Goal: Task Accomplishment & Management: Use online tool/utility

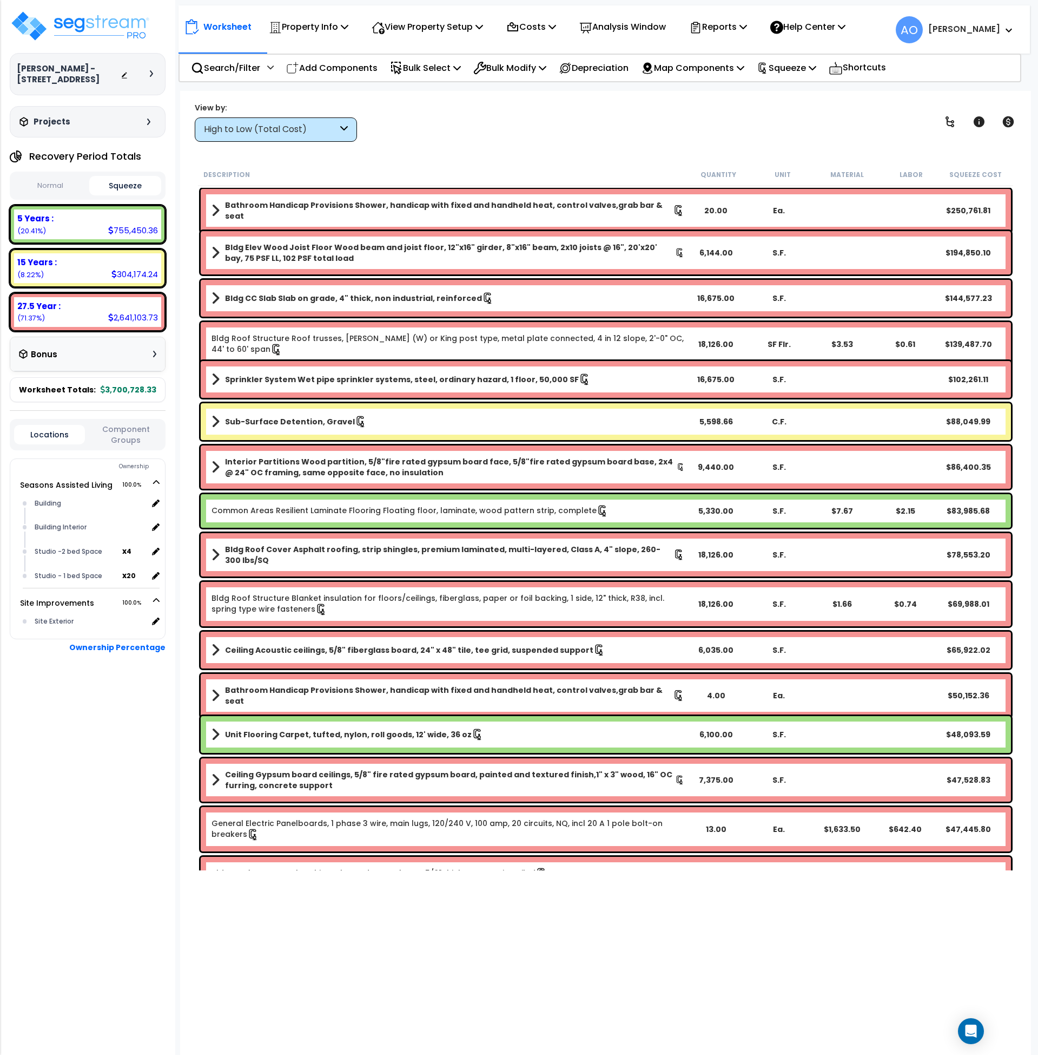
scroll to position [12, 0]
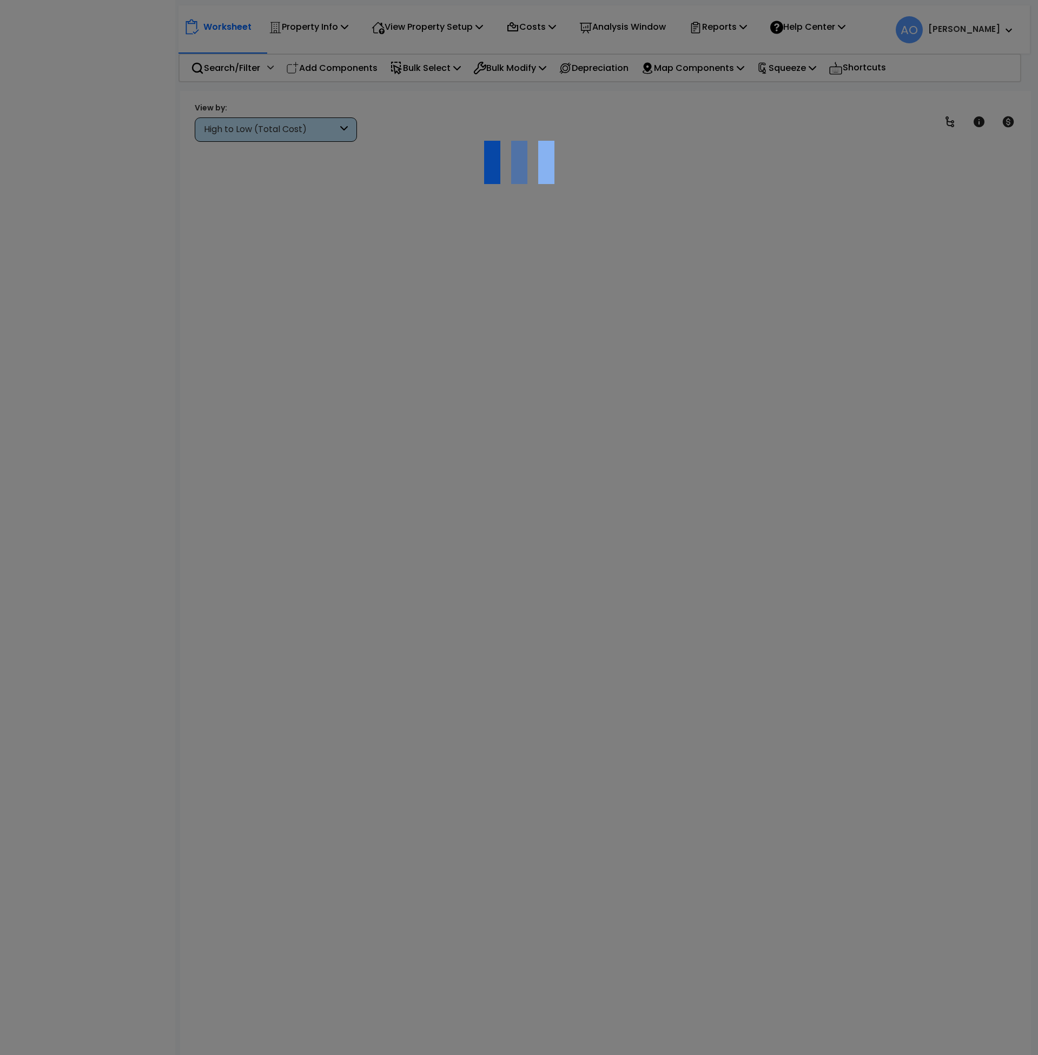
scroll to position [12, 0]
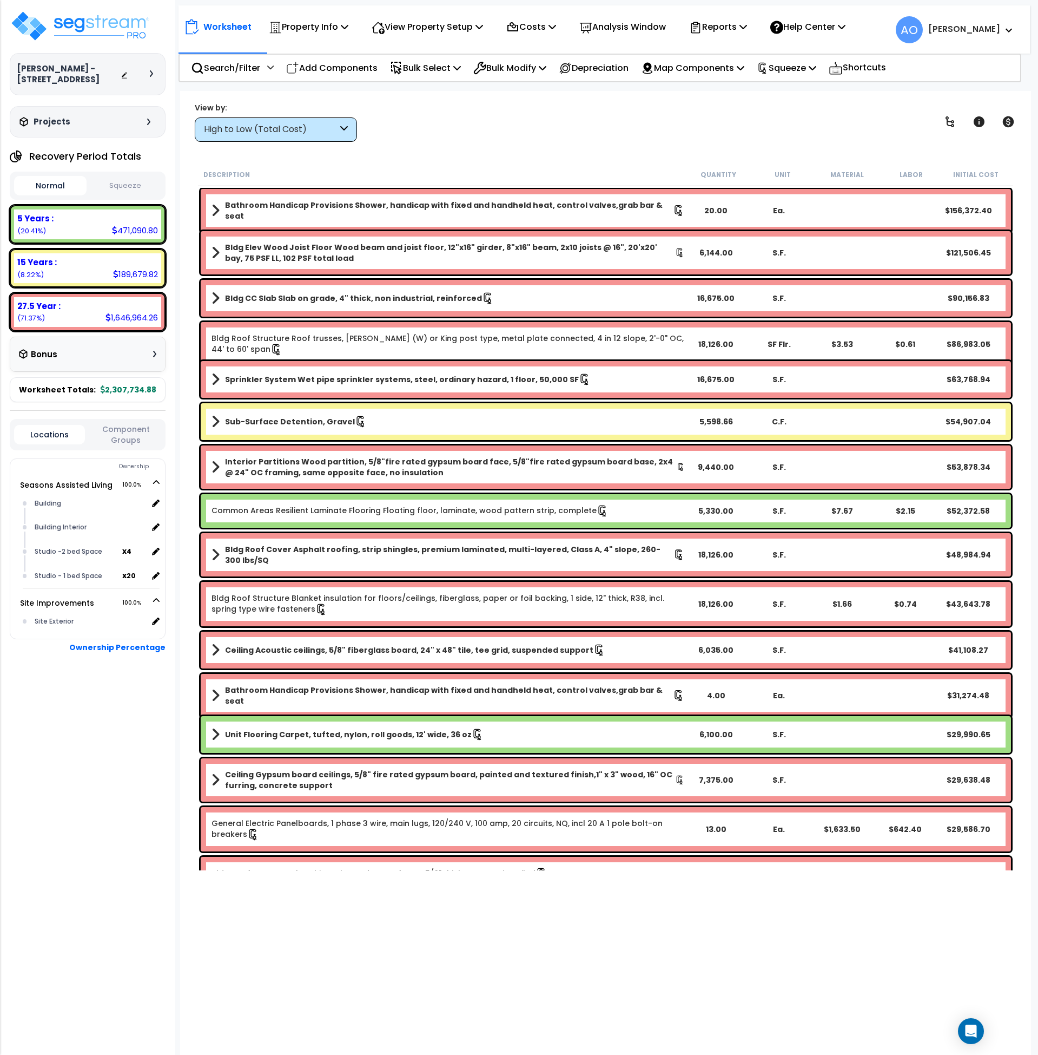
click at [142, 182] on button "Squeeze" at bounding box center [125, 185] width 73 height 19
click at [44, 182] on button "Normal" at bounding box center [50, 185] width 73 height 19
click at [127, 187] on button "Squeeze" at bounding box center [125, 185] width 73 height 19
click at [113, 361] on div "Bonus" at bounding box center [87, 354] width 137 height 21
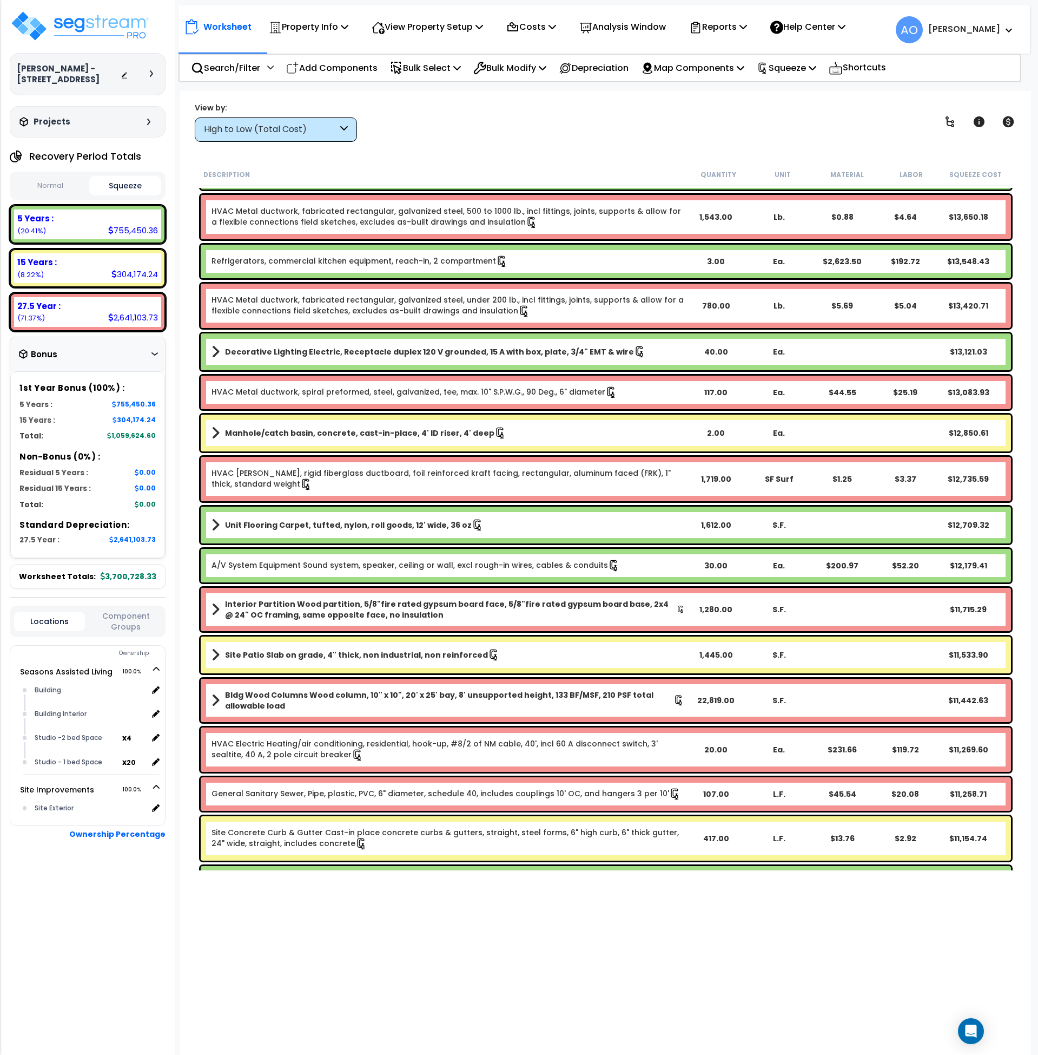
scroll to position [2614, 0]
click at [277, 129] on div "High to Low (Total Cost)" at bounding box center [271, 129] width 134 height 12
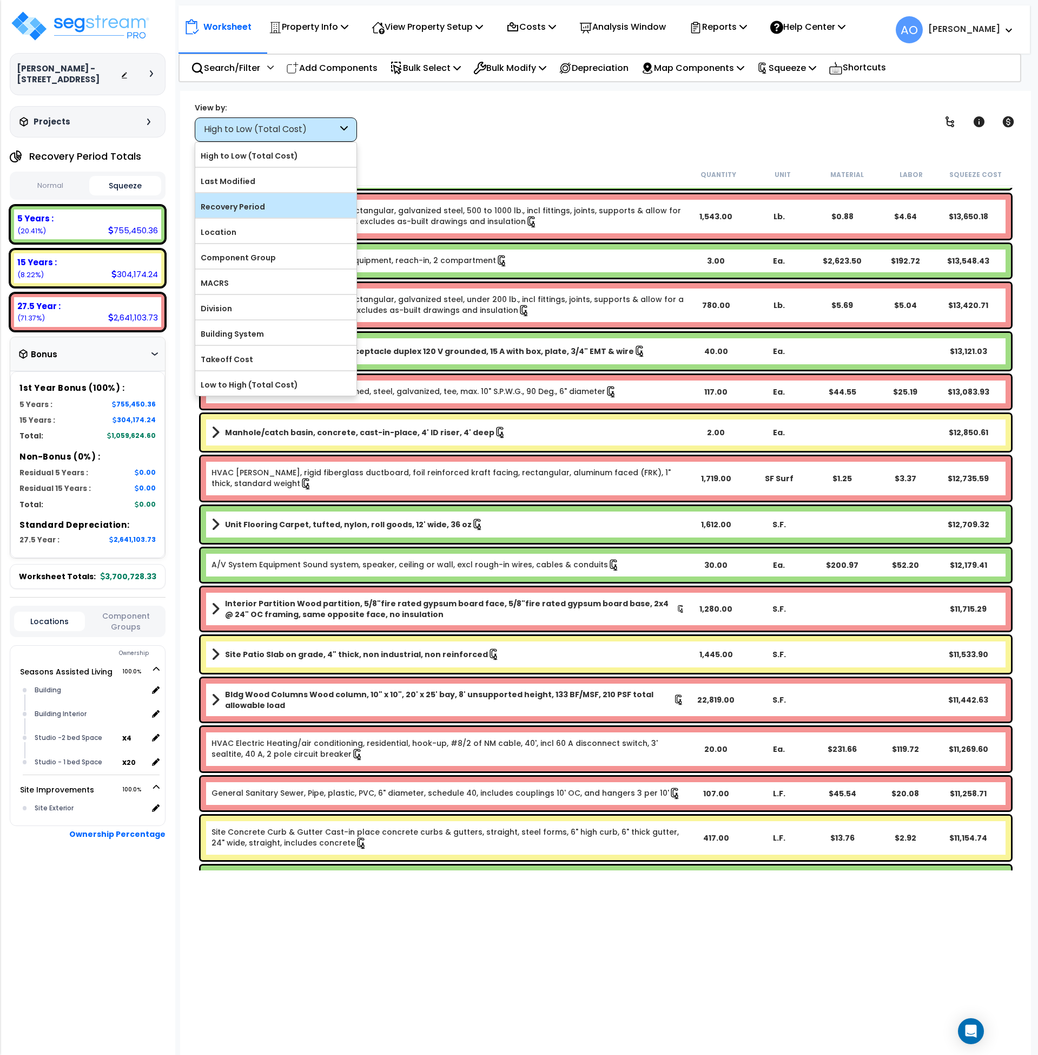
click at [244, 206] on label "Recovery Period" at bounding box center [275, 207] width 161 height 16
click at [0, 0] on input "Recovery Period" at bounding box center [0, 0] width 0 height 0
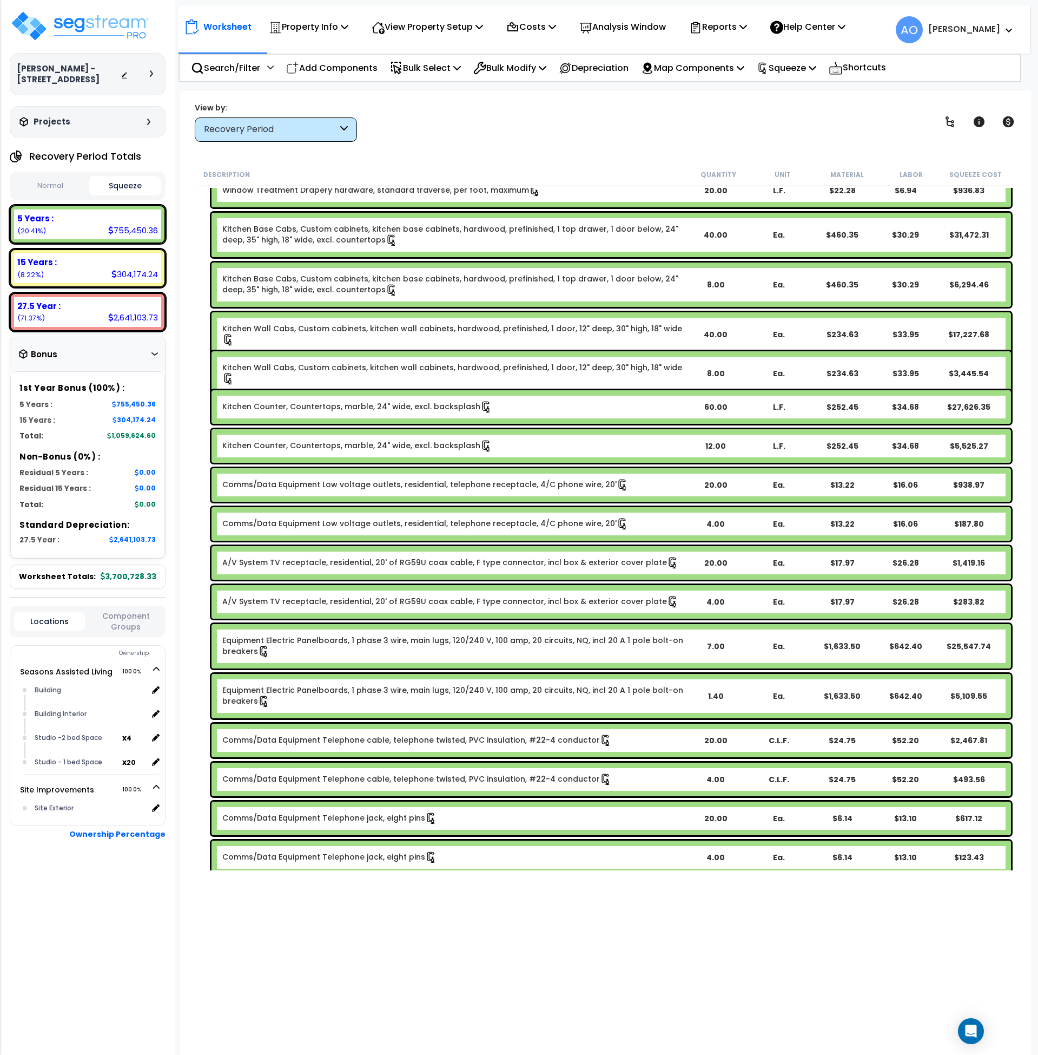
scroll to position [314, 0]
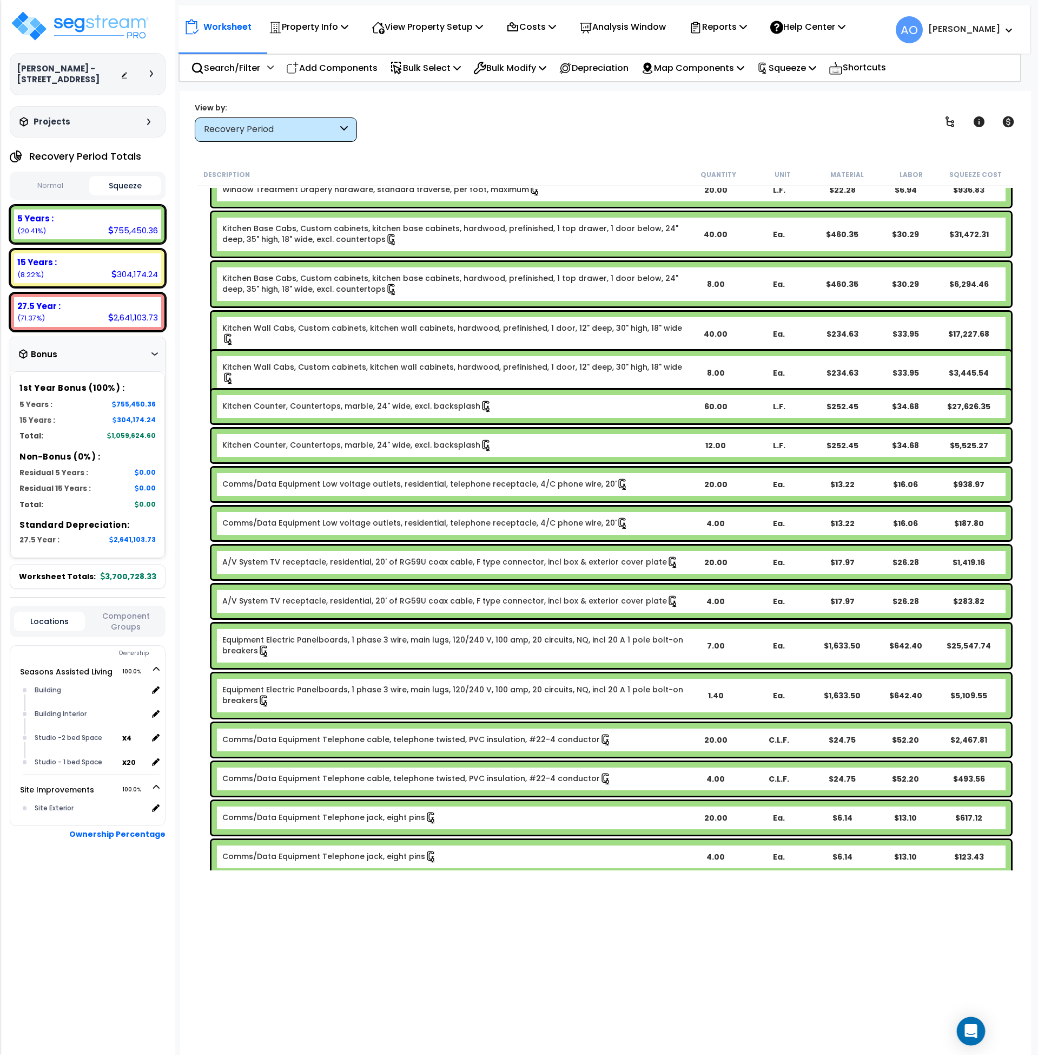
click at [972, 1028] on icon "Open Intercom Messenger" at bounding box center [971, 1031] width 12 height 14
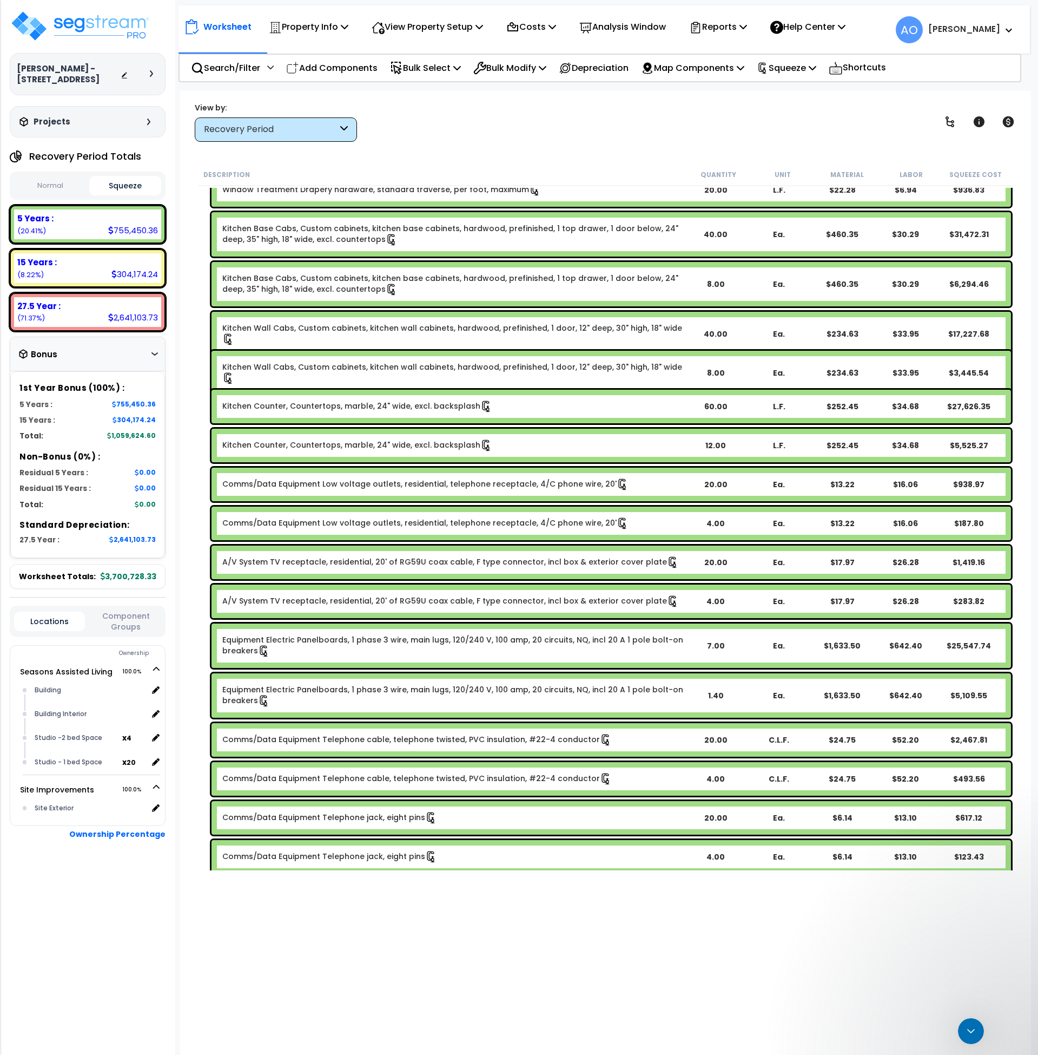
scroll to position [0, 0]
click at [107, 572] on span "Hi Andrew. Our engineering team has confirmed that you can add a Sales Login th…" at bounding box center [80, 612] width 160 height 80
click at [972, 1033] on icon "Close Intercom Messenger" at bounding box center [969, 1029] width 13 height 13
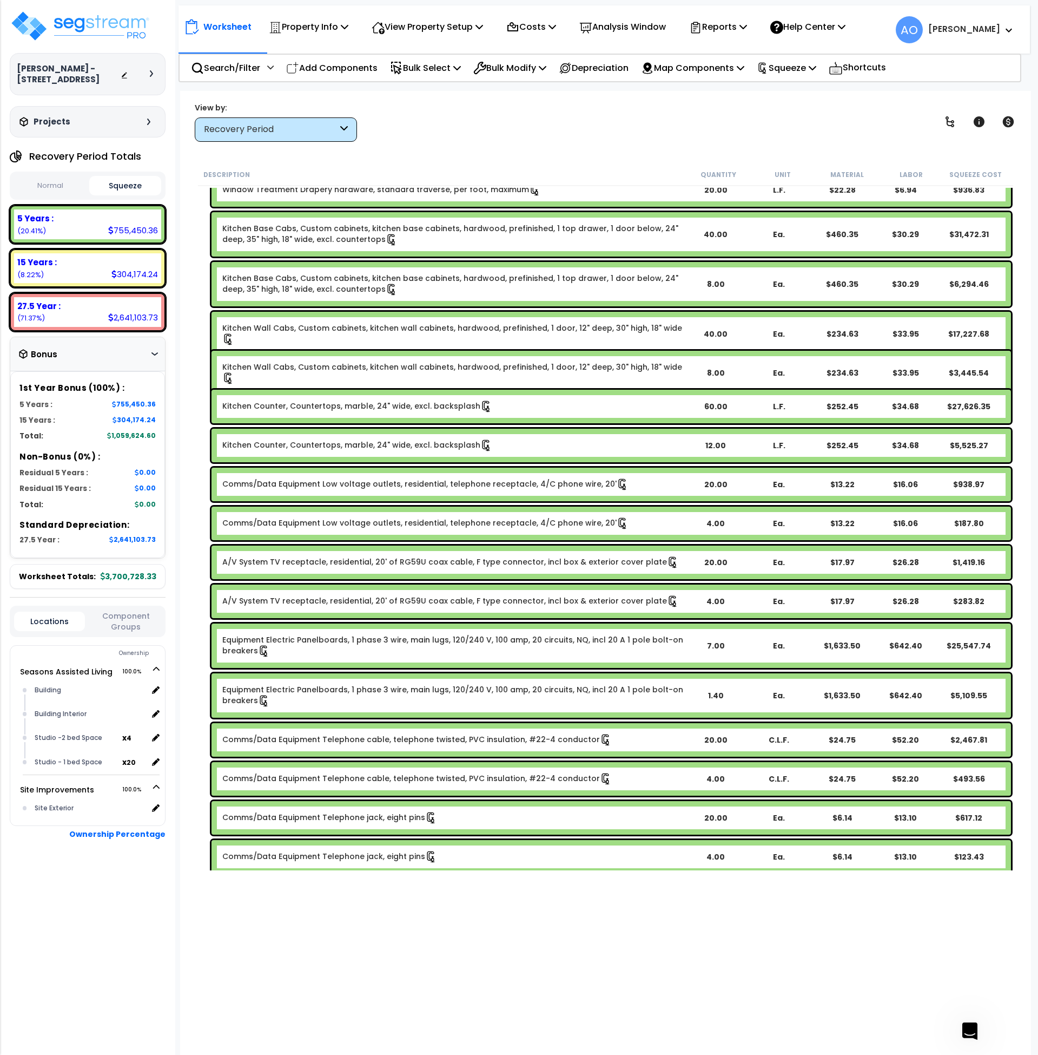
click at [983, 29] on b "[PERSON_NAME]" at bounding box center [964, 28] width 72 height 11
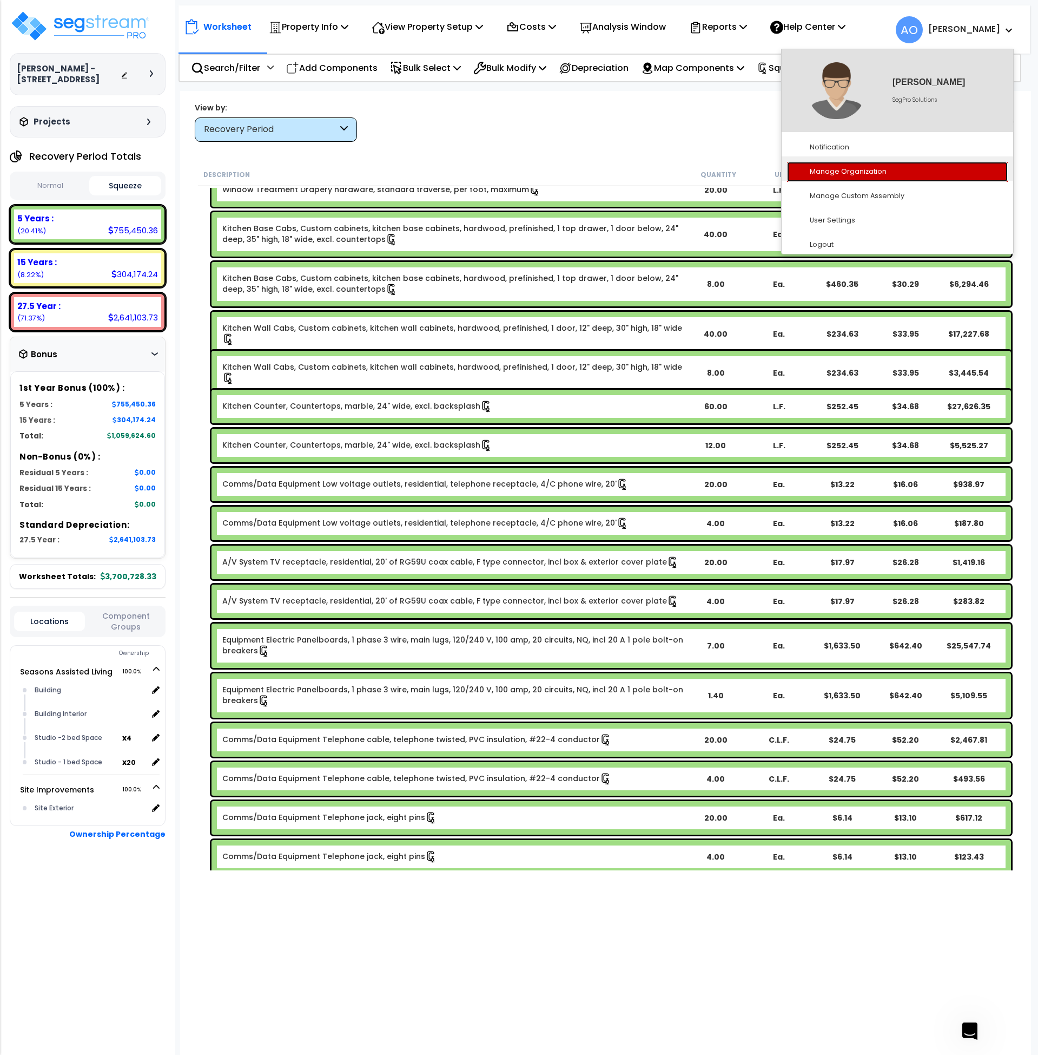
click at [841, 169] on link "Manage Organization" at bounding box center [897, 172] width 221 height 20
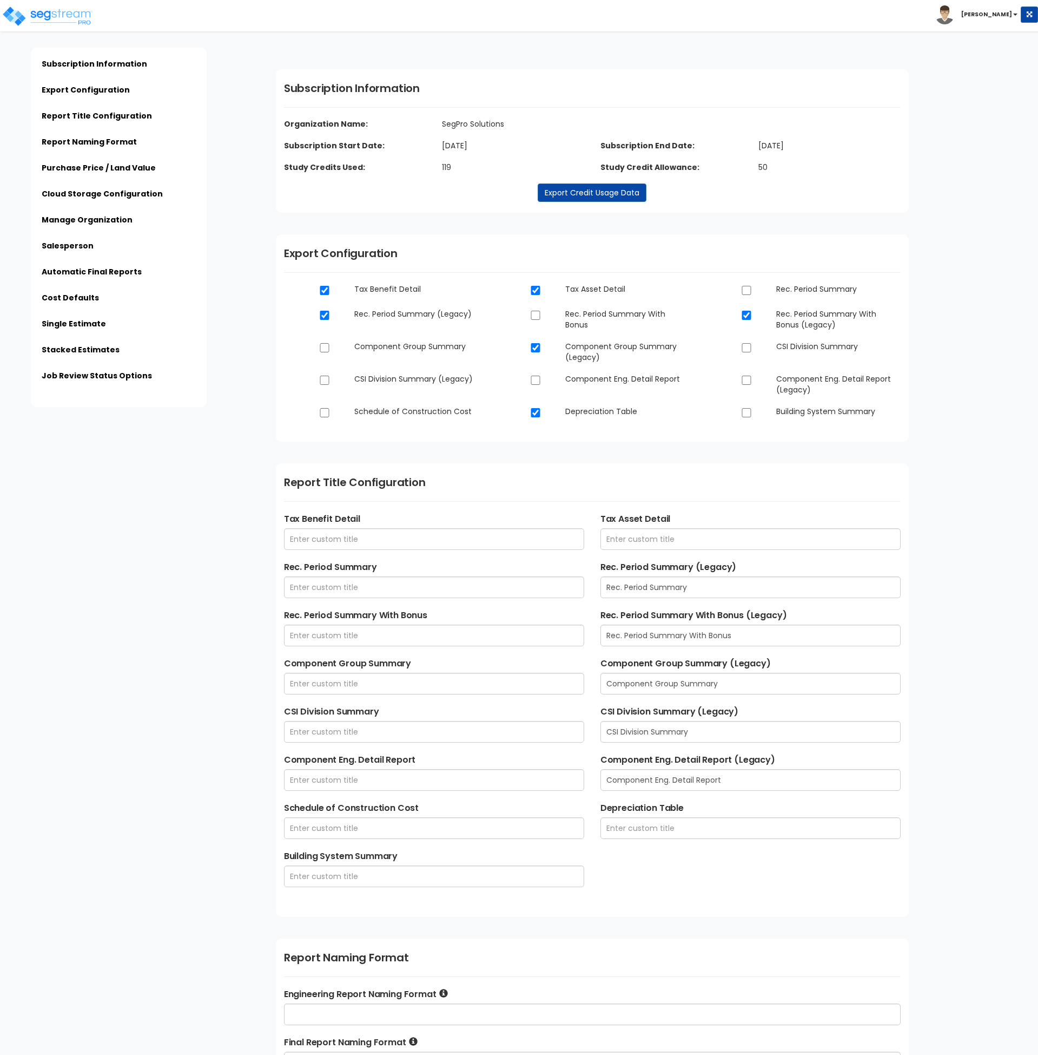
type input "SegPro Solutions LLC - Final Cost Segregation Study - $ENTITY_NAME - $STREET_AD…"
type input "SegPro Solutions LLC - Estimate of Benefits - $ESTIMATE_NAME - $STREET_ADDRESS …"
type input "SegPro Solutions"
type input "Draper, Utah"
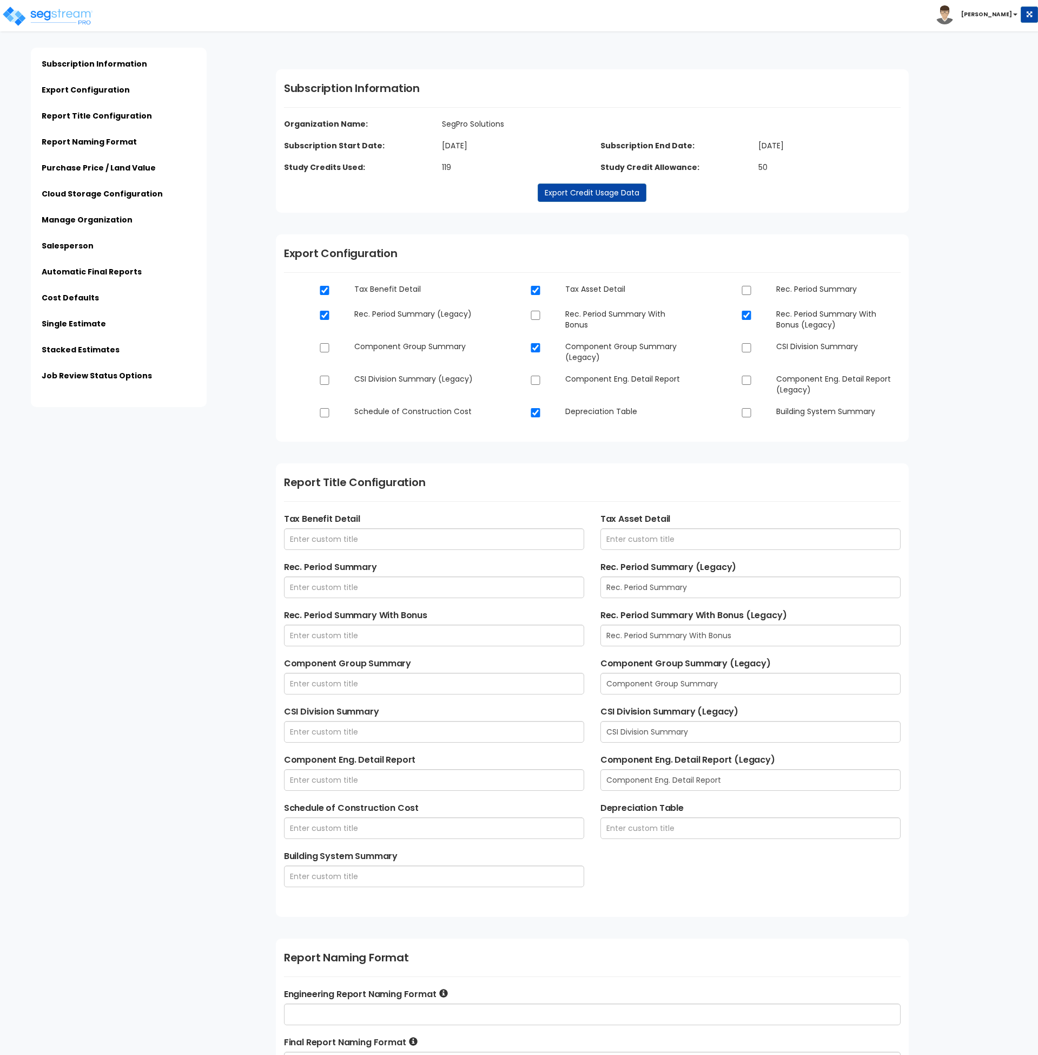
type input "andy@SegProSolutions.com"
type input "801-201-4868"
type input "Andrew Oliverson"
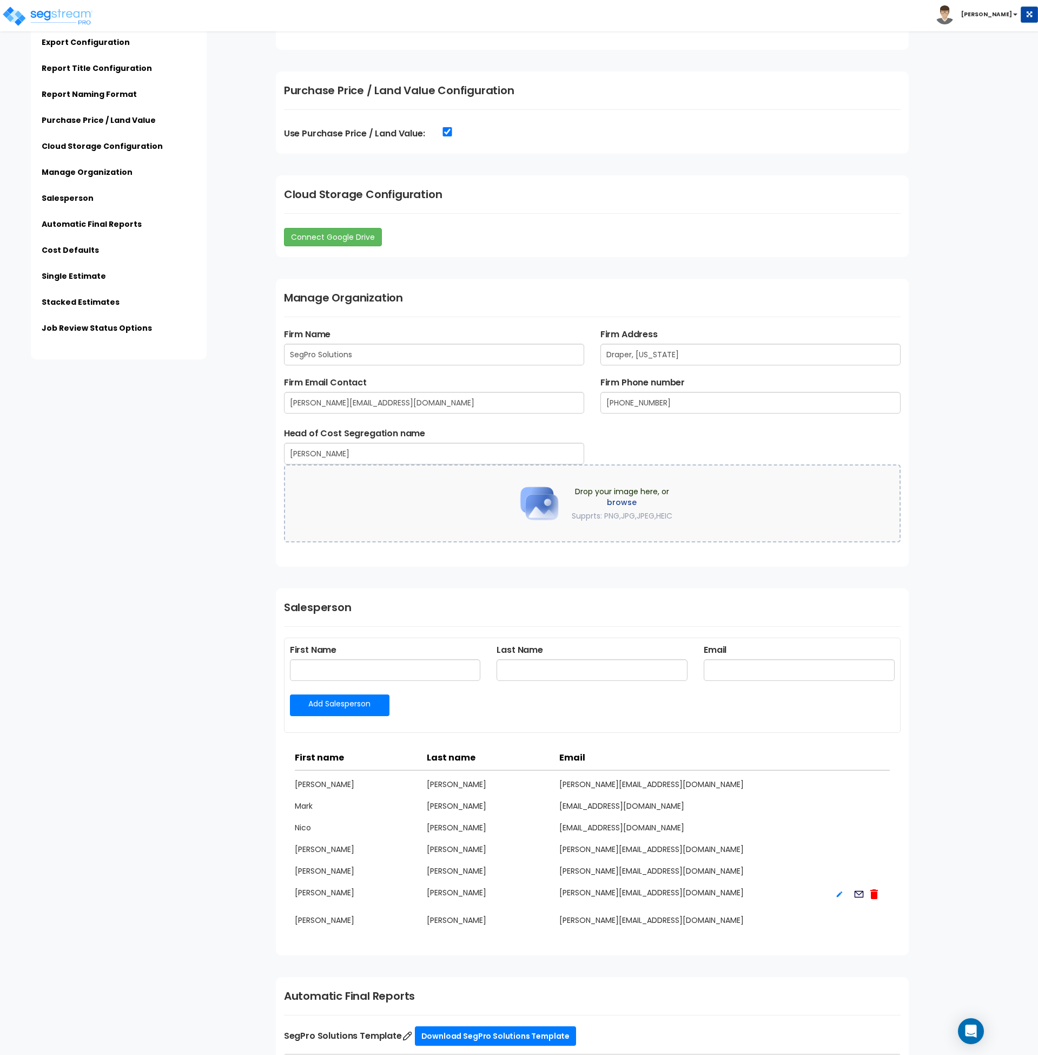
scroll to position [1091, 0]
click at [346, 667] on input "text" at bounding box center [385, 669] width 191 height 22
click at [325, 707] on link "Add Salesperson" at bounding box center [340, 705] width 100 height 22
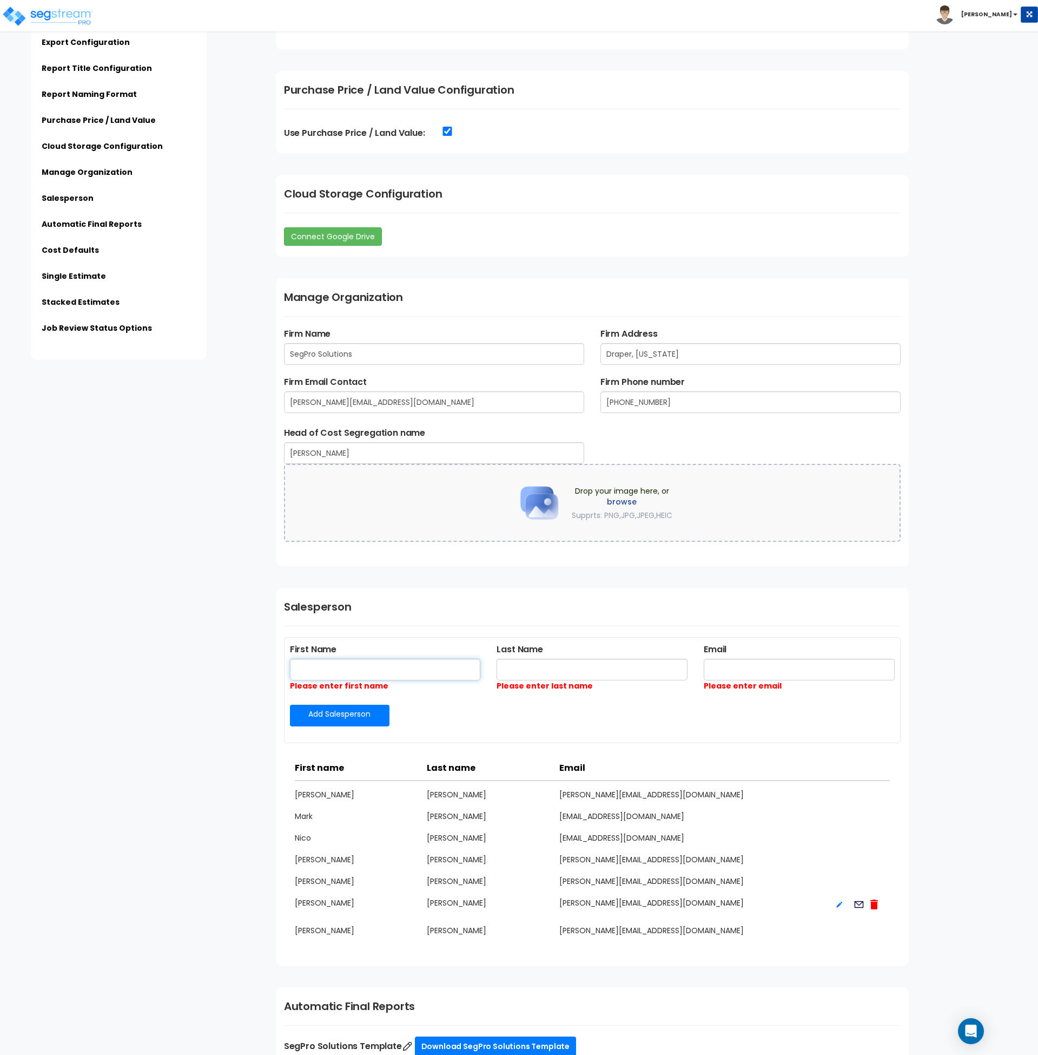
click at [339, 666] on input "text" at bounding box center [385, 669] width 191 height 22
type input "Avianne"
type input "Zirker"
type input "Avi@SegProSolutions.com"
click at [347, 713] on link "Add Salesperson" at bounding box center [340, 715] width 100 height 22
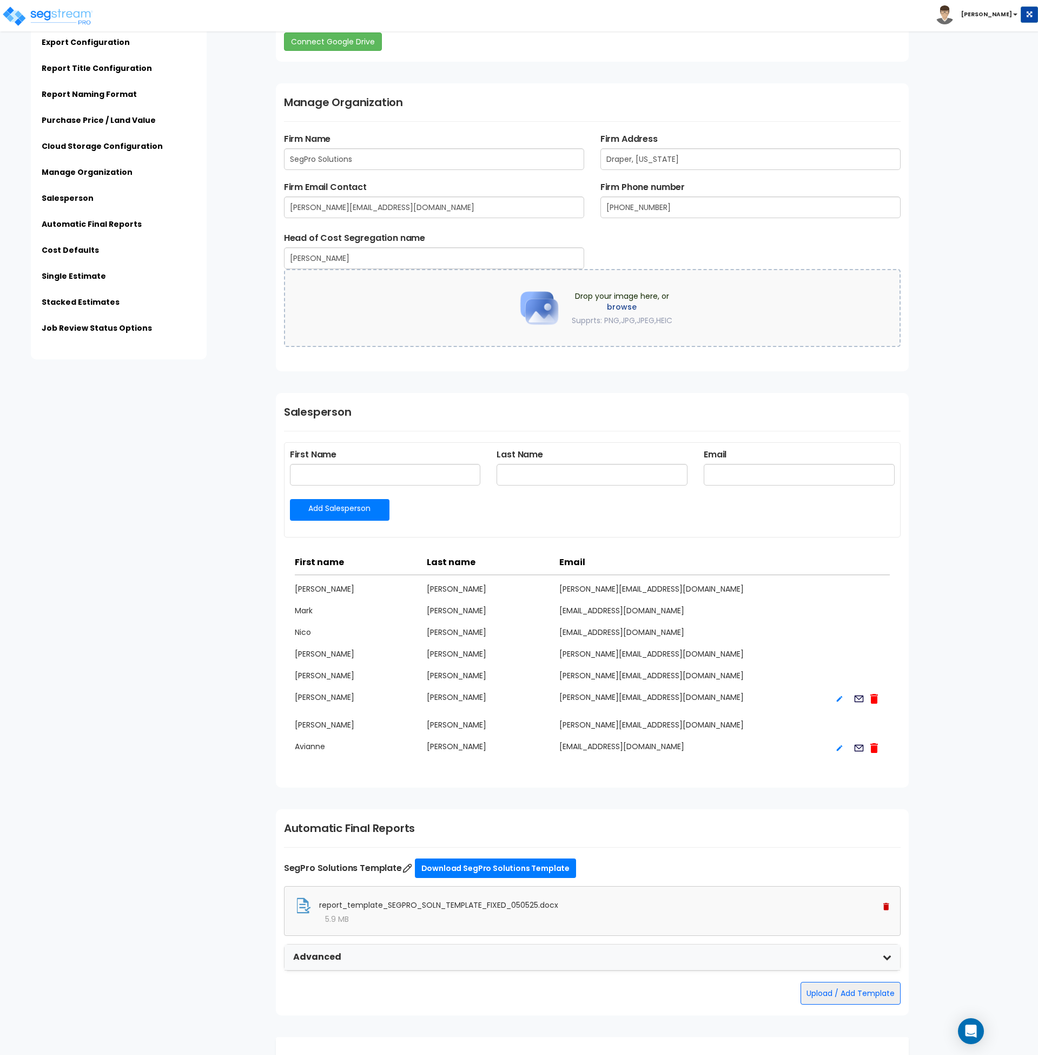
scroll to position [1286, 0]
click at [970, 721] on div "Subscription Information Organization Name: SegPro Solutions Subscription Start…" at bounding box center [653, 291] width 770 height 3060
drag, startPoint x: 664, startPoint y: 746, endPoint x: 482, endPoint y: 755, distance: 182.5
click at [482, 755] on div "Avianne Zirker avi@segprosolutions.com" at bounding box center [592, 751] width 595 height 28
copy div "avi@segprosolutions.com"
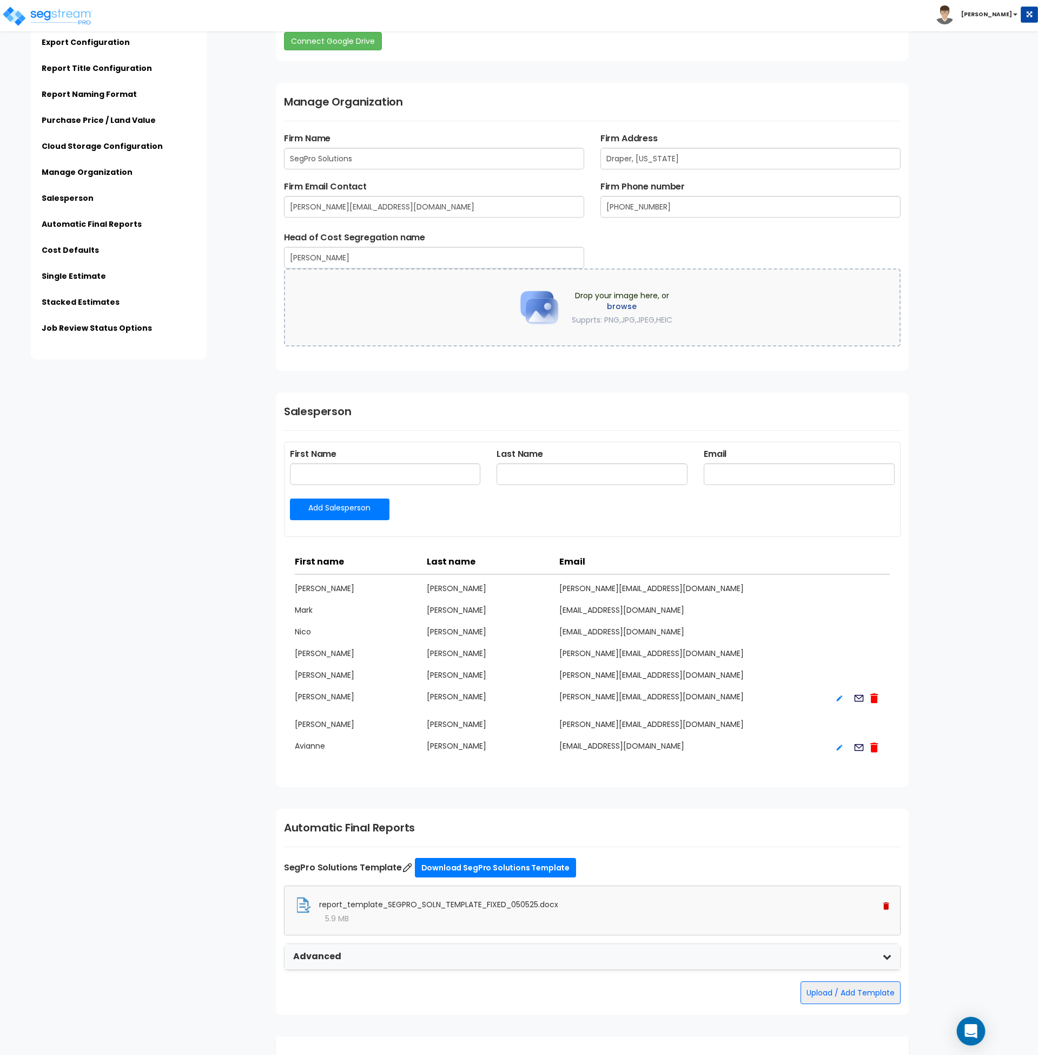
click at [970, 1026] on icon "Open Intercom Messenger" at bounding box center [971, 1031] width 12 height 14
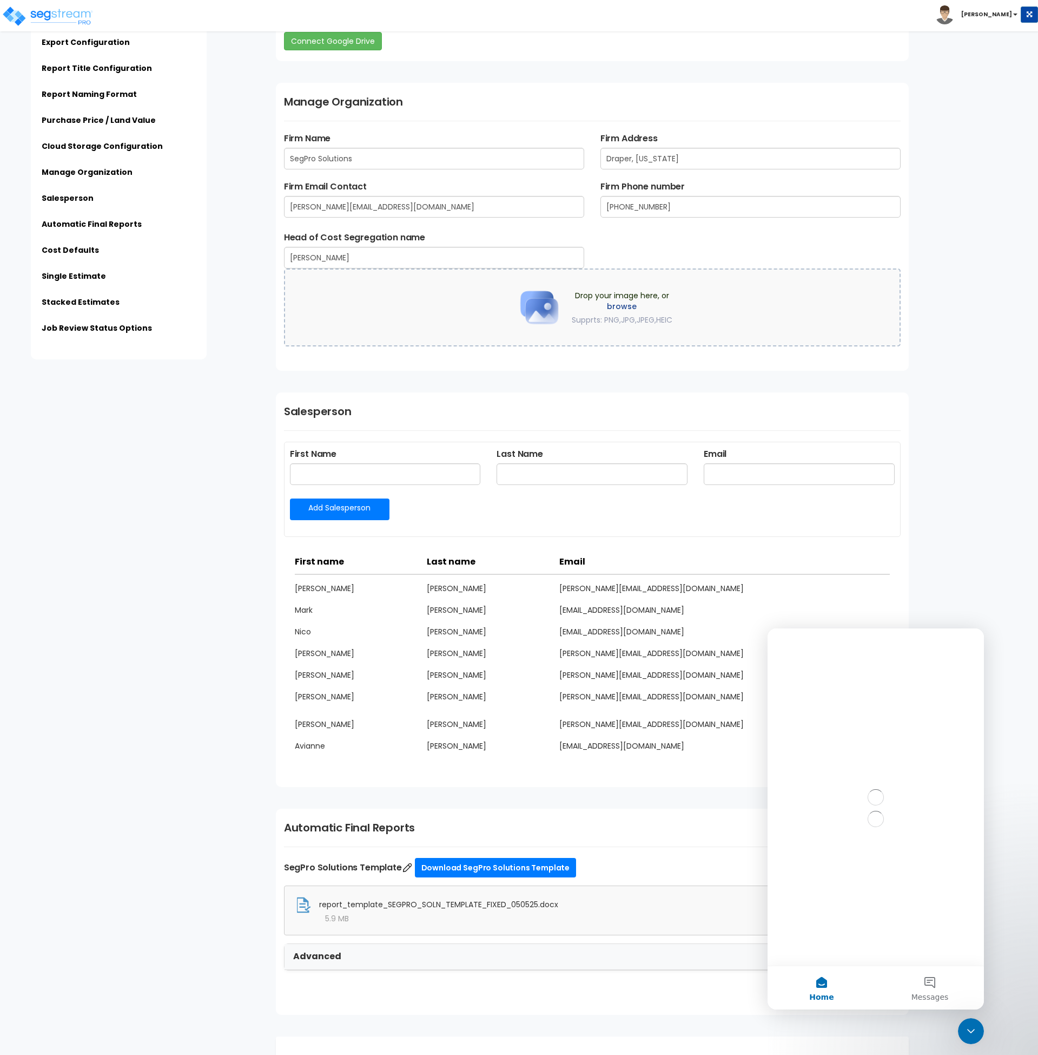
scroll to position [0, 0]
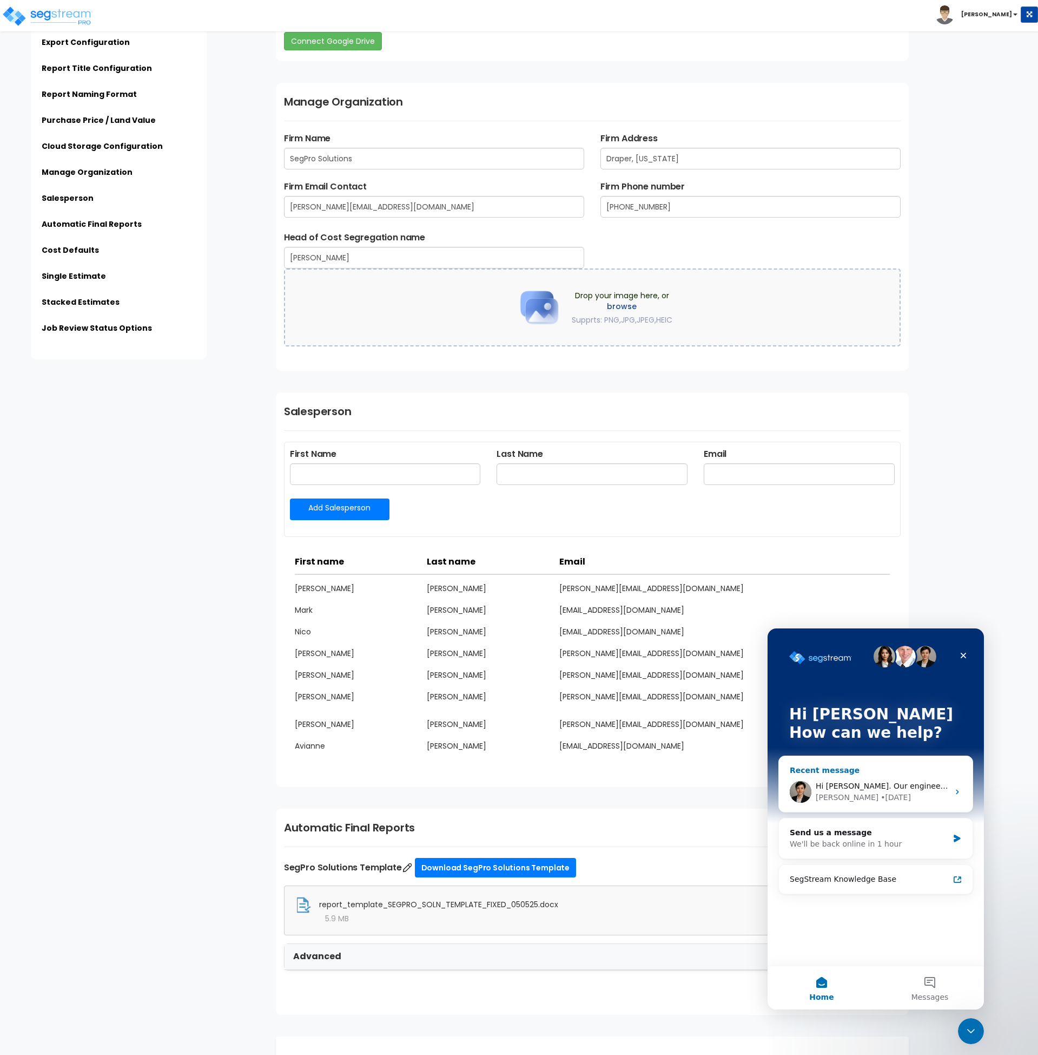
click at [828, 795] on div "Denise" at bounding box center [847, 797] width 63 height 11
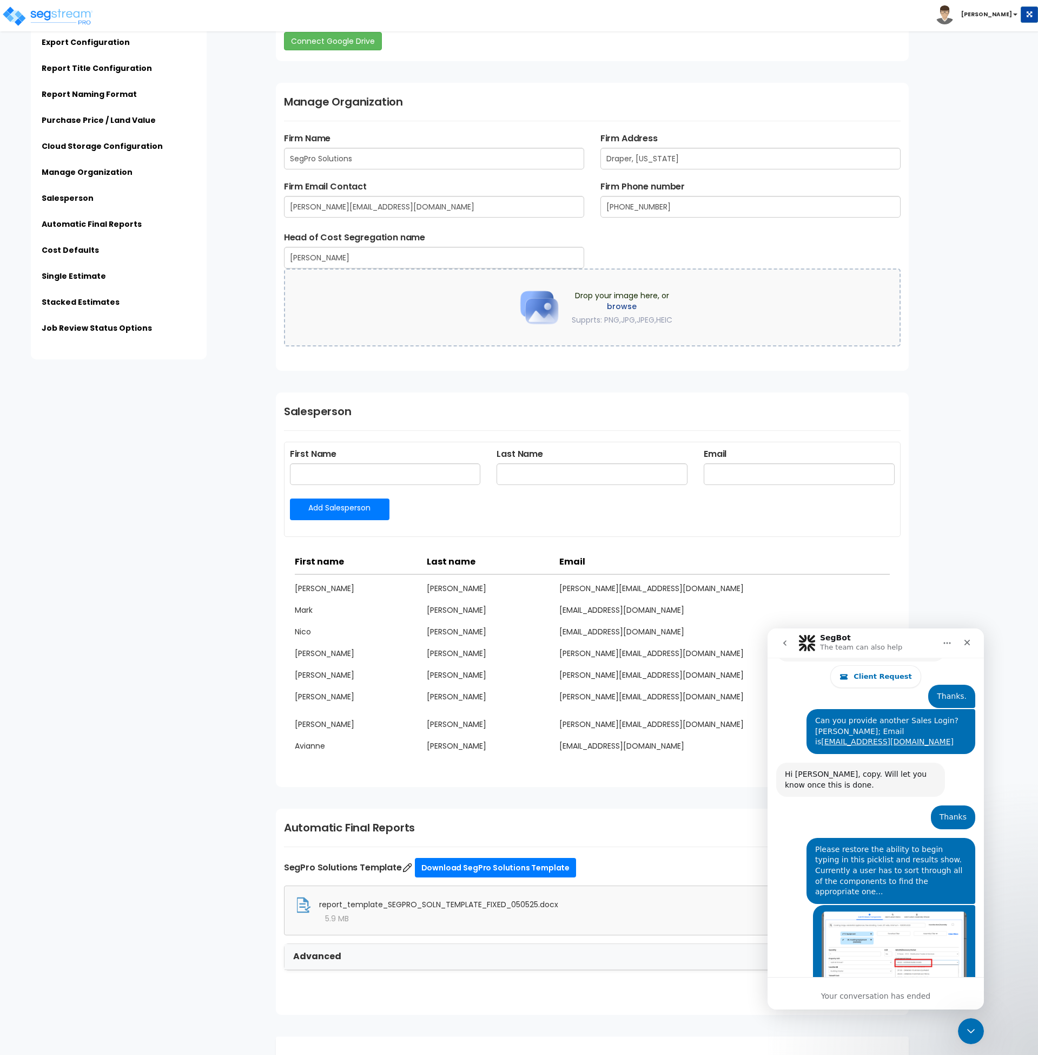
scroll to position [4237, 0]
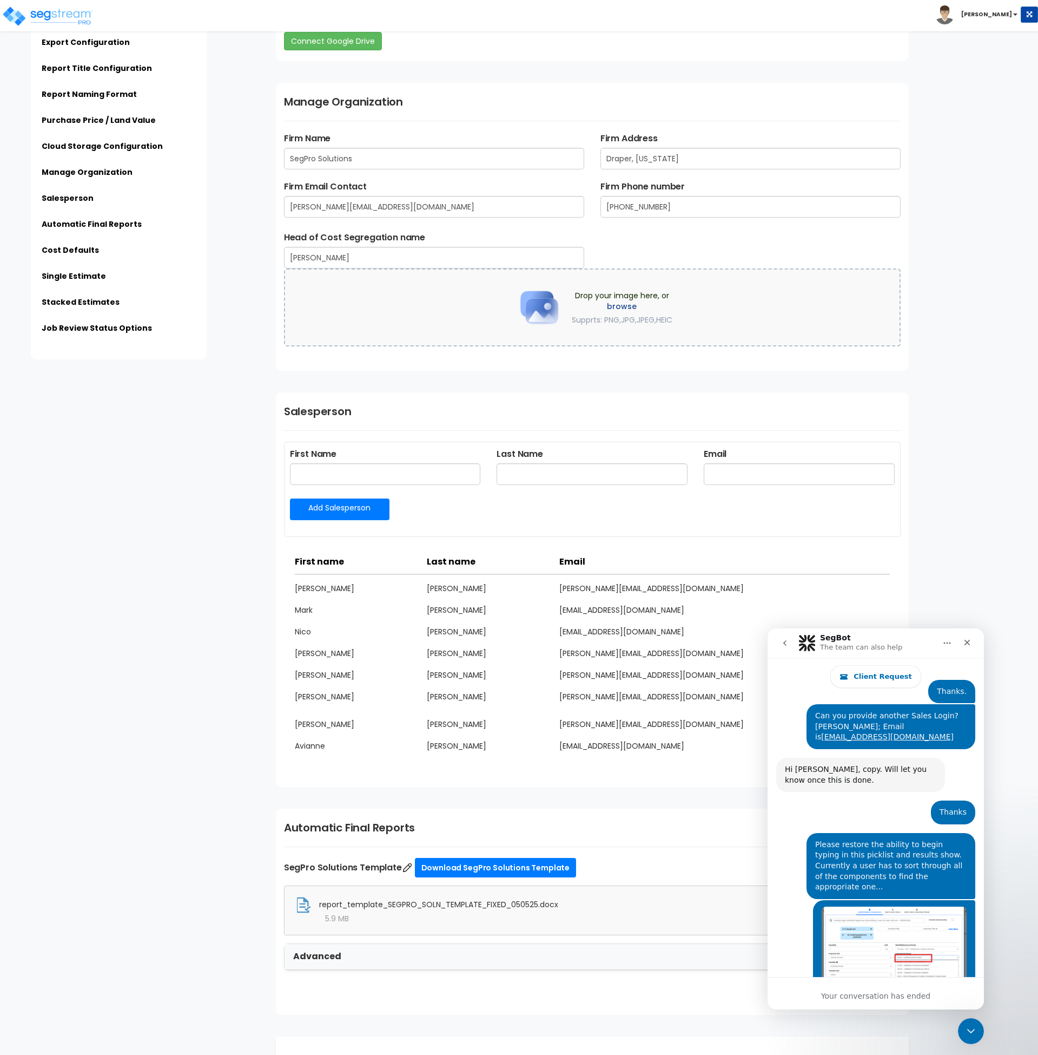
click at [884, 997] on div "Your conversation has ended" at bounding box center [876, 995] width 216 height 11
click at [846, 906] on img "Andrew says…" at bounding box center [894, 951] width 145 height 90
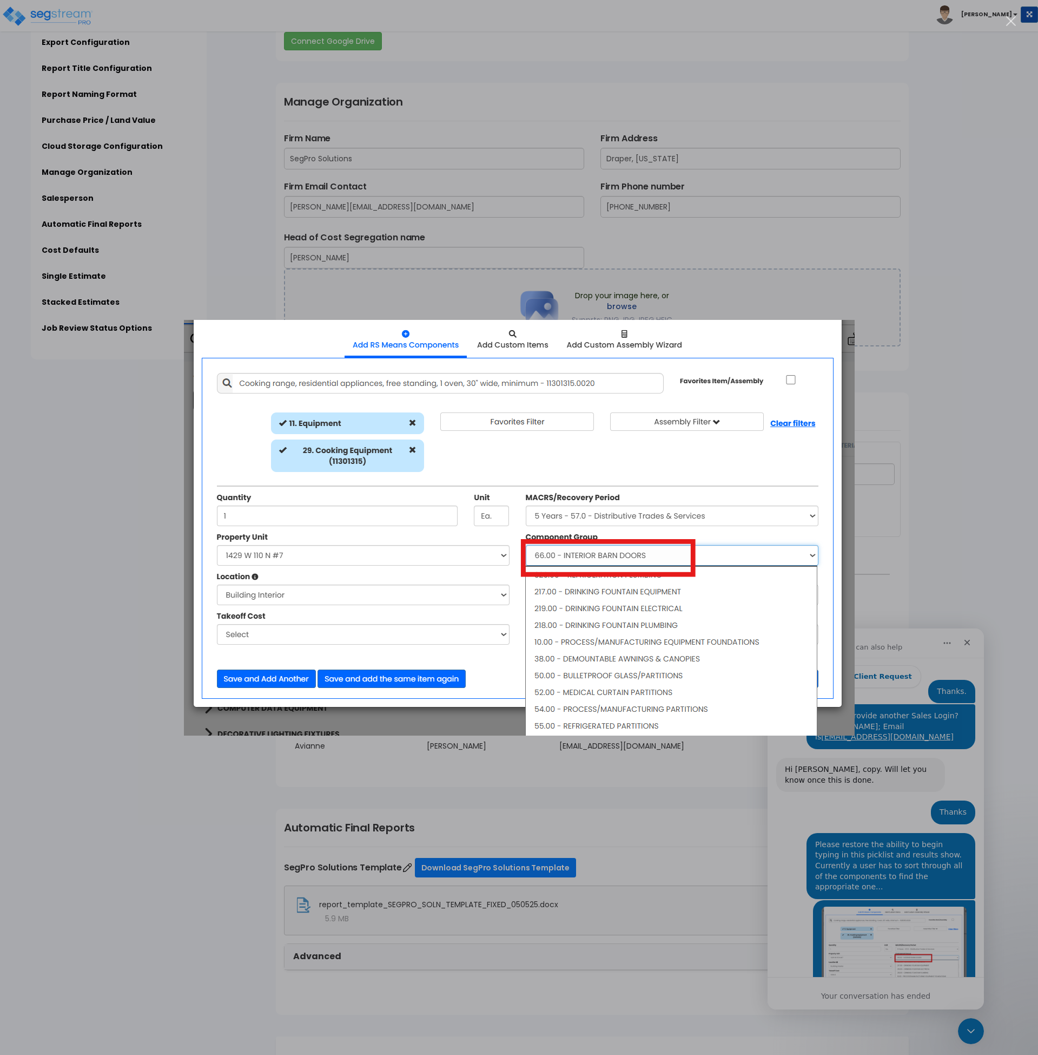
scroll to position [0, 0]
click at [920, 758] on div "Intercom messenger" at bounding box center [519, 527] width 1038 height 1055
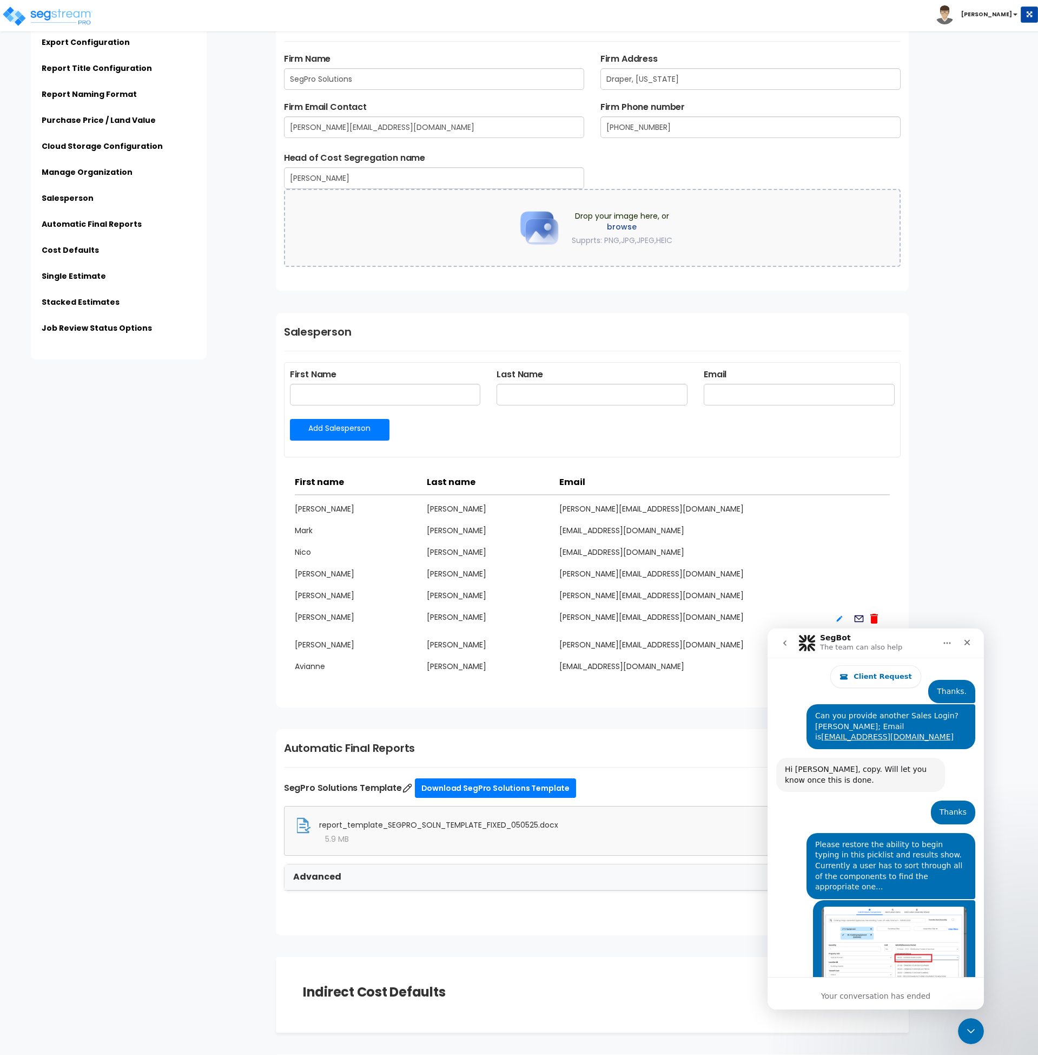
scroll to position [1366, 0]
click at [785, 645] on icon "go back" at bounding box center [785, 642] width 9 height 9
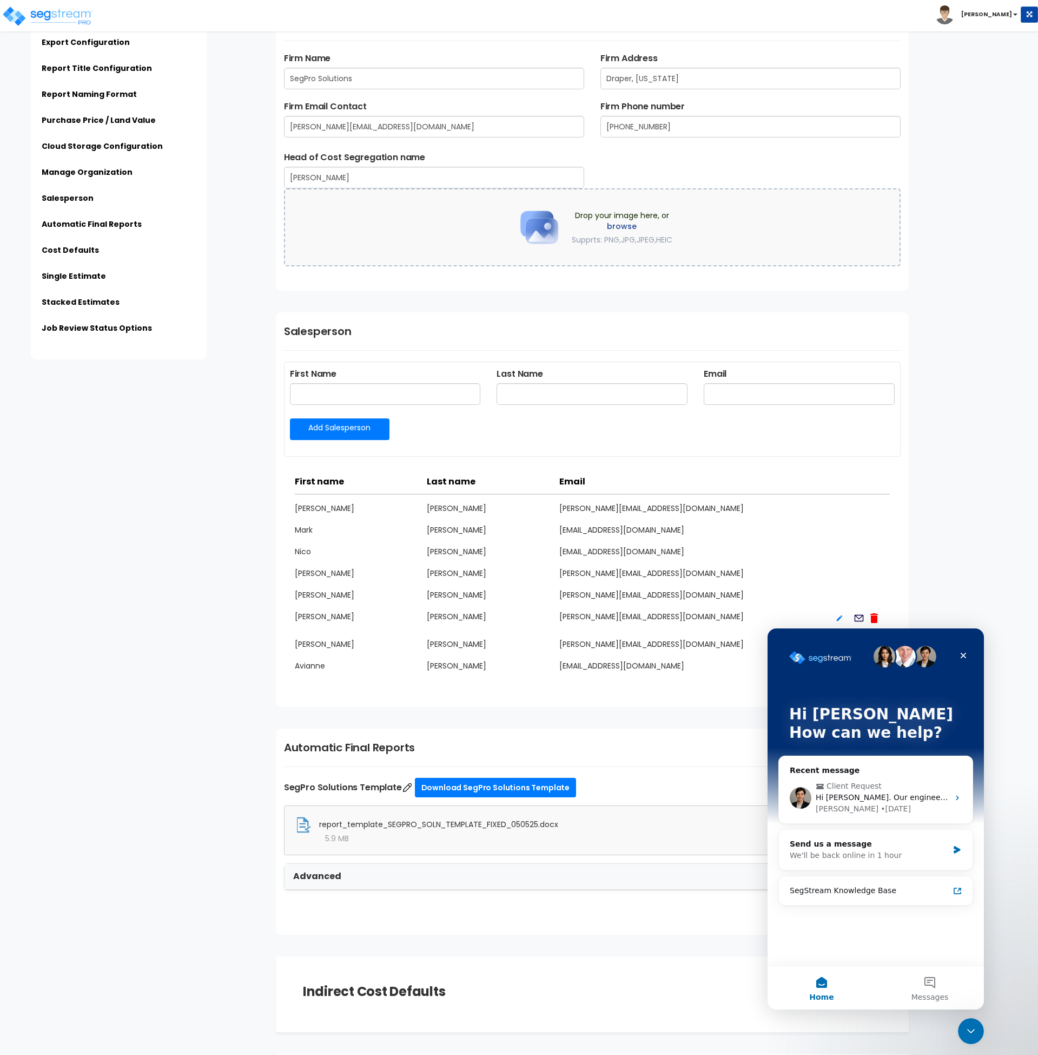
scroll to position [0, 0]
click at [856, 848] on div "Send us a message" at bounding box center [869, 843] width 159 height 11
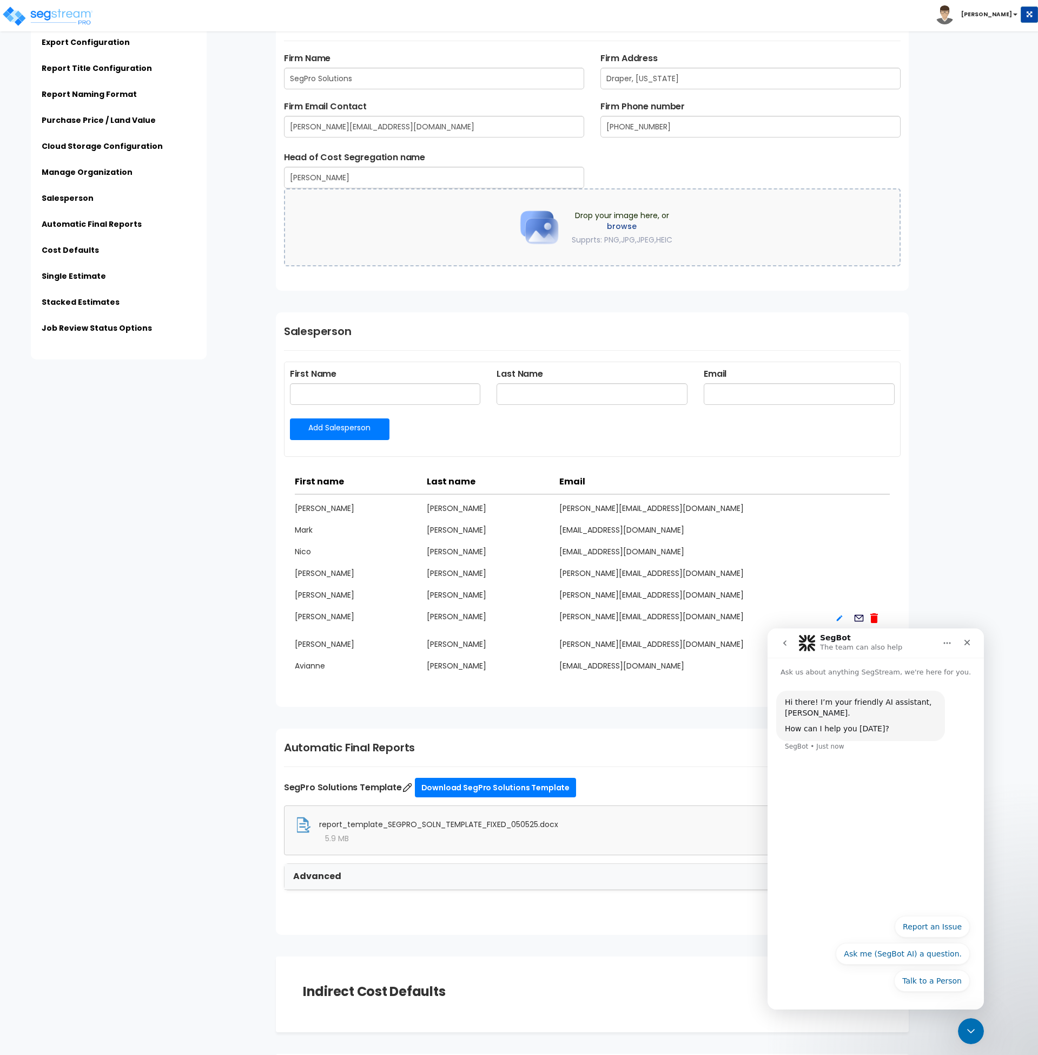
click at [787, 643] on icon "go back" at bounding box center [785, 642] width 9 height 9
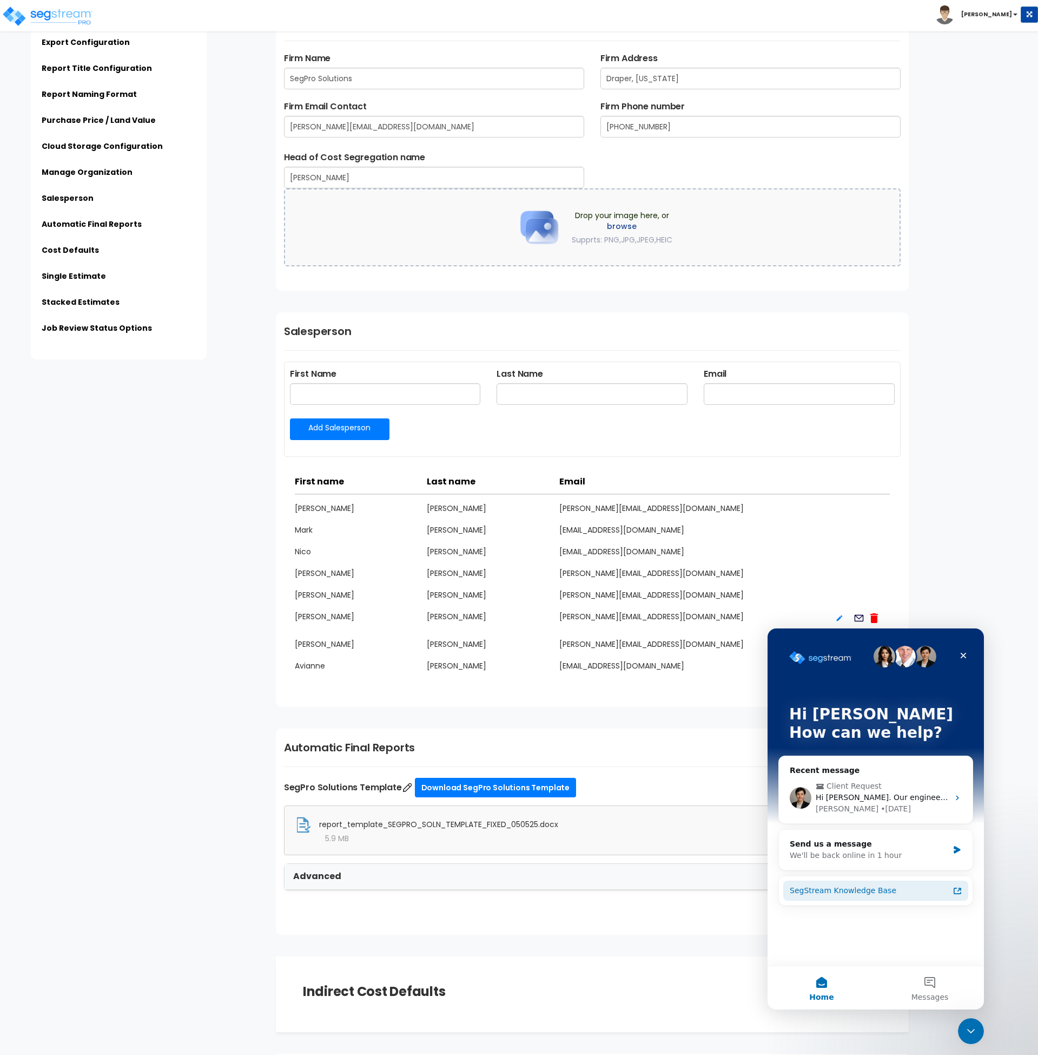
click at [878, 891] on div "SegStream Knowledge Base" at bounding box center [869, 890] width 159 height 11
click at [871, 842] on div "Send us a message" at bounding box center [869, 843] width 159 height 11
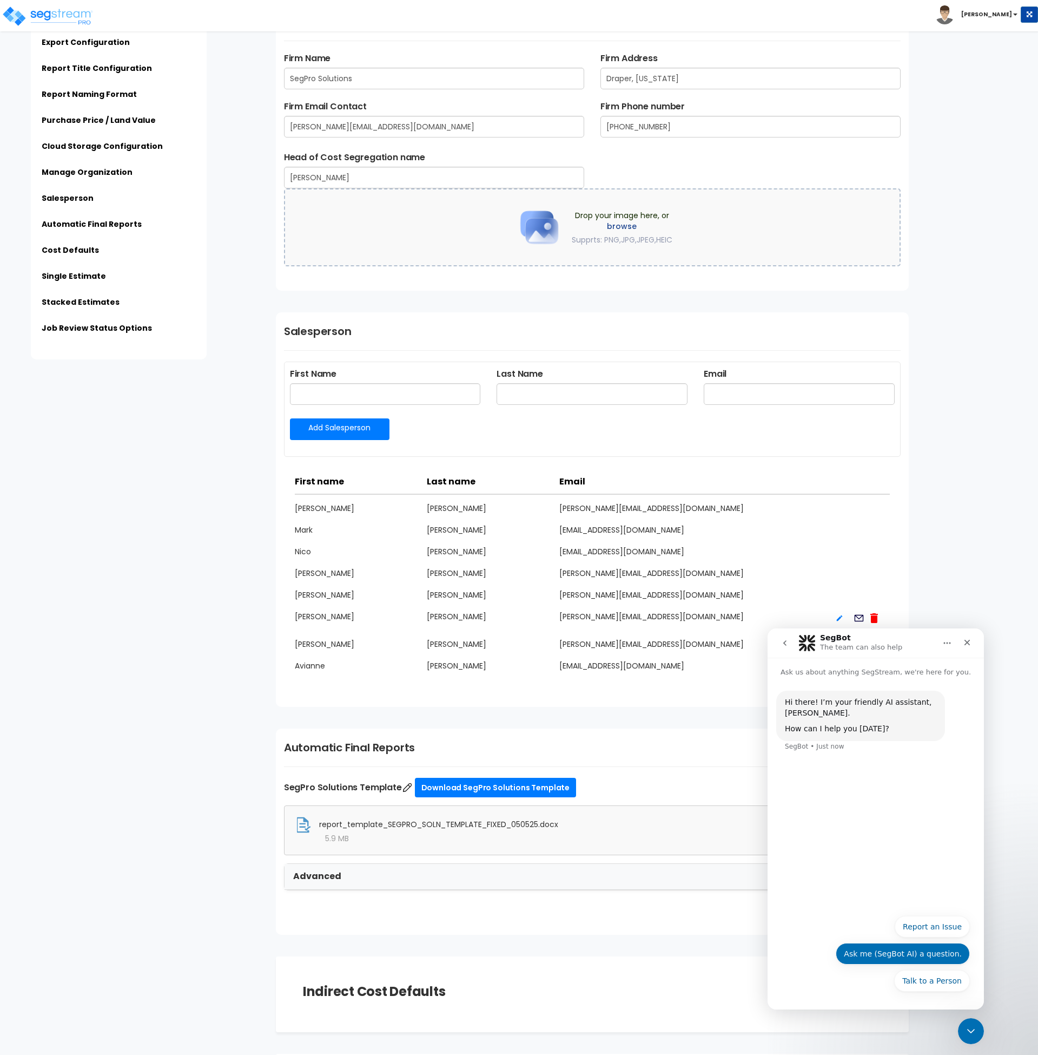
click at [901, 958] on button "Ask me (SegBot AI) a question." at bounding box center [903, 954] width 134 height 22
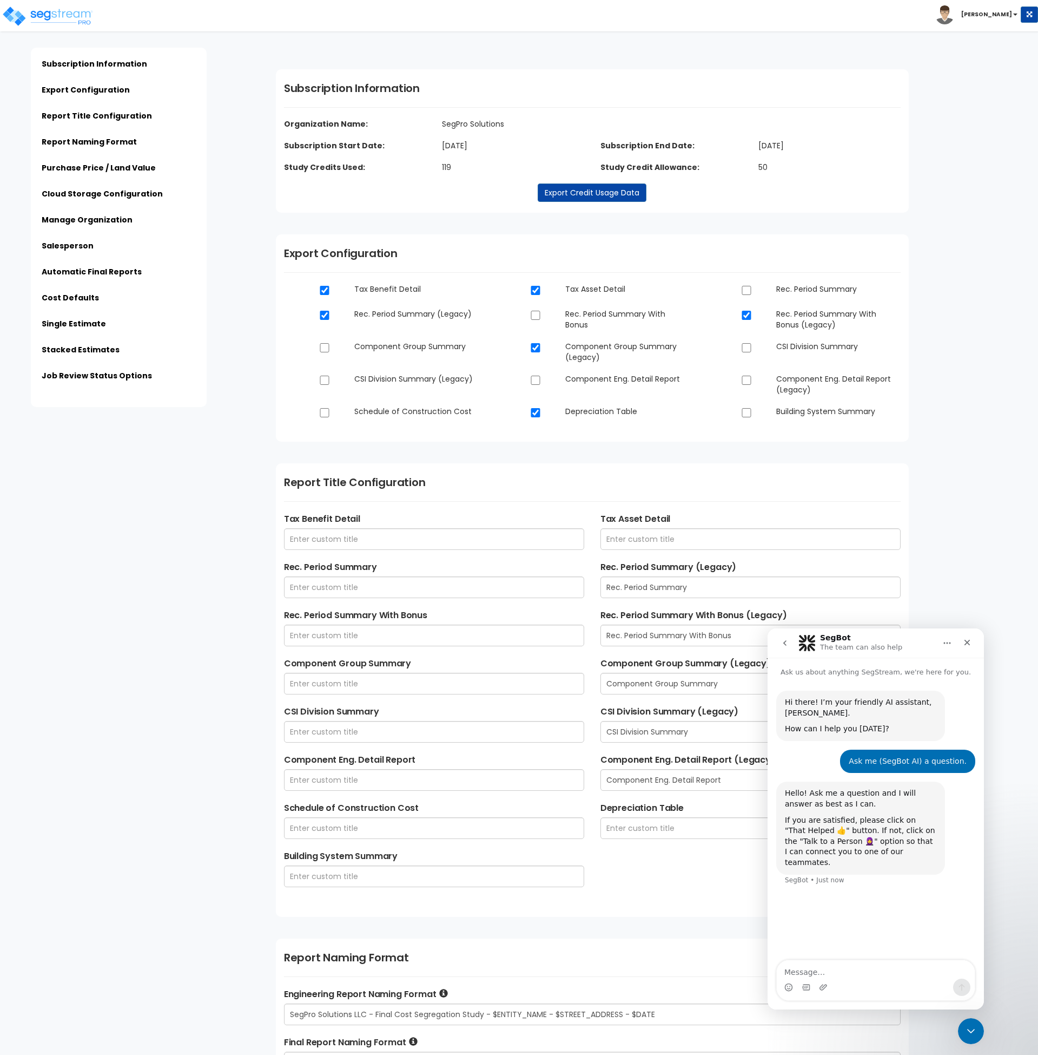
click at [48, 11] on div "Click to return on the top page" at bounding box center [54, 7] width 103 height 14
click at [49, 17] on img at bounding box center [48, 16] width 92 height 22
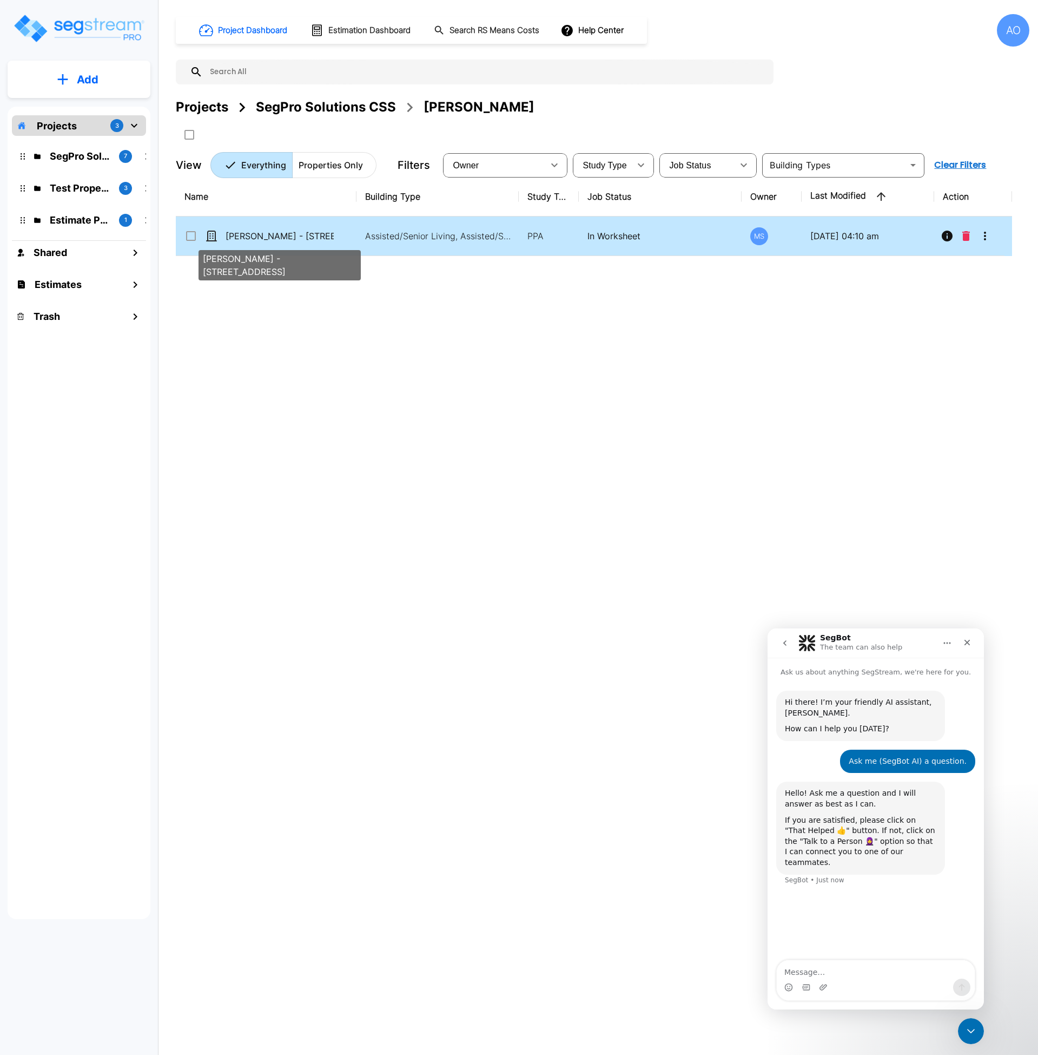
click at [319, 238] on p "[PERSON_NAME] - [STREET_ADDRESS]" at bounding box center [280, 235] width 108 height 13
checkbox input "true"
click at [319, 238] on p "[PERSON_NAME] - [STREET_ADDRESS]" at bounding box center [280, 235] width 108 height 13
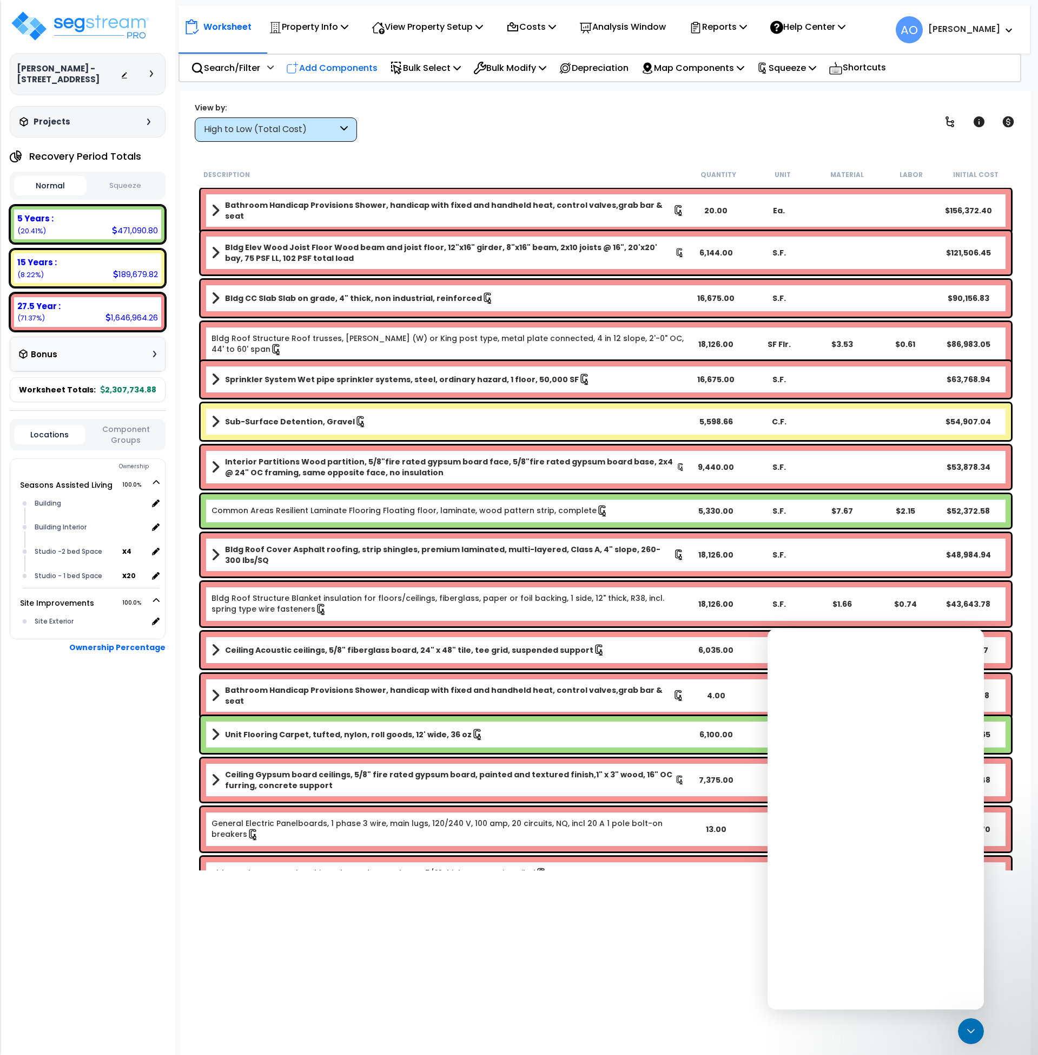
click at [360, 70] on p "Add Components" at bounding box center [331, 68] width 91 height 15
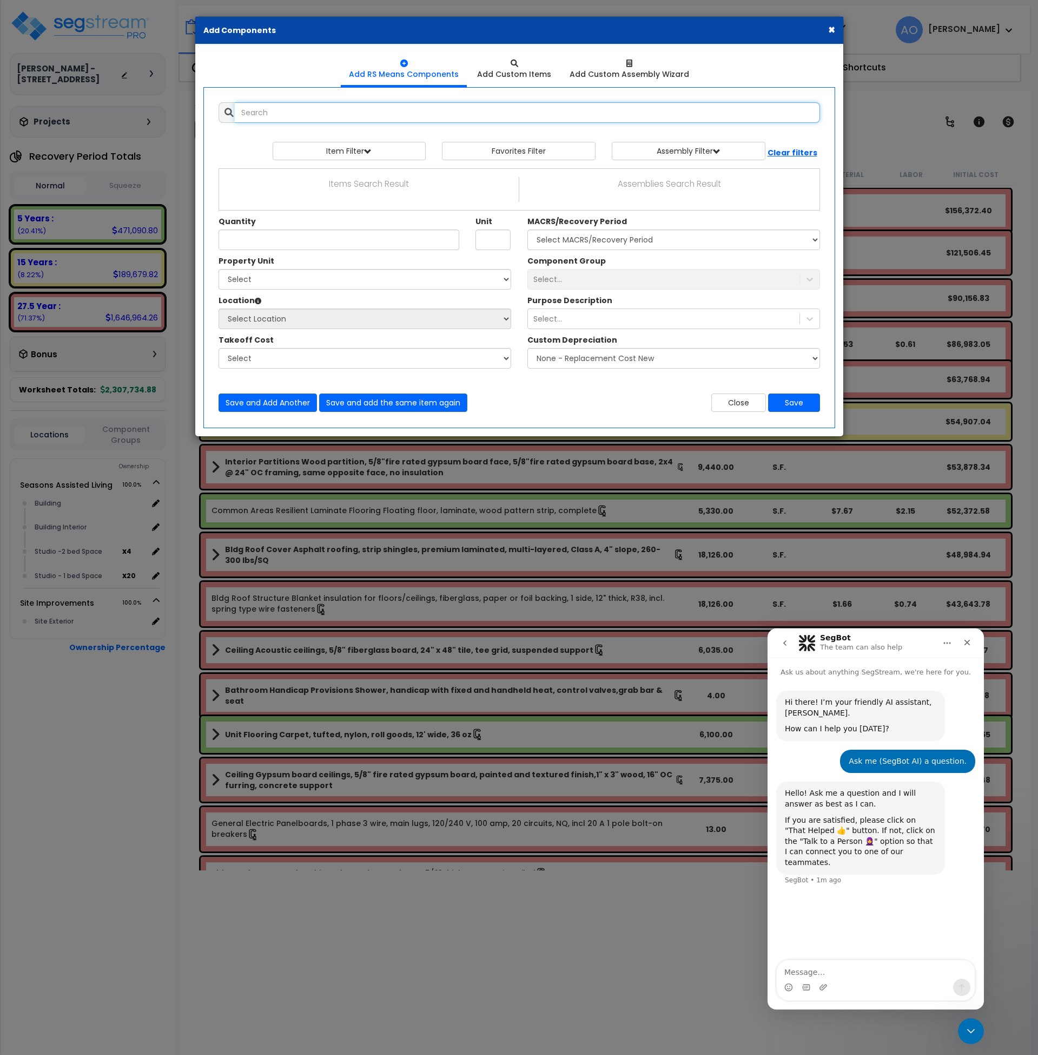
click at [288, 113] on input "text" at bounding box center [527, 112] width 585 height 21
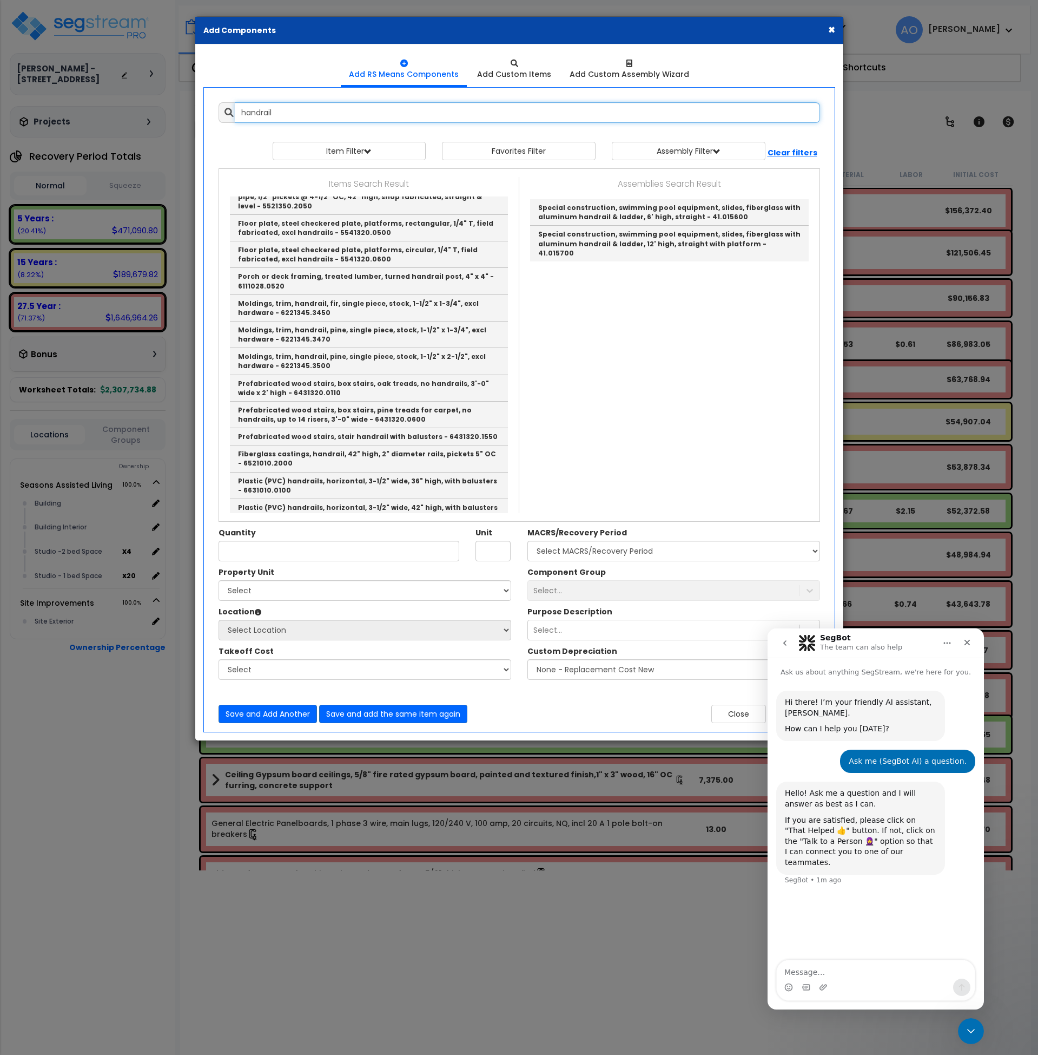
scroll to position [234, 0]
type input "handrail"
click at [849, 966] on textarea "Message…" at bounding box center [876, 969] width 198 height 18
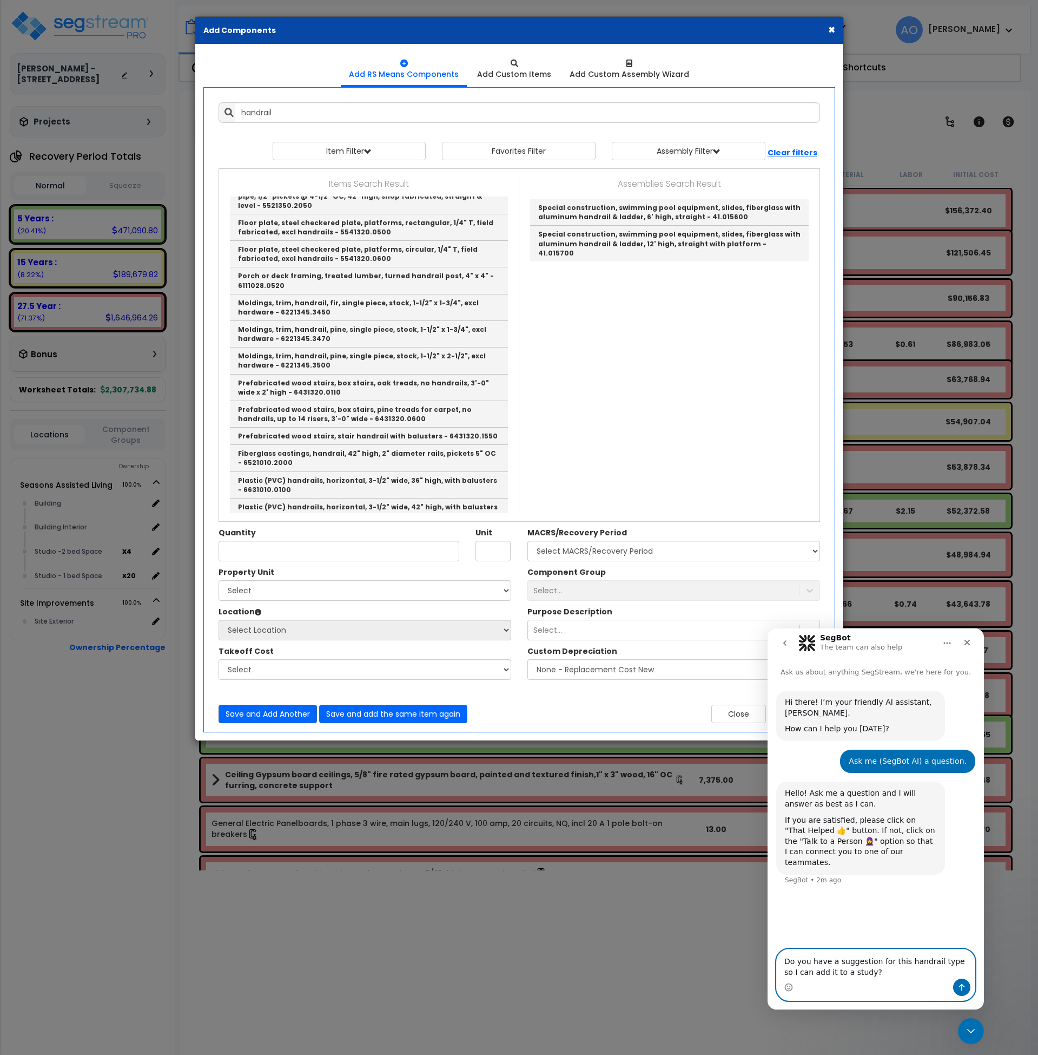
type textarea "Do you have a suggestion for this handrail type so I can add it to a study?"
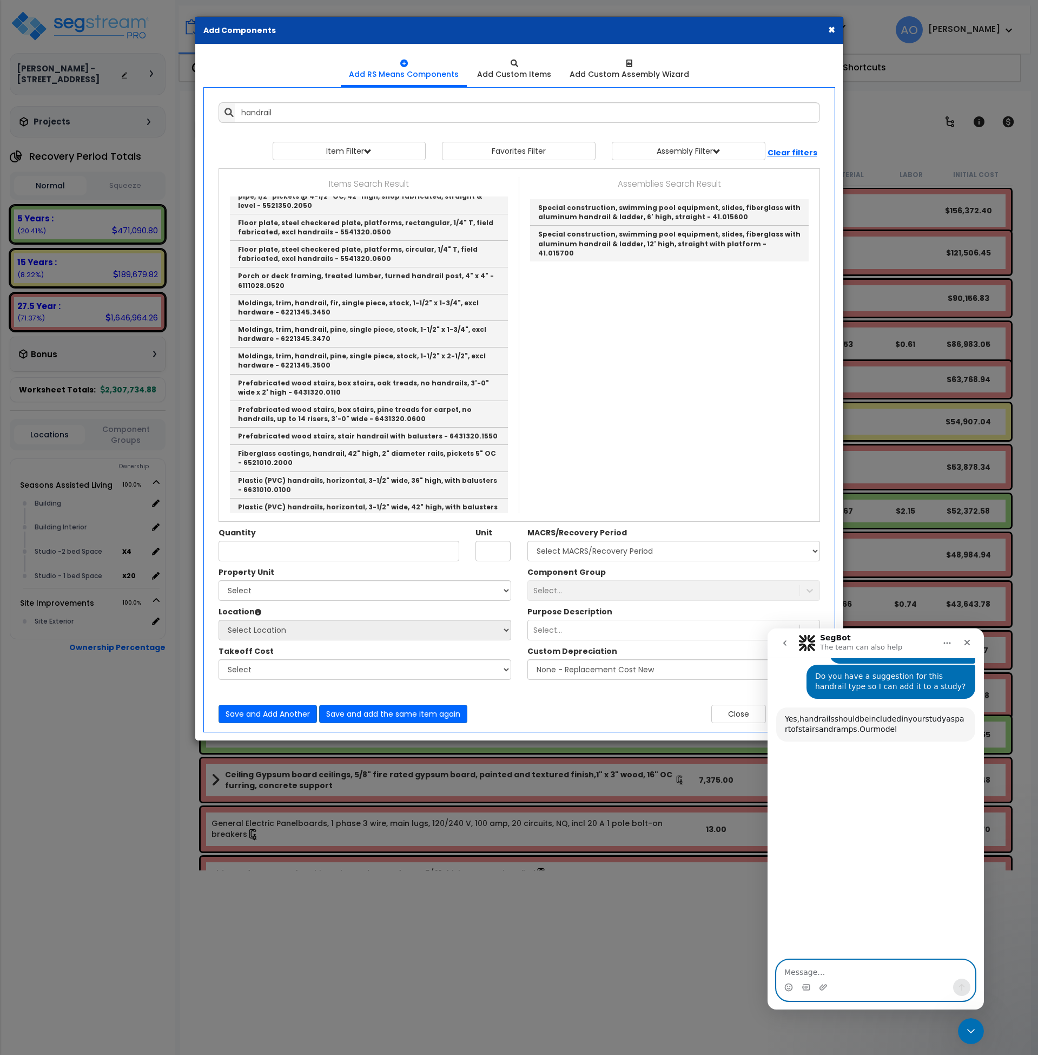
scroll to position [377, 0]
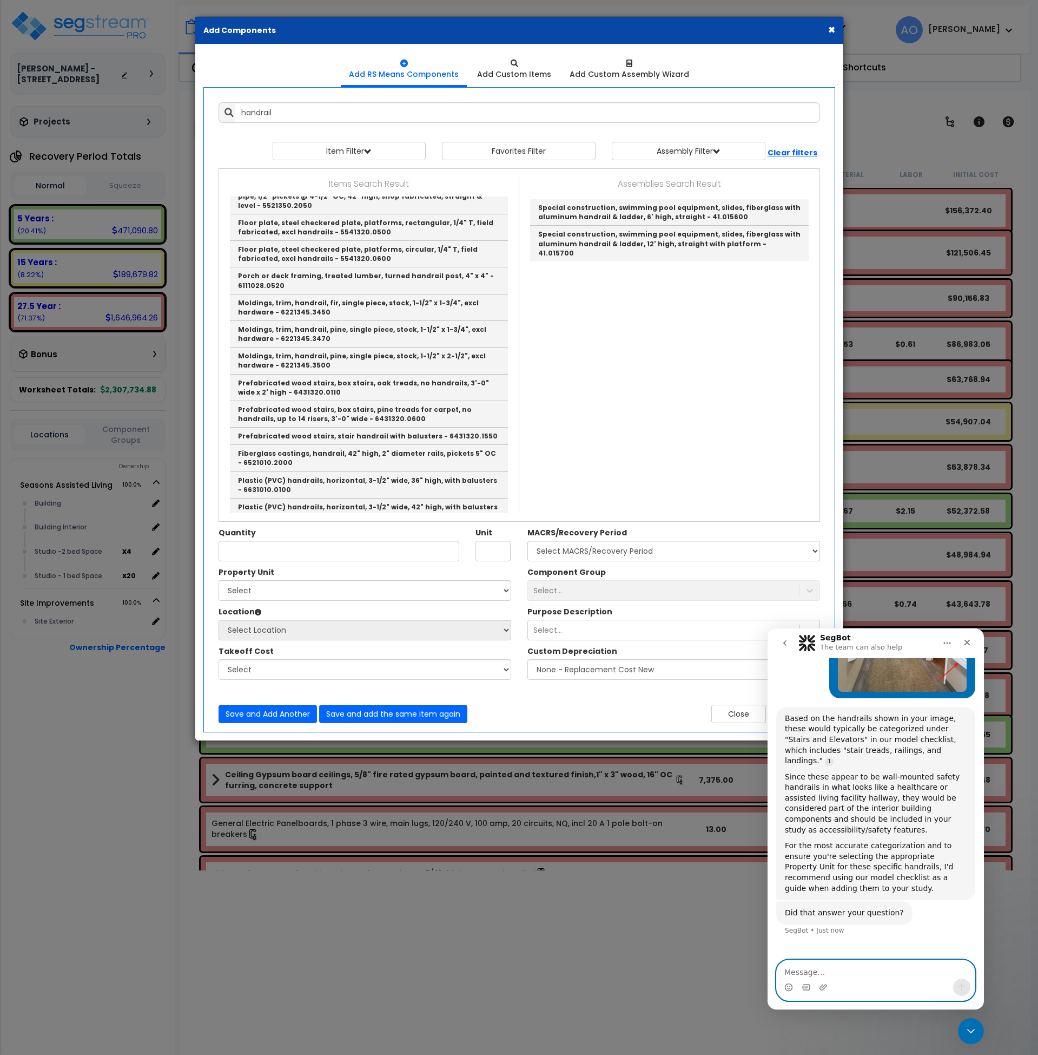
click at [852, 966] on textarea "Message…" at bounding box center [876, 969] width 198 height 18
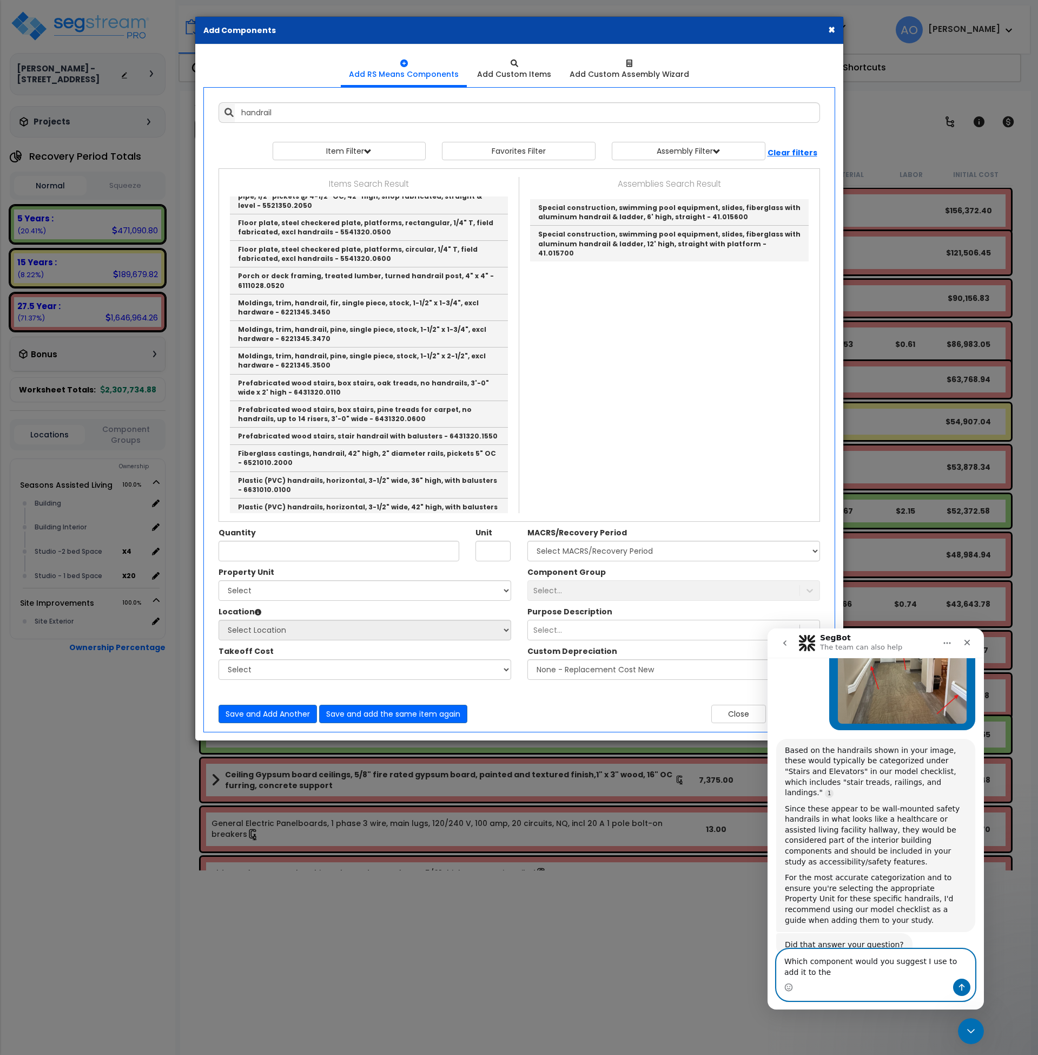
scroll to position [355, 0]
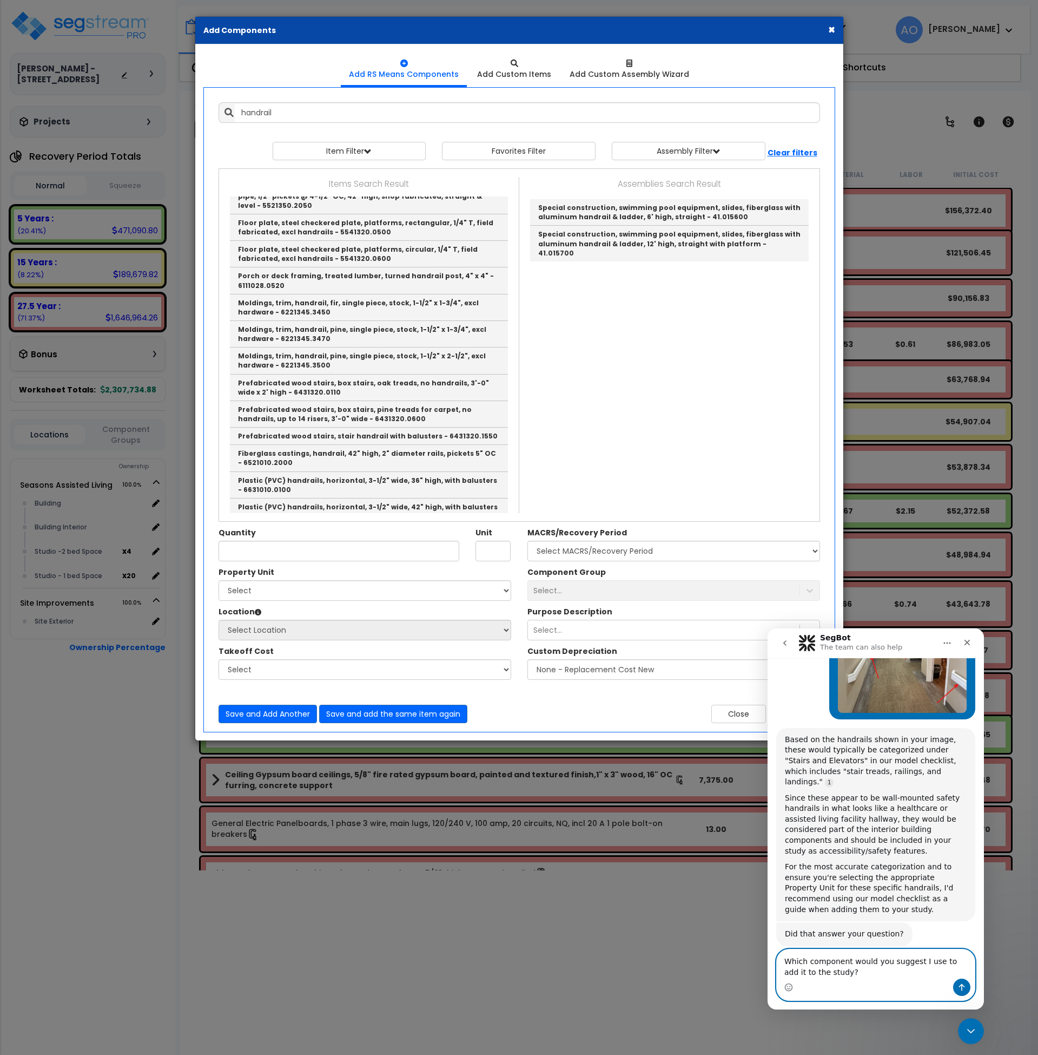
type textarea "Which component would you suggest I use to add it to the study?"
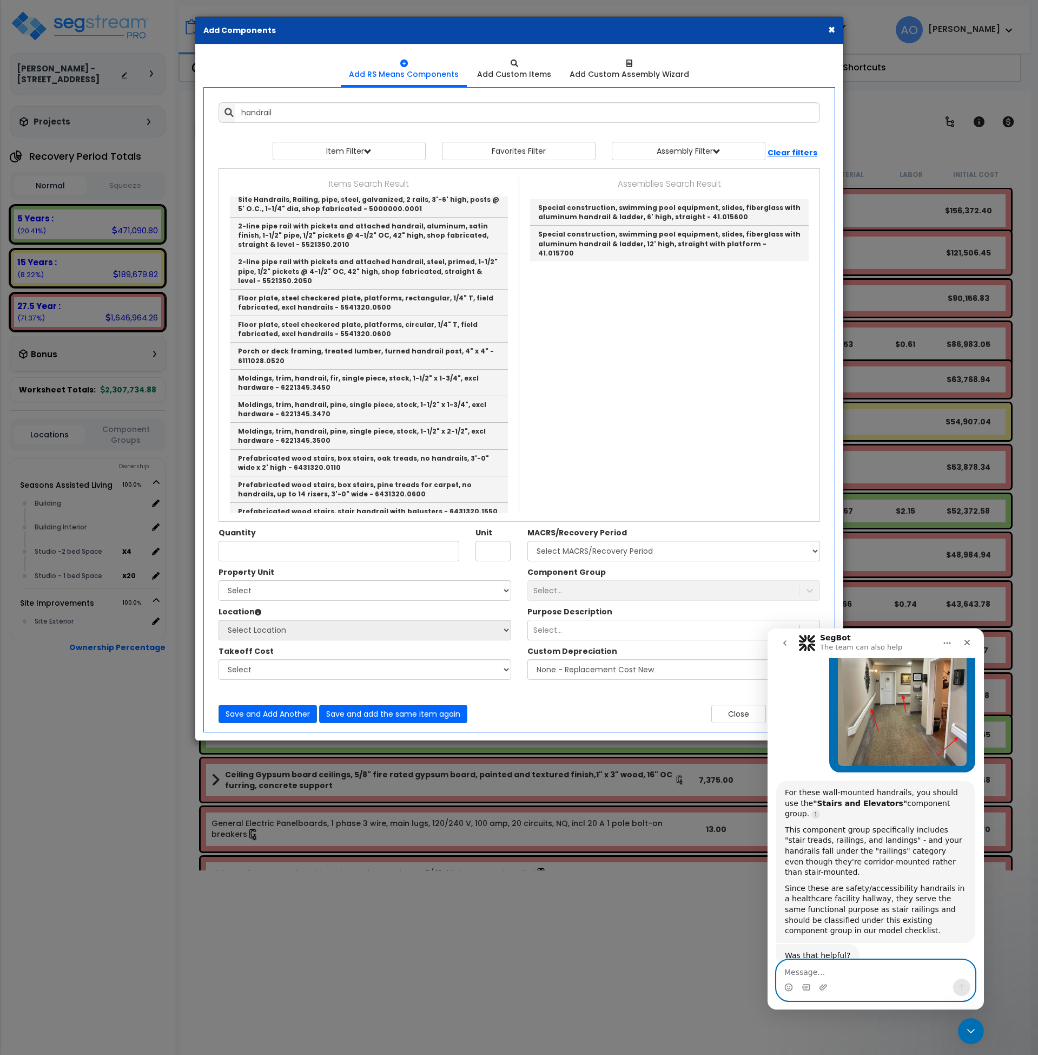
scroll to position [158, 0]
click at [283, 114] on input "handrail" at bounding box center [527, 112] width 585 height 21
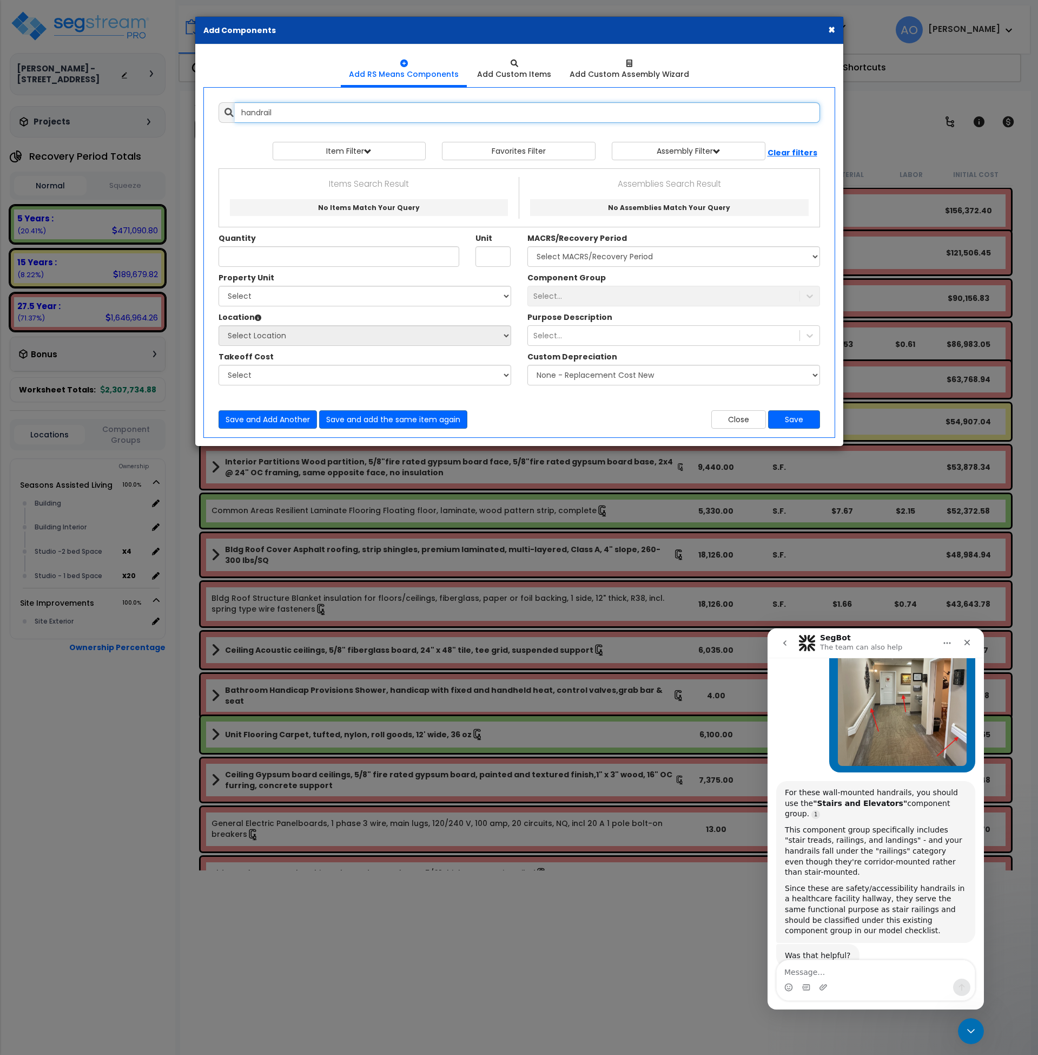
scroll to position [0, 0]
type input "handrail"
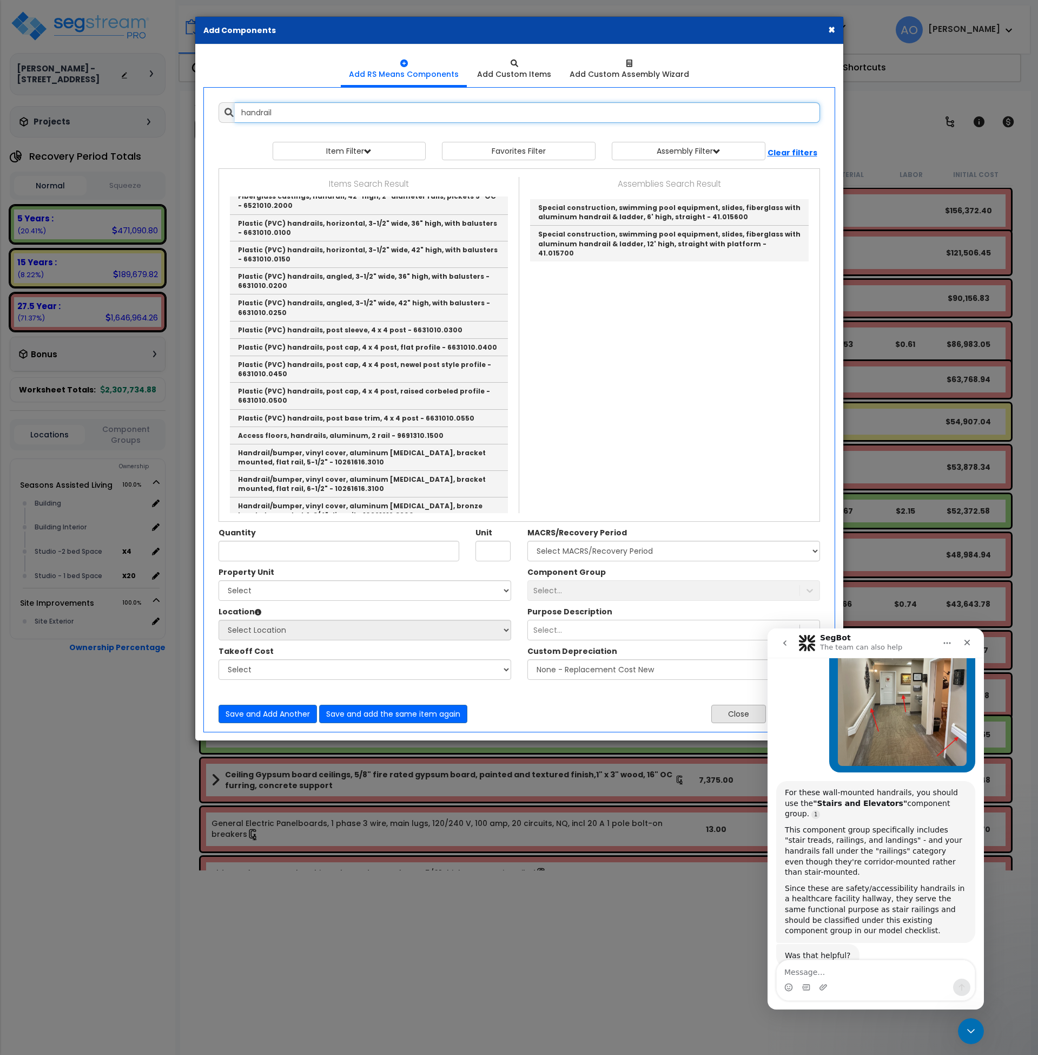
scroll to position [491, 0]
click at [730, 717] on button "Close" at bounding box center [739, 713] width 55 height 18
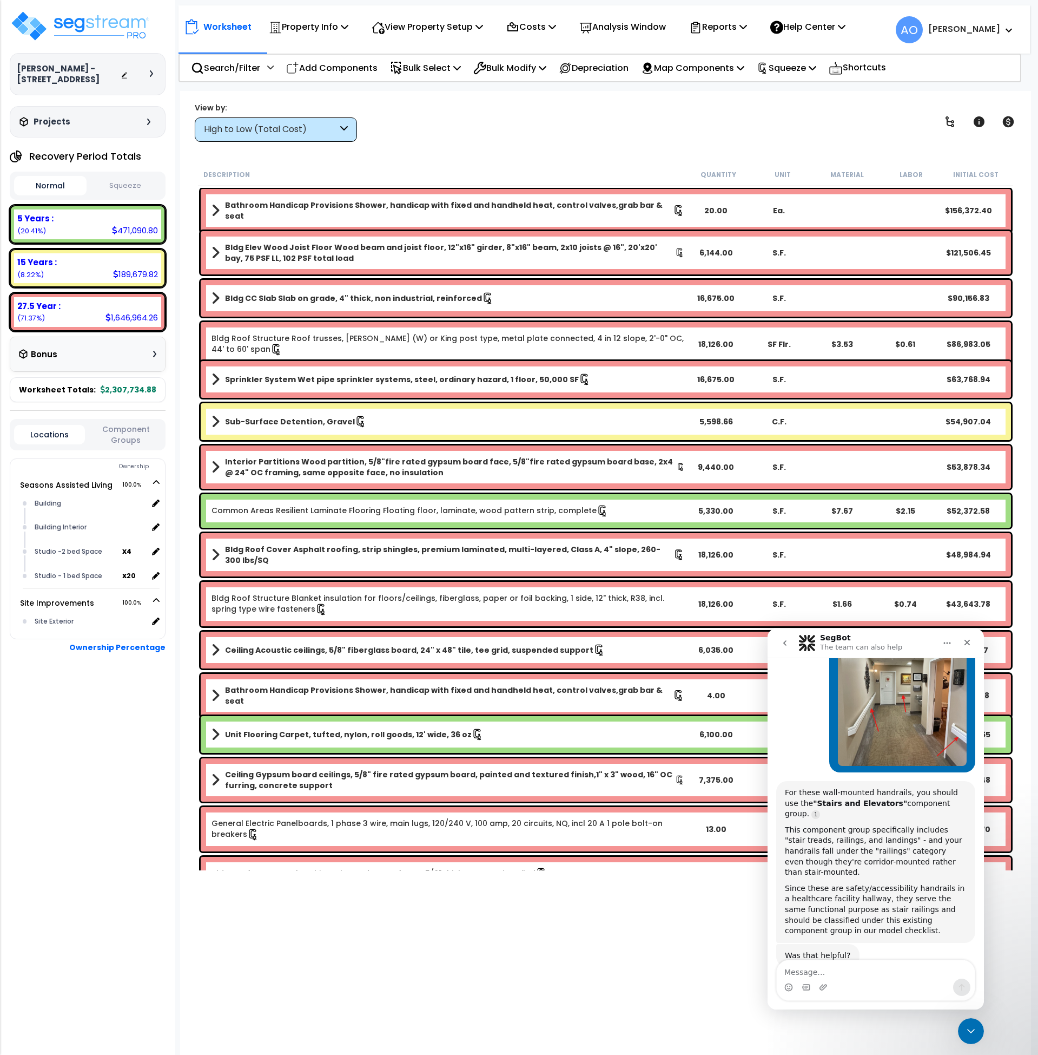
click at [416, 148] on div "Worksheet Property Info Property Setup Add Property Unit Template property Clon…" at bounding box center [606, 618] width 852 height 1055
click at [300, 124] on div "High to Low (Total Cost)" at bounding box center [271, 129] width 134 height 12
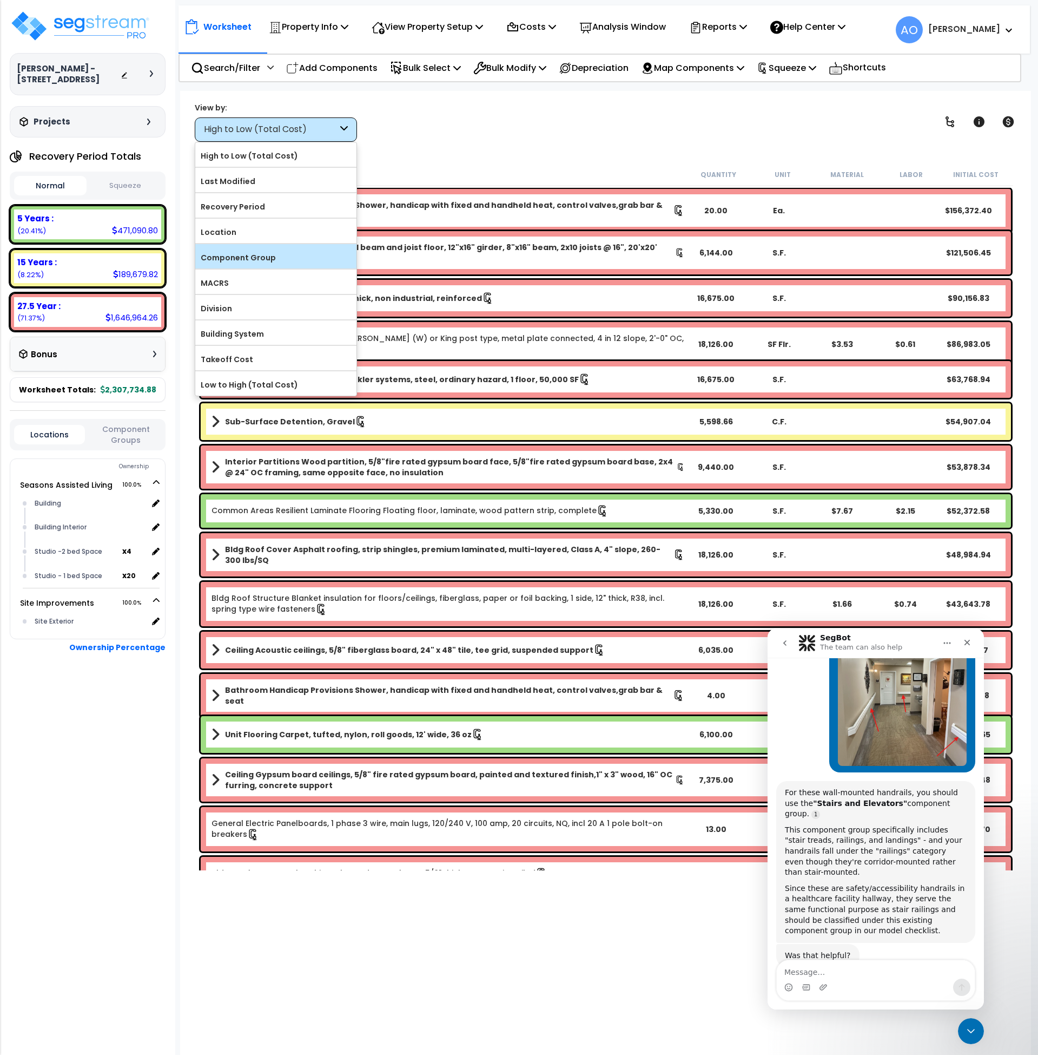
click at [273, 252] on label "Component Group" at bounding box center [275, 257] width 161 height 16
click at [0, 0] on input "Component Group" at bounding box center [0, 0] width 0 height 0
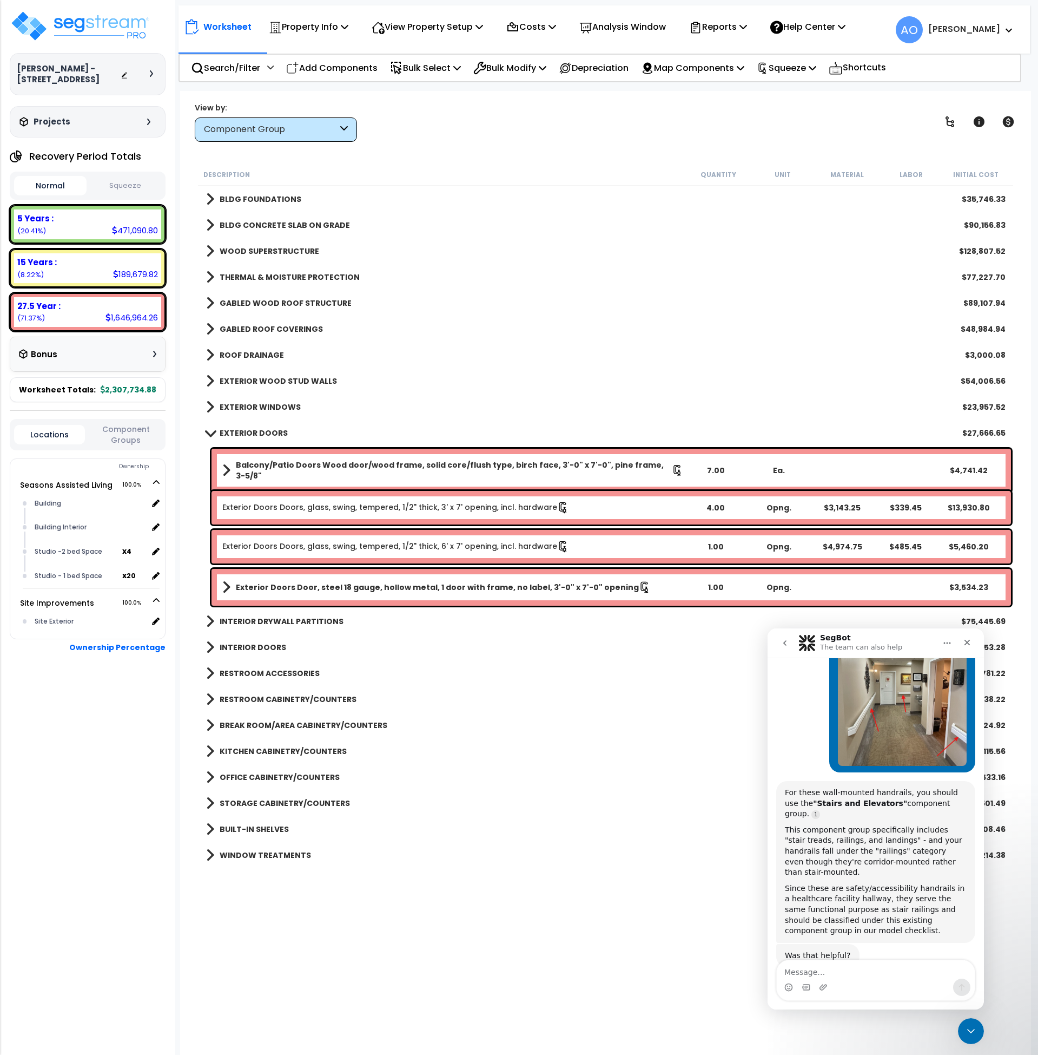
click at [261, 436] on b "EXTERIOR DOORS" at bounding box center [254, 432] width 68 height 11
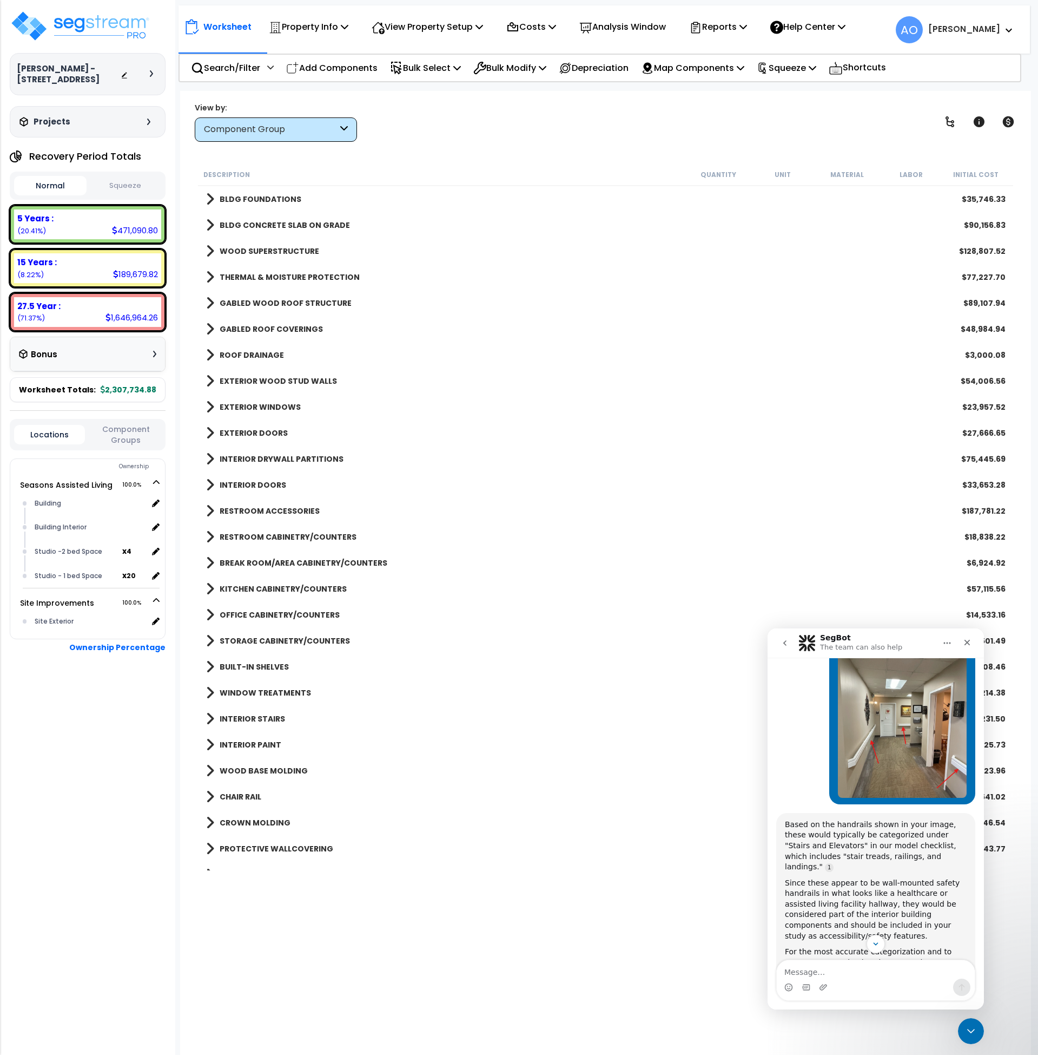
scroll to position [688, 0]
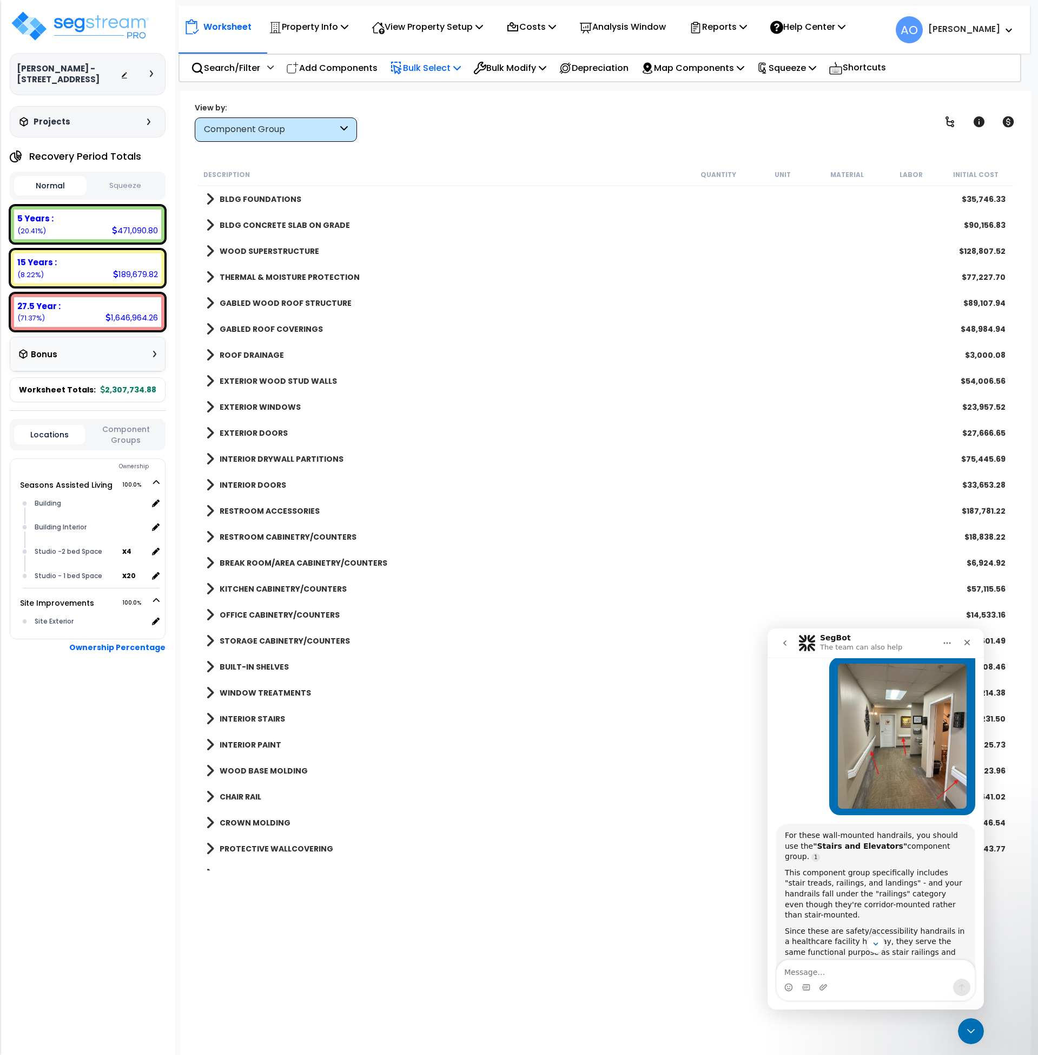
click at [431, 72] on p "Bulk Select" at bounding box center [425, 68] width 71 height 15
click at [447, 36] on div "View Property Setup" at bounding box center [427, 26] width 111 height 25
click at [426, 71] on link "View Questionnaire" at bounding box center [419, 74] width 107 height 22
click at [249, 715] on b "INTERIOR STAIRS" at bounding box center [252, 718] width 65 height 11
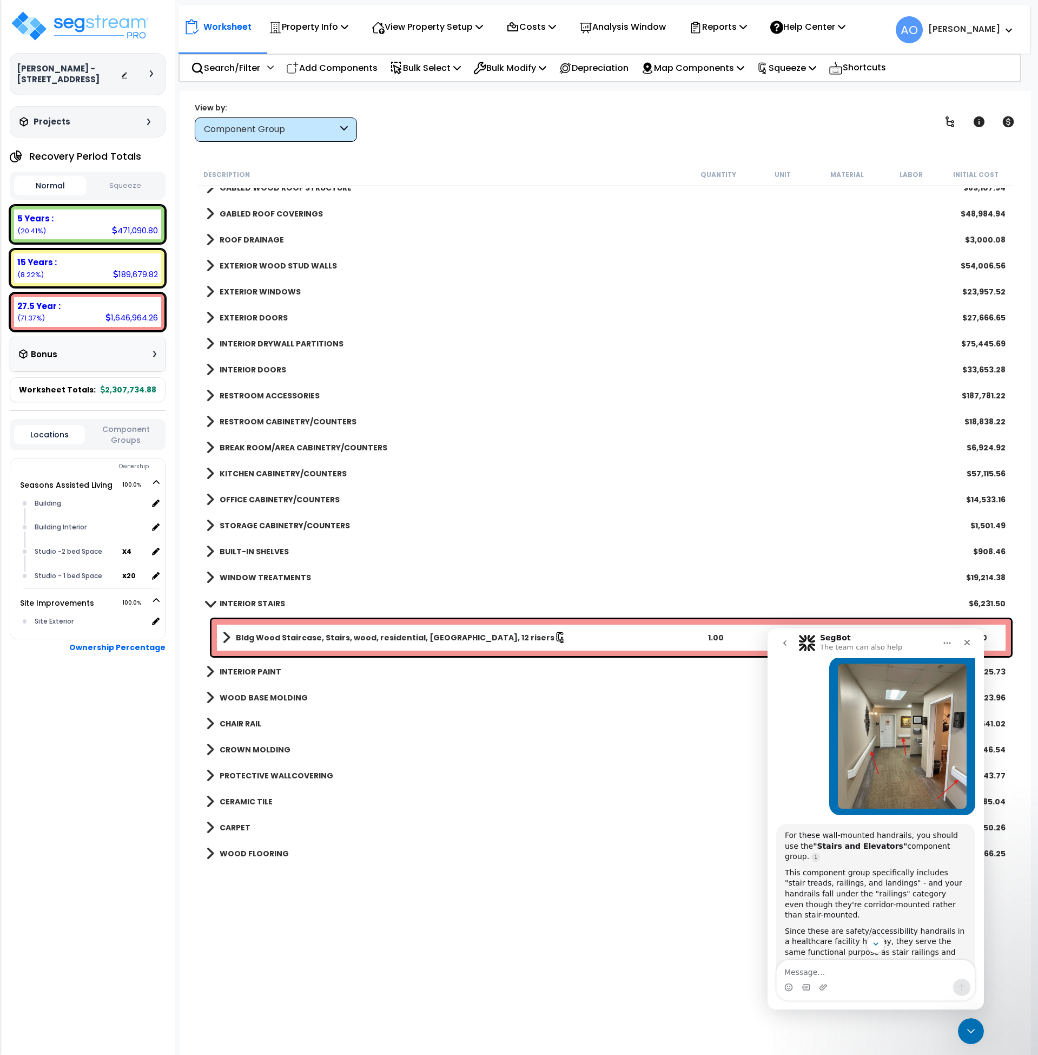
click at [364, 640] on b "Bldg Wood Staircase, Stairs, wood, residential, [GEOGRAPHIC_DATA], 12 risers" at bounding box center [395, 637] width 319 height 11
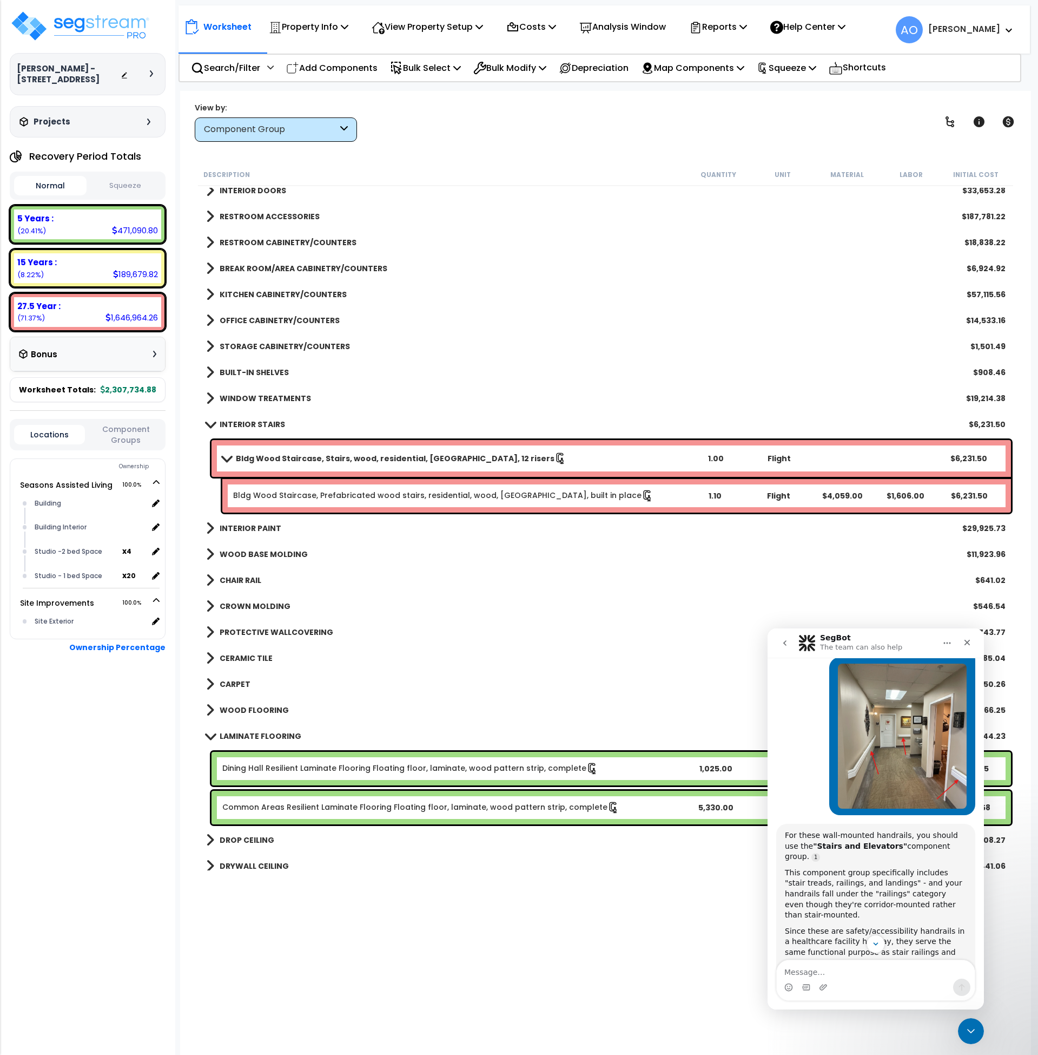
scroll to position [295, 0]
click at [282, 733] on b "LAMINATE FLOORING" at bounding box center [261, 735] width 82 height 11
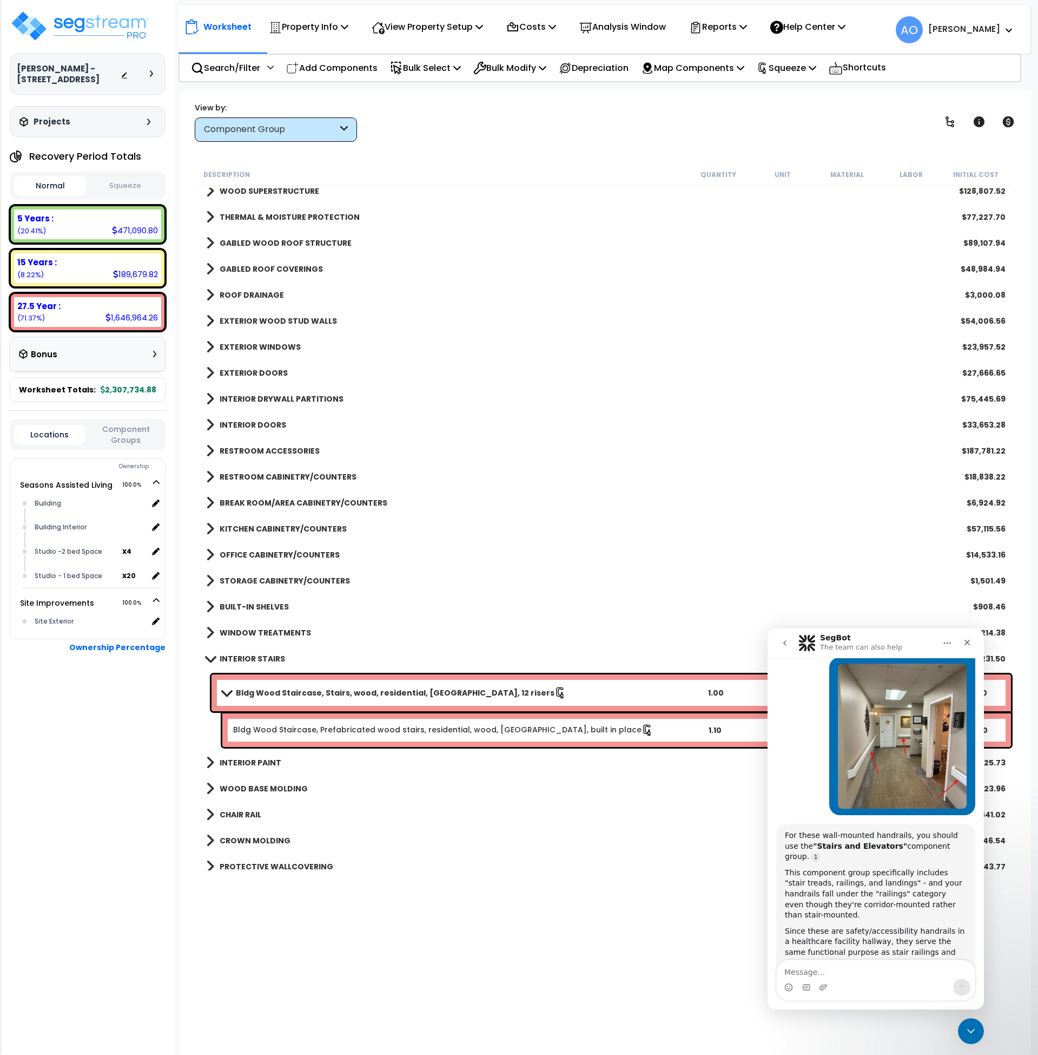
scroll to position [731, 0]
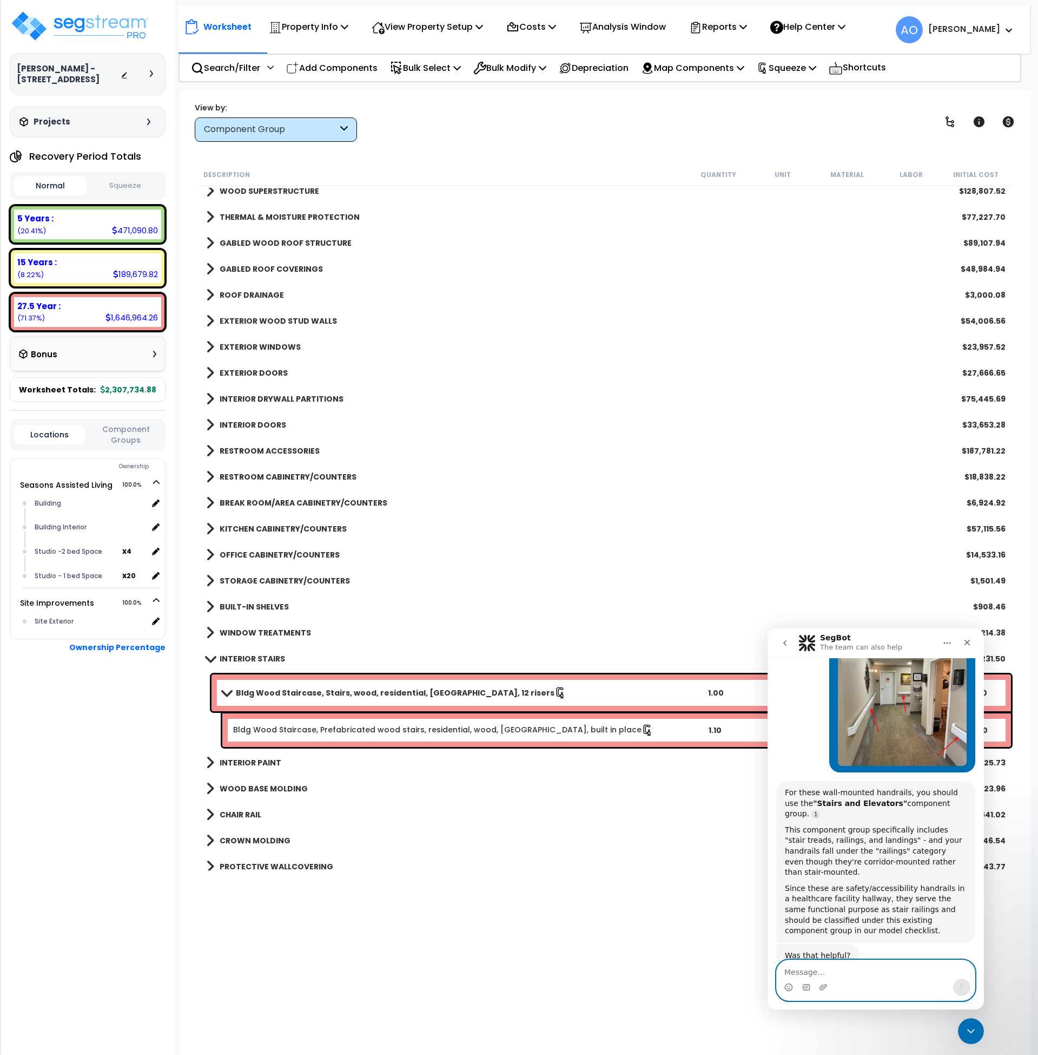
click at [840, 970] on textarea "Message…" at bounding box center [876, 969] width 198 height 18
type textarea "Talk to a person"
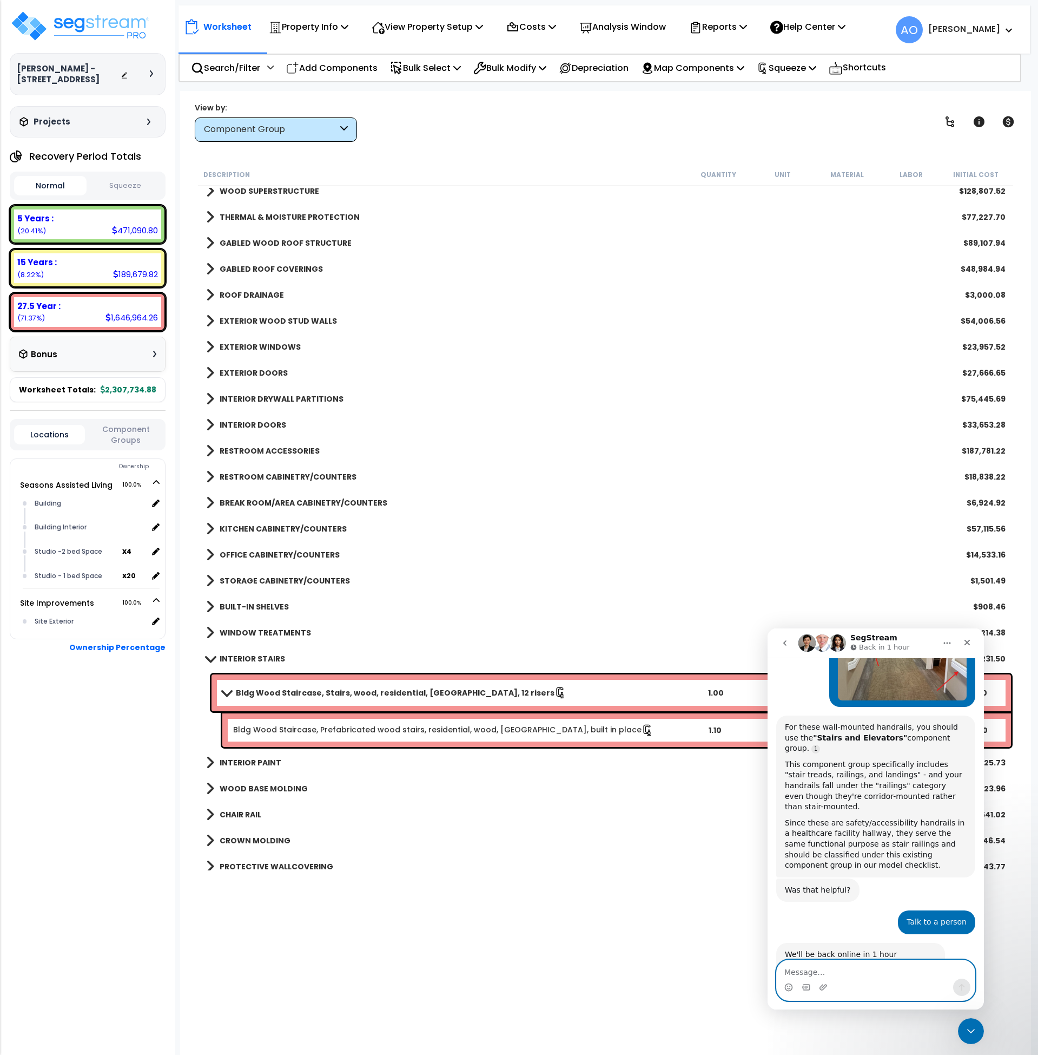
scroll to position [847, 0]
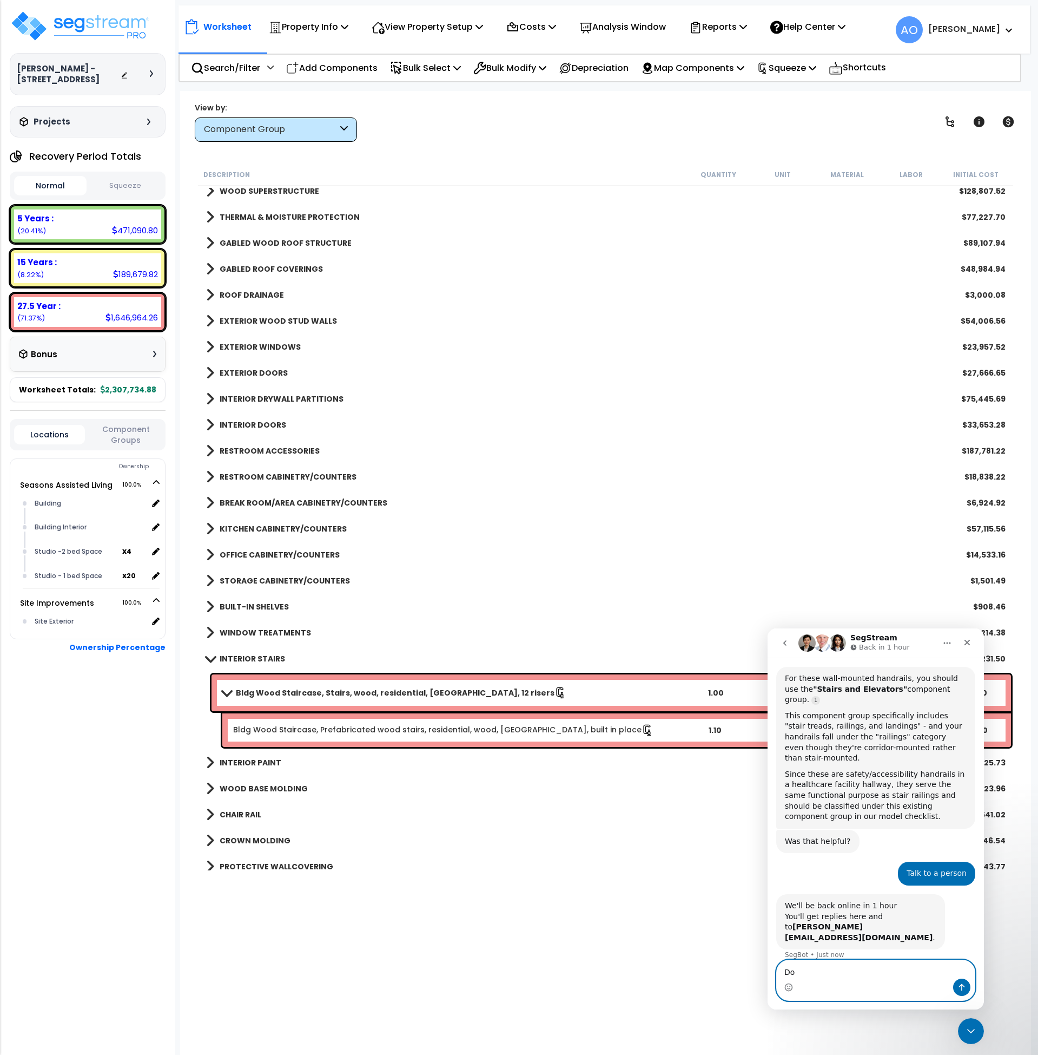
type textarea "D"
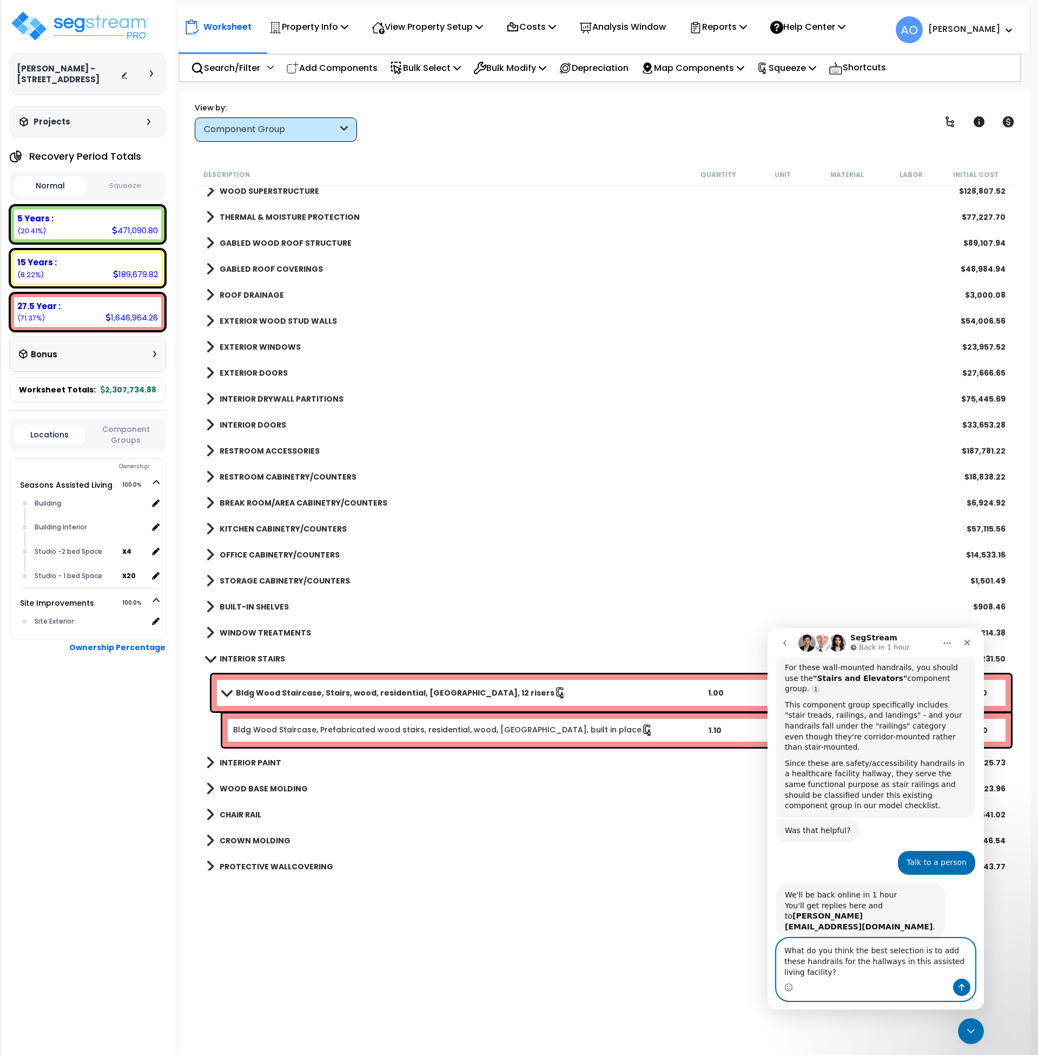
type textarea "What do you think the best selection is to add these handrails for the hallways…"
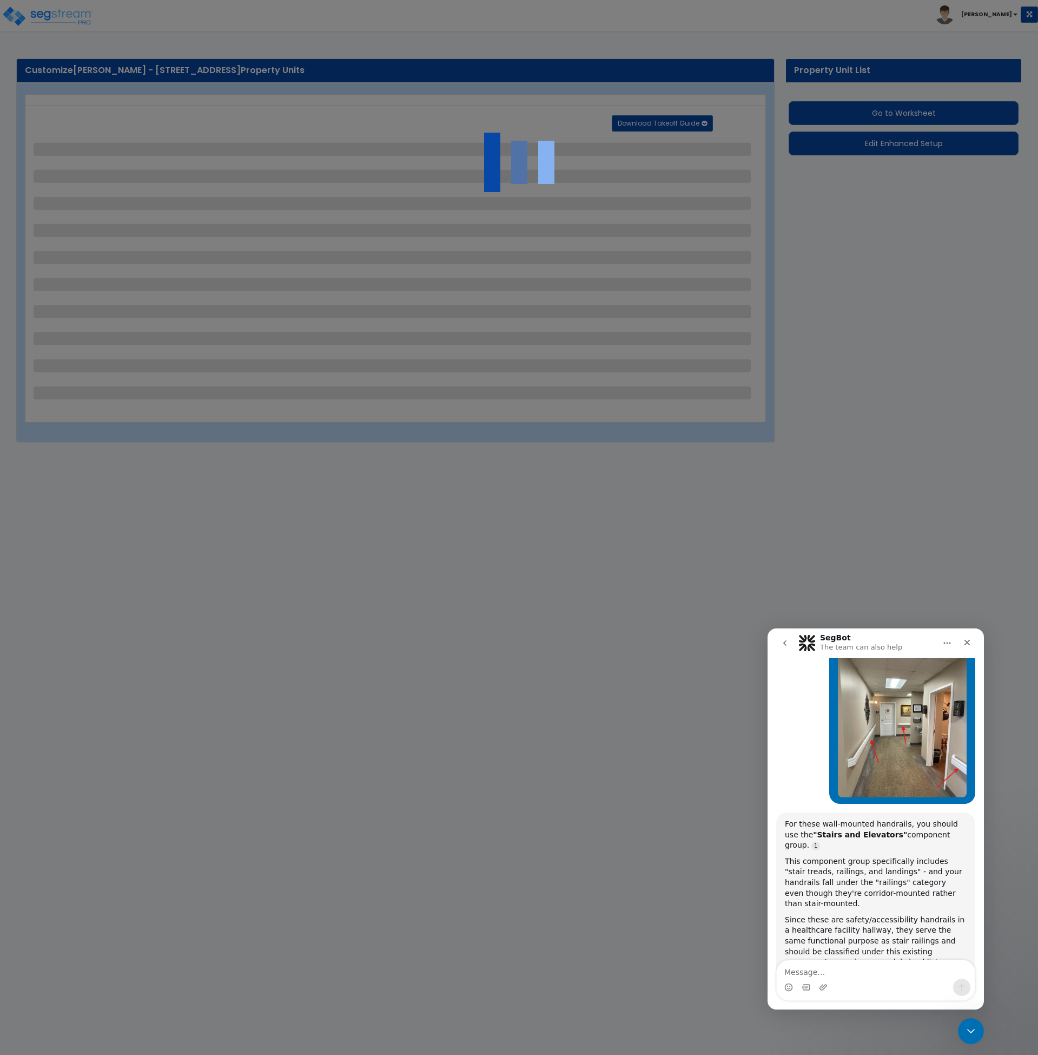
scroll to position [731, 0]
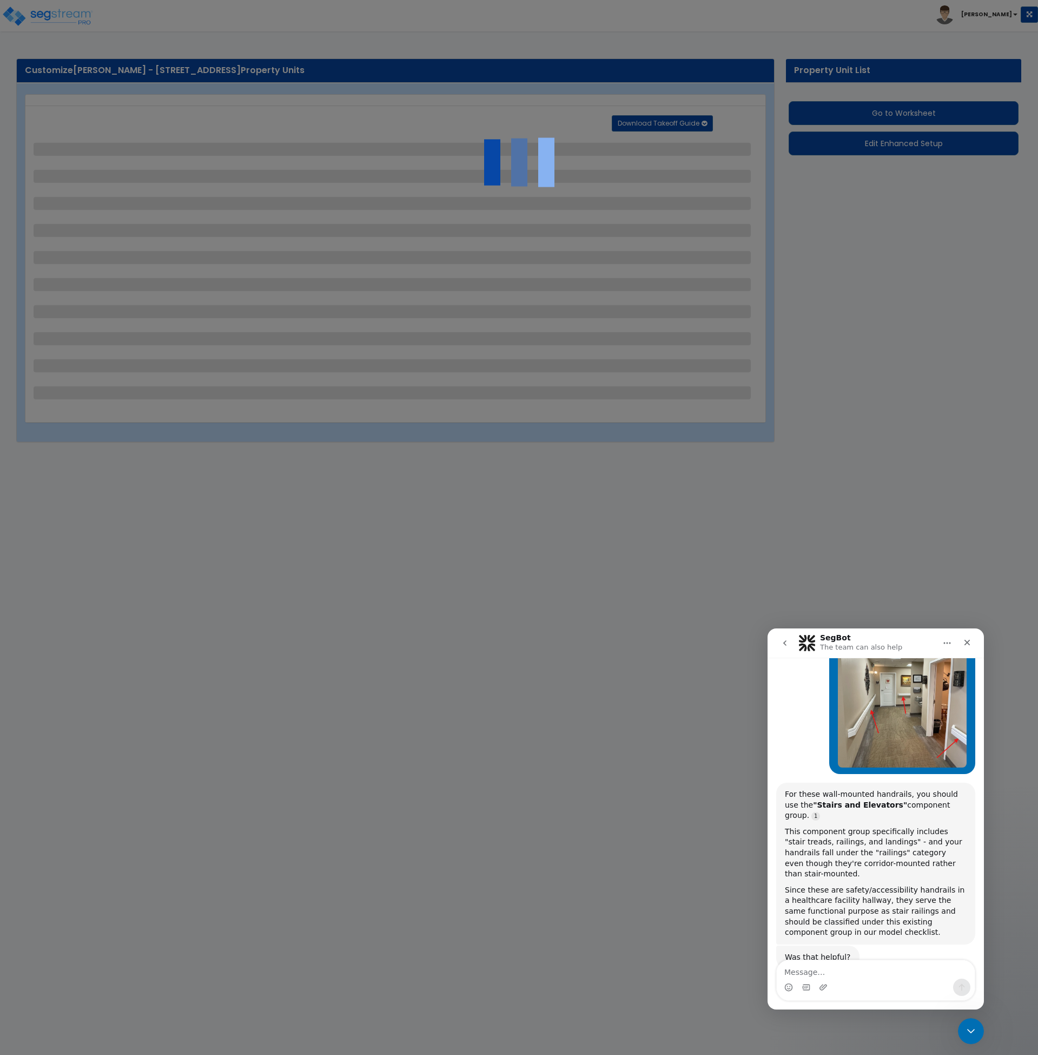
select select "2"
select select "1"
select select "2"
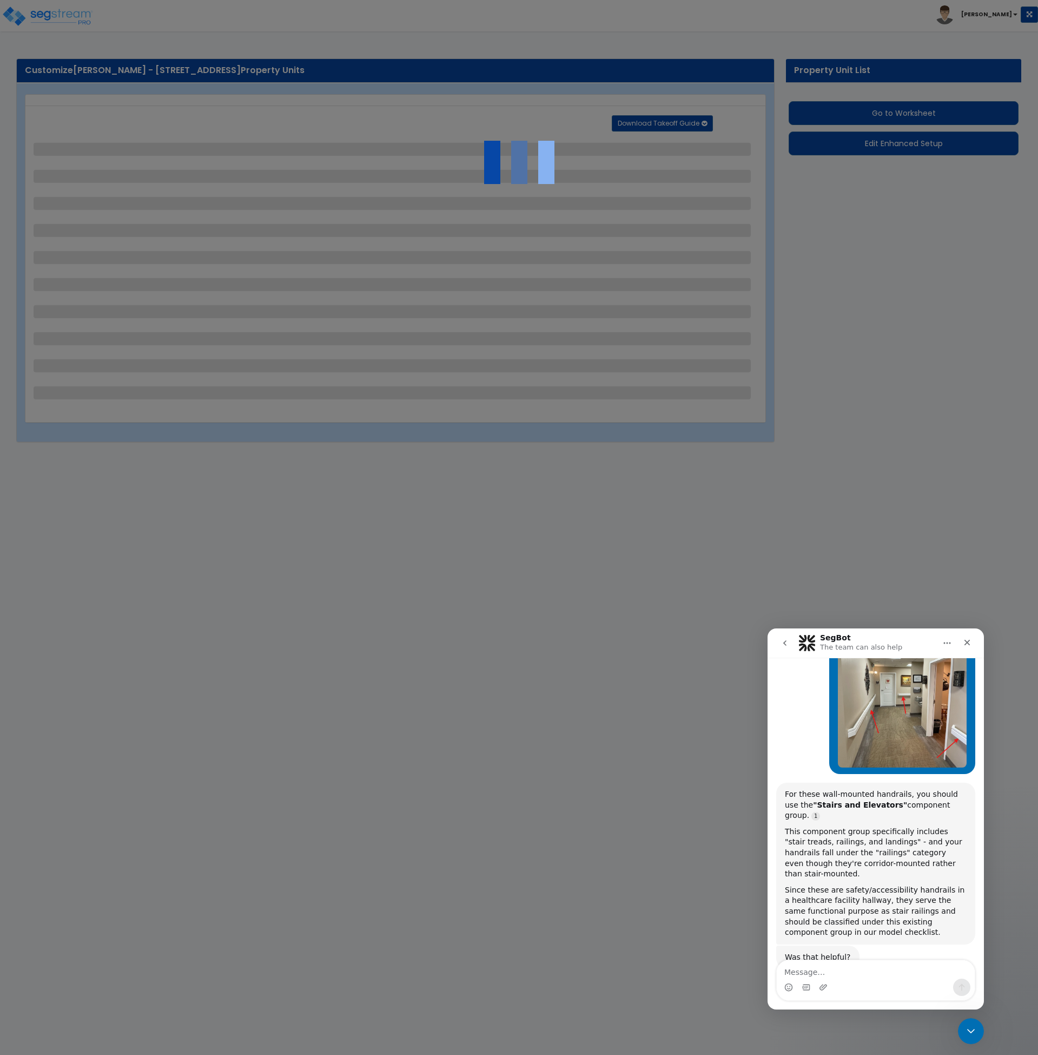
select select "1"
select select "4"
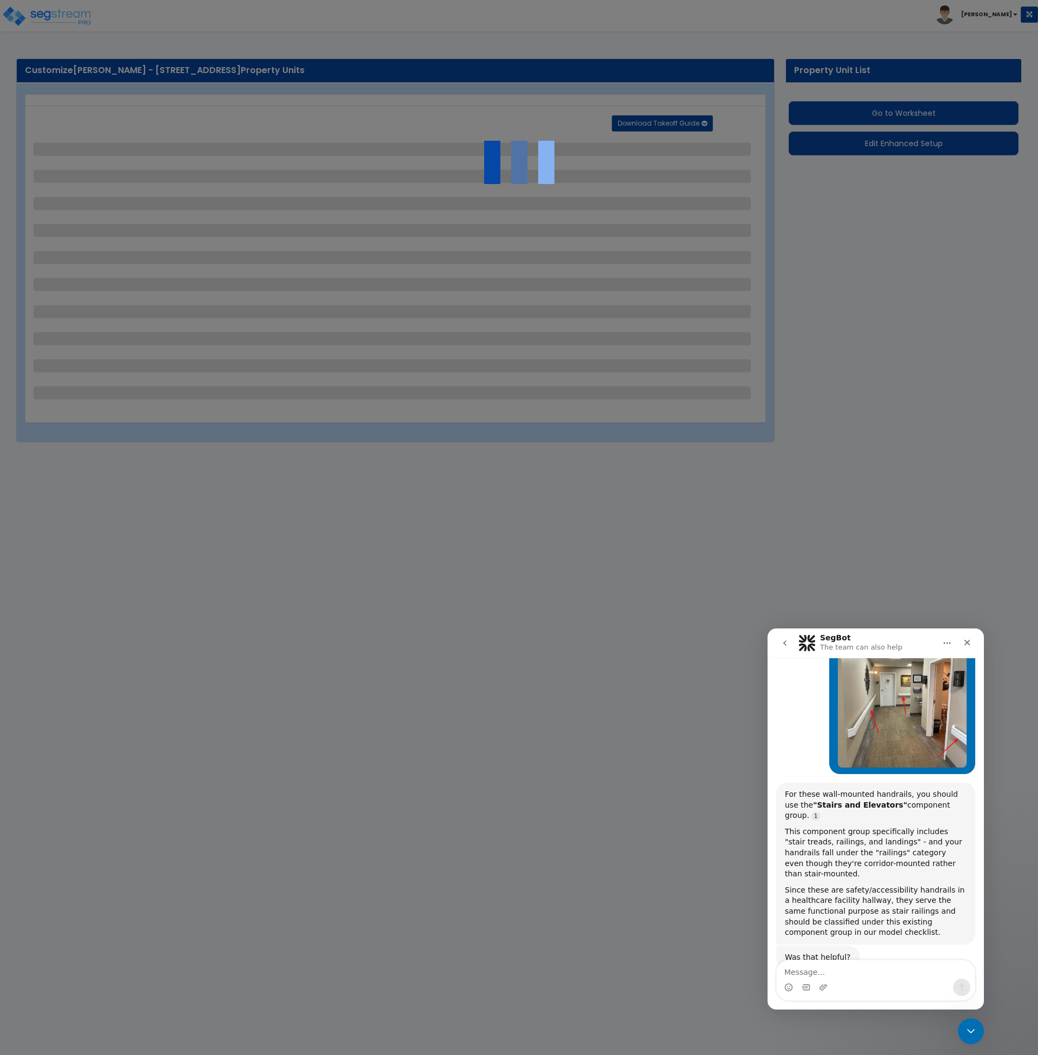
select select "2"
select select "3"
select select "1"
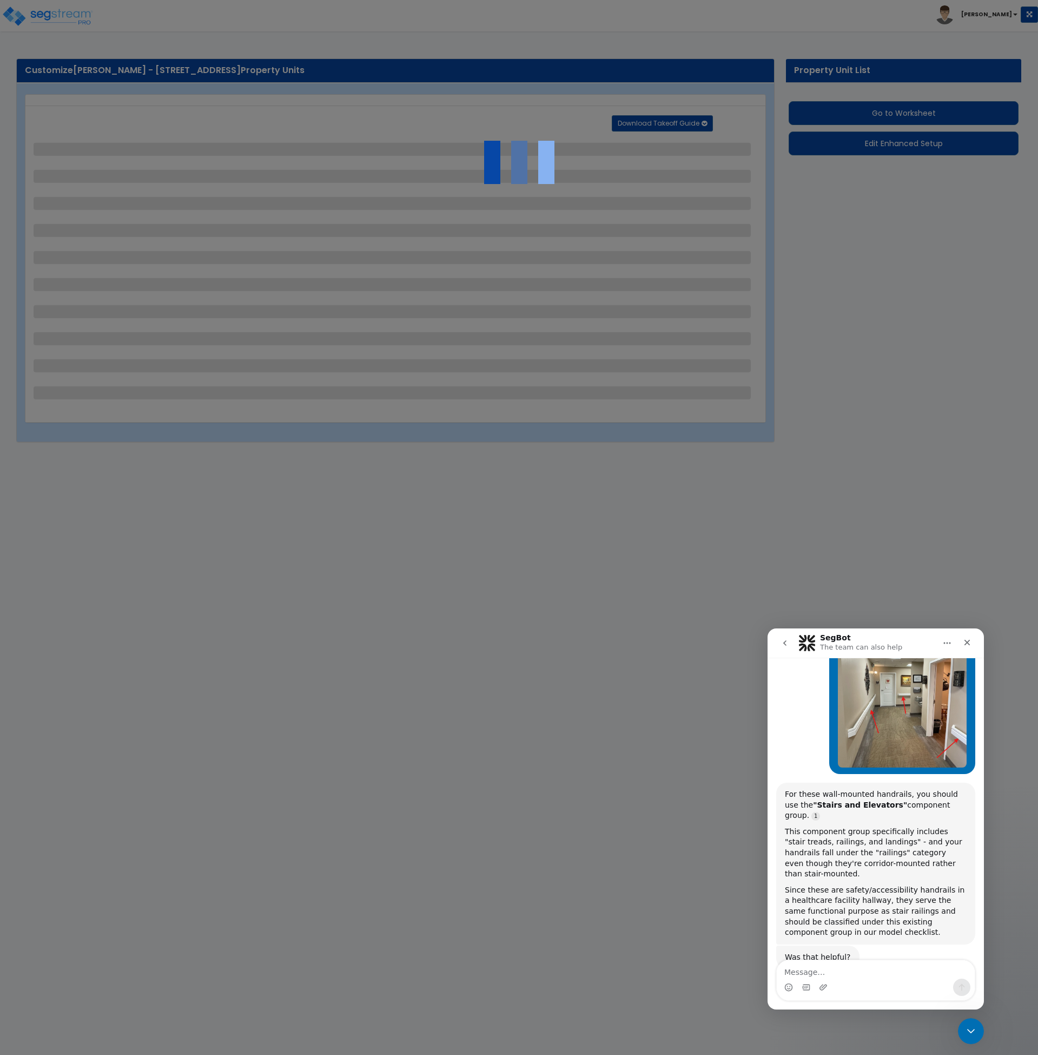
select select "3"
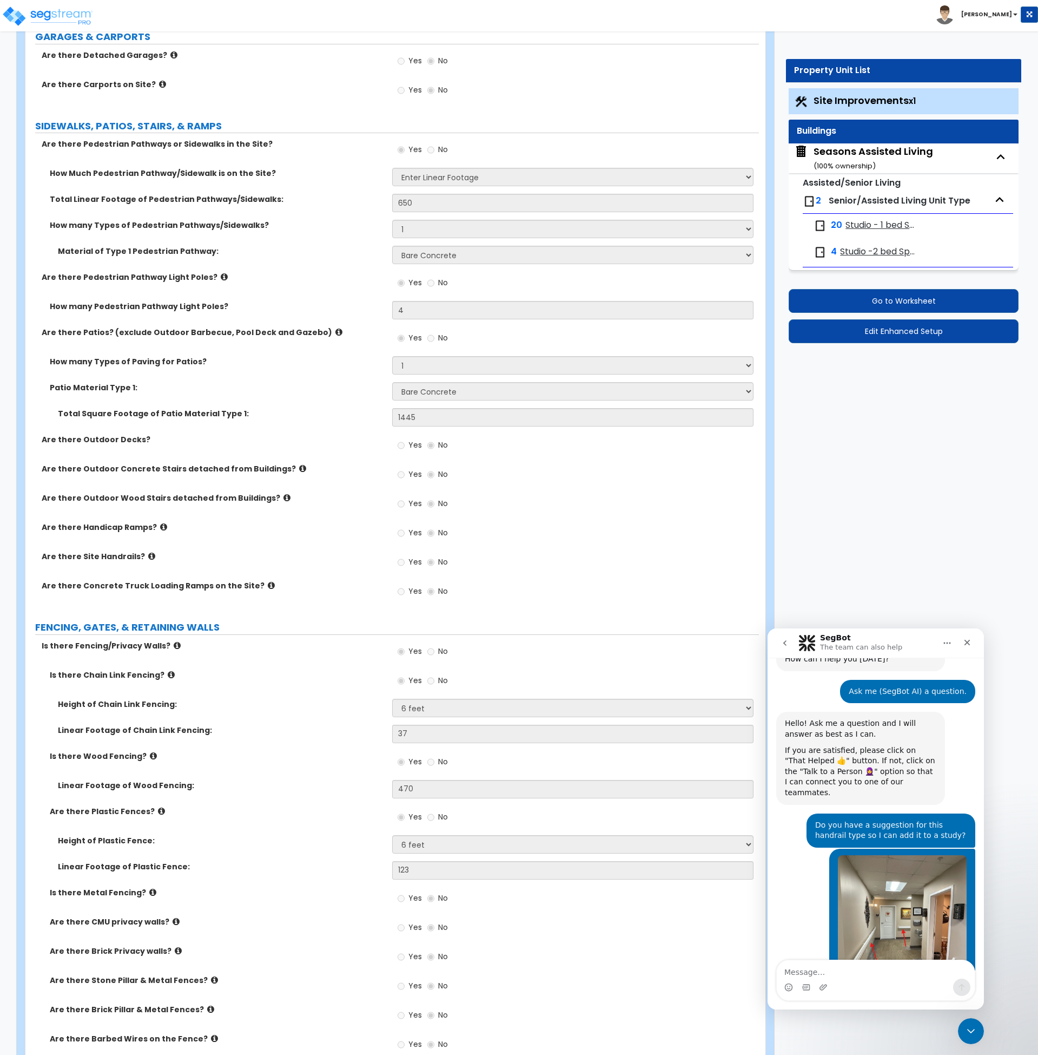
scroll to position [272, 0]
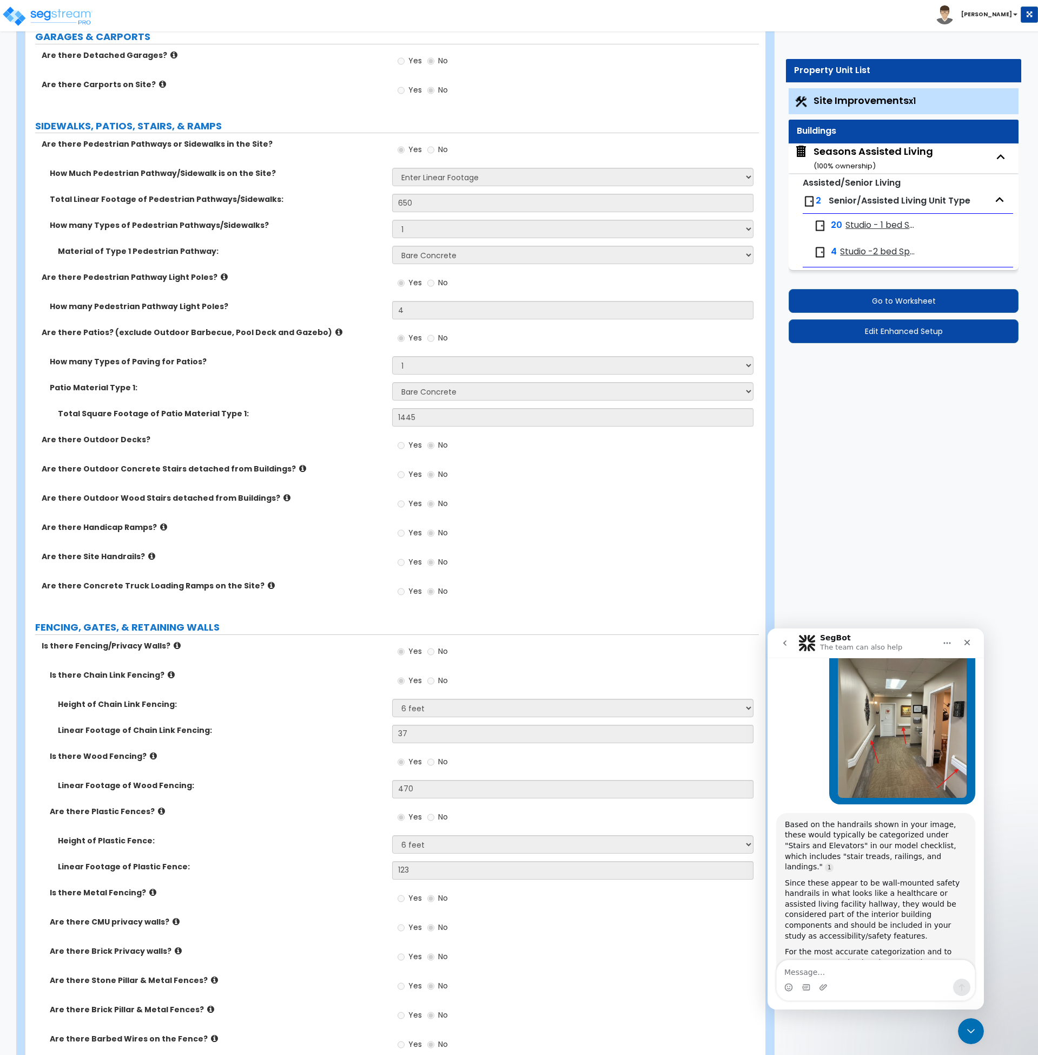
click at [846, 147] on div "Seasons Assisted Living ( 100 % ownership)" at bounding box center [874, 158] width 120 height 28
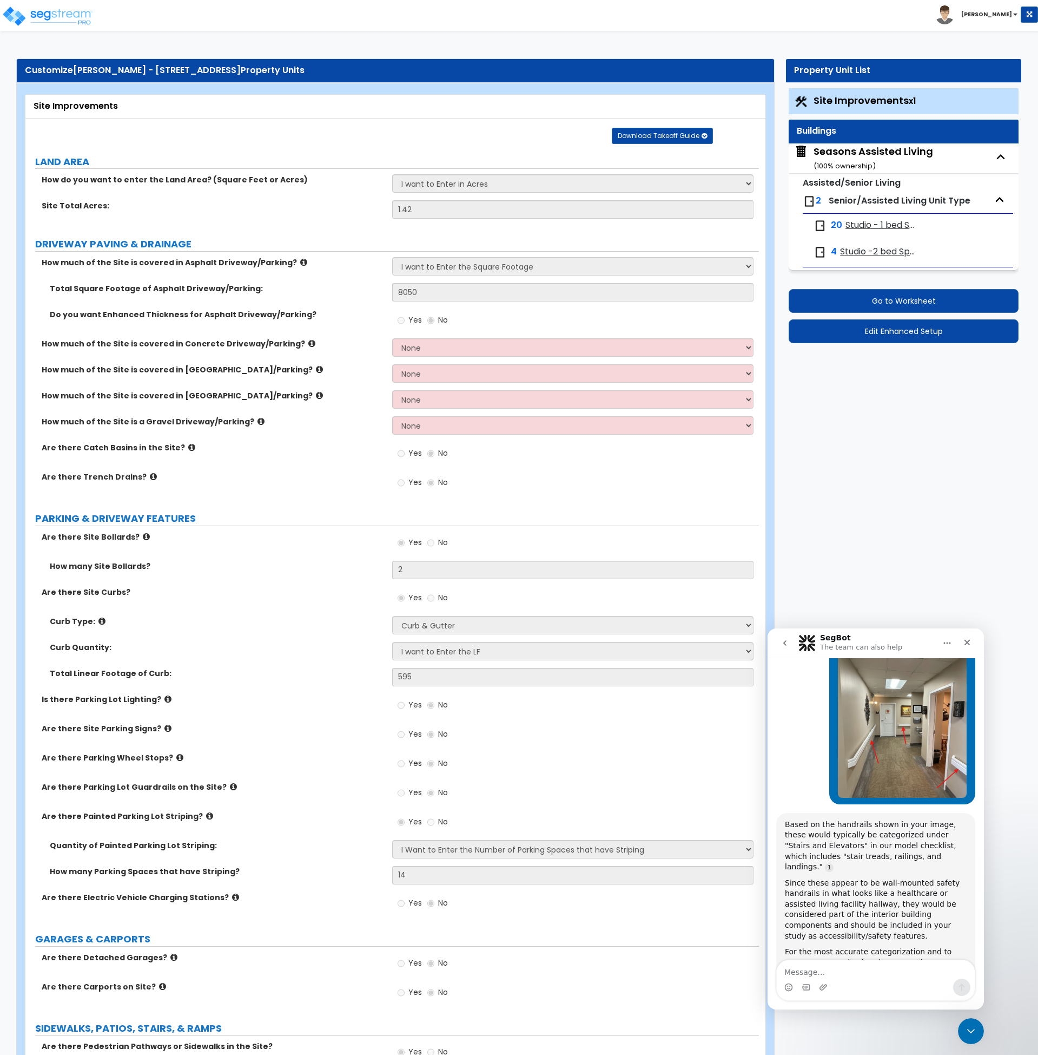
select select "2"
select select "7"
select select "2"
select select "4"
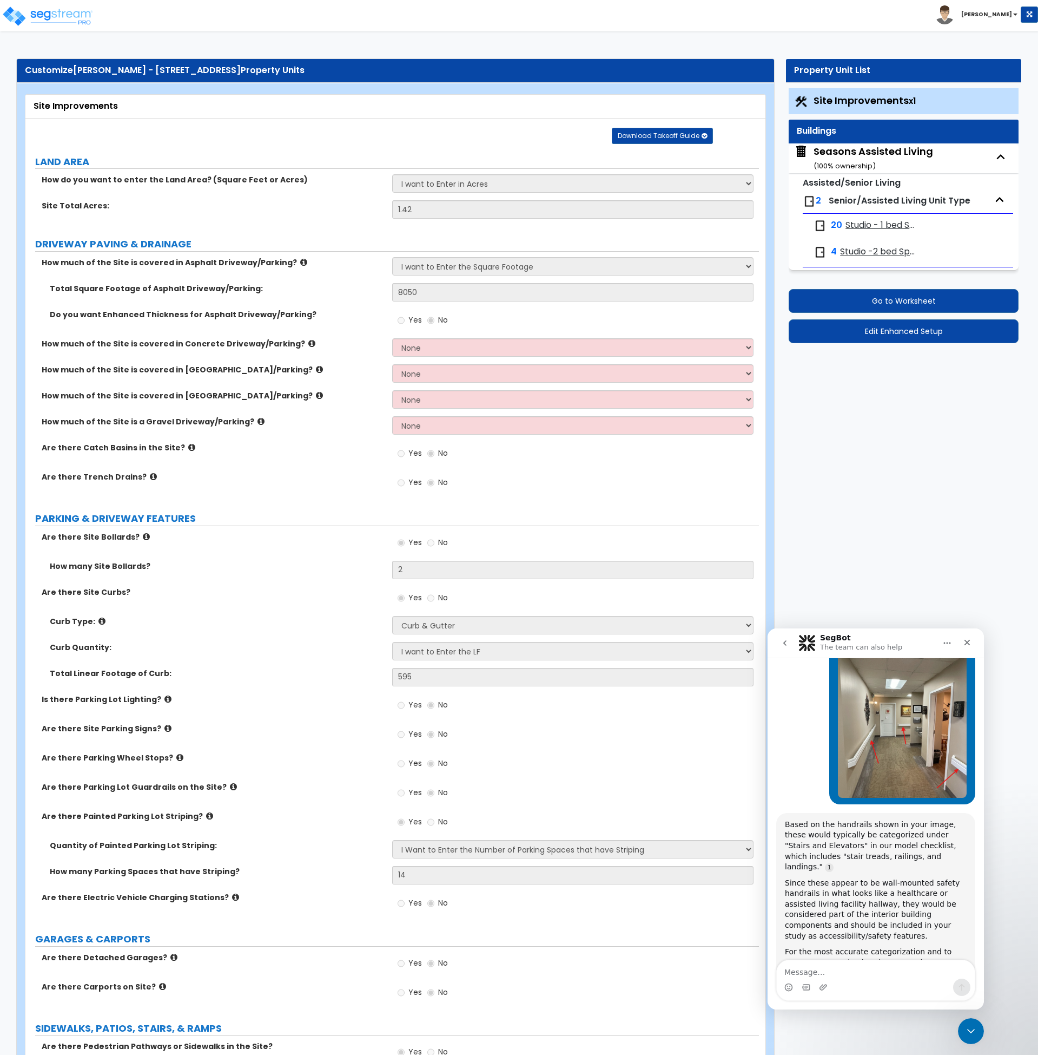
select select "3"
select select "1"
select select "2"
select select "1"
select select "2"
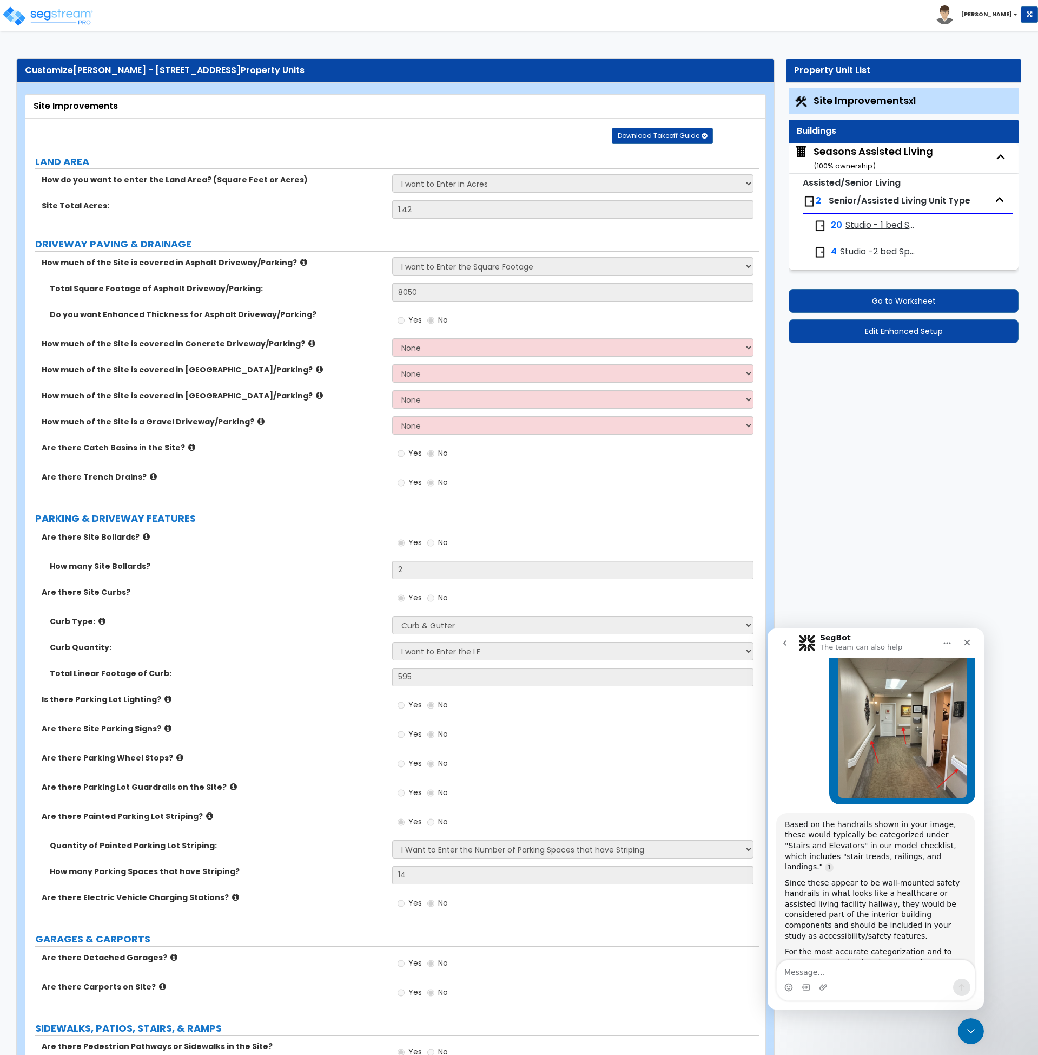
select select "1"
select select "2"
select select "7"
select select "3"
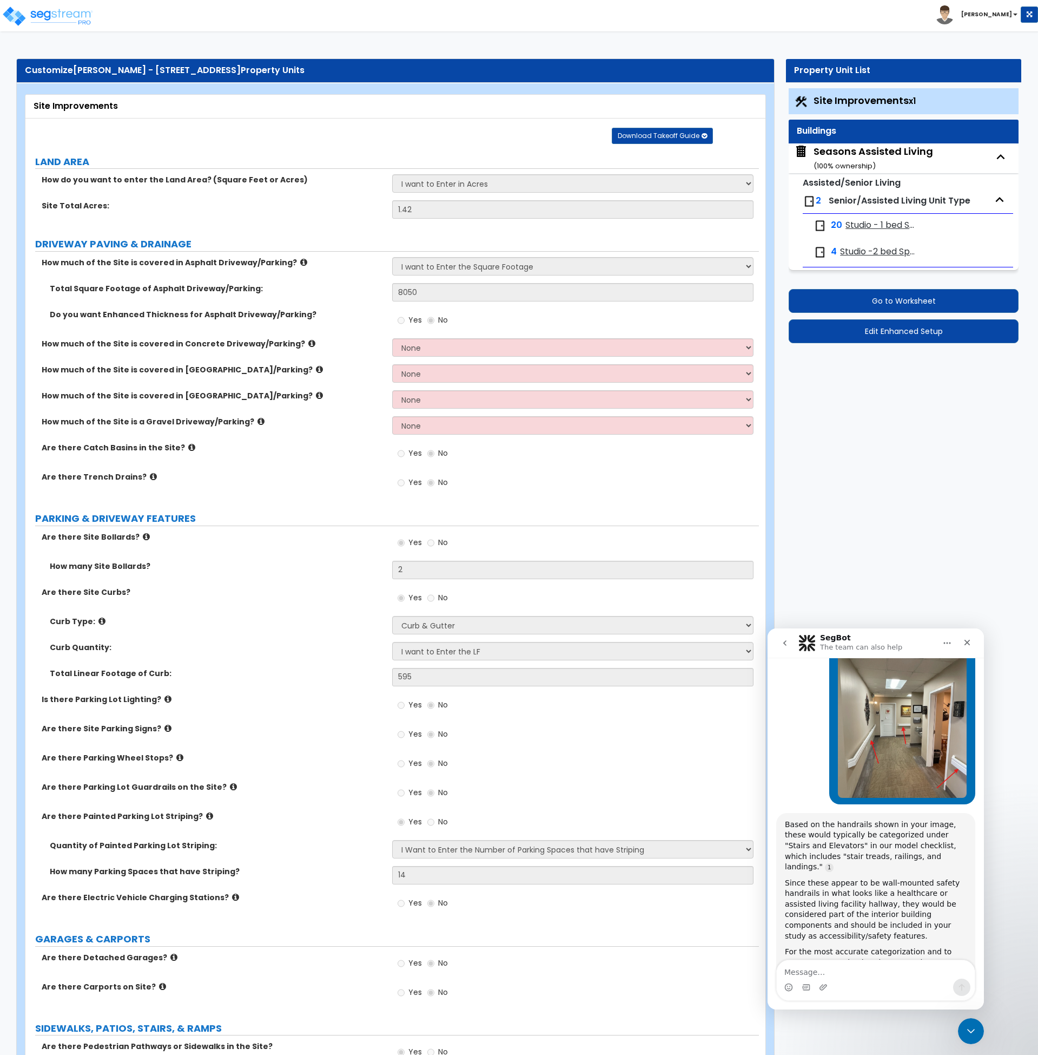
select select "2"
select select "3"
select select "5"
select select "3"
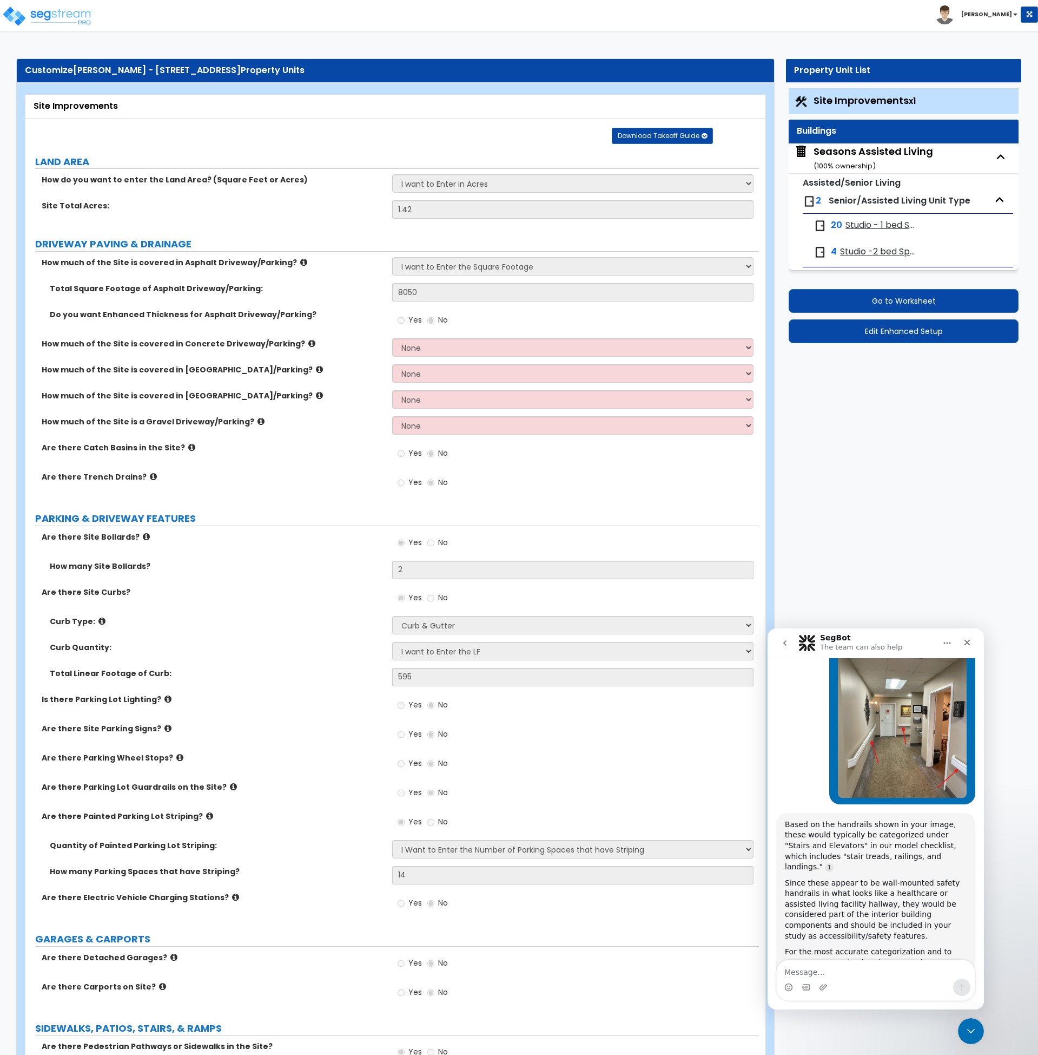
select select "3"
select select "1"
select select "2"
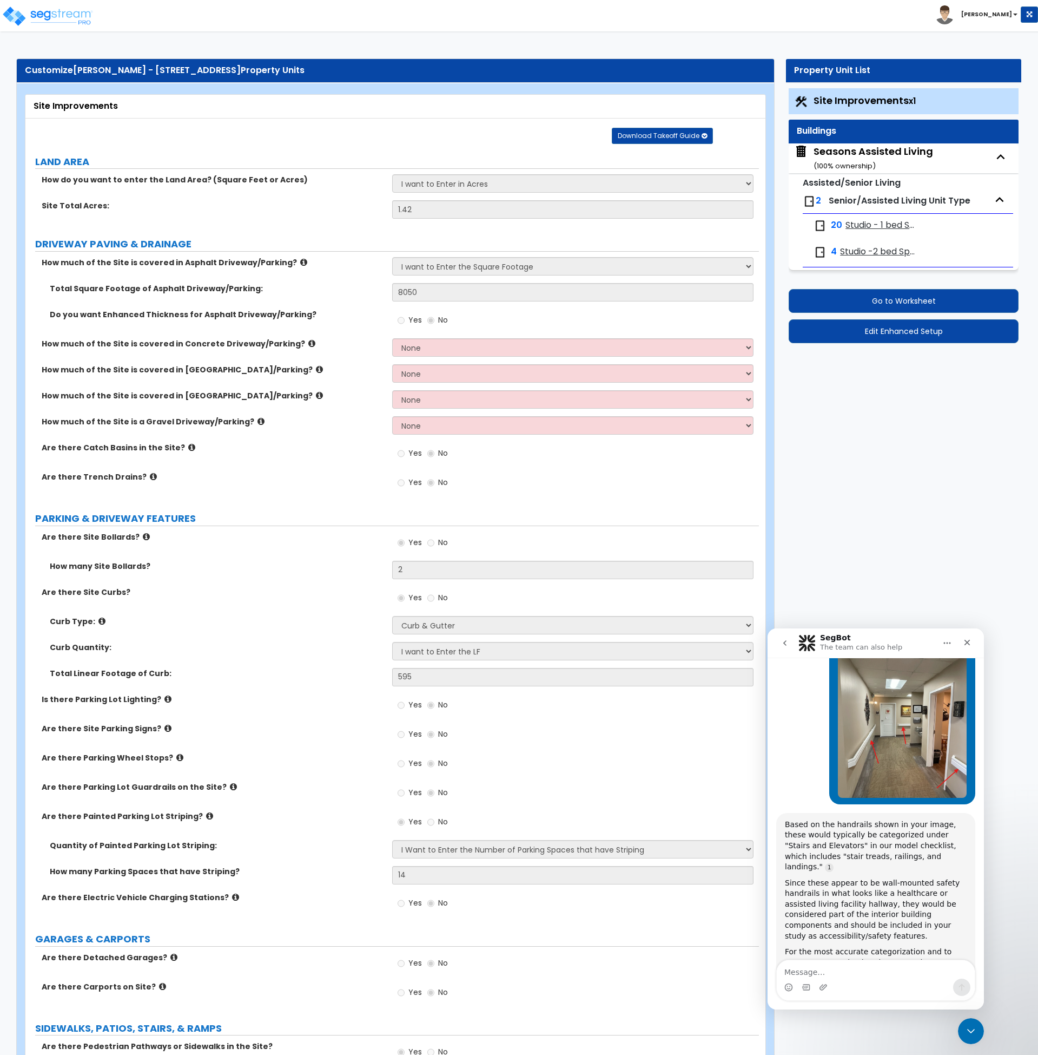
select select "1"
select select "2"
select select "1"
select select "3"
select select "1"
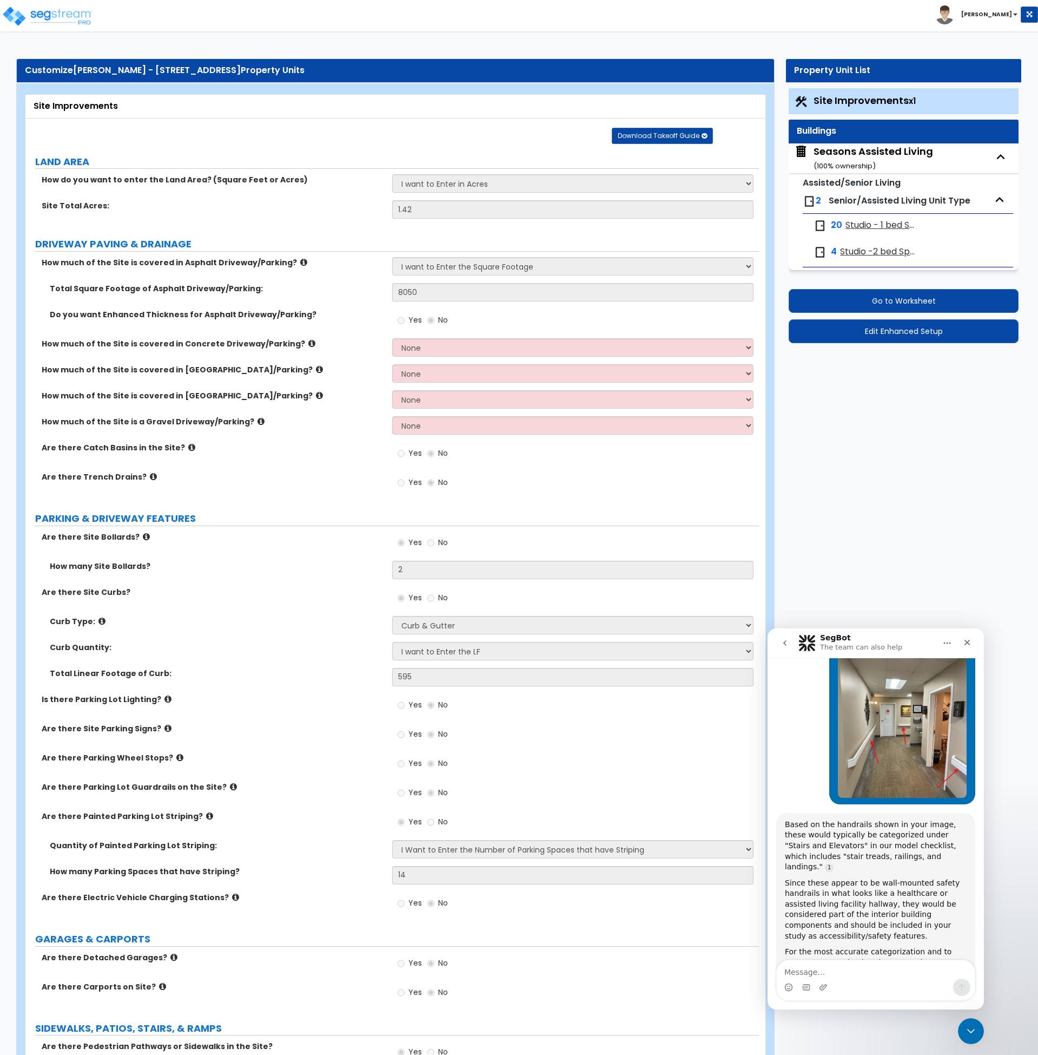
select select "2"
select select "3"
select select "2"
select select "5"
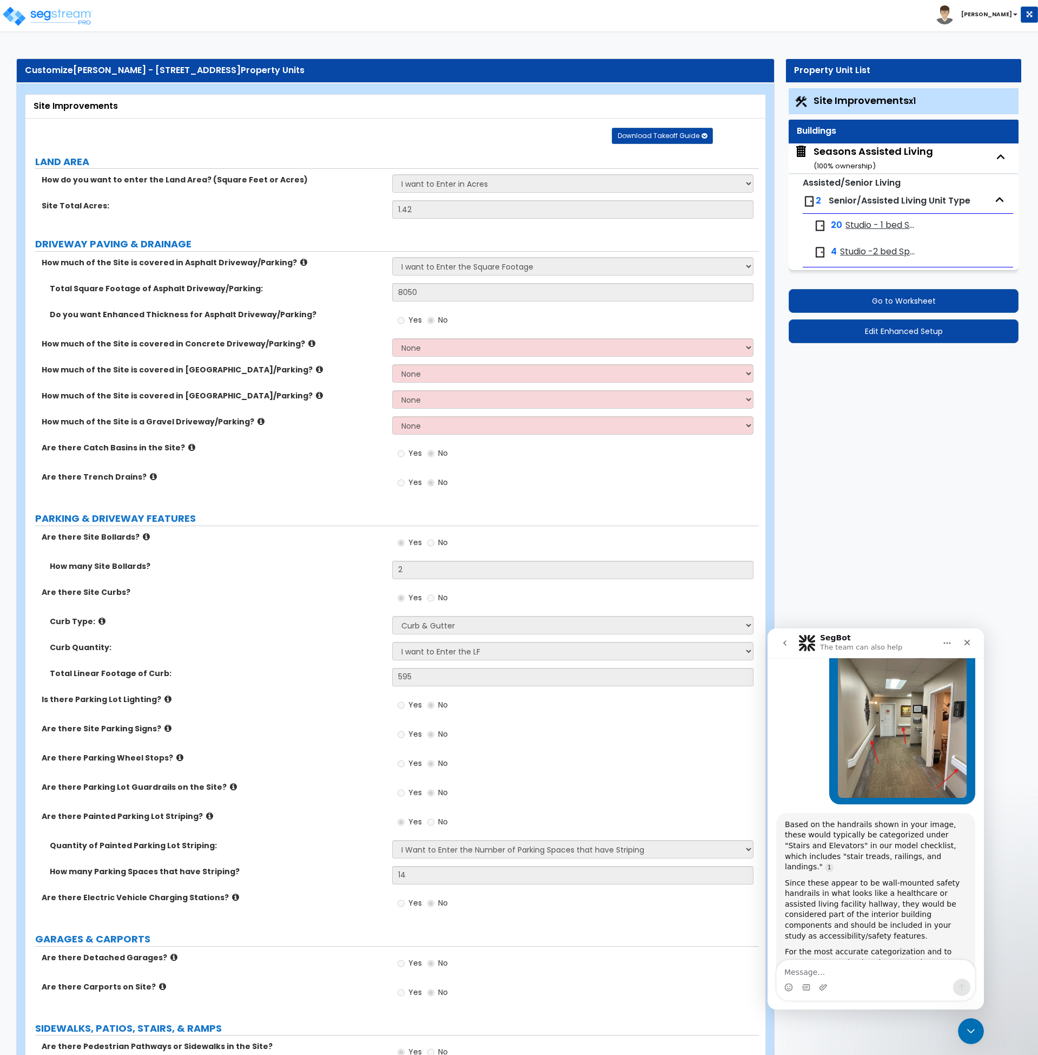
select select "7"
select select "2"
select select "5"
select select "1"
select select "5"
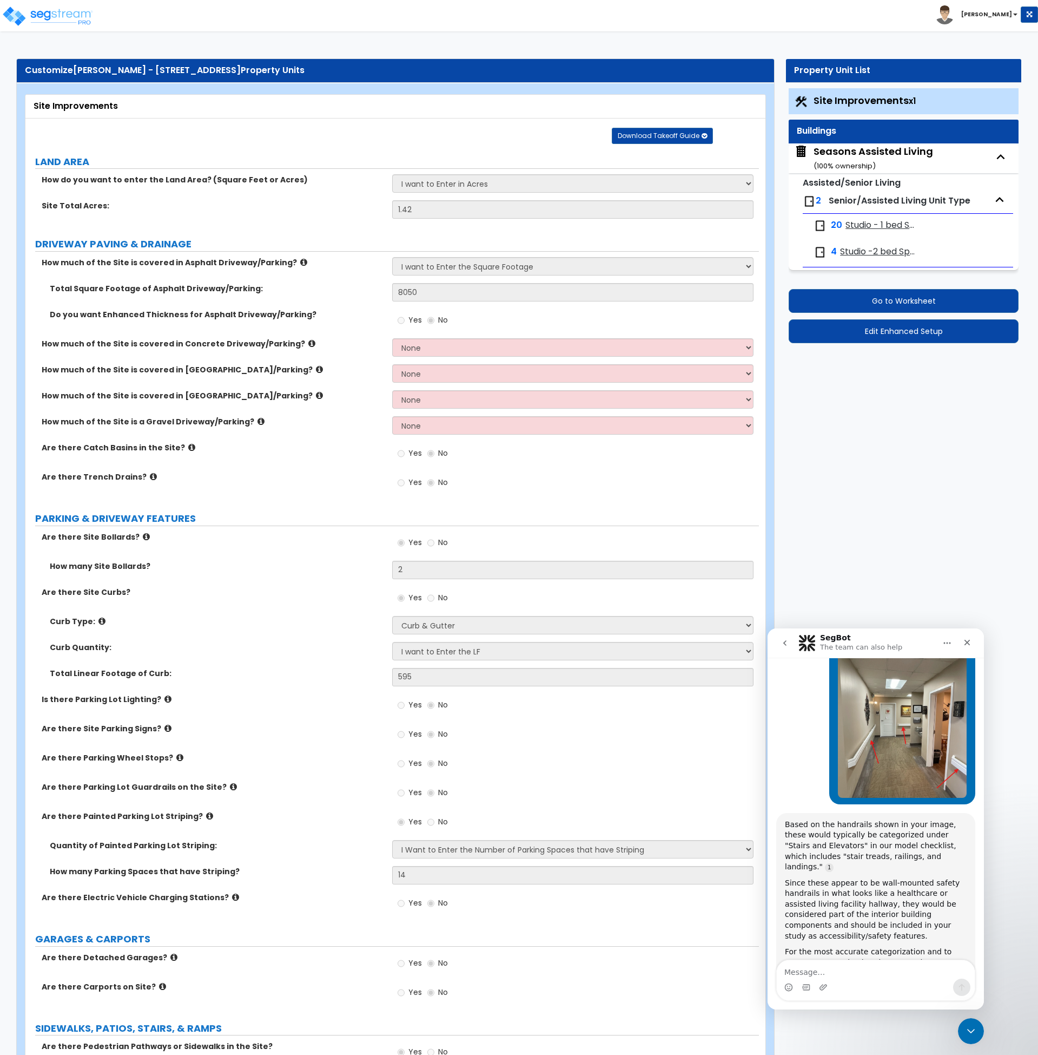
select select "1"
select select "2"
select select "3"
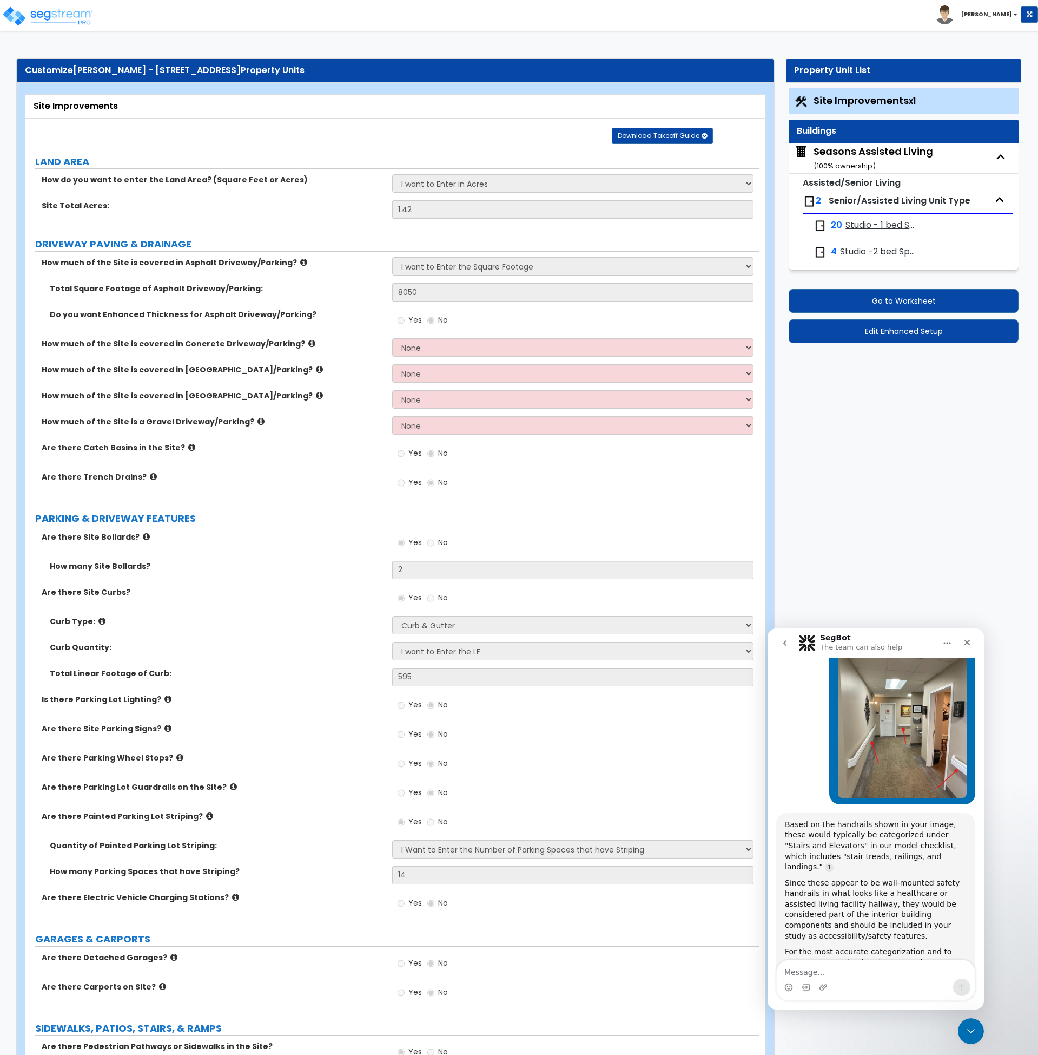
select select "1"
select select "2"
select select "1"
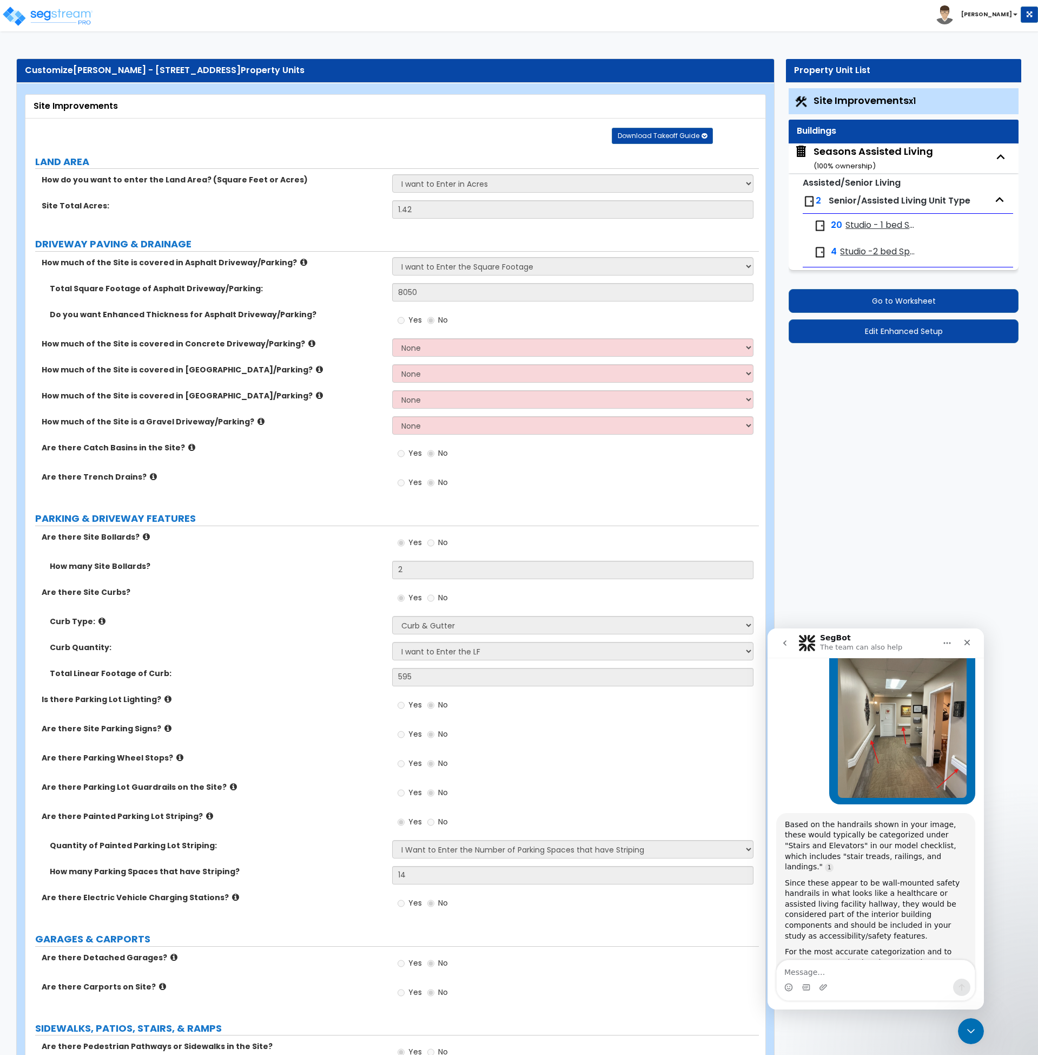
select select "1"
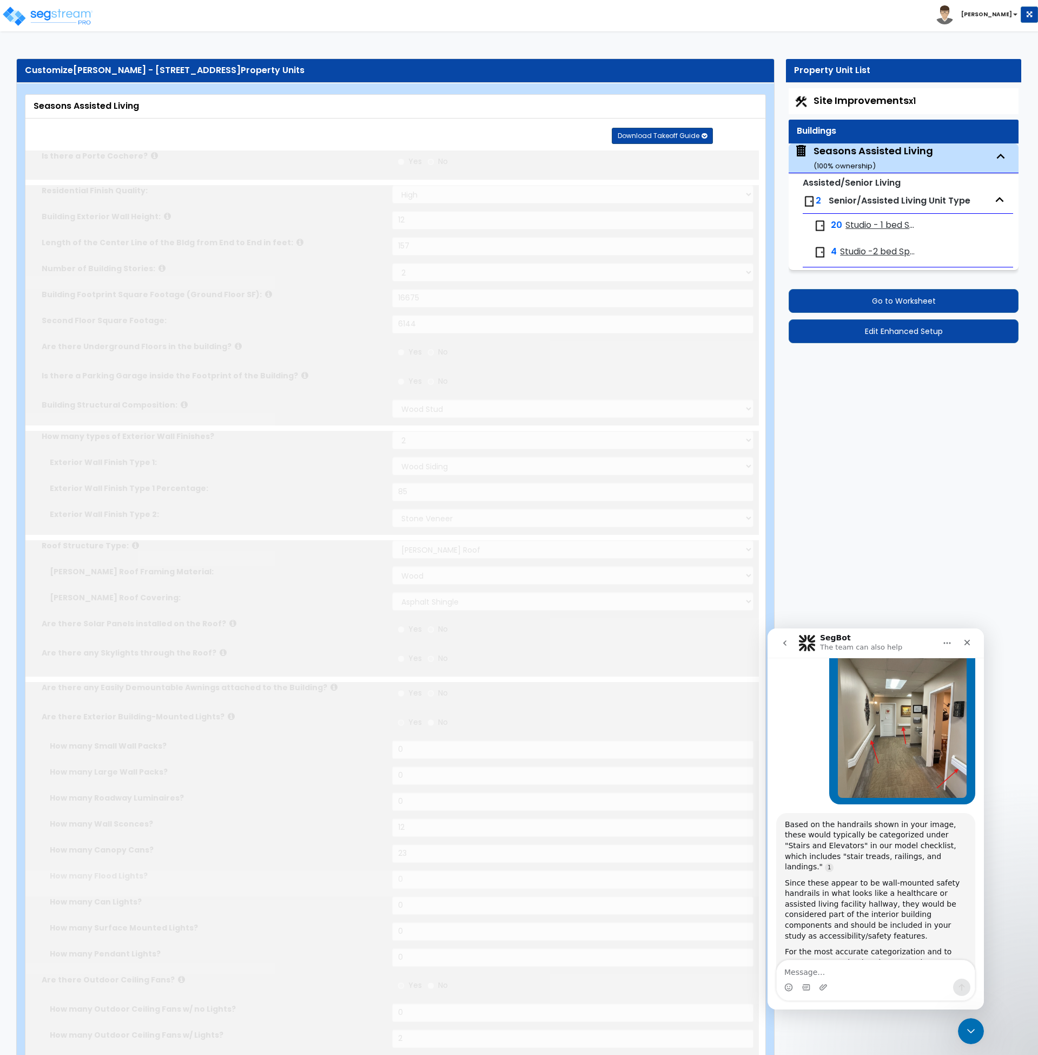
radio input "true"
select select "2"
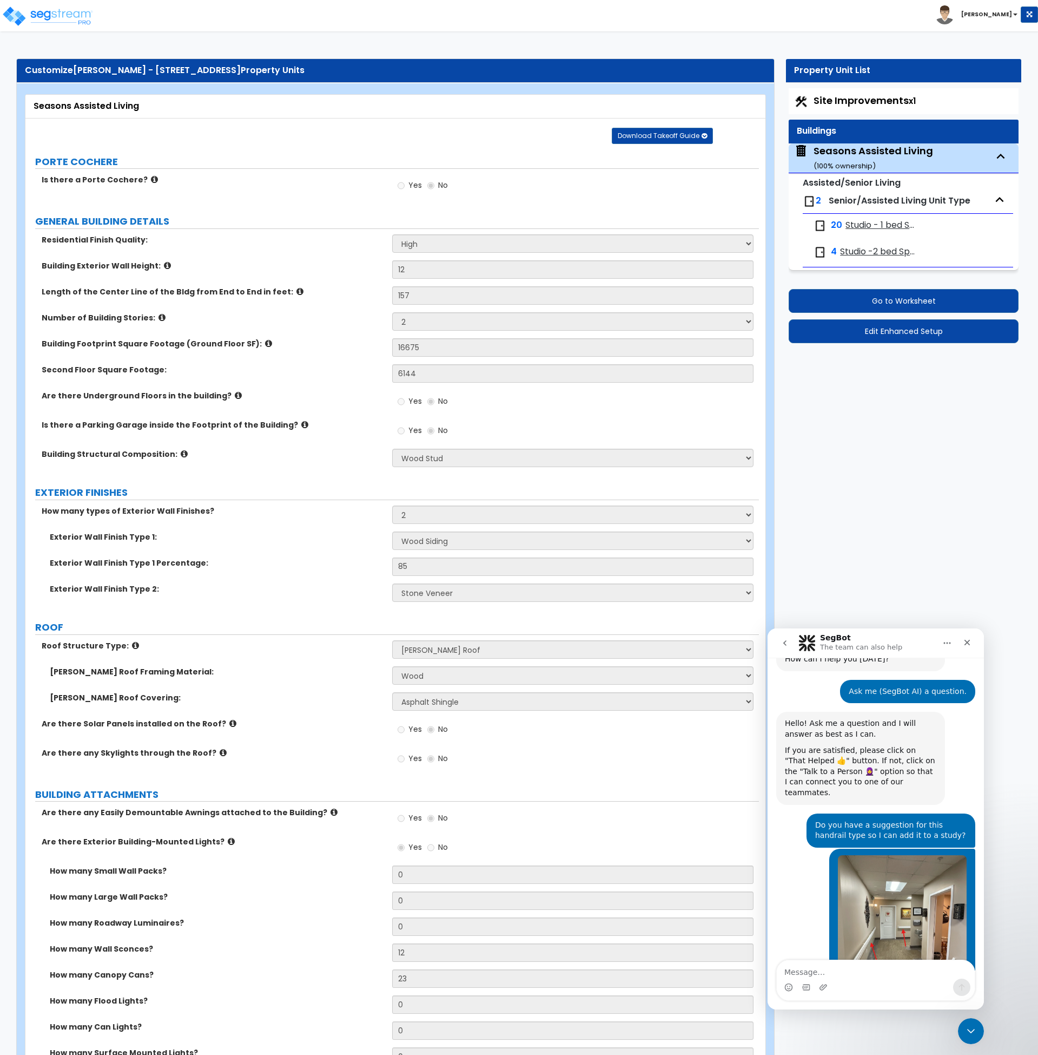
scroll to position [272, 0]
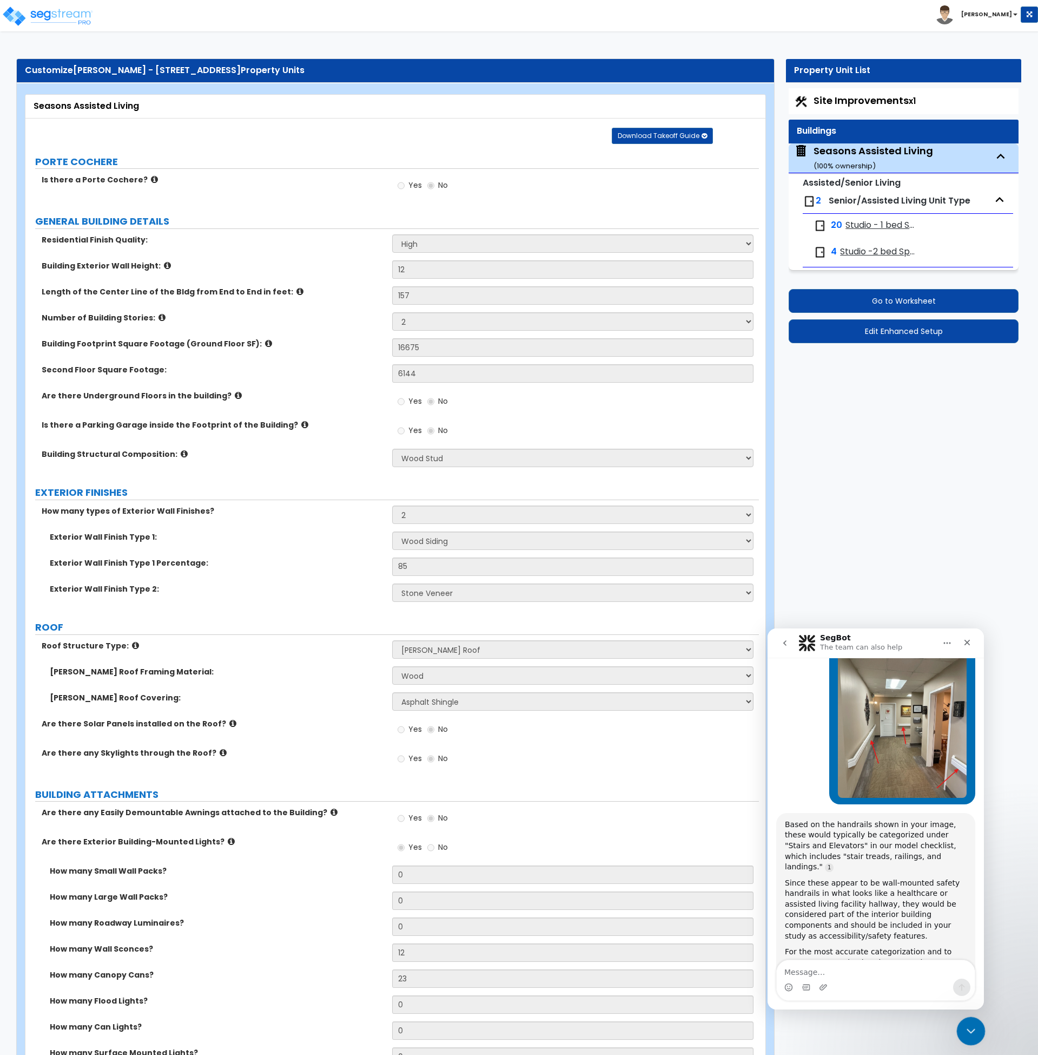
click at [972, 1033] on icon "Close Intercom Messenger" at bounding box center [969, 1029] width 13 height 13
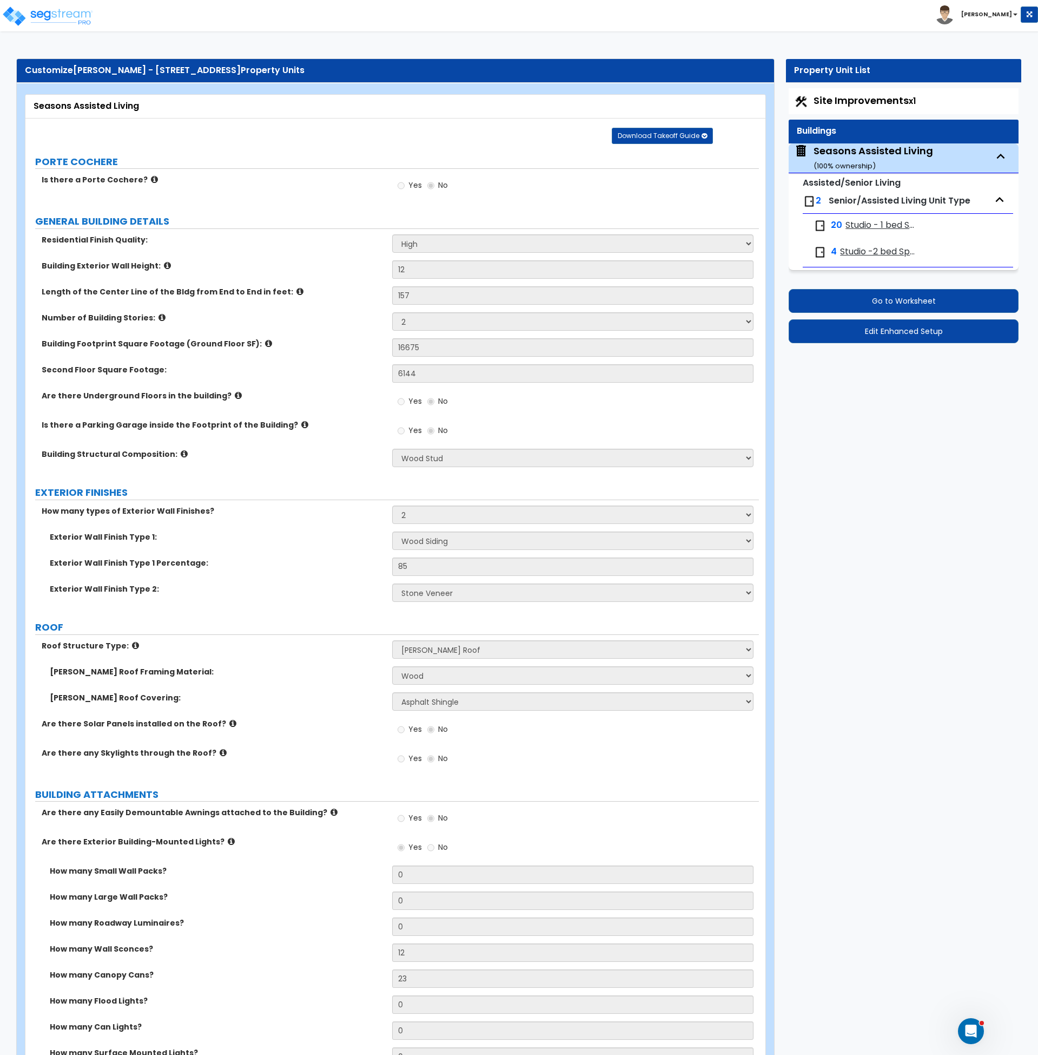
scroll to position [731, 0]
click at [854, 200] on span "Senior/Assisted Living Unit Type" at bounding box center [900, 200] width 142 height 12
click at [866, 225] on span "Studio - 1 bed Space" at bounding box center [882, 225] width 72 height 12
select select "1"
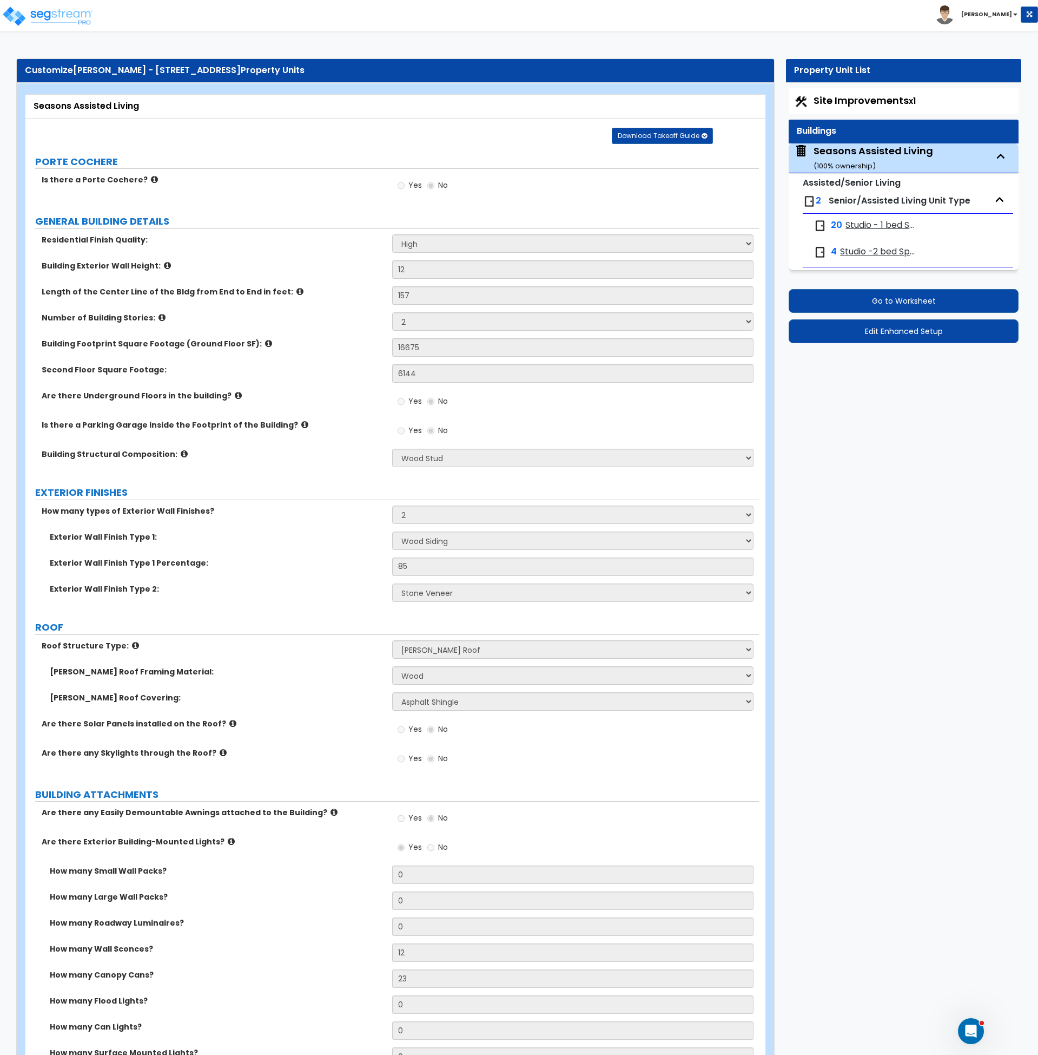
select select "3"
select select "4"
select select "1"
select select "5"
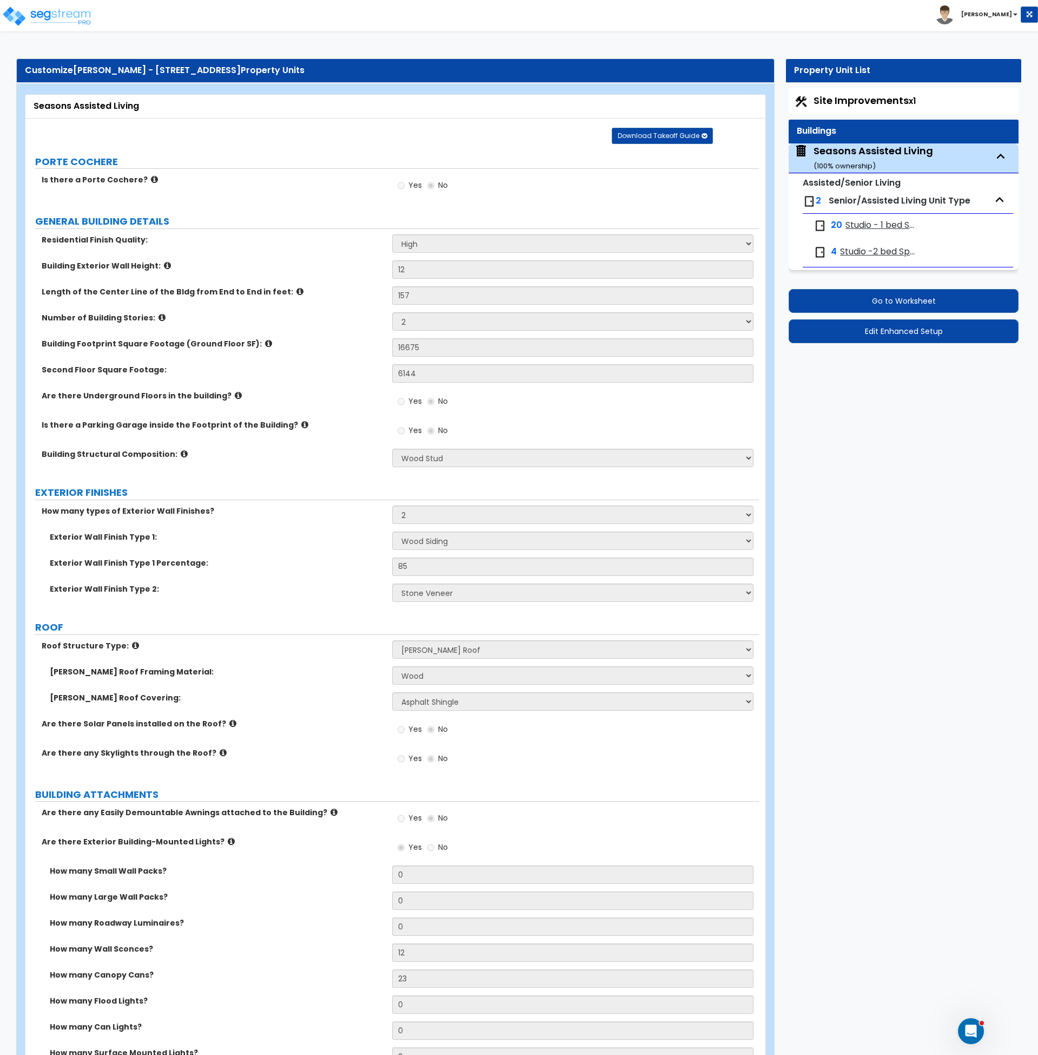
select select "5"
select select "1"
select select "2"
select select "1"
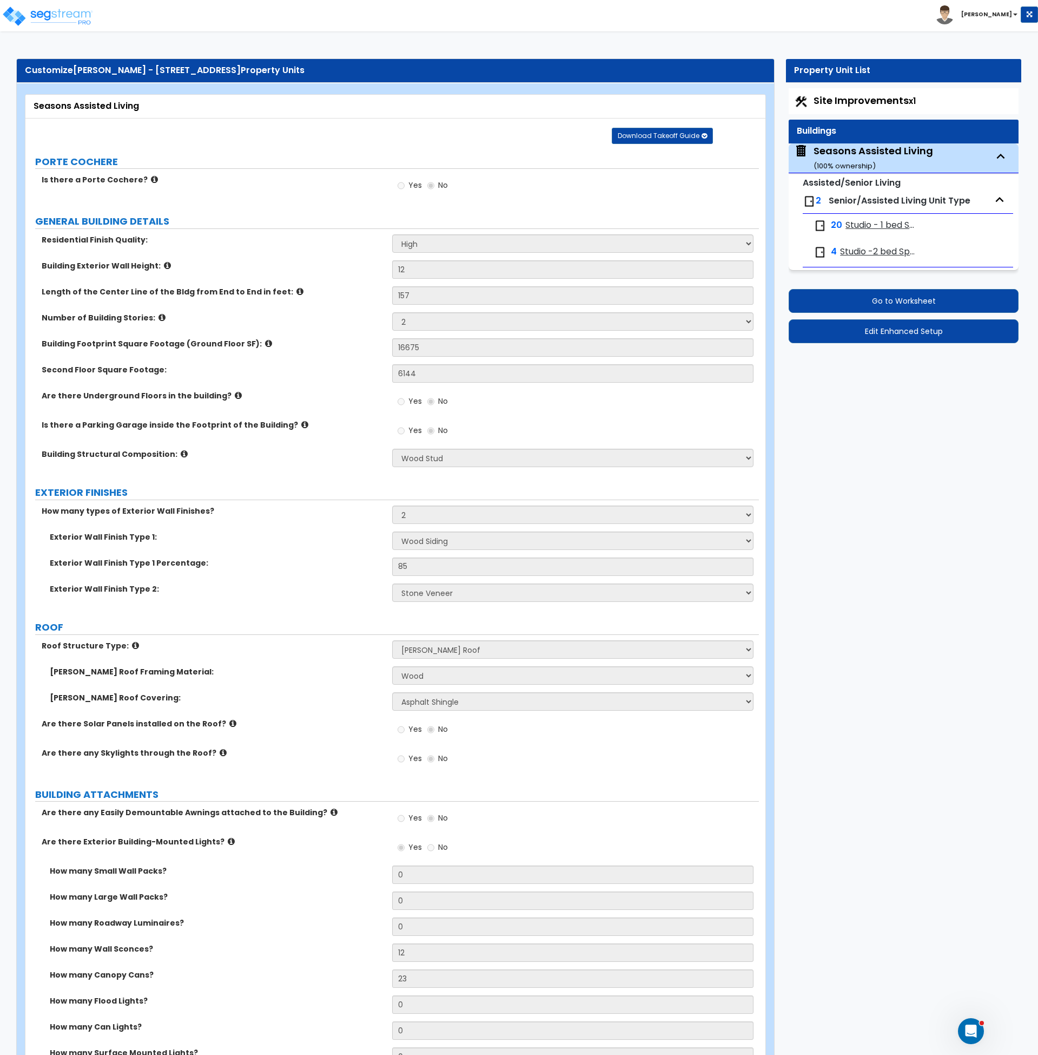
select select "5"
select select "1"
select select "2"
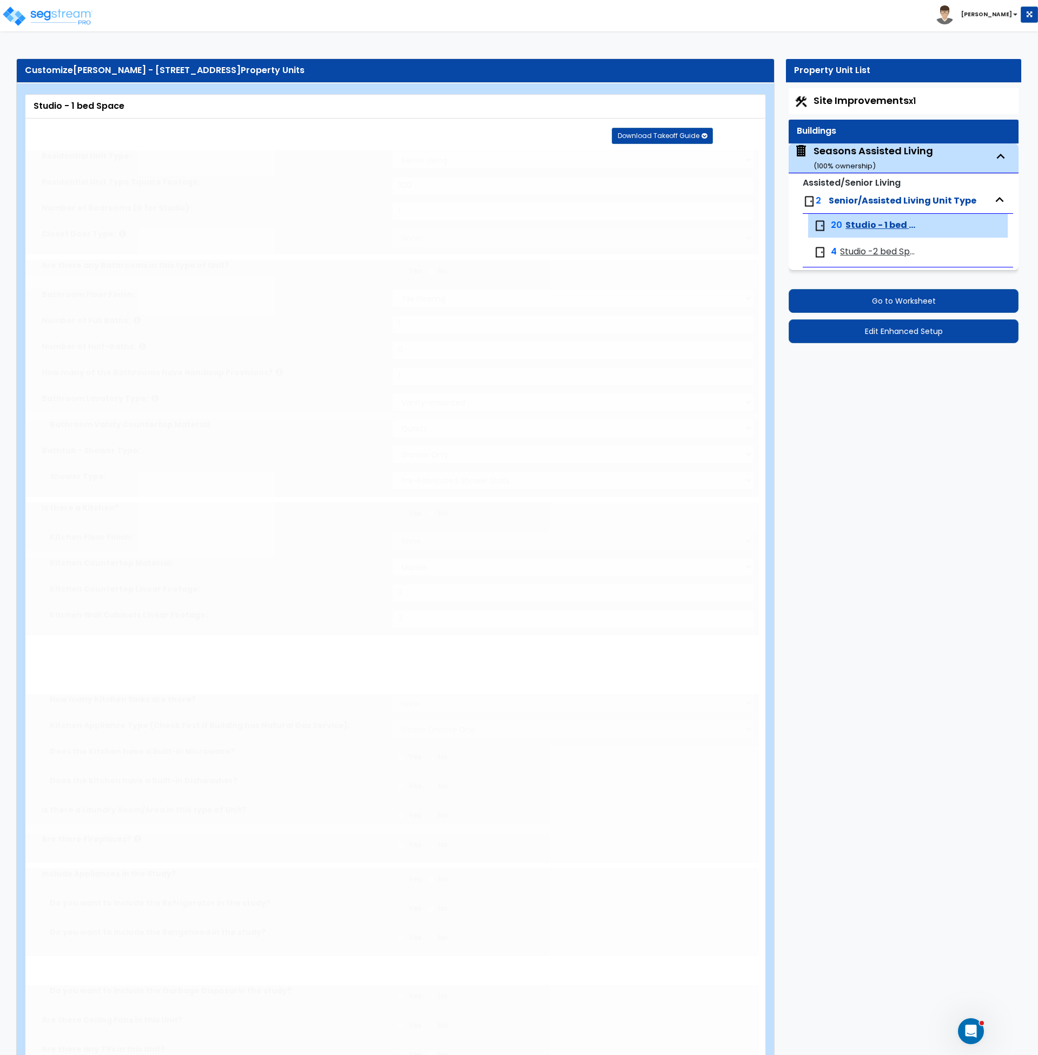
type input "42"
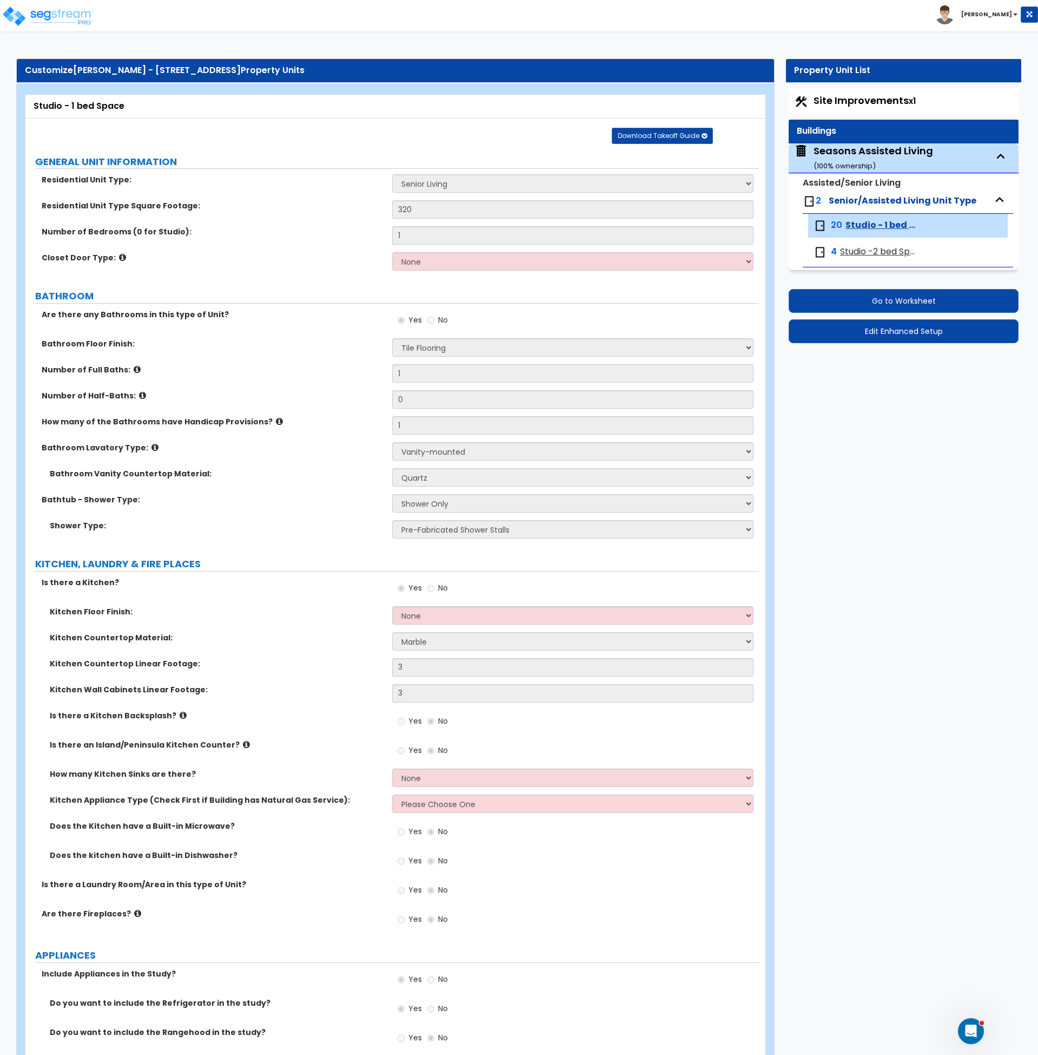
click at [853, 247] on span "Studio -2 bed Space" at bounding box center [878, 252] width 77 height 12
select select "1"
select select "3"
select select "4"
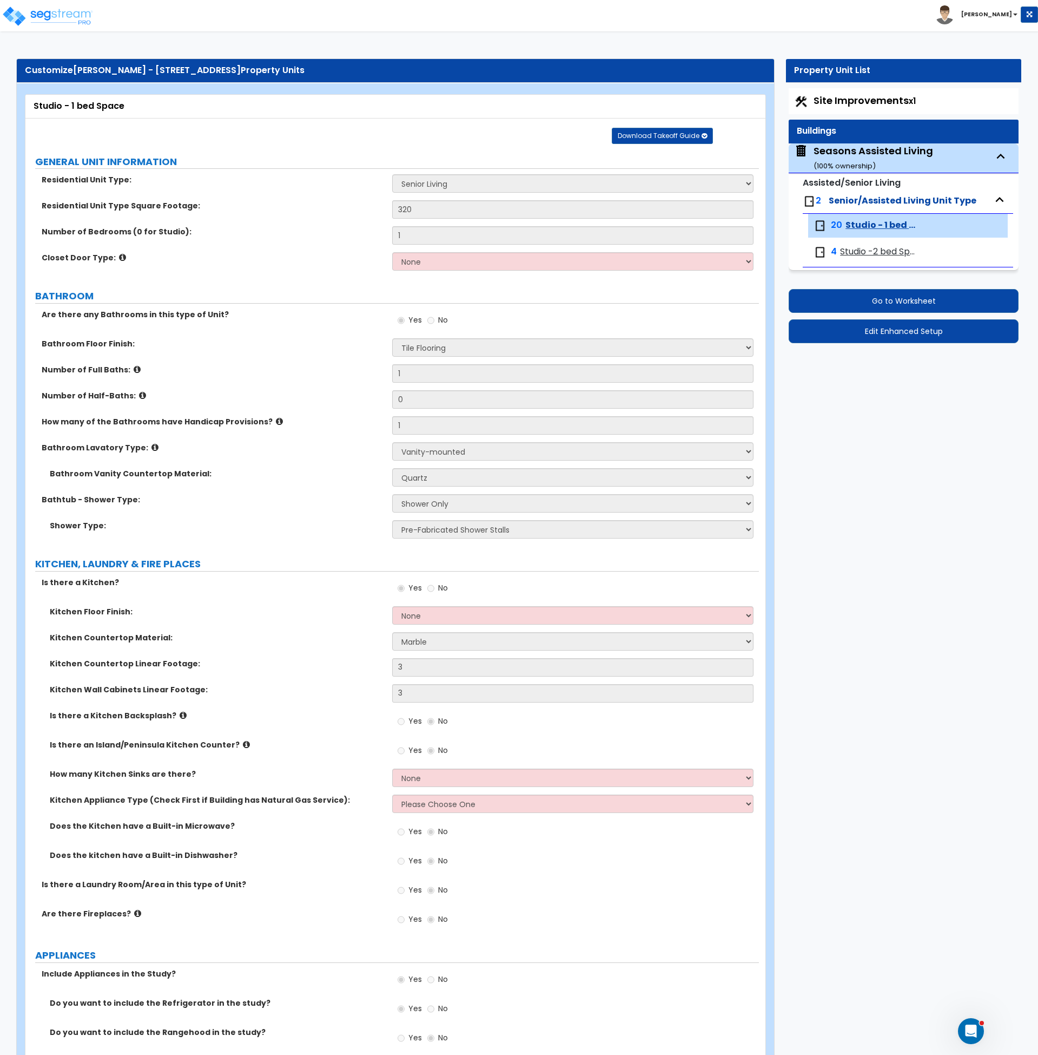
select select "1"
select select "5"
select select "1"
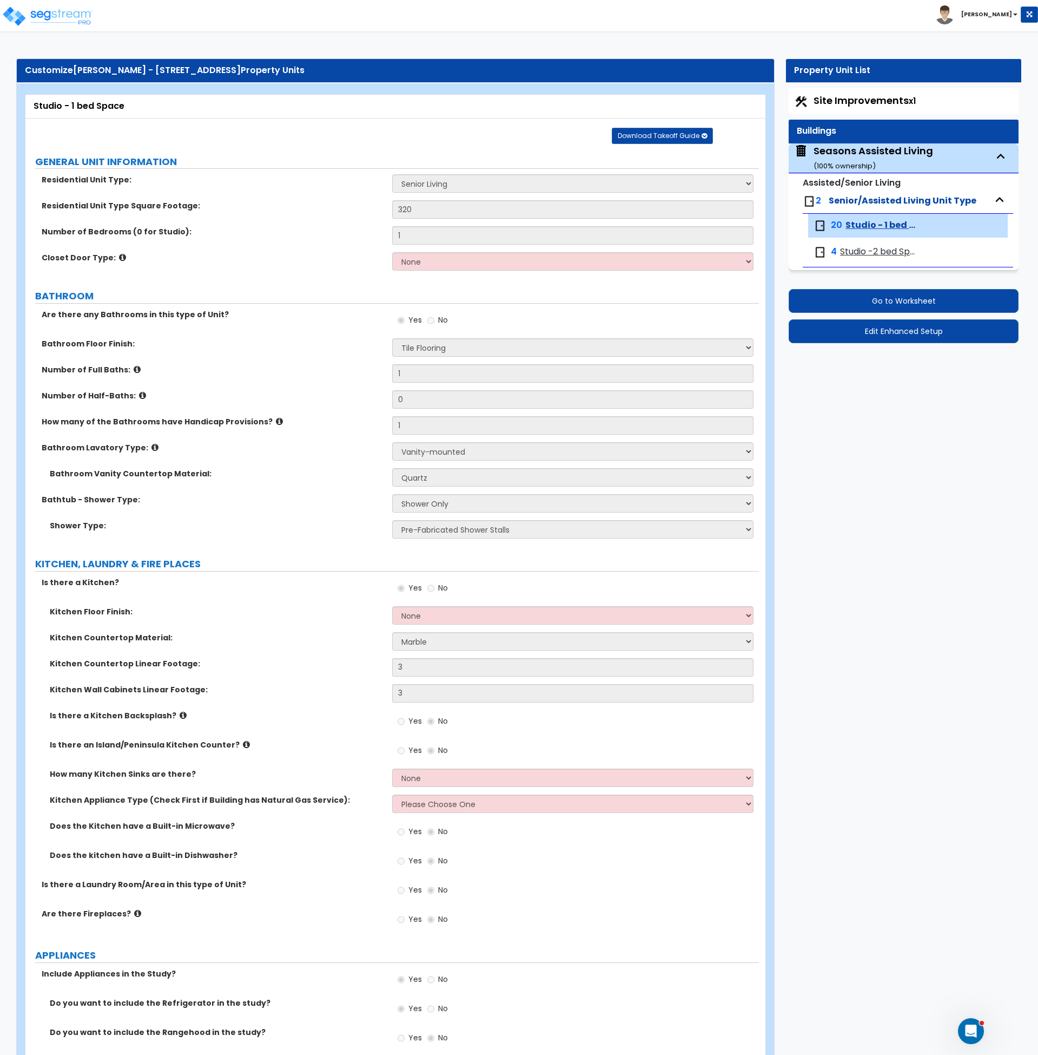
select select "2"
select select "1"
select select "5"
select select "2"
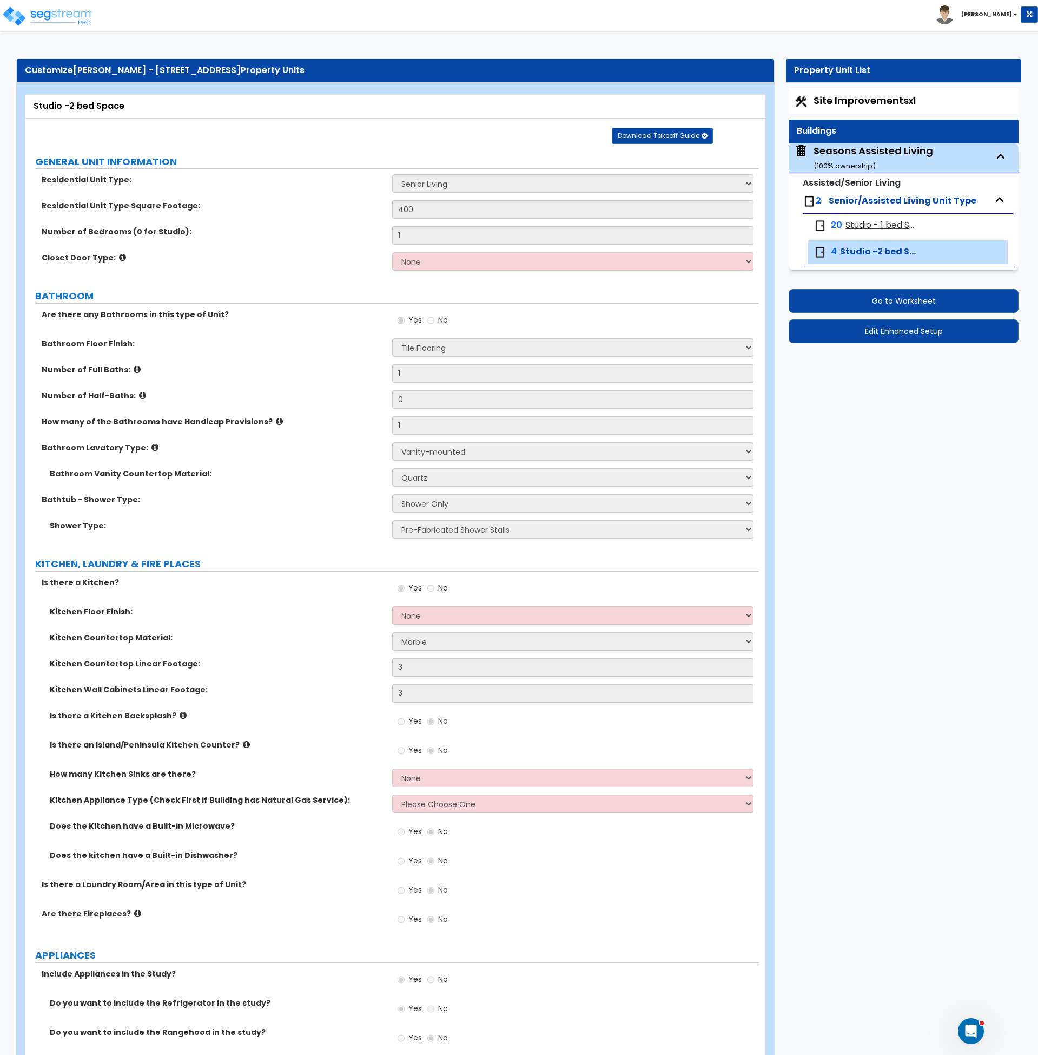
click at [854, 224] on span "Studio - 1 bed Space" at bounding box center [882, 225] width 72 height 12
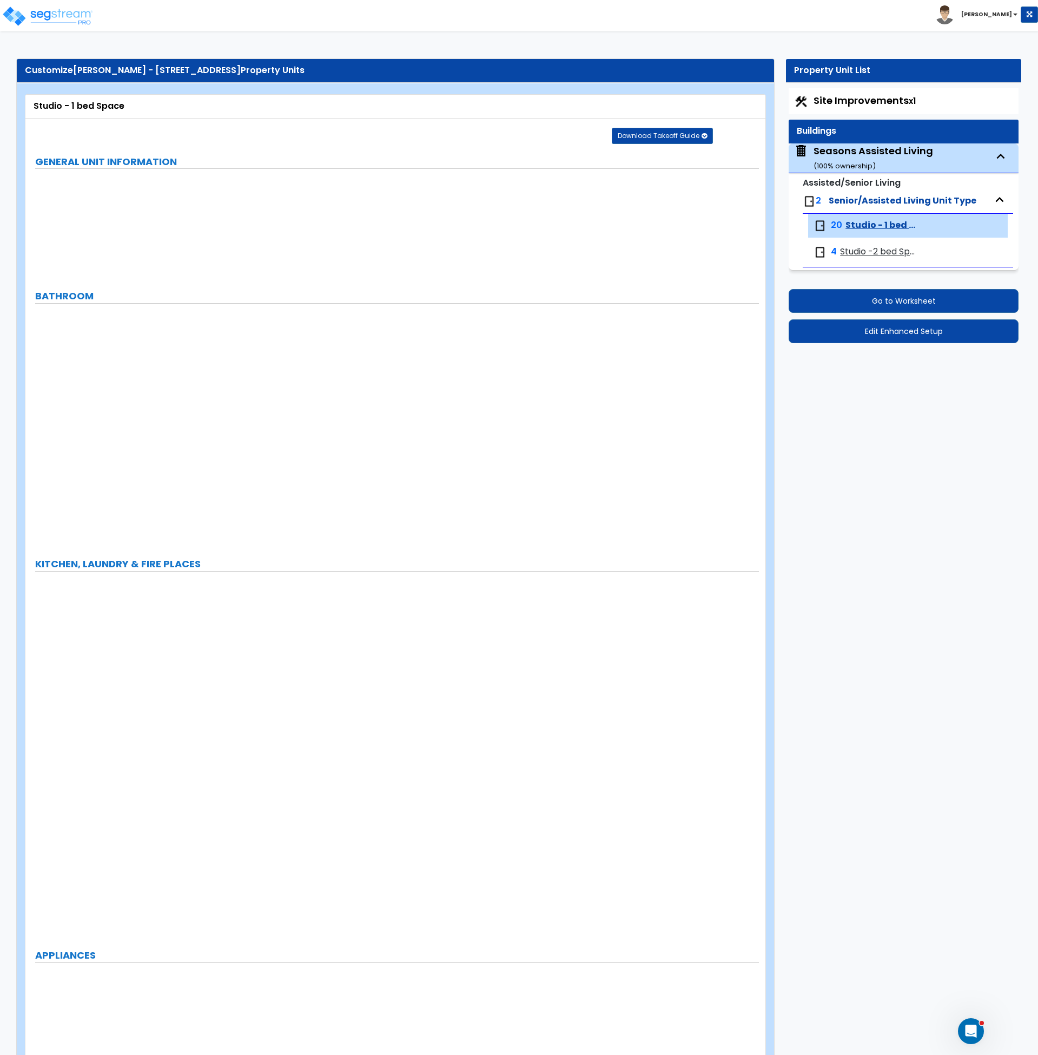
select select "1"
type input "320"
type input "1"
radio input "true"
select select "1"
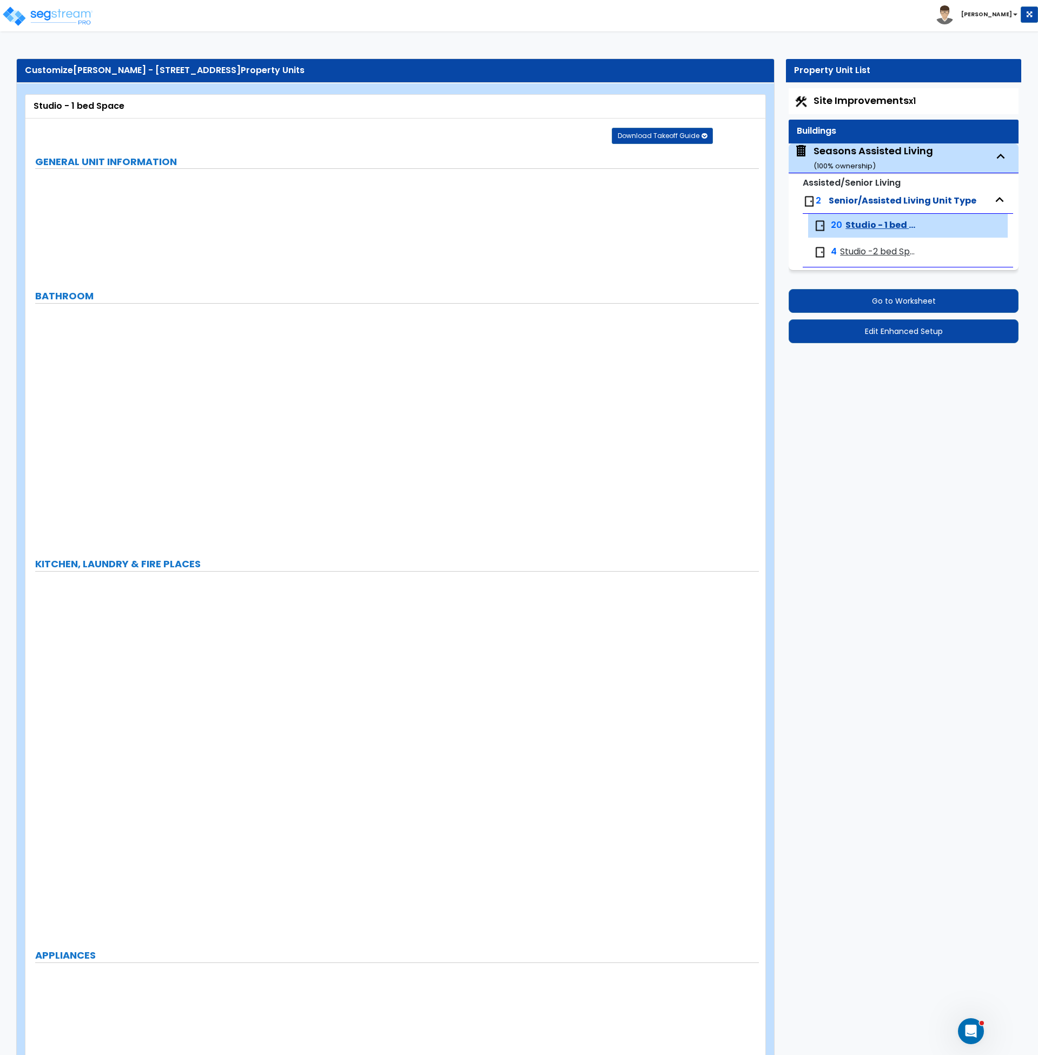
type input "1"
select select "3"
select select "4"
select select "1"
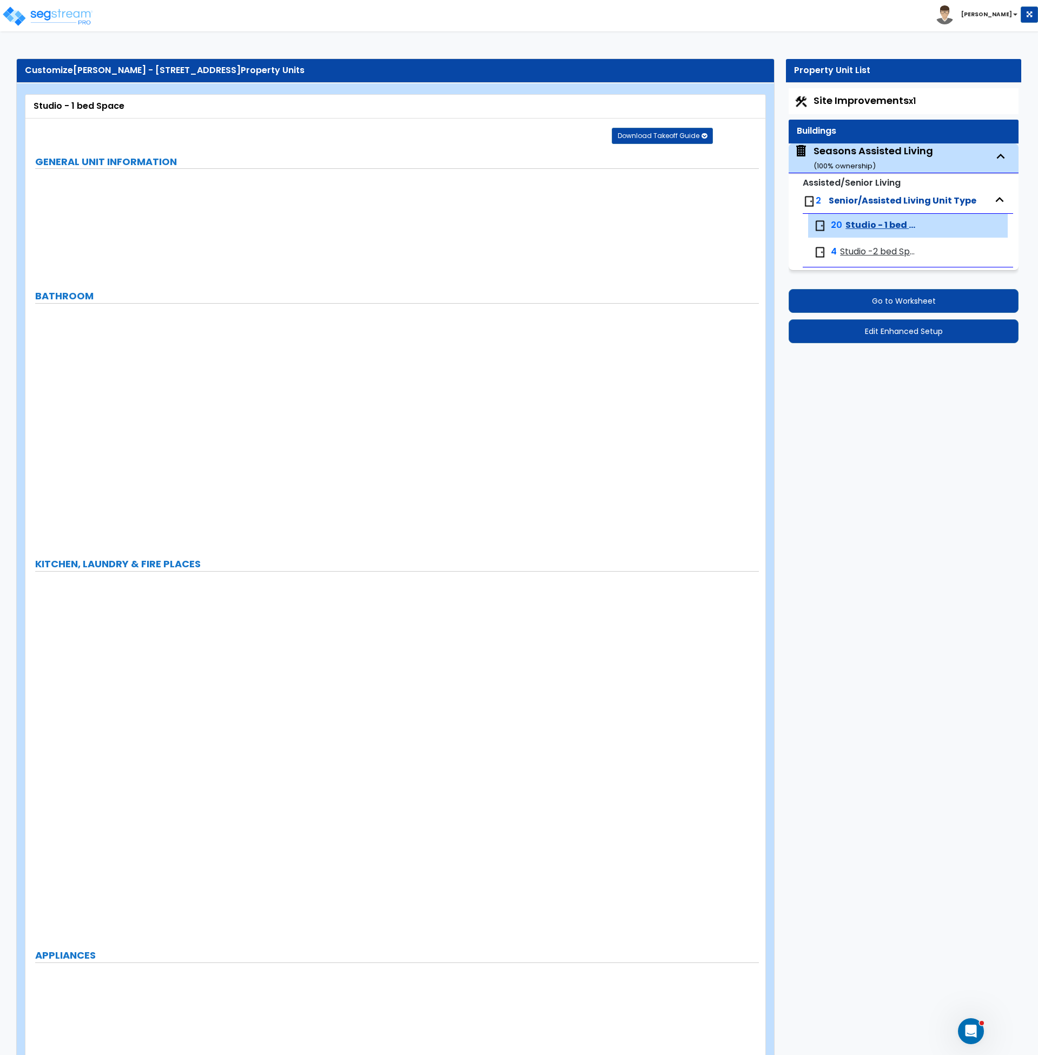
select select "1"
radio input "true"
select select "5"
type input "3"
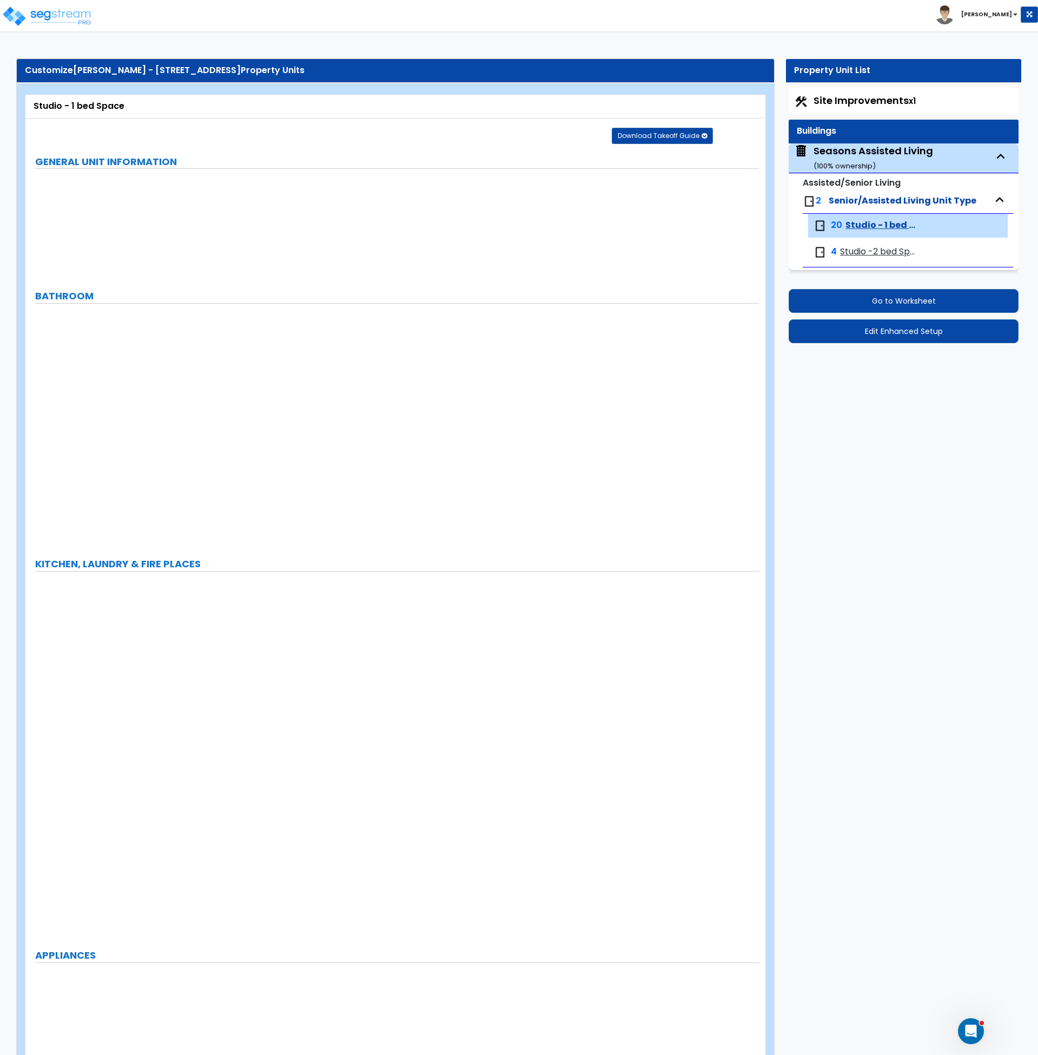
radio input "true"
type input "1"
select select "5"
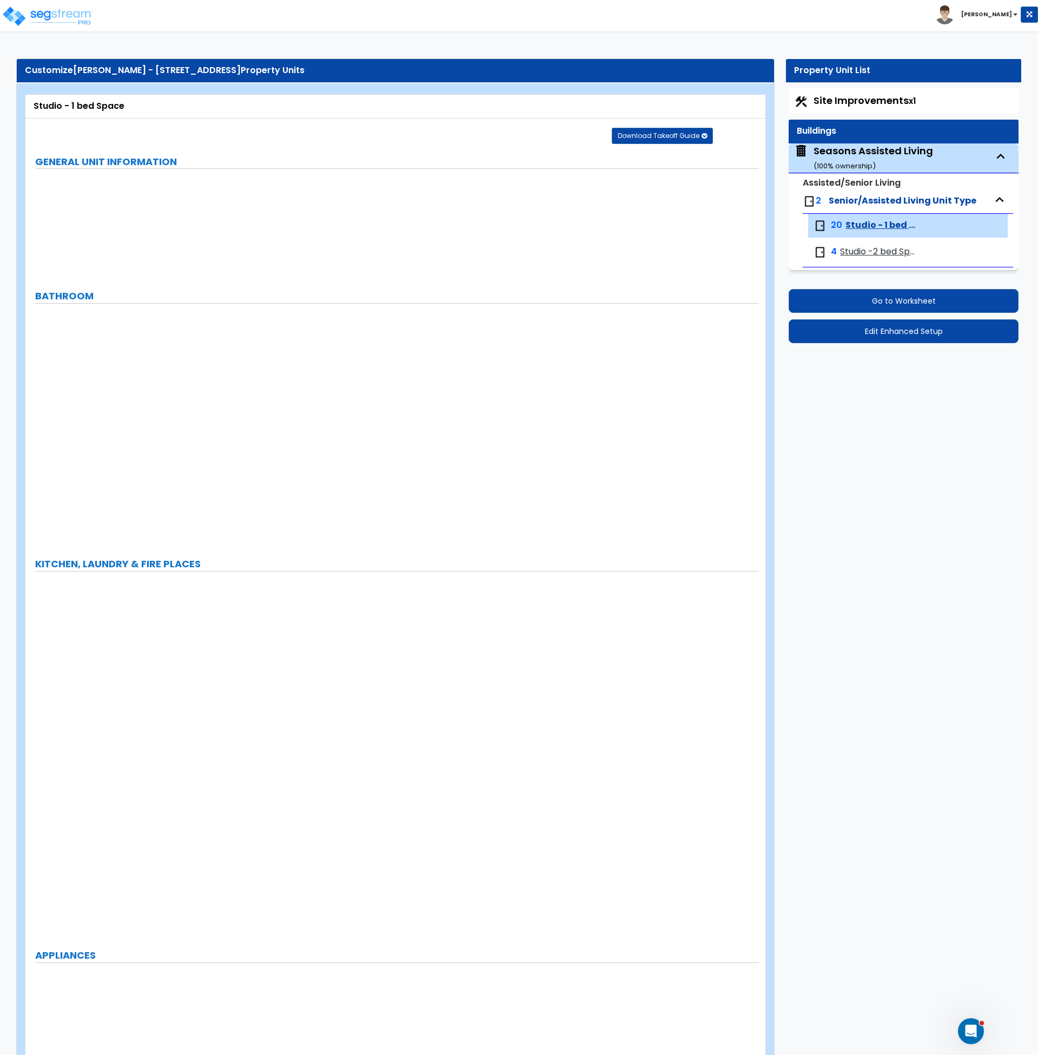
select select "1"
select select "2"
radio input "true"
select select "1"
radio input "true"
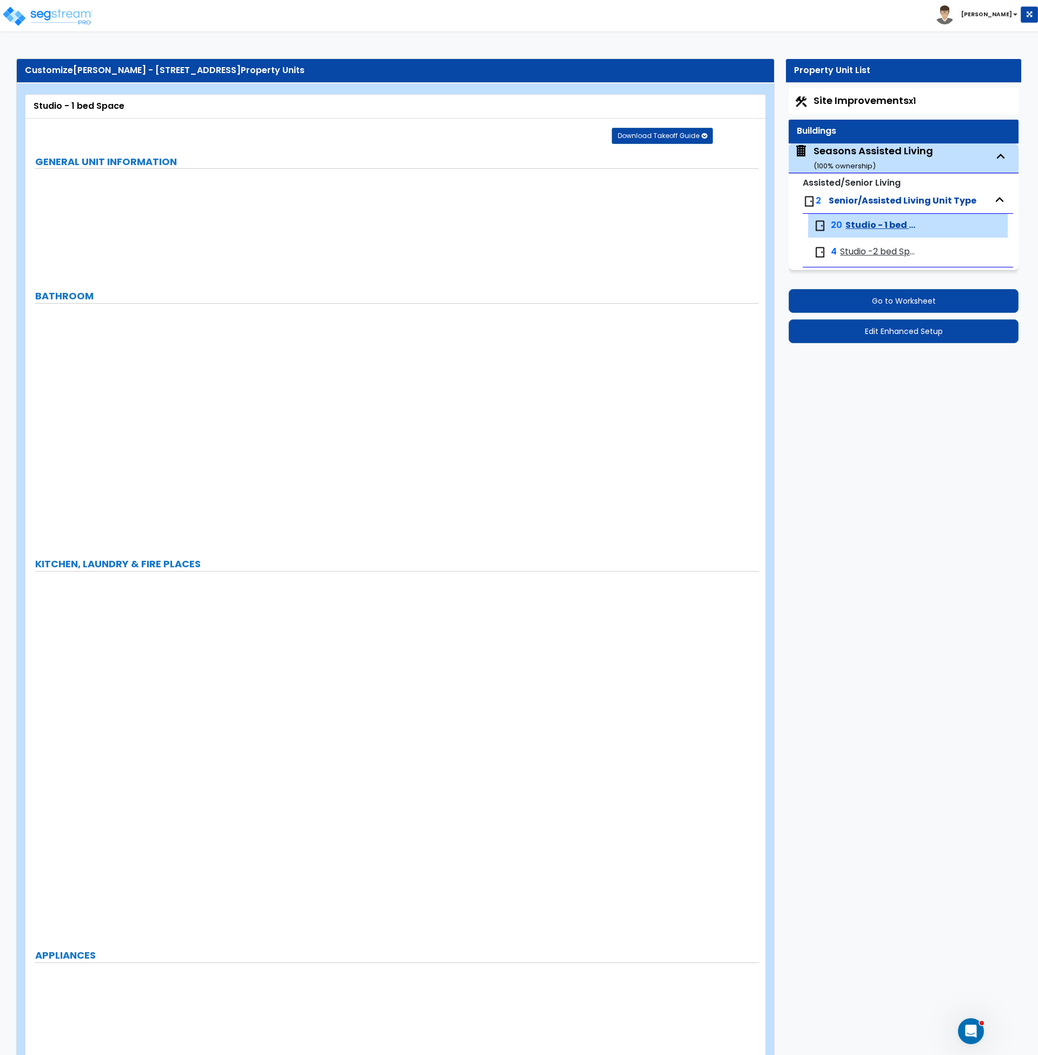
radio input "true"
type input "42"
select select "1"
select select "5"
radio input "true"
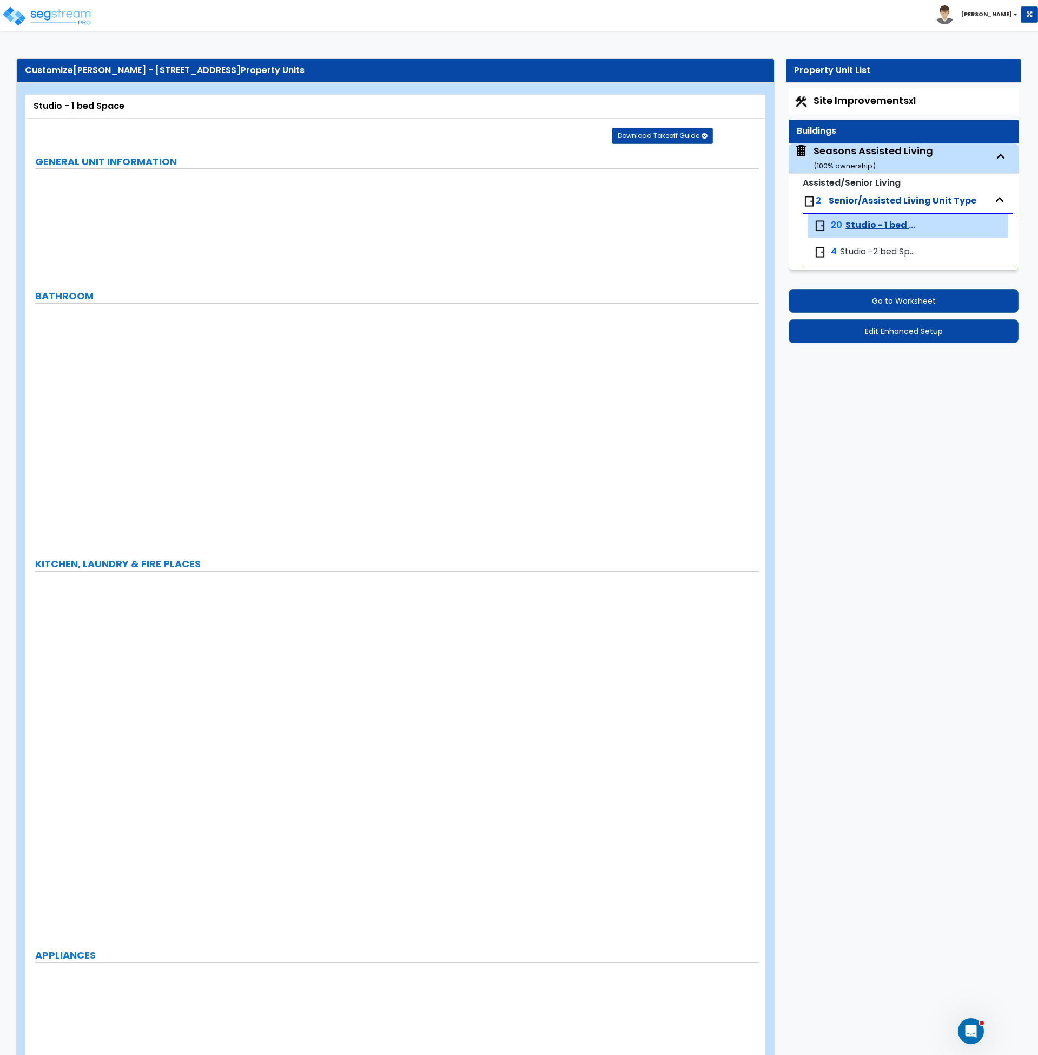
type input "2"
type input "1"
radio input "true"
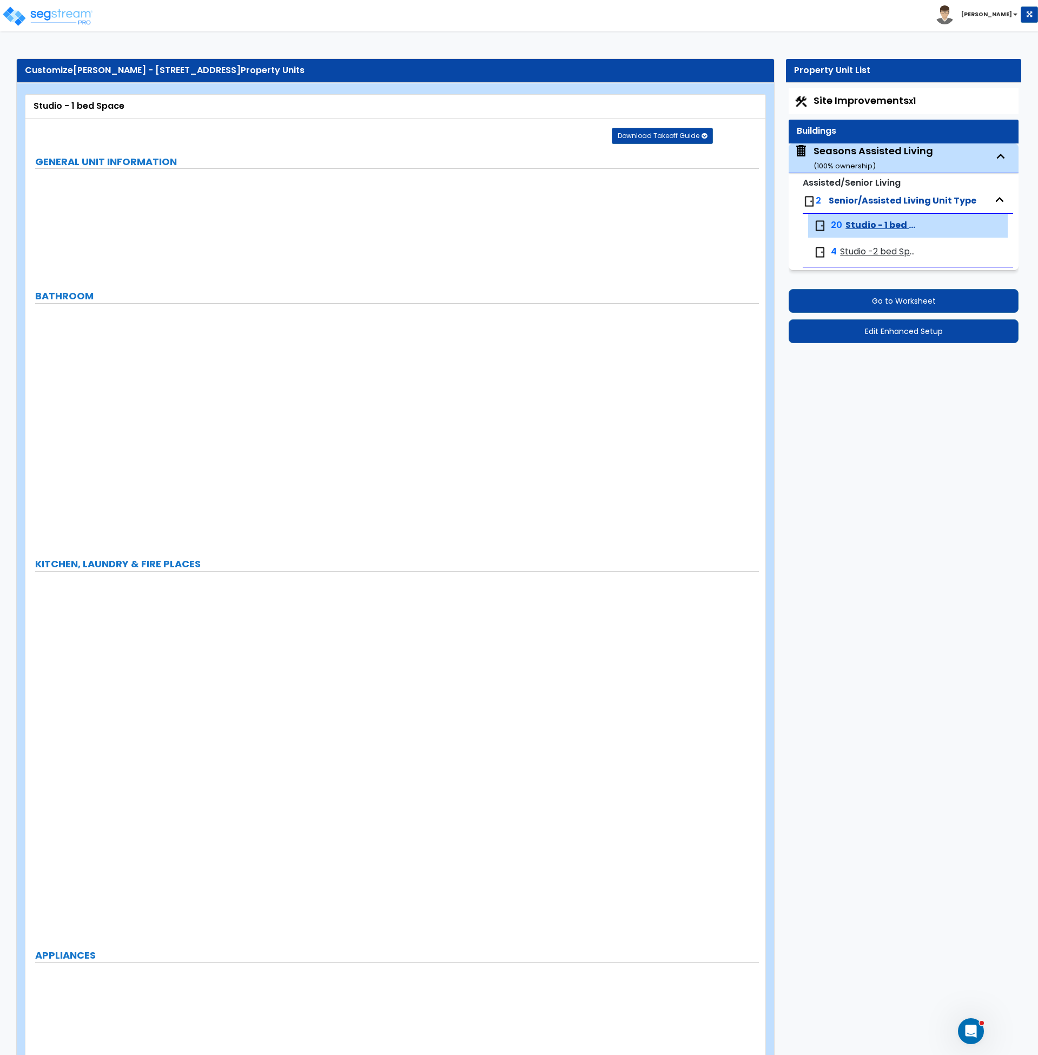
radio input "true"
type input "1"
radio input "true"
select select "2"
select select "1"
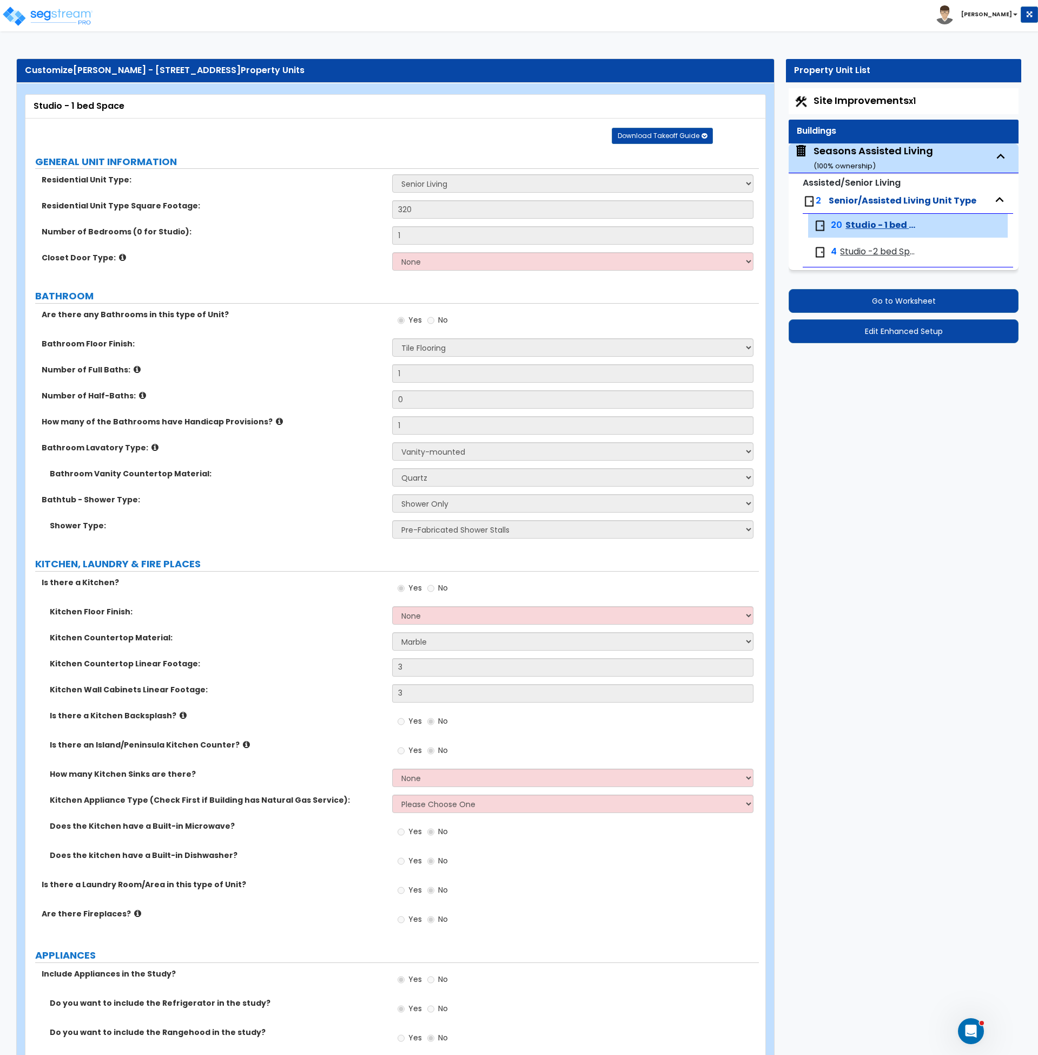
click at [871, 258] on div "4 Studio -2 bed Space" at bounding box center [866, 252] width 104 height 13
click at [852, 154] on div "Seasons Assisted Living ( 100 % ownership)" at bounding box center [874, 158] width 120 height 28
select select "2"
select select "7"
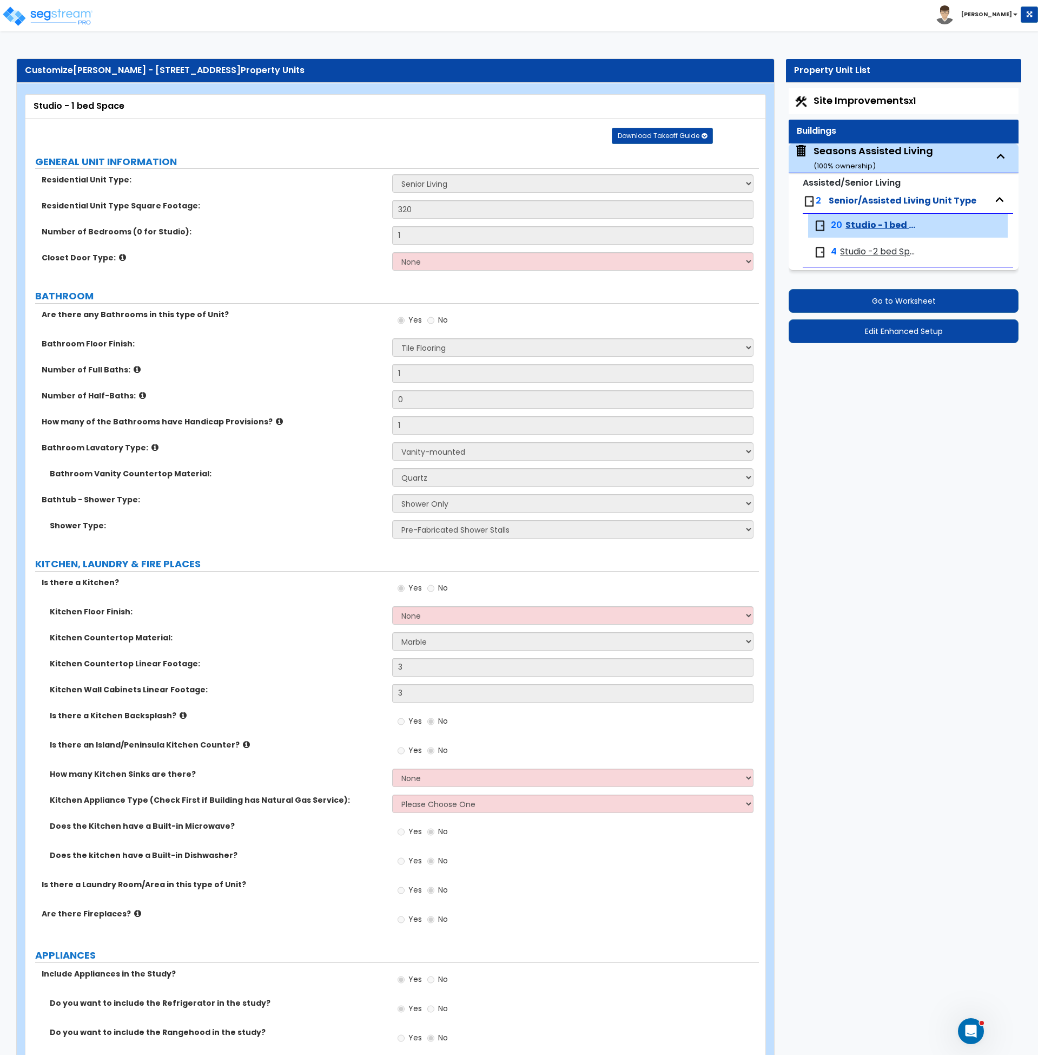
select select "2"
select select "4"
select select "3"
select select "1"
select select "2"
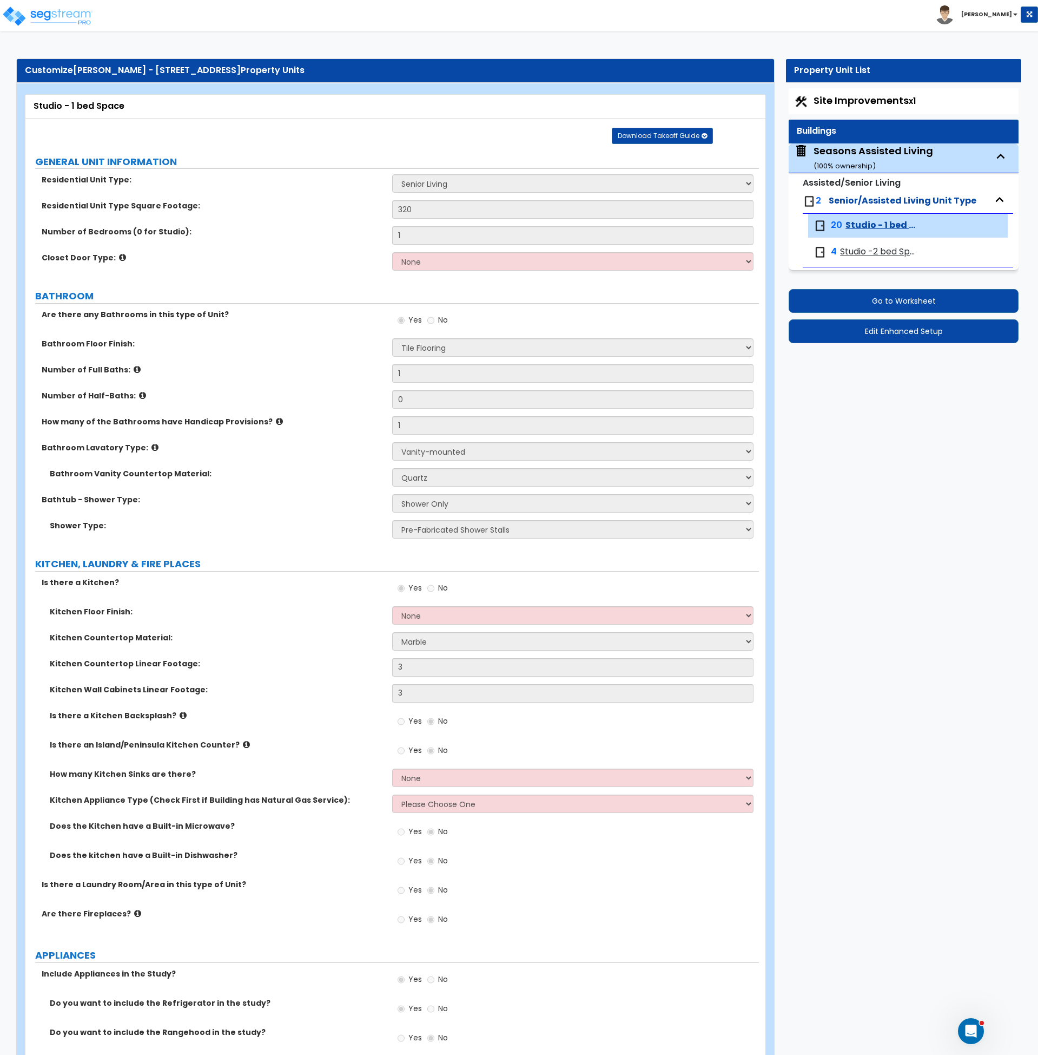
select select "1"
select select "2"
select select "1"
select select "2"
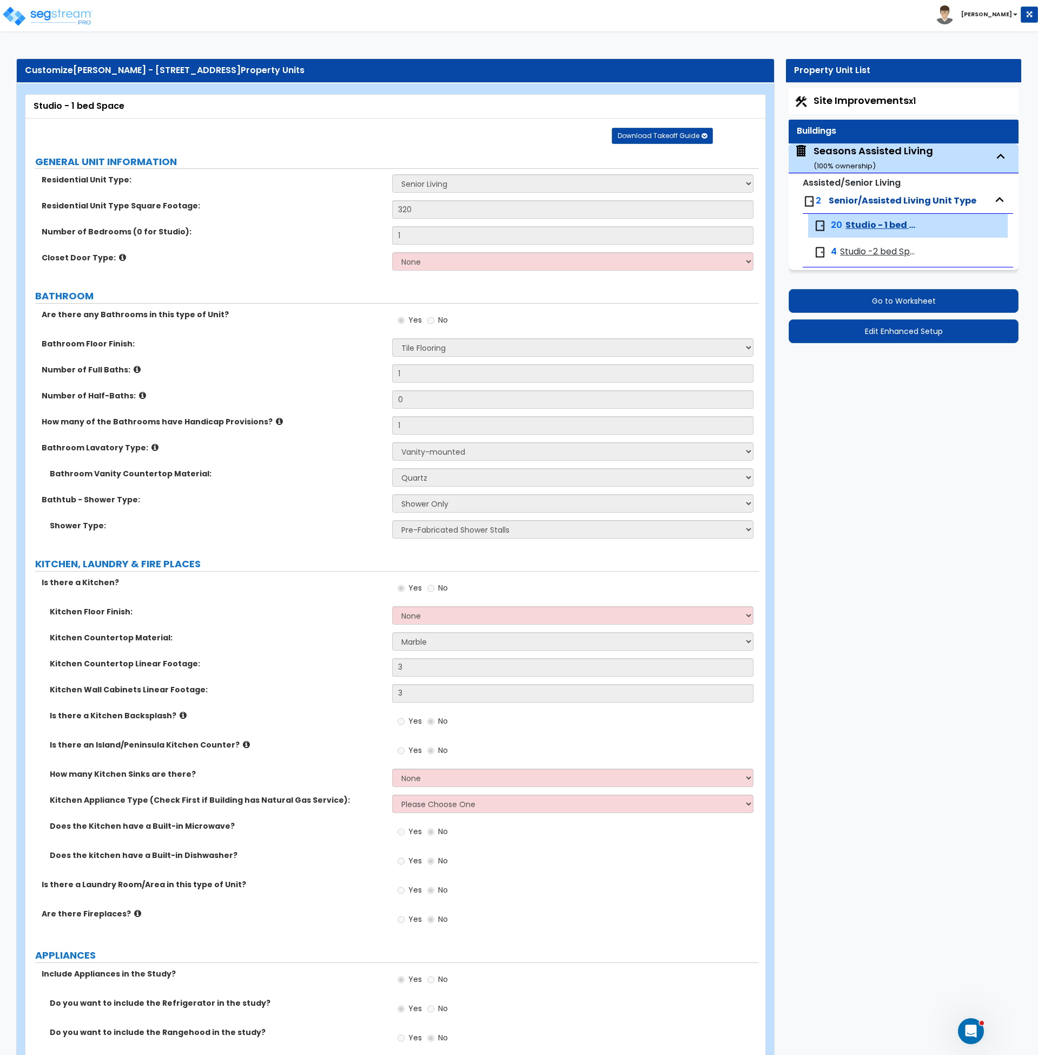
select select "7"
select select "3"
select select "5"
select select "3"
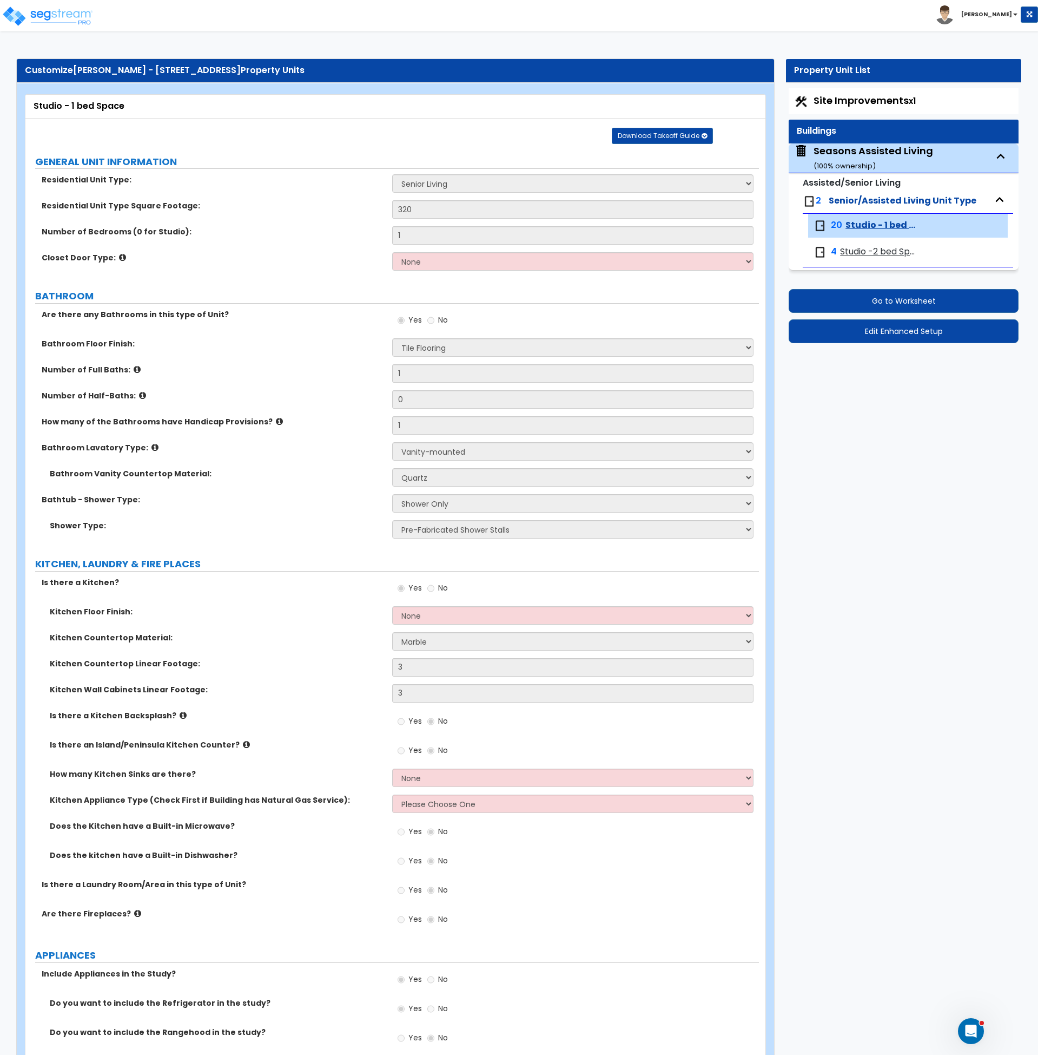
select select "3"
select select "1"
select select "2"
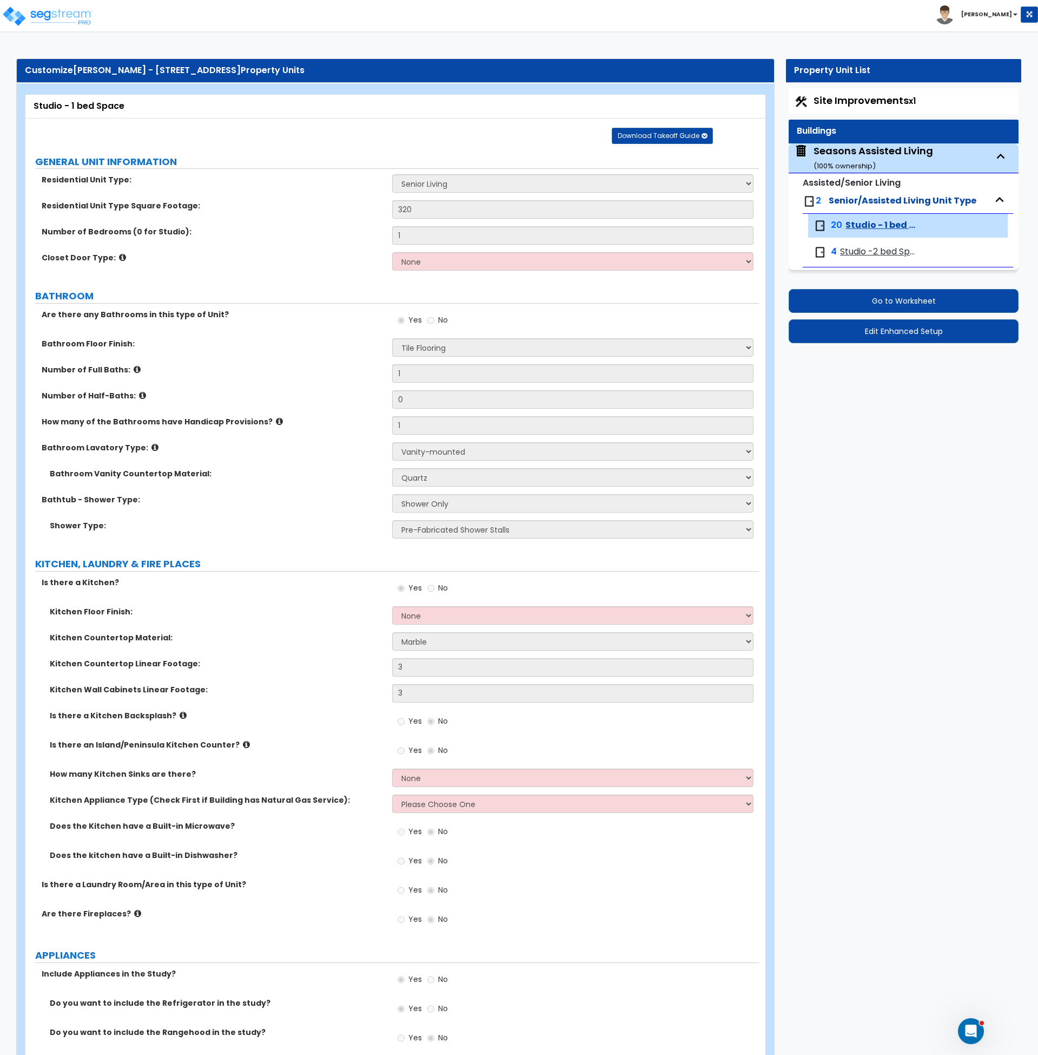
select select "1"
select select "2"
select select "1"
select select "3"
select select "2"
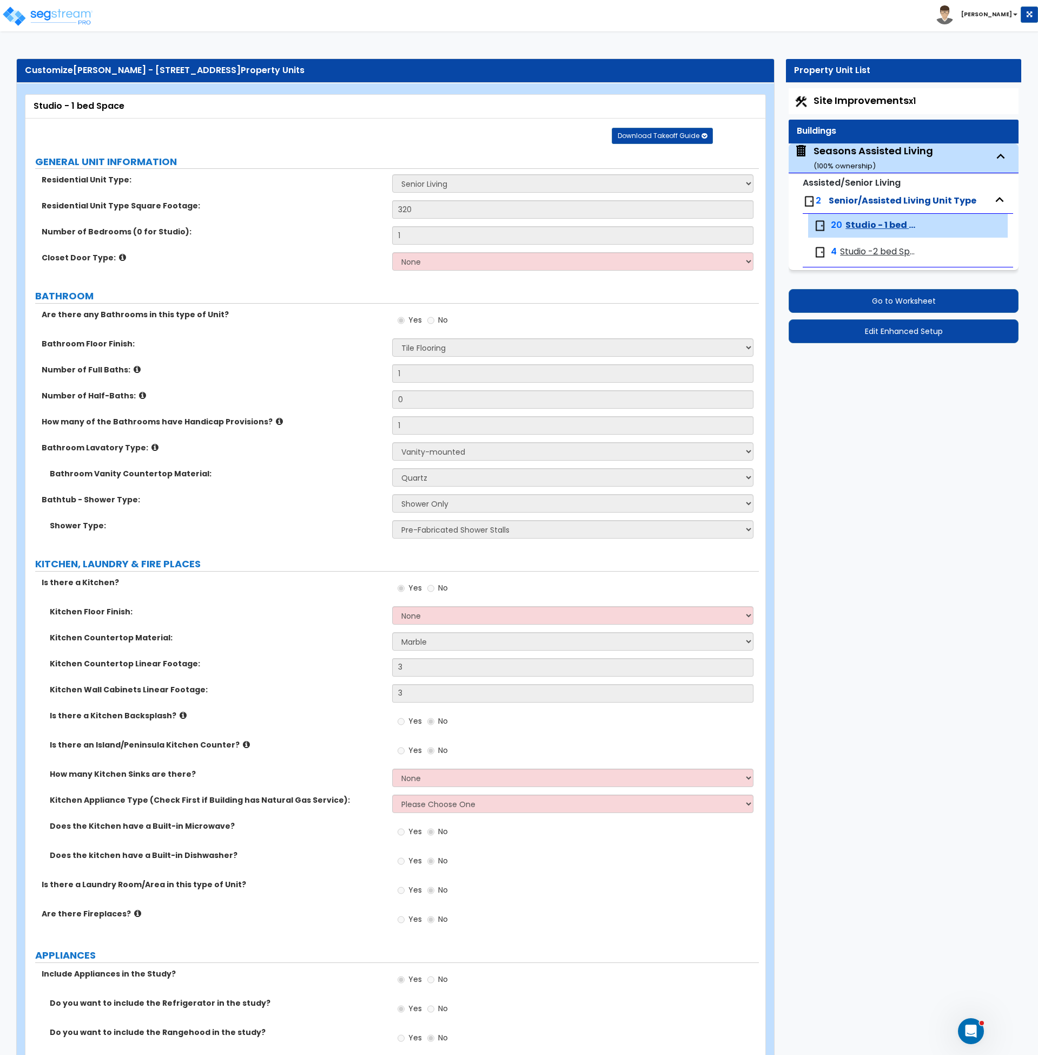
select select "3"
select select "7"
select select "2"
select select "5"
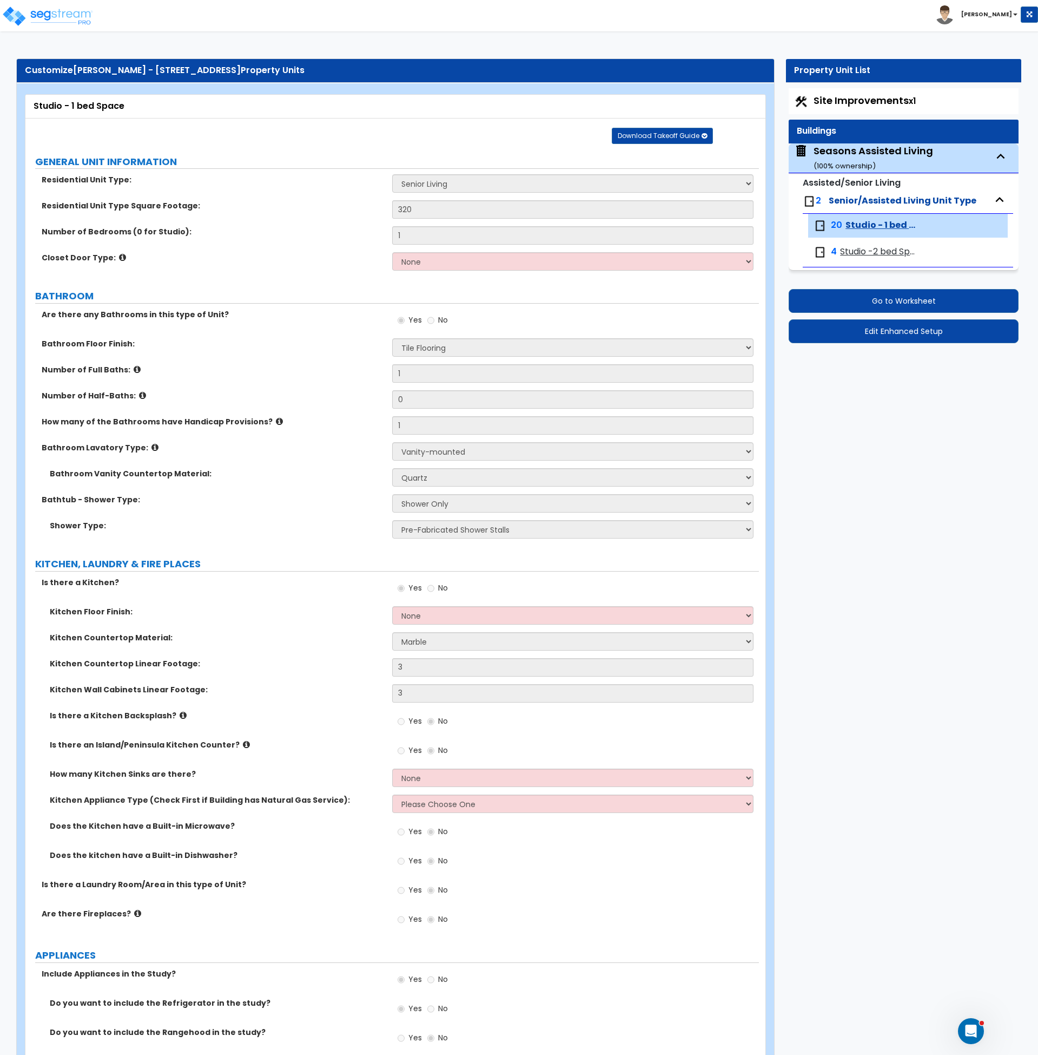
select select "1"
select select "5"
select select "1"
select select "2"
select select "3"
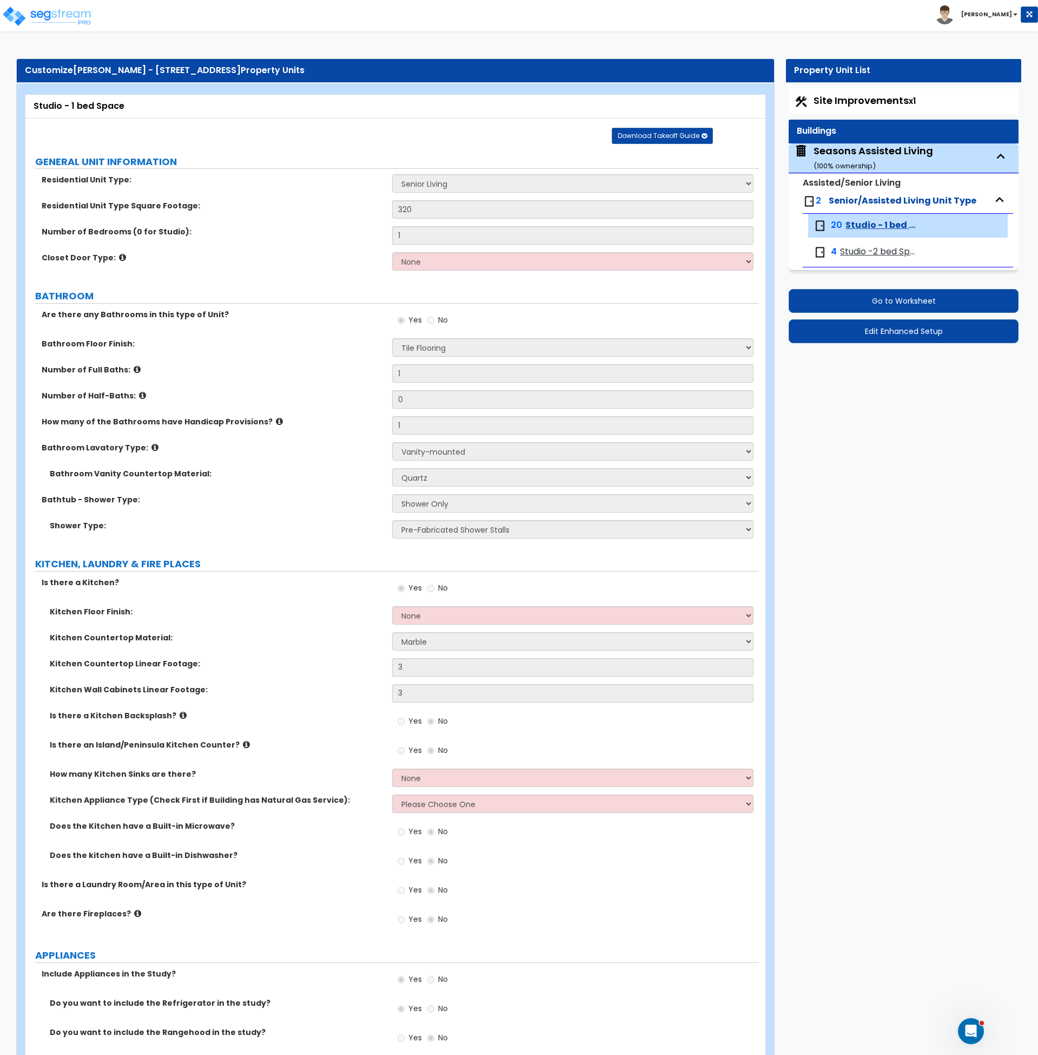
select select "1"
select select "2"
select select "1"
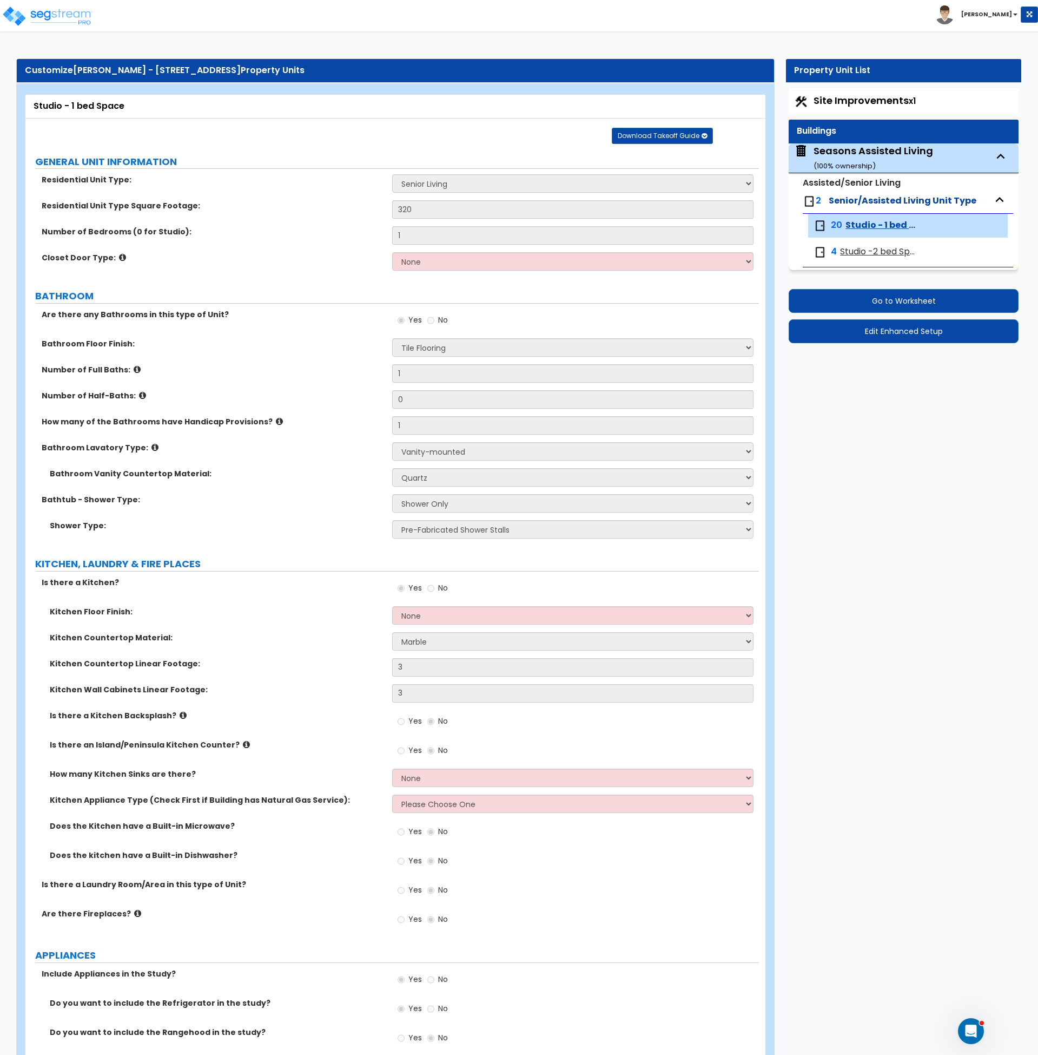
select select "1"
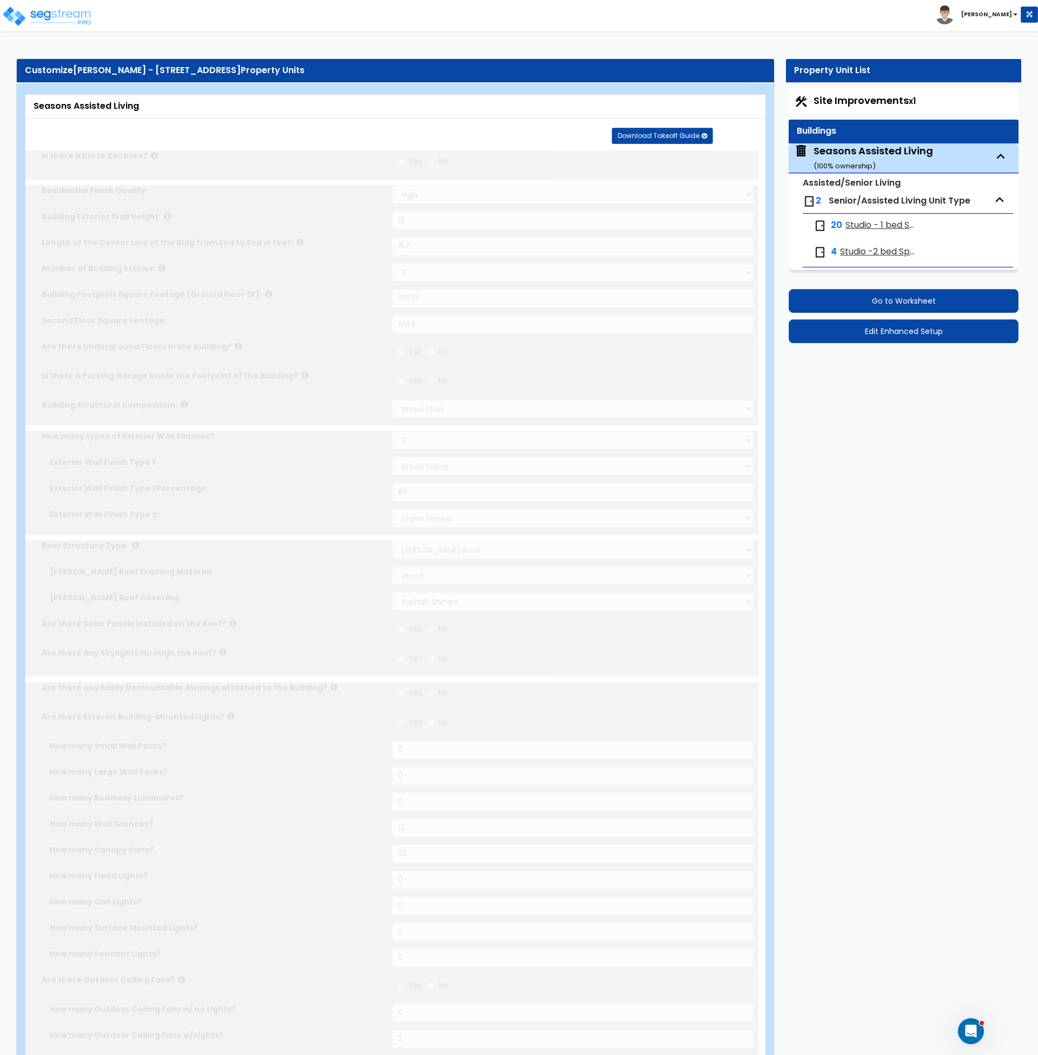
type input "1"
select select "3"
select select "2"
select select "1"
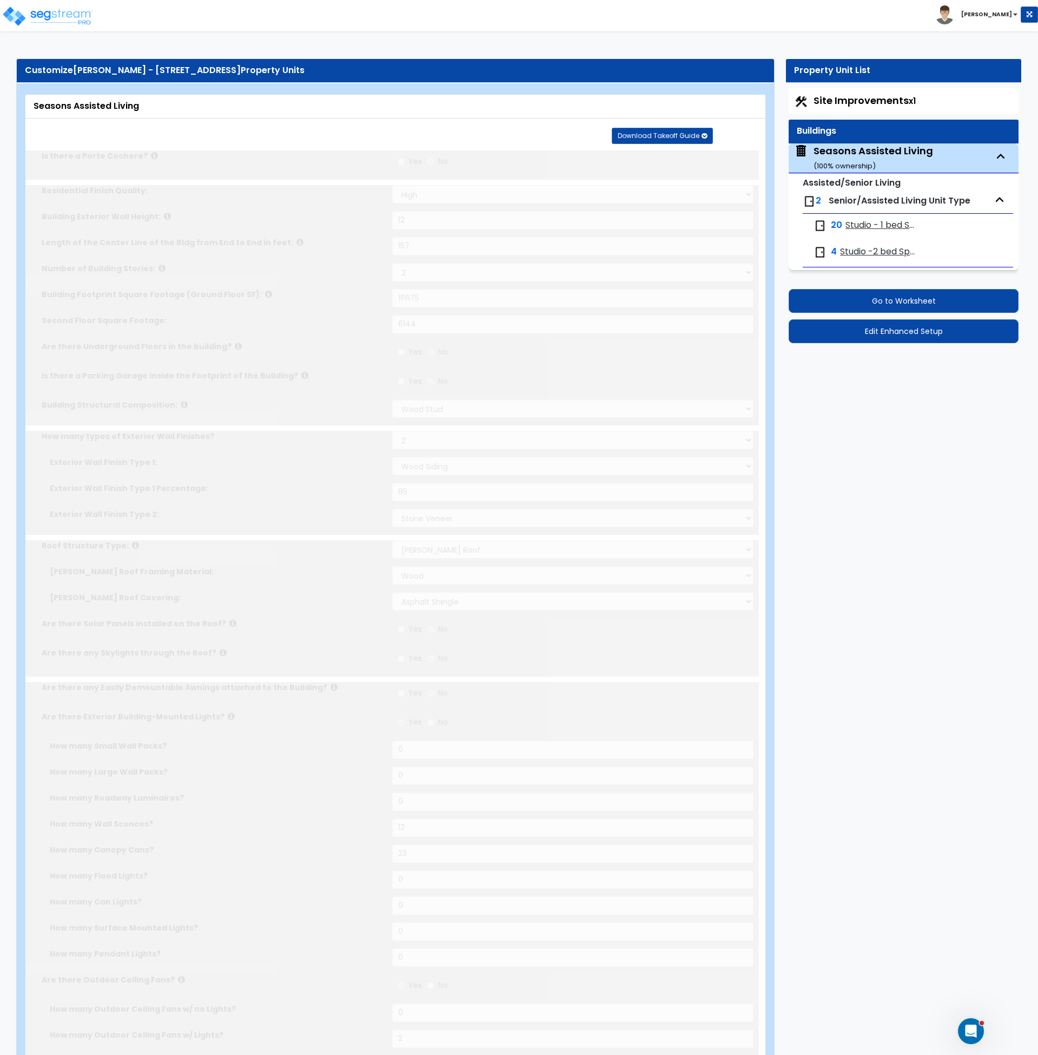
type input "120"
type input "30"
select select "2"
type input "45"
select select "5"
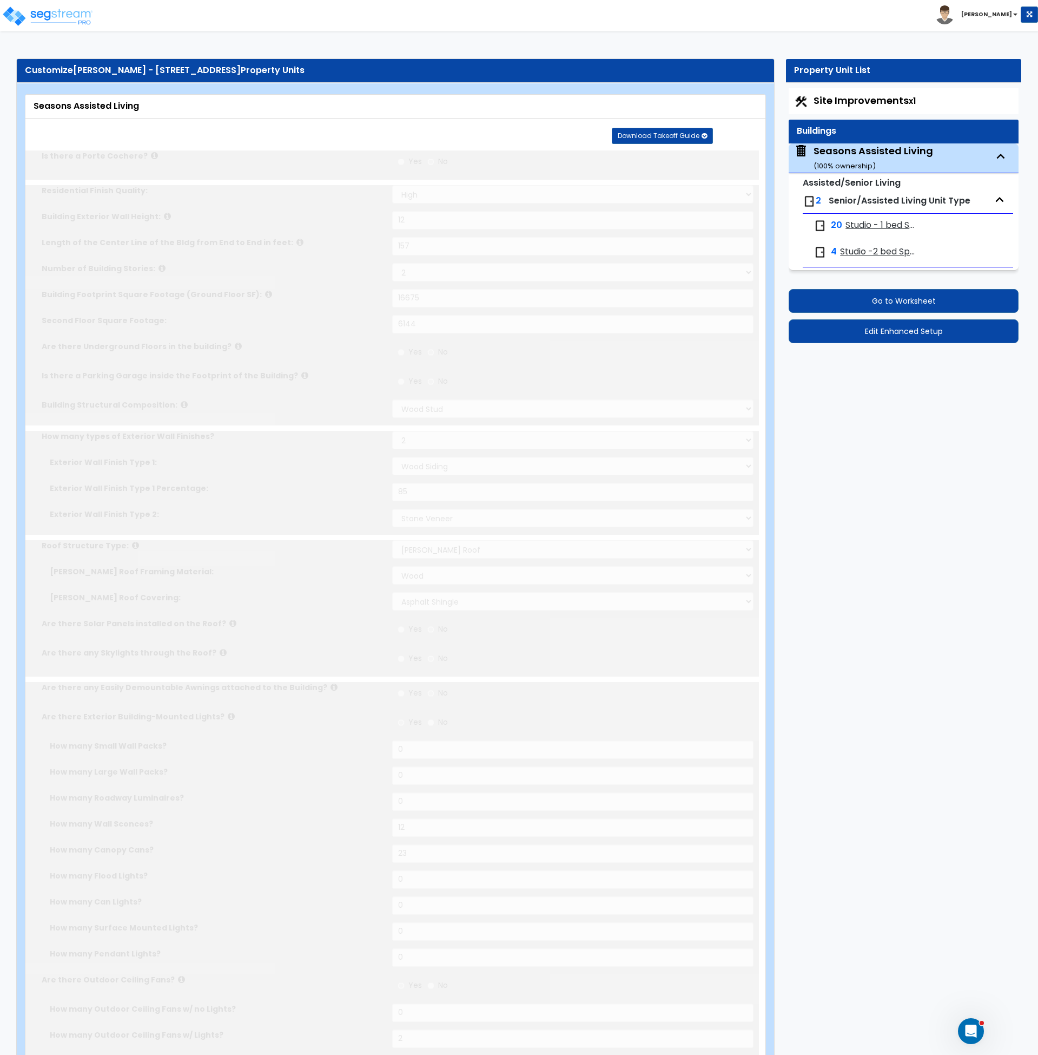
select select "1"
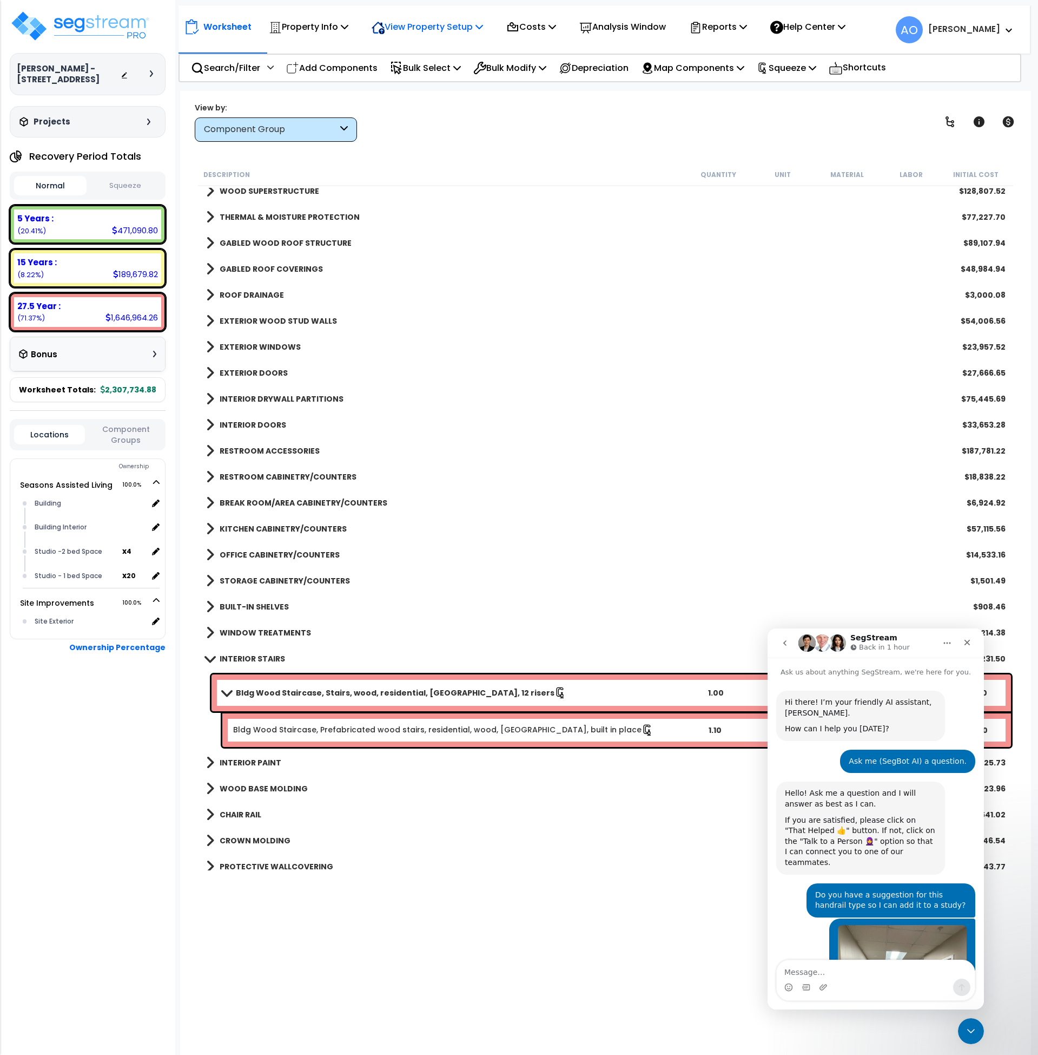
scroll to position [1059, 0]
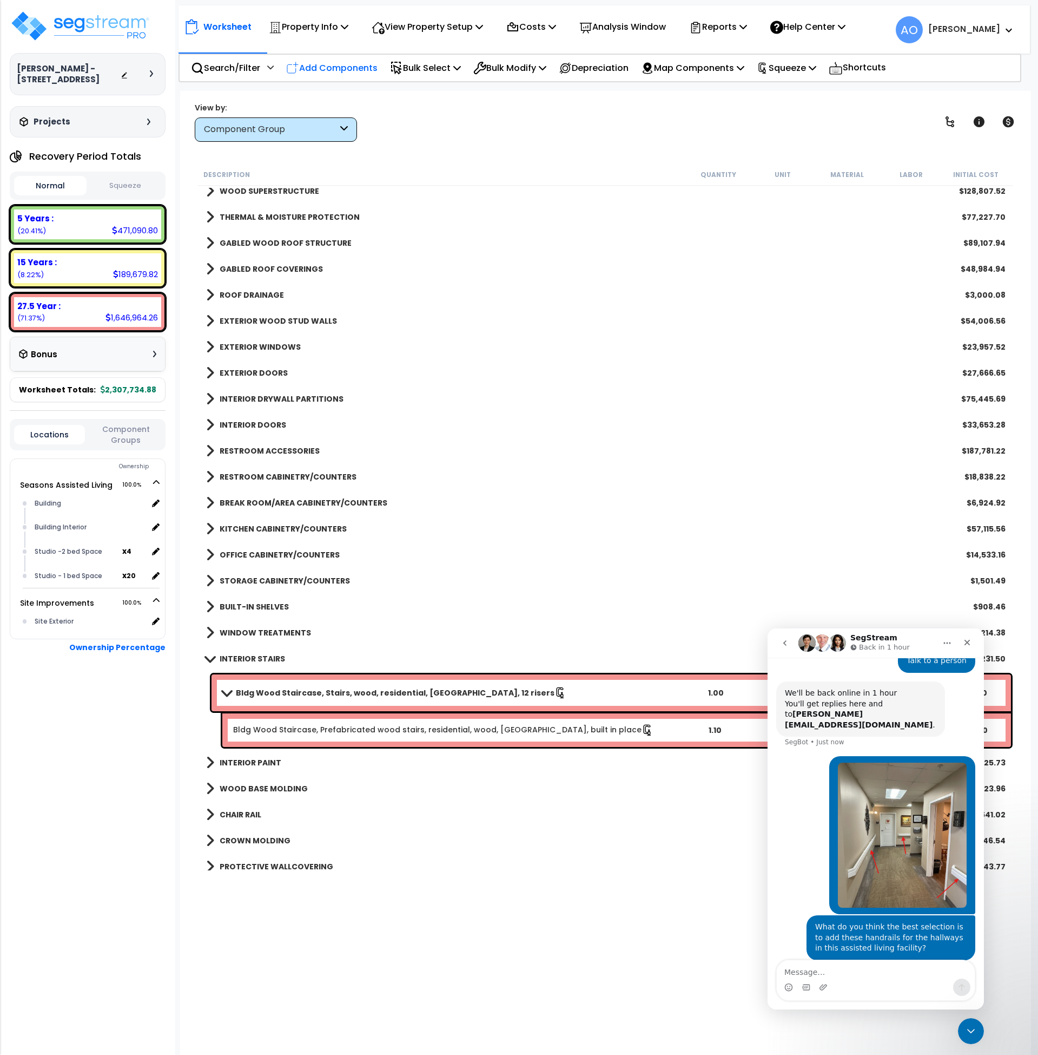
click at [357, 67] on p "Add Components" at bounding box center [331, 68] width 91 height 15
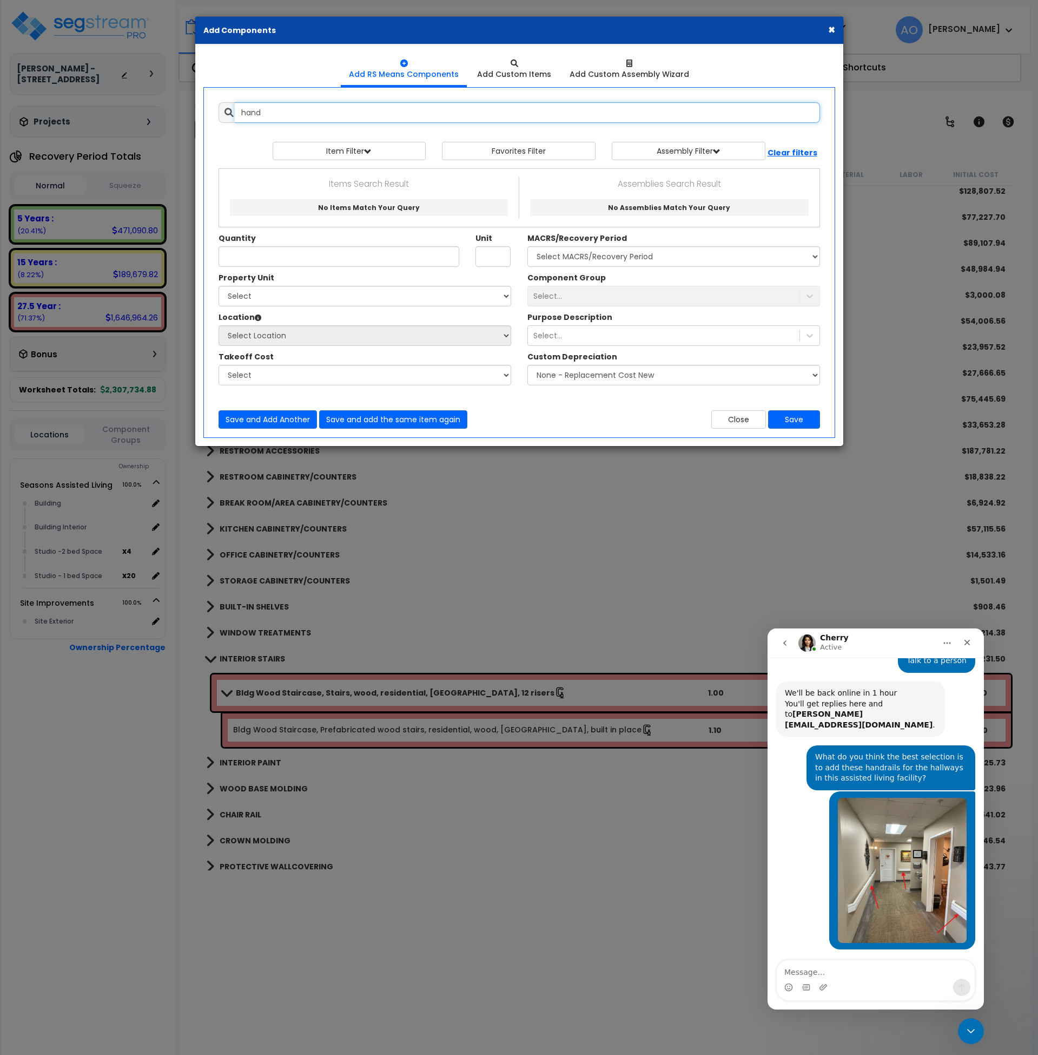
scroll to position [1086, 0]
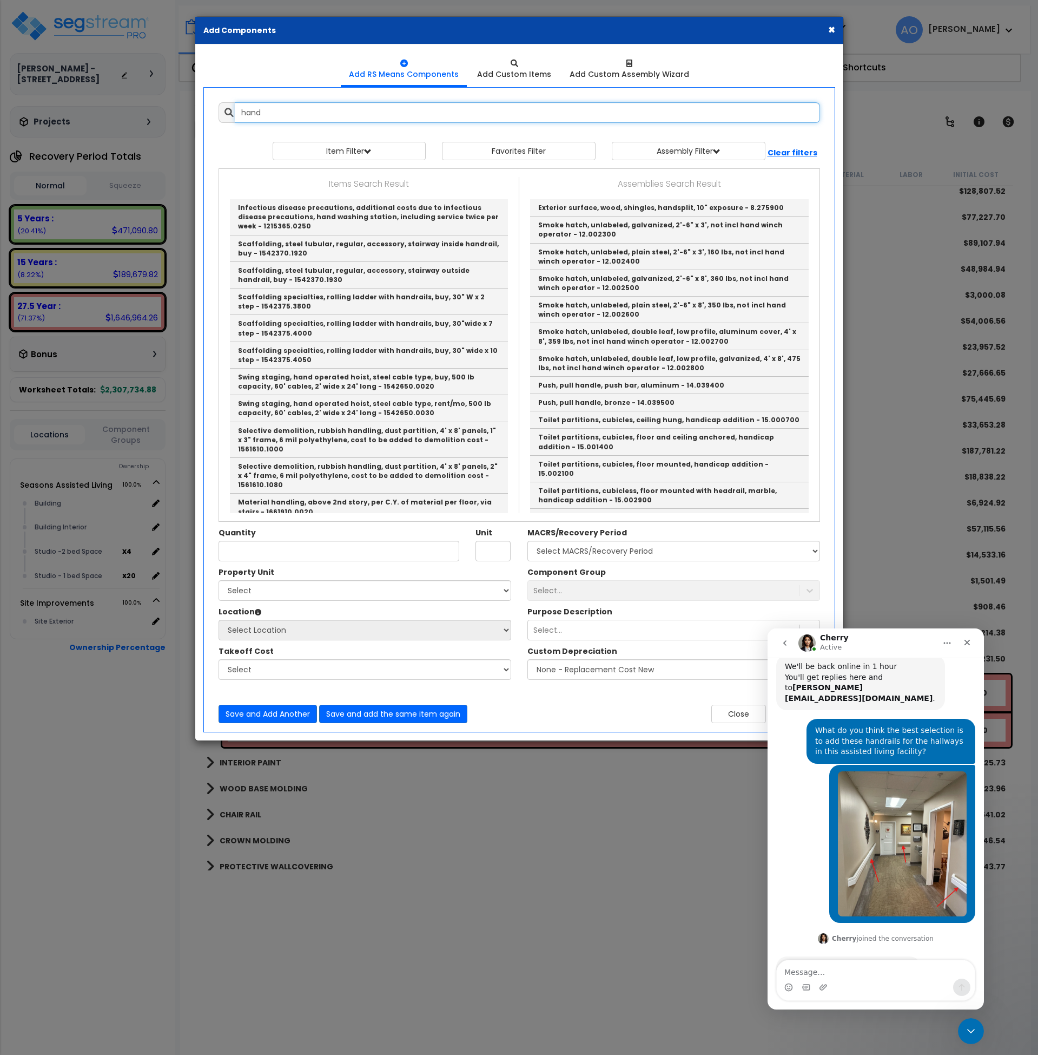
type input "hand"
drag, startPoint x: 804, startPoint y: 971, endPoint x: 786, endPoint y: 969, distance: 18.5
click at [804, 971] on textarea "Message…" at bounding box center [876, 969] width 198 height 18
type textarea "Correct"
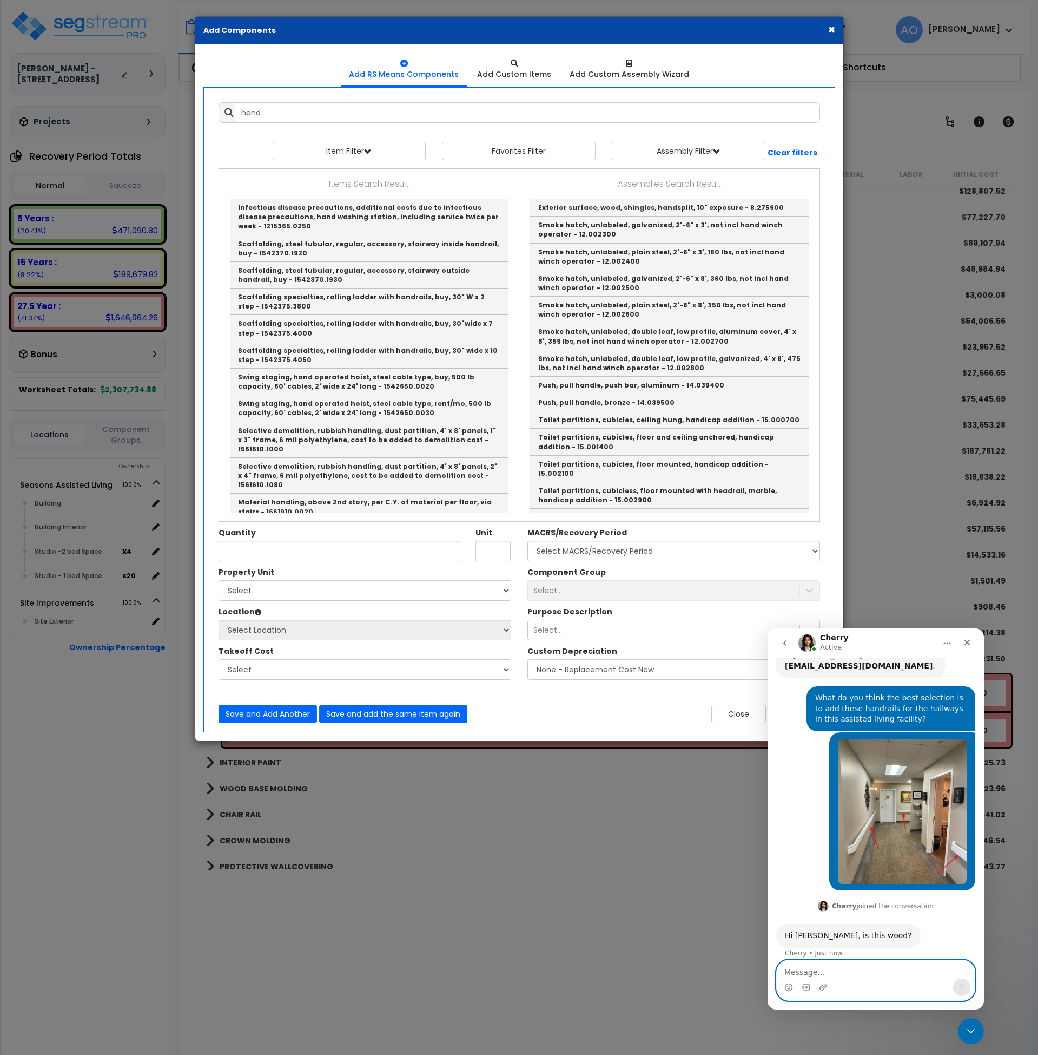
click at [828, 976] on textarea "Message…" at bounding box center [876, 969] width 198 height 18
paste textarea "[URL][DOMAIN_NAME]"
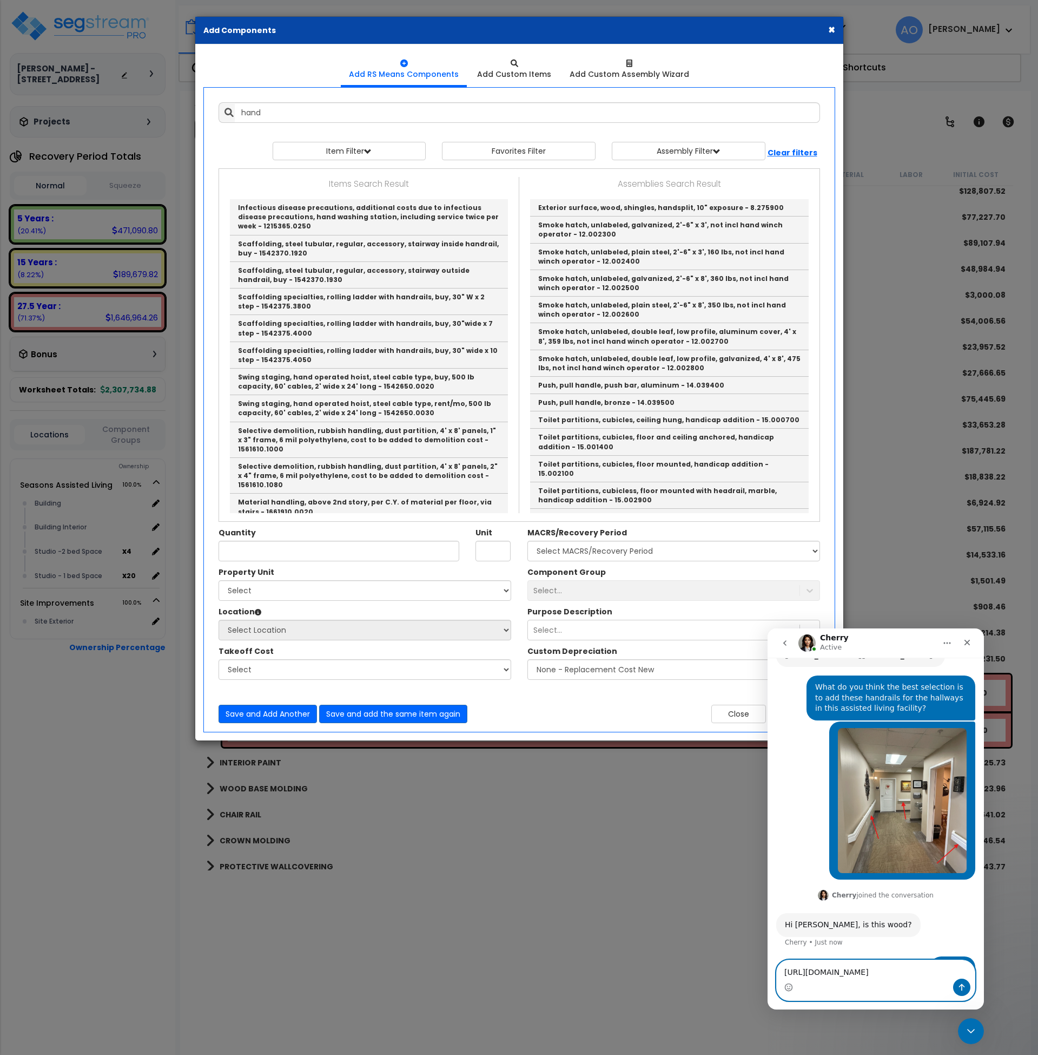
type textarea "[URL][DOMAIN_NAME]"
click at [963, 986] on icon "Send a message…" at bounding box center [962, 987] width 9 height 9
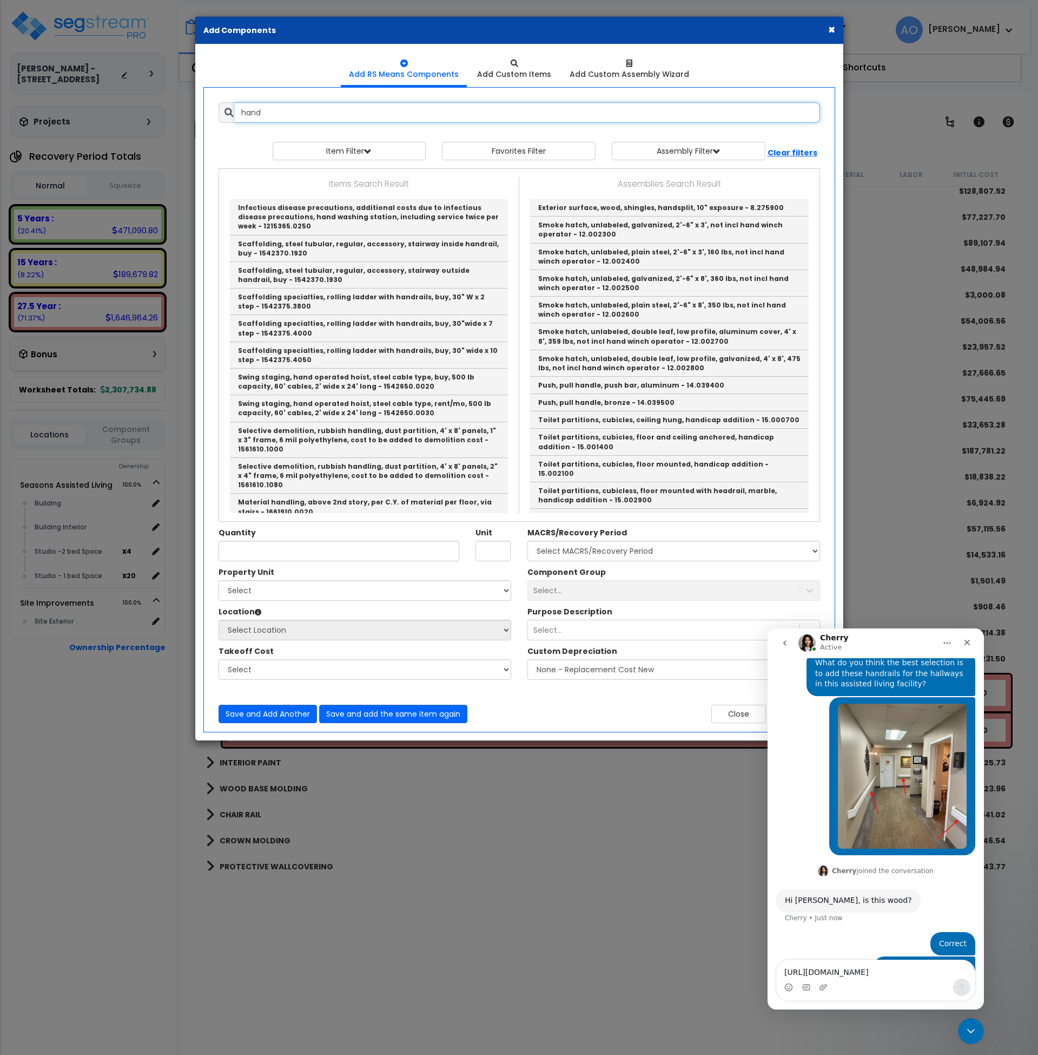
click at [325, 107] on input "hand" at bounding box center [527, 112] width 585 height 21
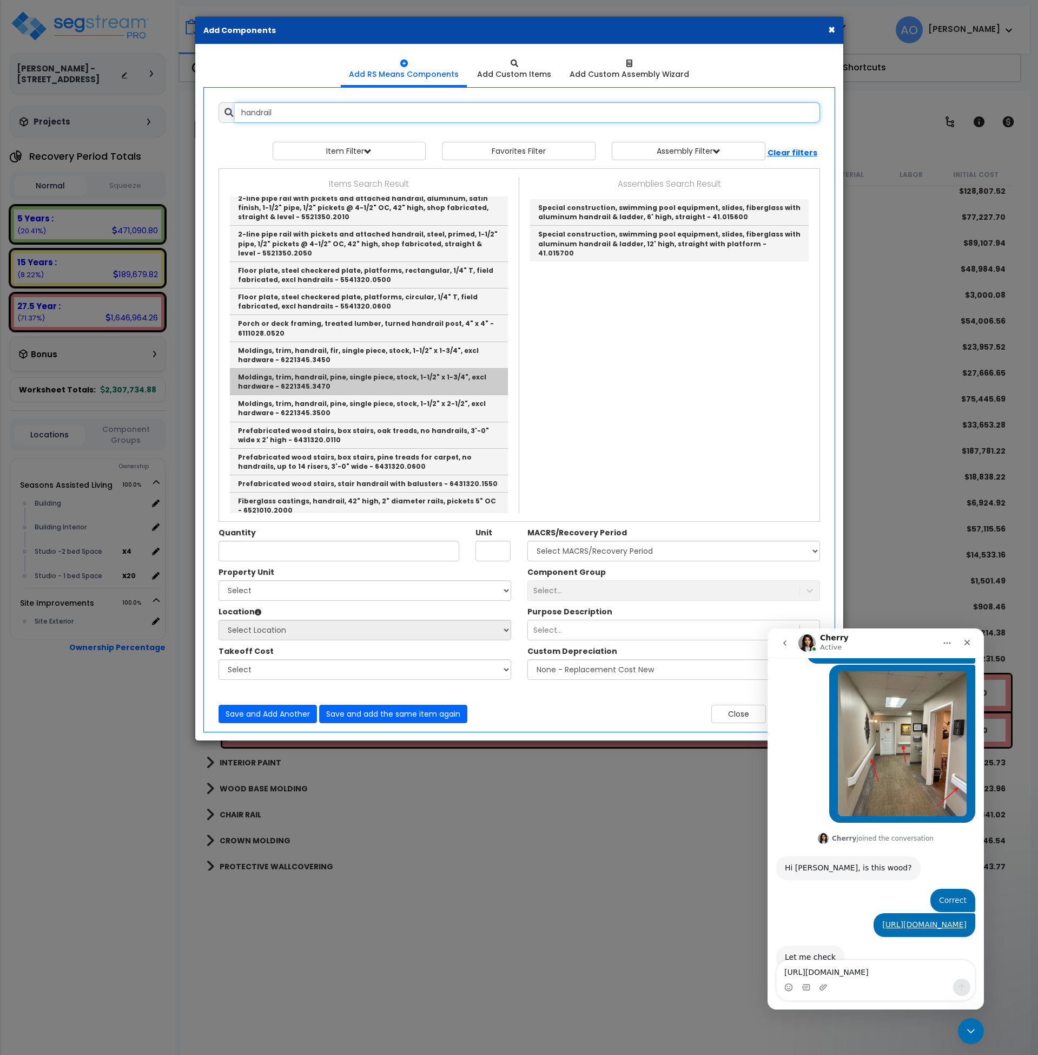
scroll to position [187, 0]
type input "handrail"
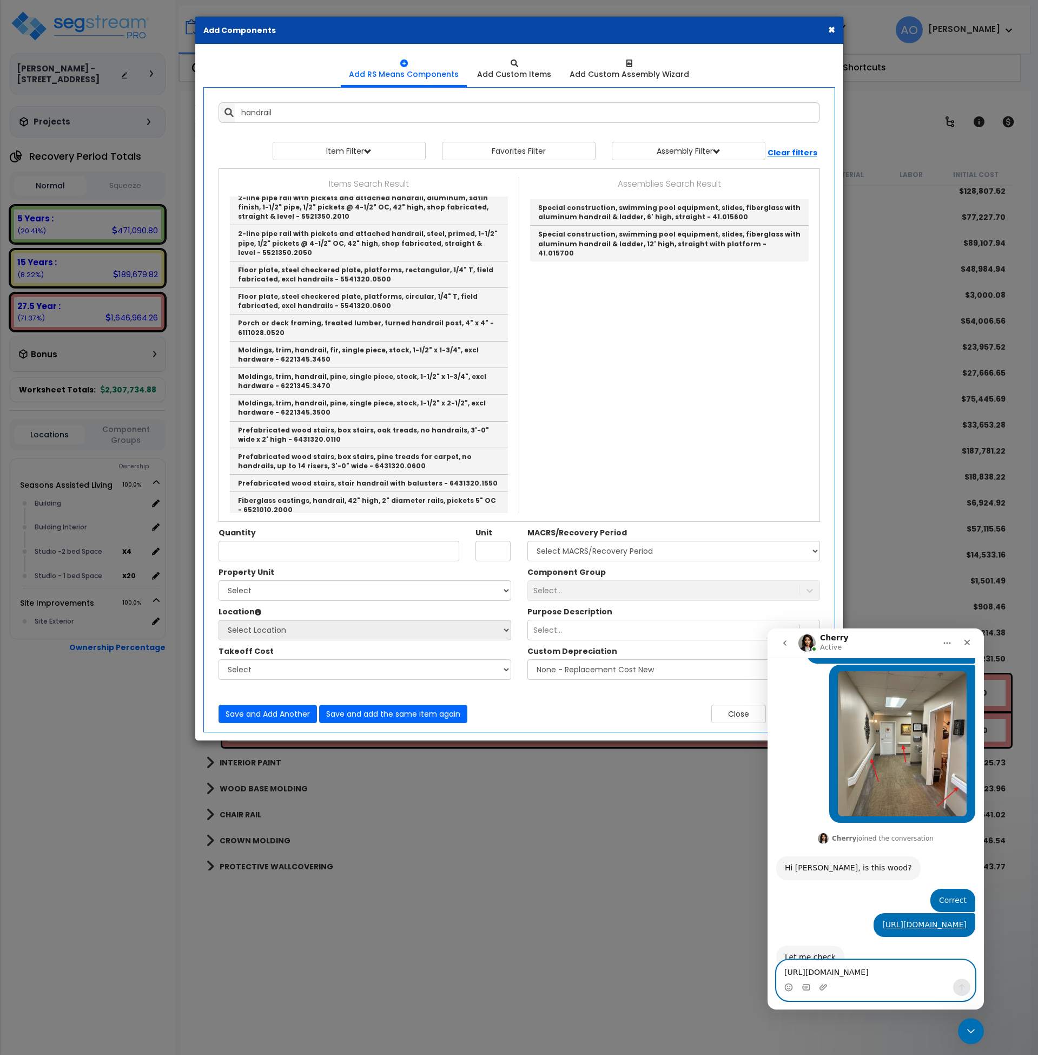
click at [842, 976] on textarea "[URL][DOMAIN_NAME]" at bounding box center [876, 969] width 198 height 18
type textarea "Maybe these"
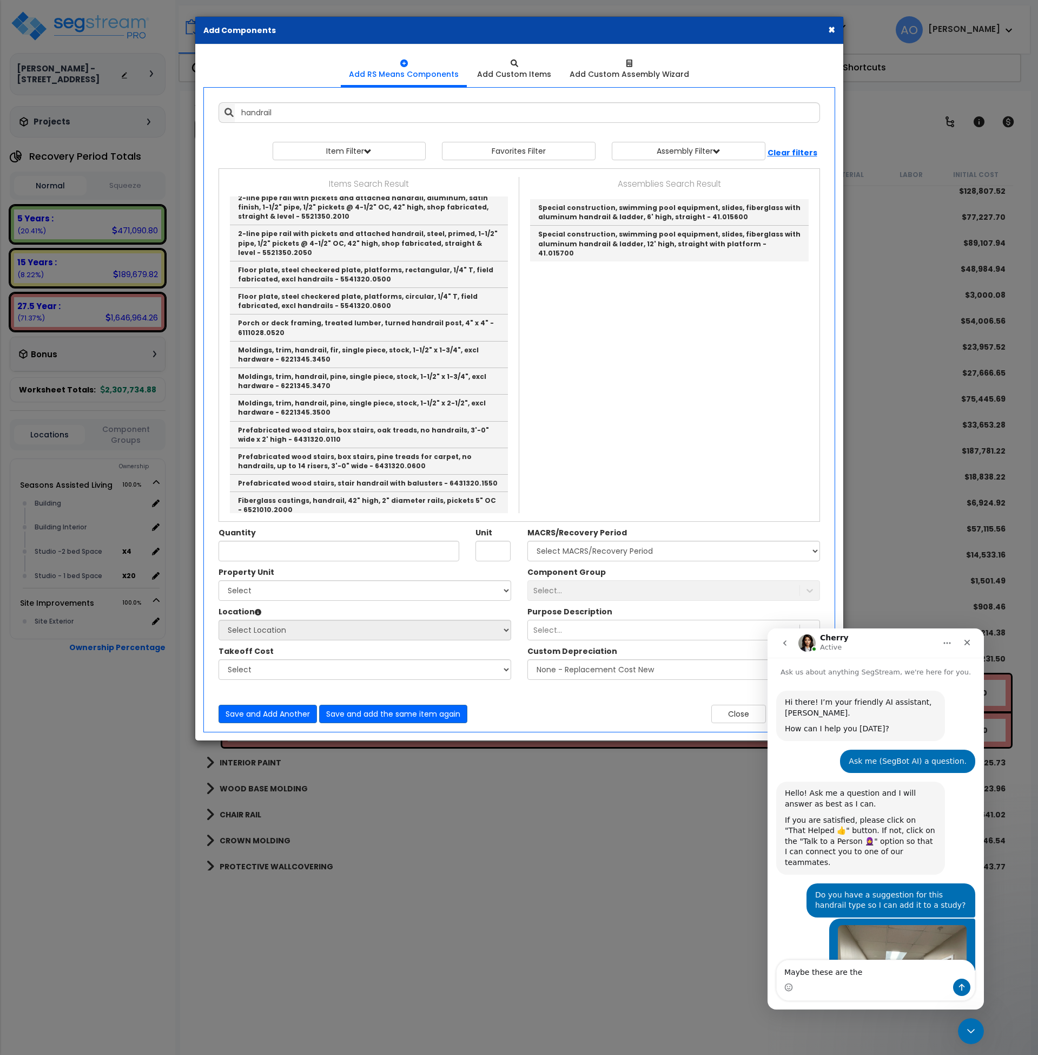
scroll to position [1186, 0]
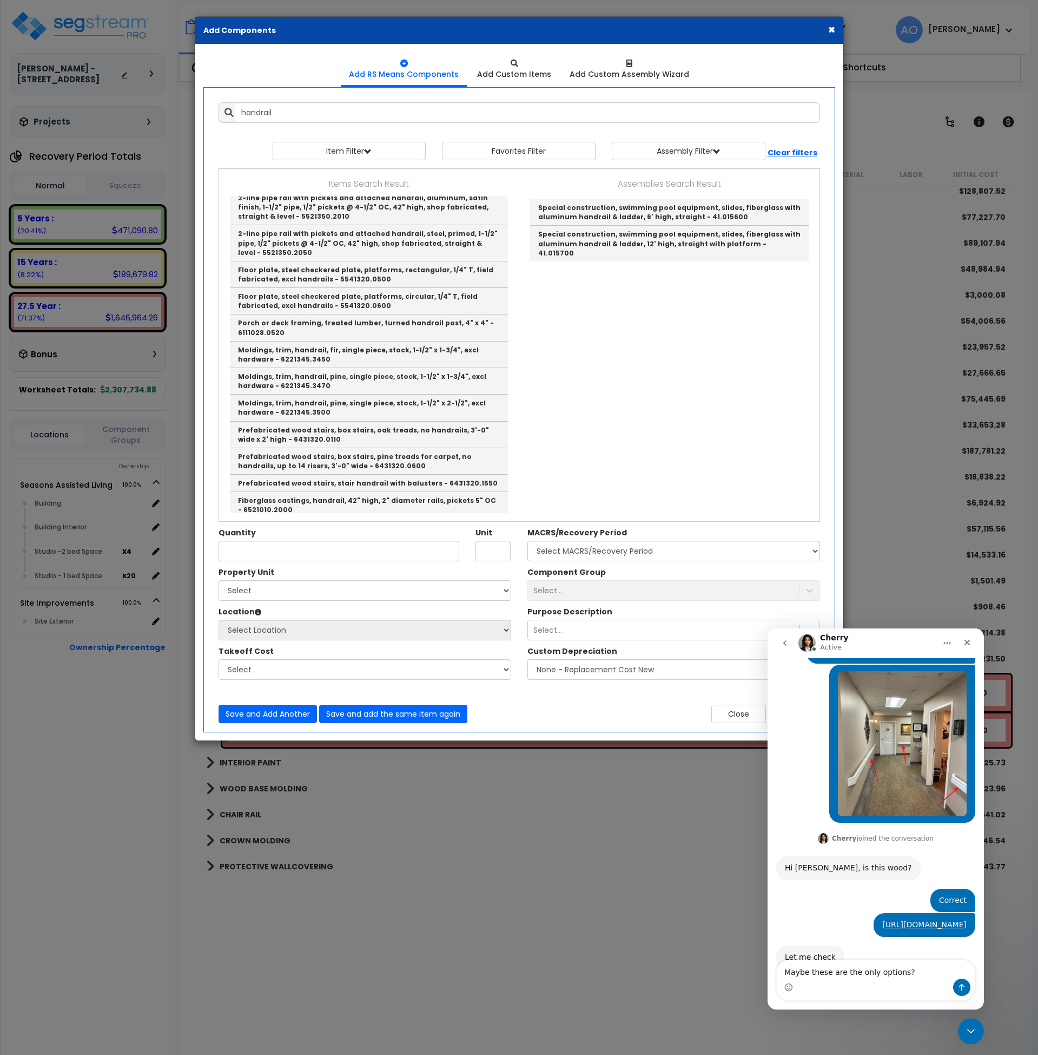
type textarea "Maybe these are the only options?"
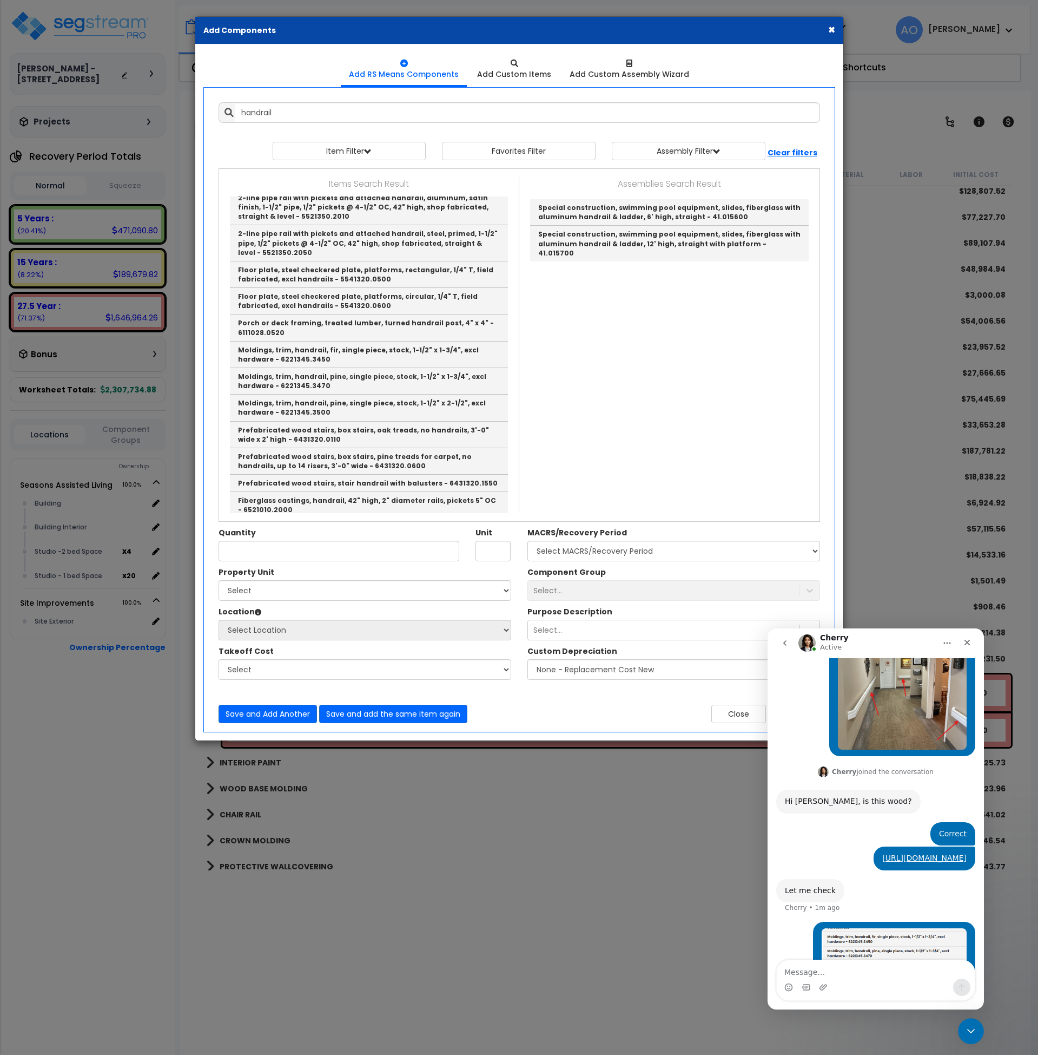
scroll to position [1277, 0]
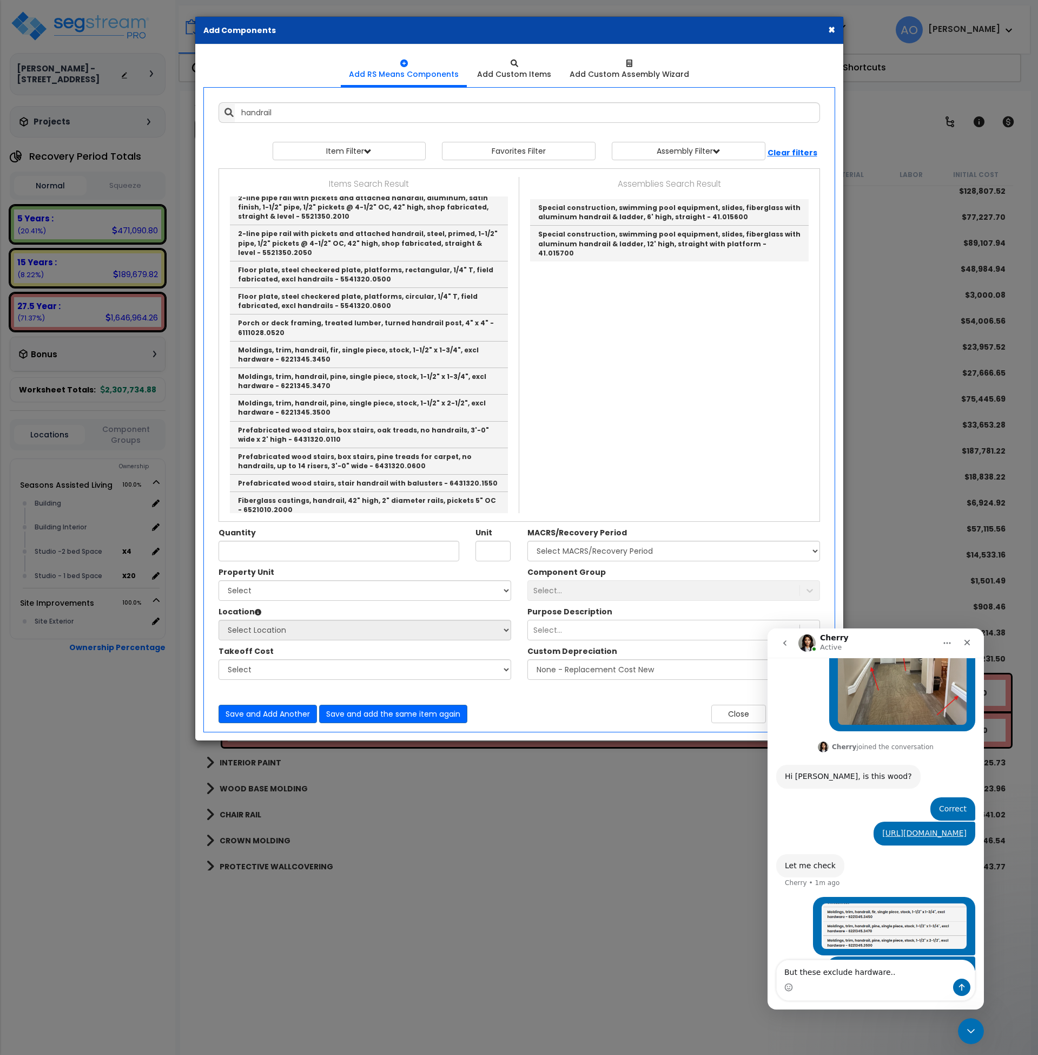
type textarea "But these exclude hardware..."
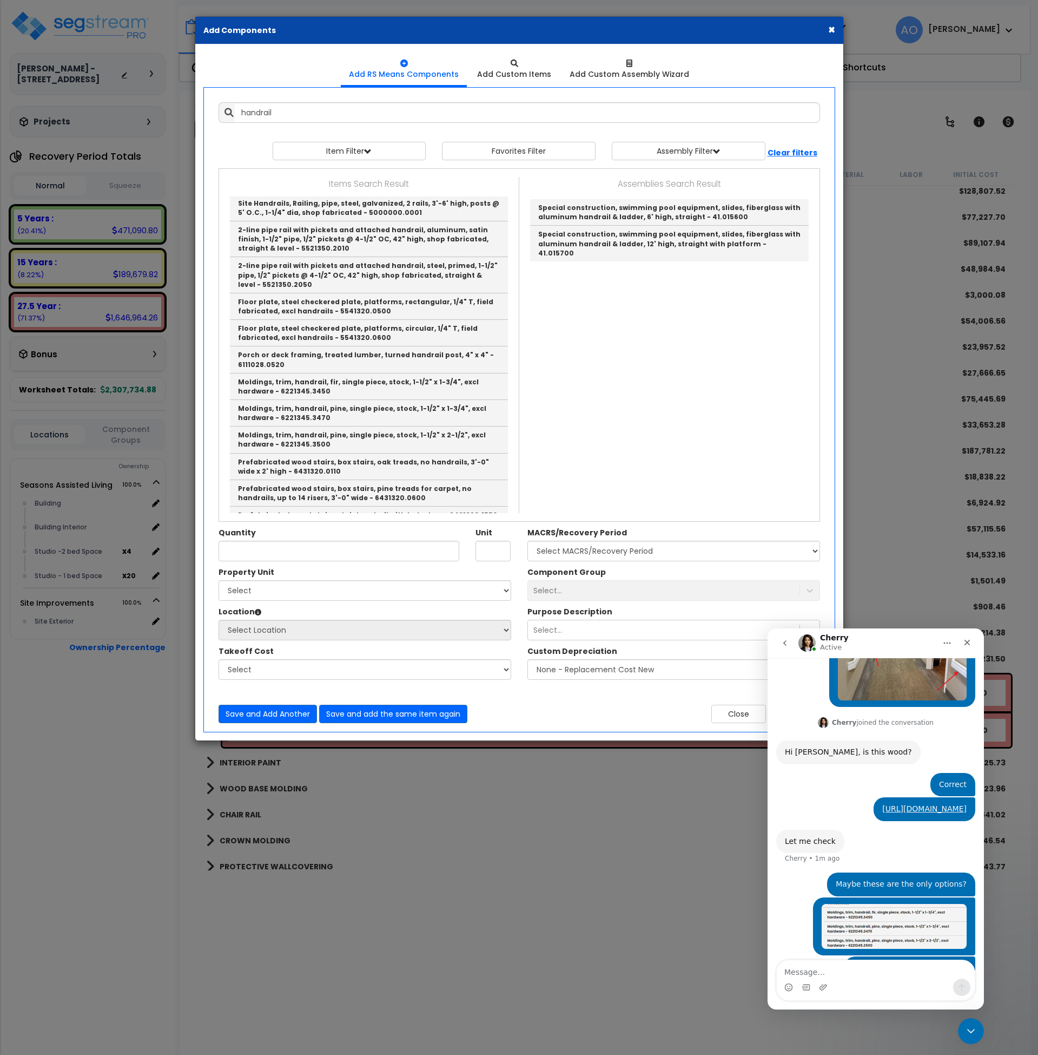
scroll to position [154, 0]
click at [846, 967] on textarea "Message…" at bounding box center [876, 969] width 198 height 18
type textarea "Thanks!"
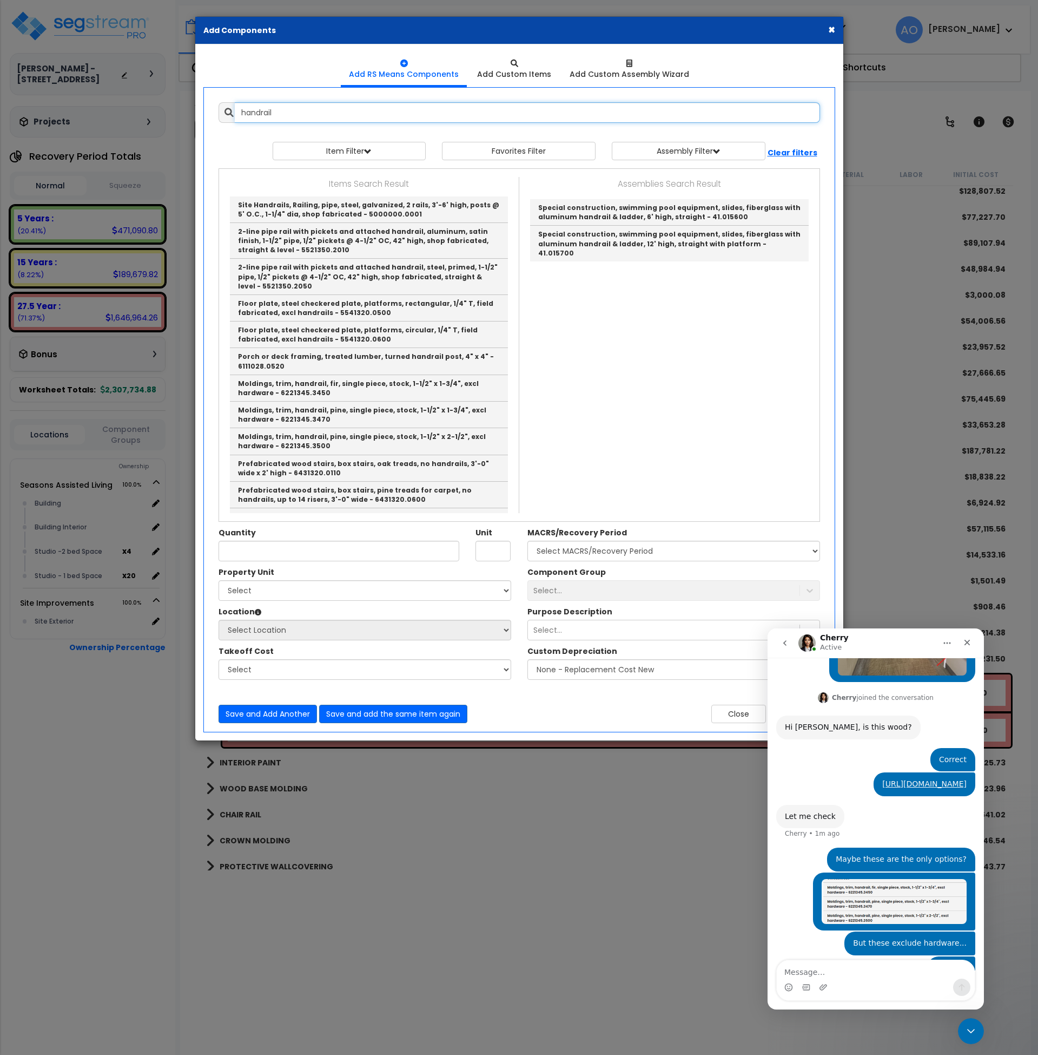
click at [300, 108] on input "handrail" at bounding box center [527, 112] width 585 height 21
drag, startPoint x: 301, startPoint y: 108, endPoint x: 226, endPoint y: 111, distance: 74.7
click at [226, 111] on div "handrail" at bounding box center [520, 112] width 602 height 21
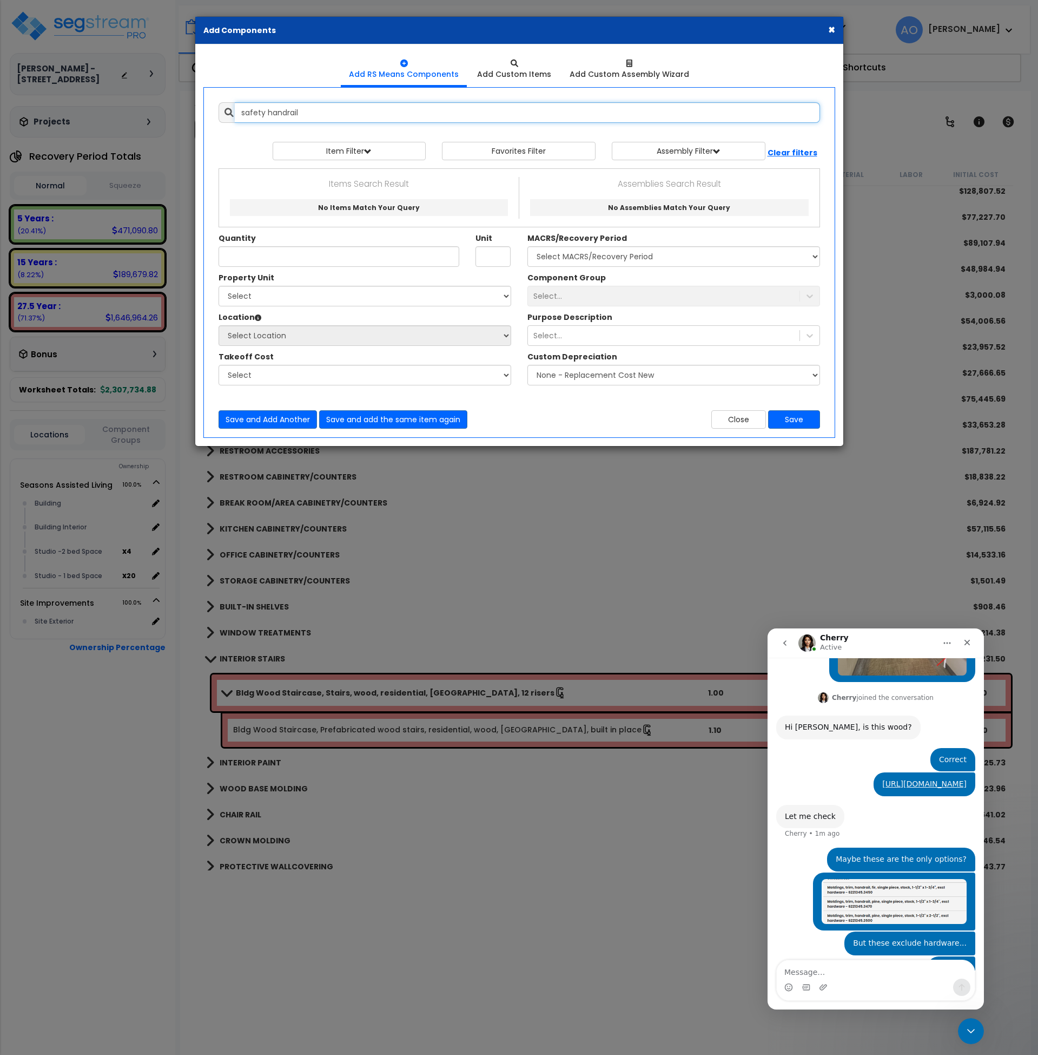
scroll to position [0, 0]
drag, startPoint x: 311, startPoint y: 113, endPoint x: 260, endPoint y: 108, distance: 51.0
click at [260, 108] on input "safety handrail" at bounding box center [527, 112] width 585 height 21
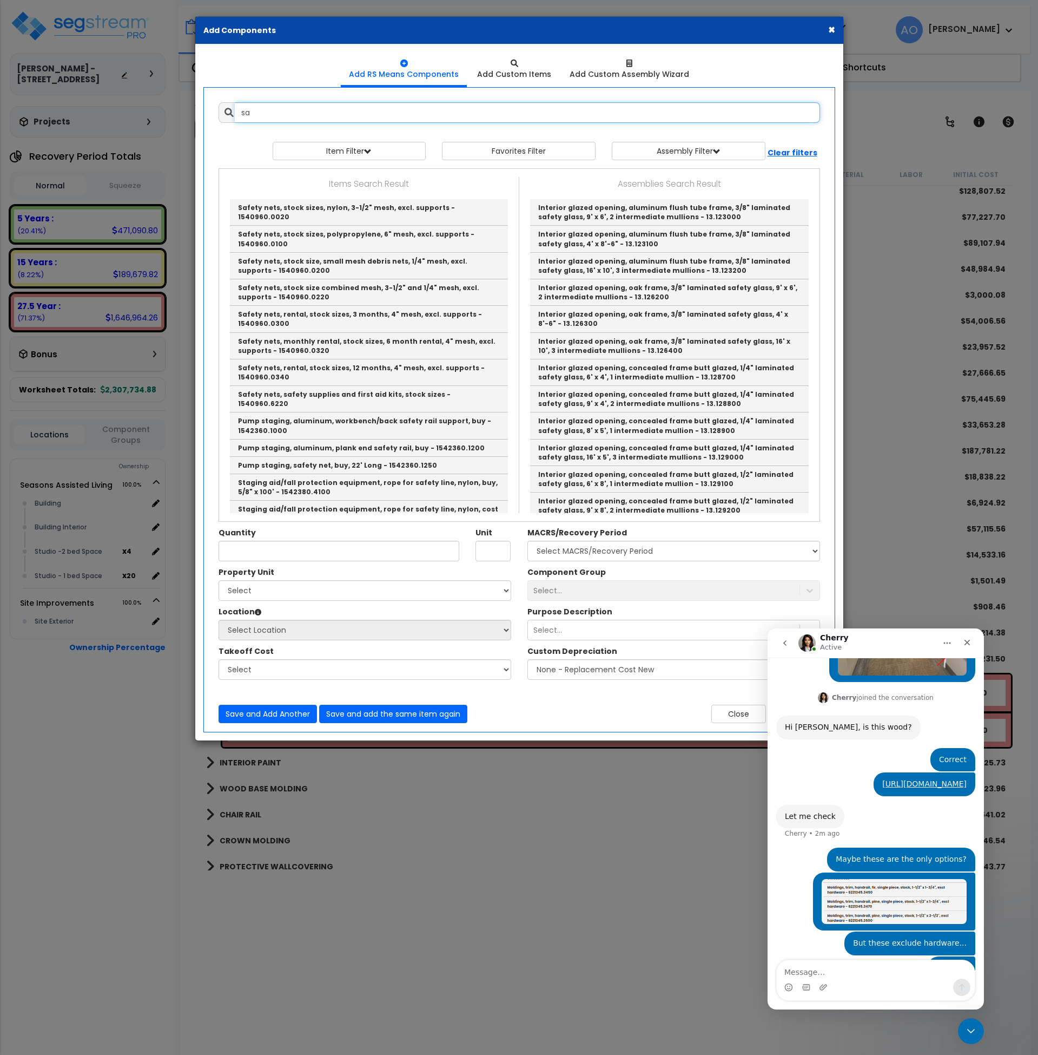
type input "s"
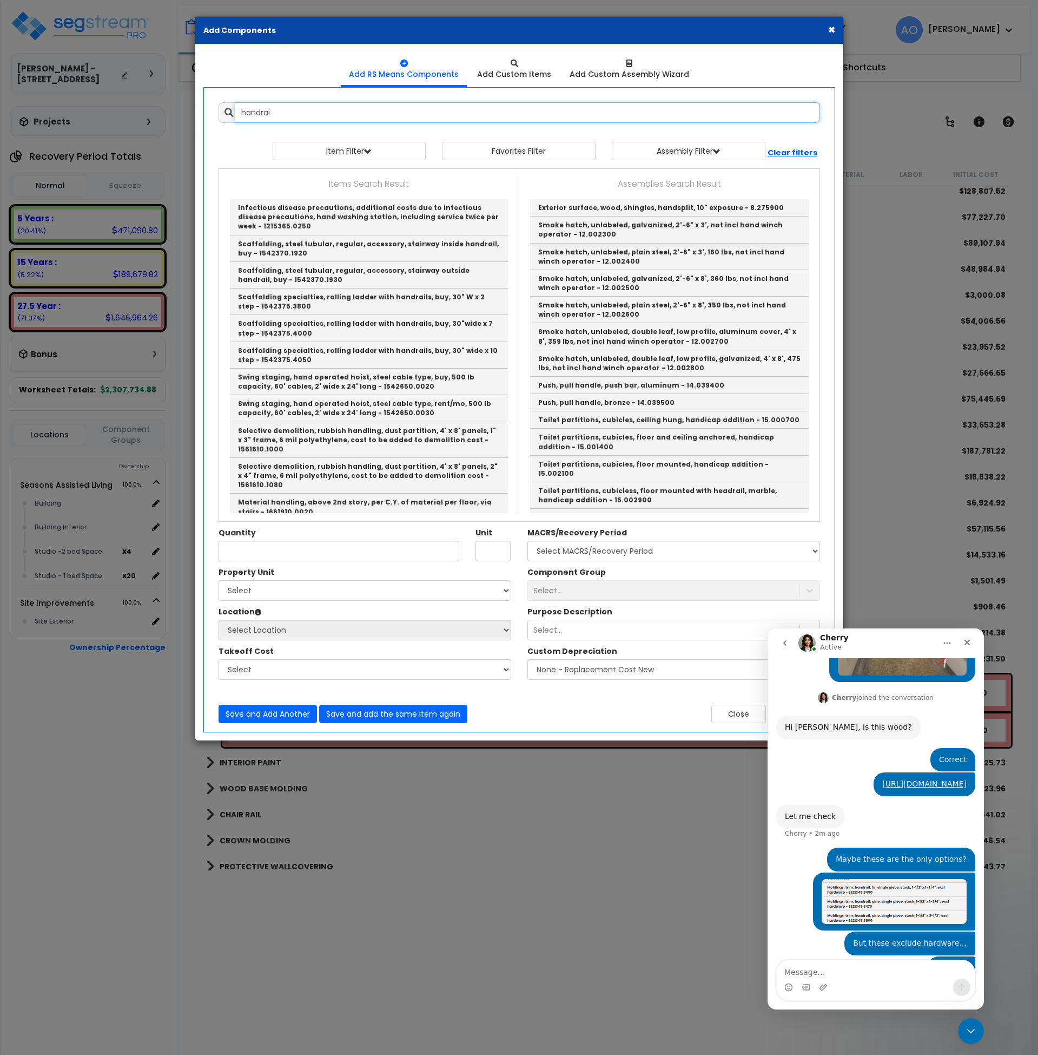
type input "handrail"
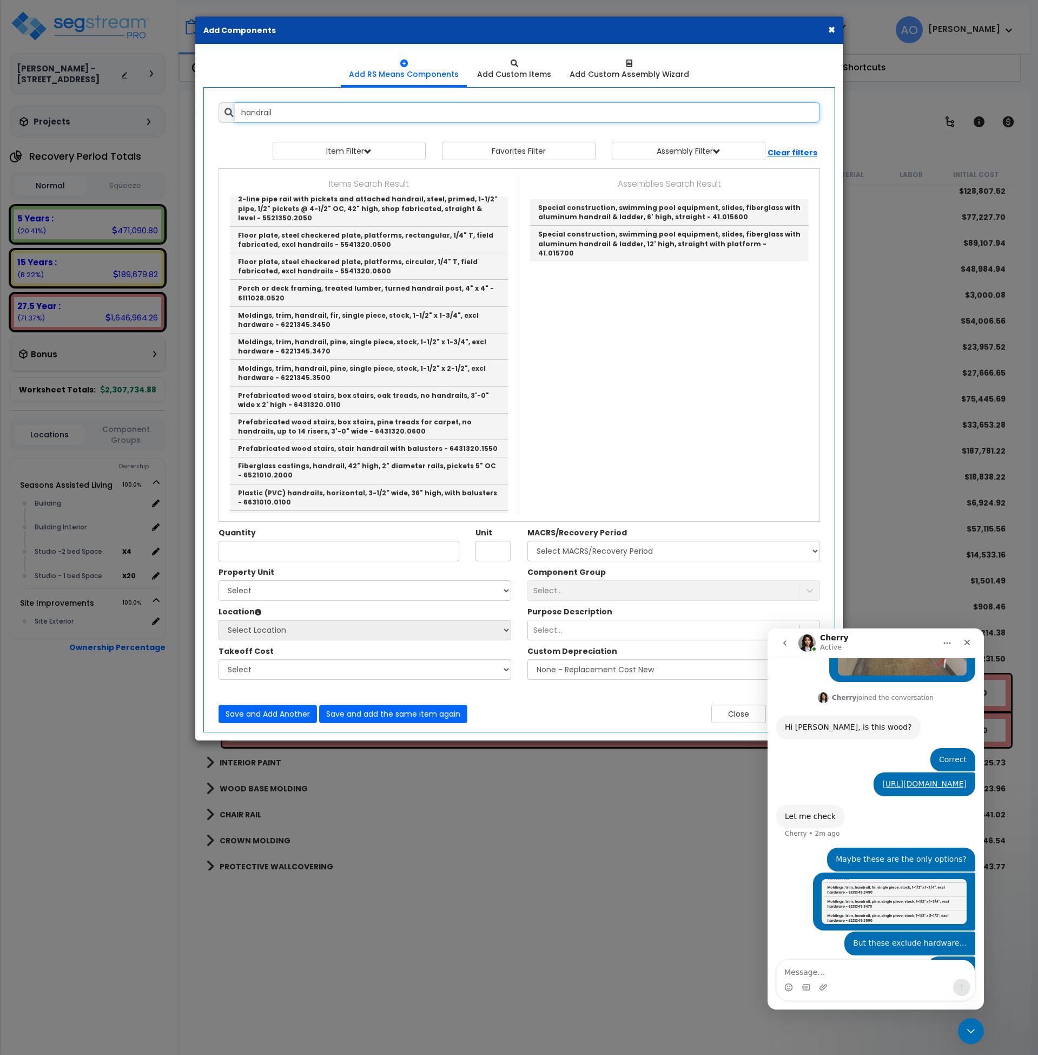
scroll to position [226, 0]
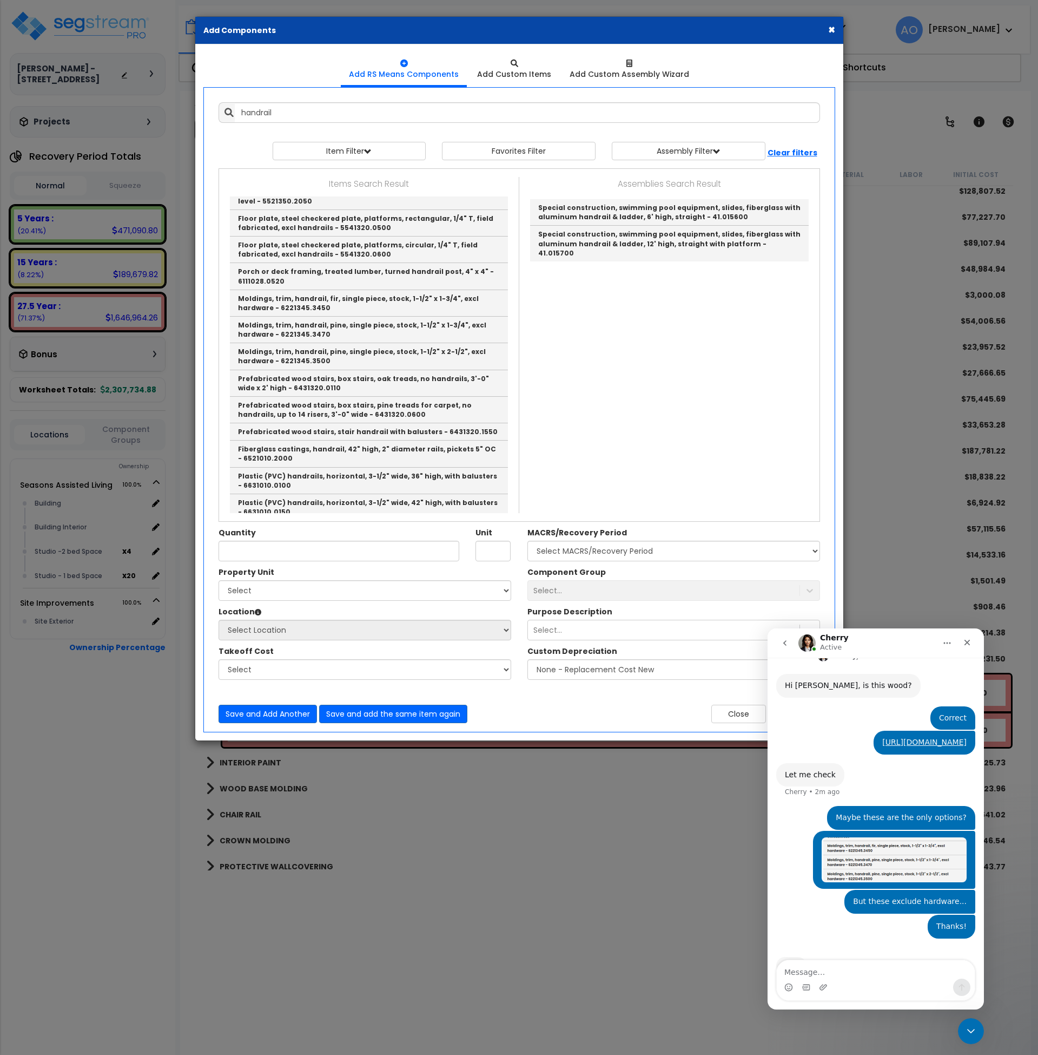
scroll to position [239, 0]
click at [833, 31] on button "×" at bounding box center [831, 29] width 7 height 11
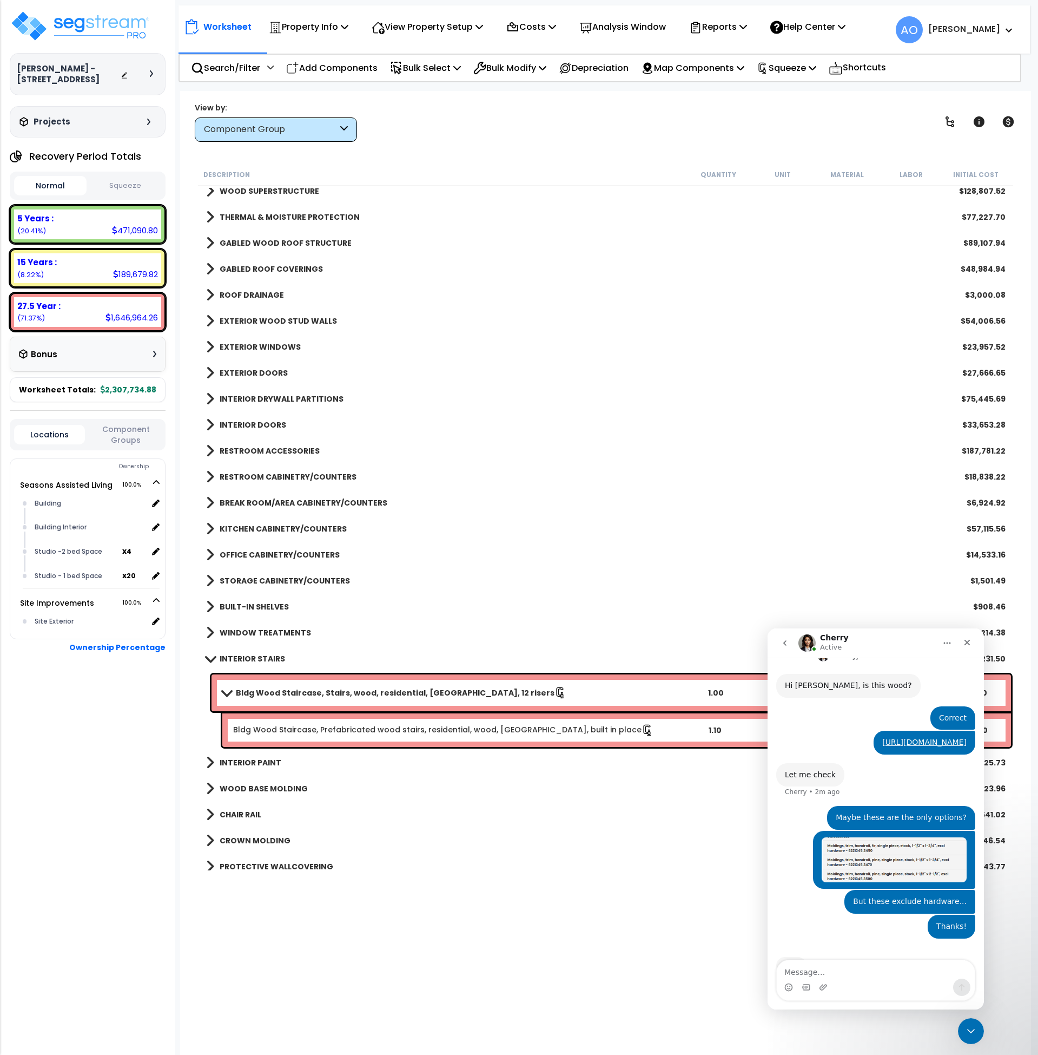
scroll to position [1327, 0]
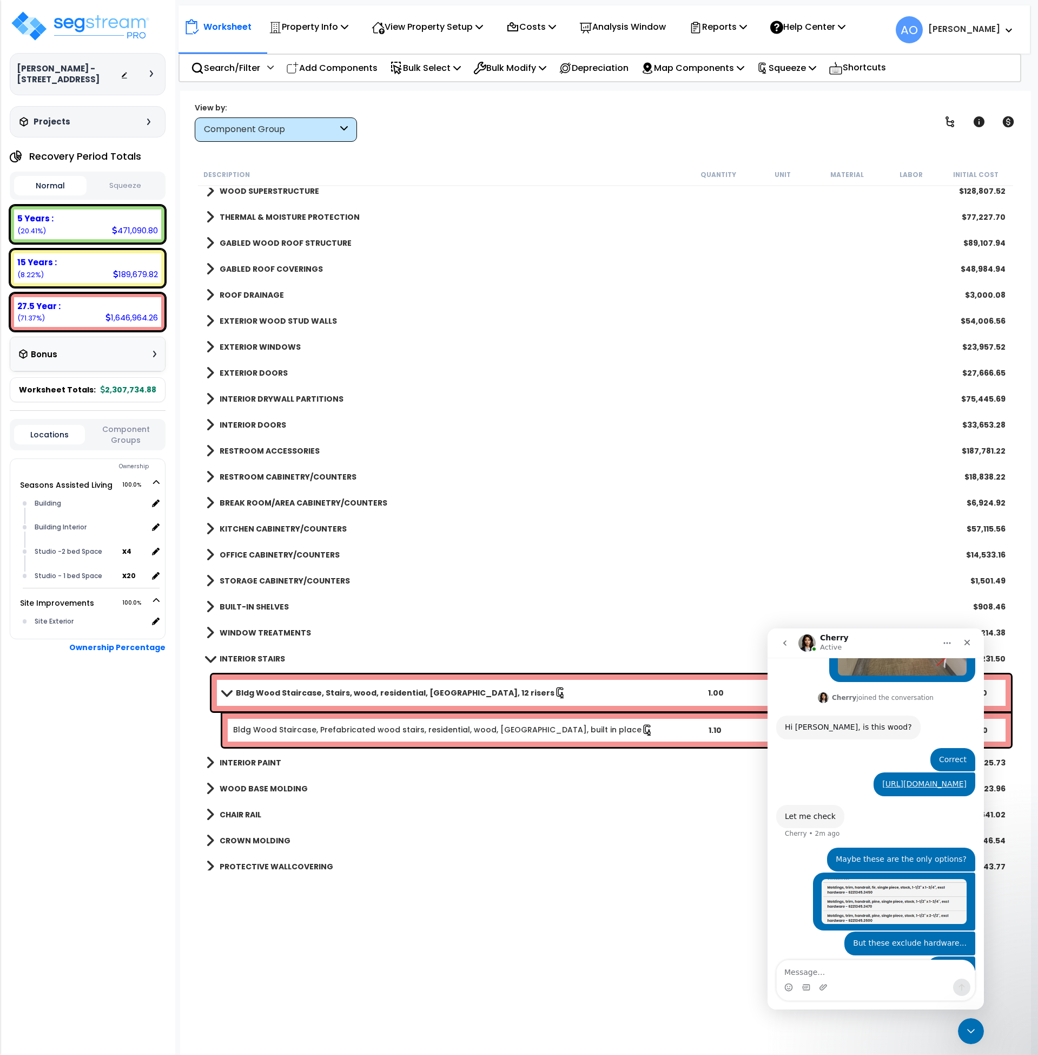
click at [259, 655] on b "INTERIOR STAIRS" at bounding box center [252, 658] width 65 height 11
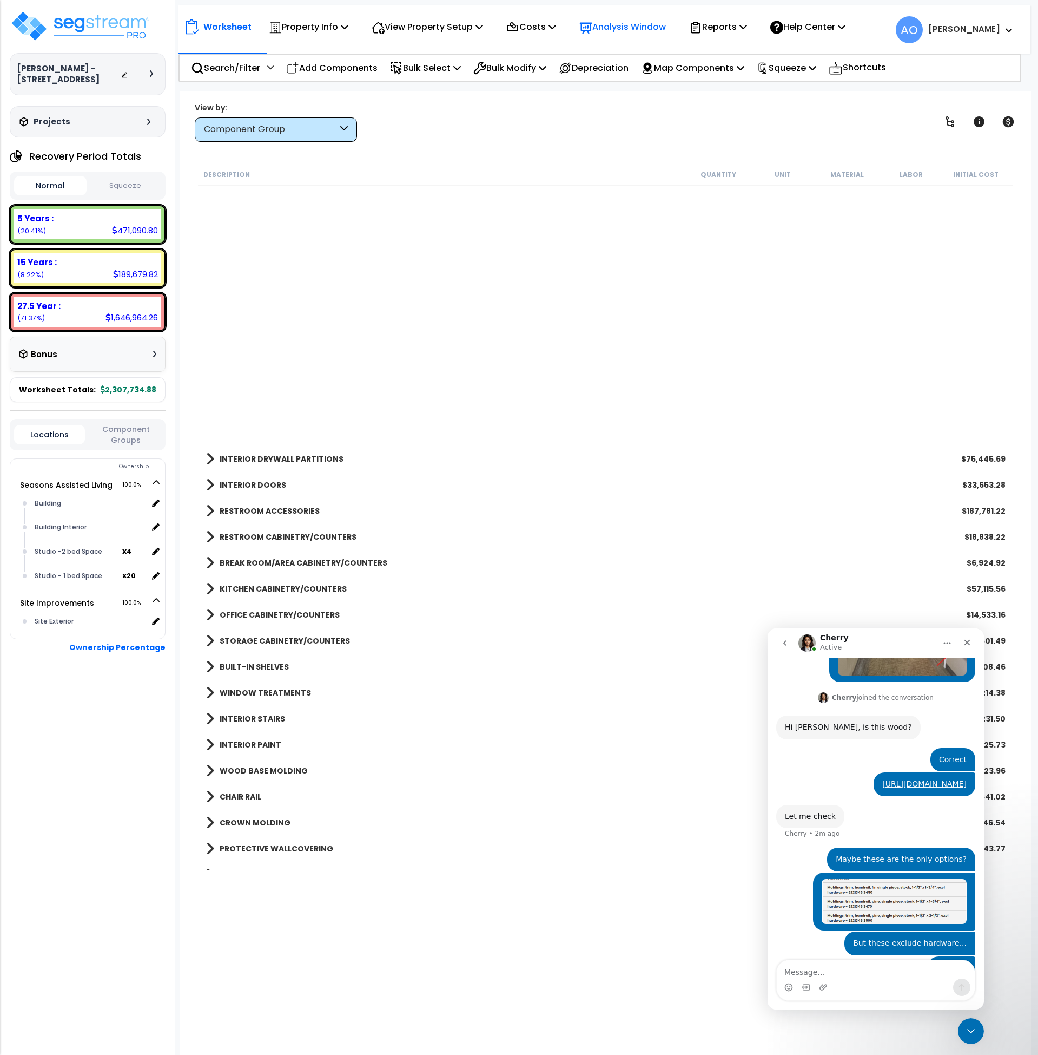
scroll to position [398, 0]
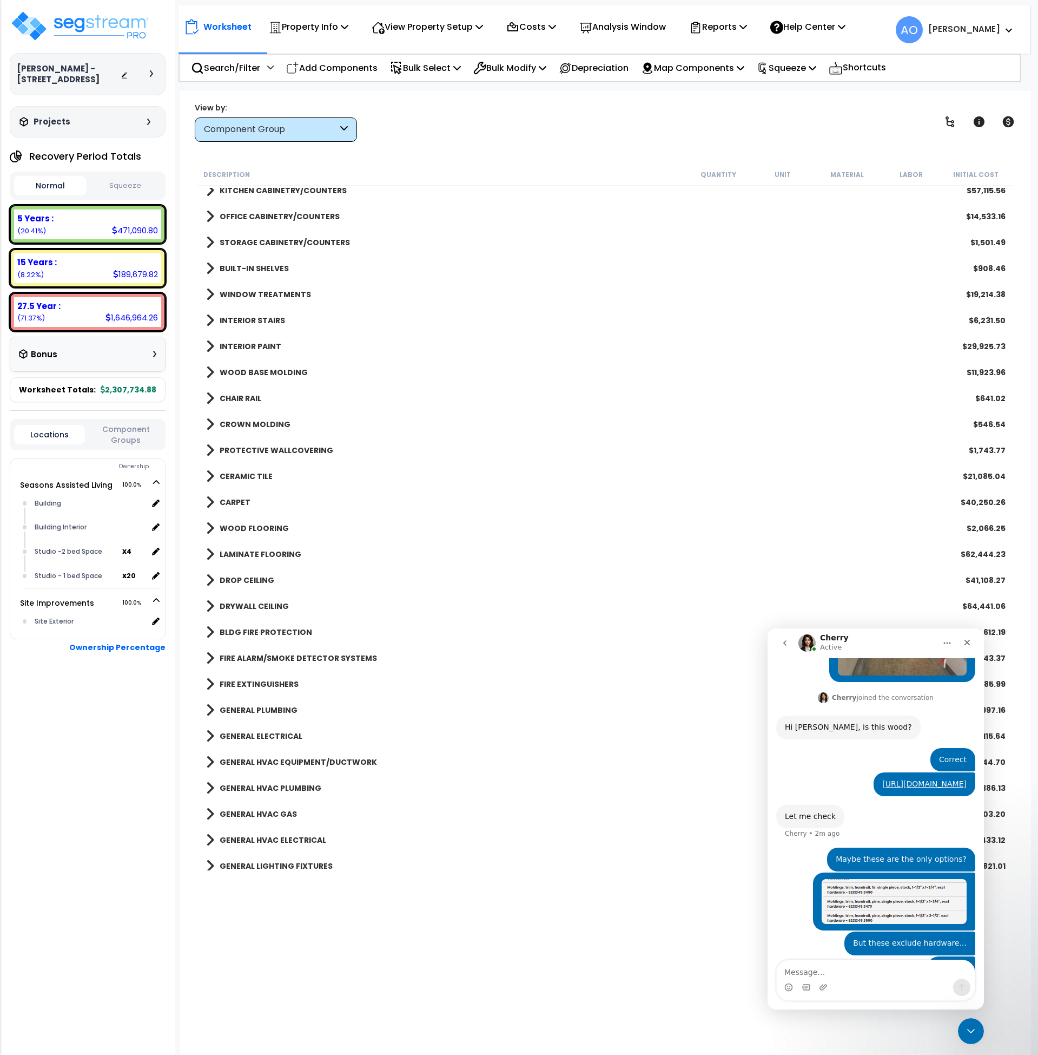
click at [256, 397] on b "CHAIR RAIL" at bounding box center [241, 398] width 42 height 11
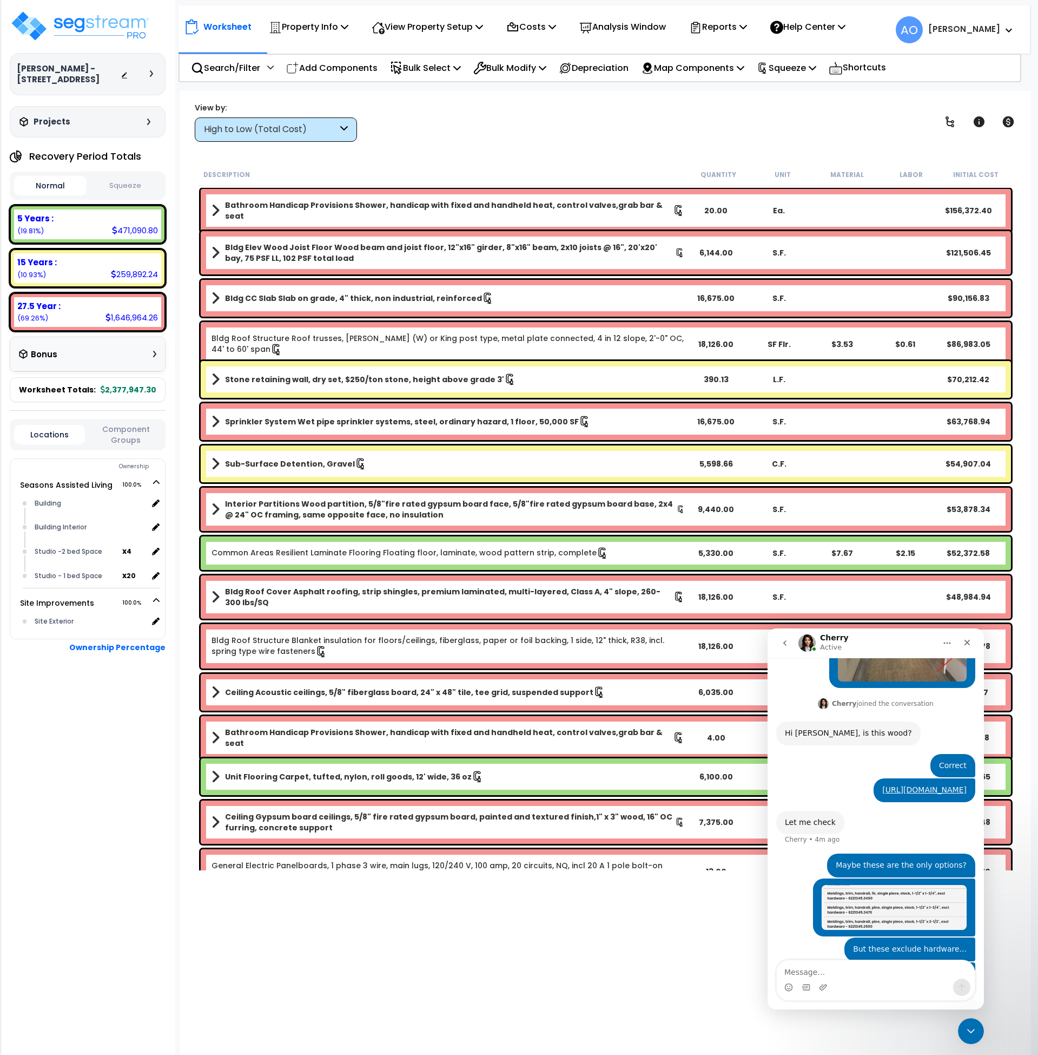
scroll to position [1327, 0]
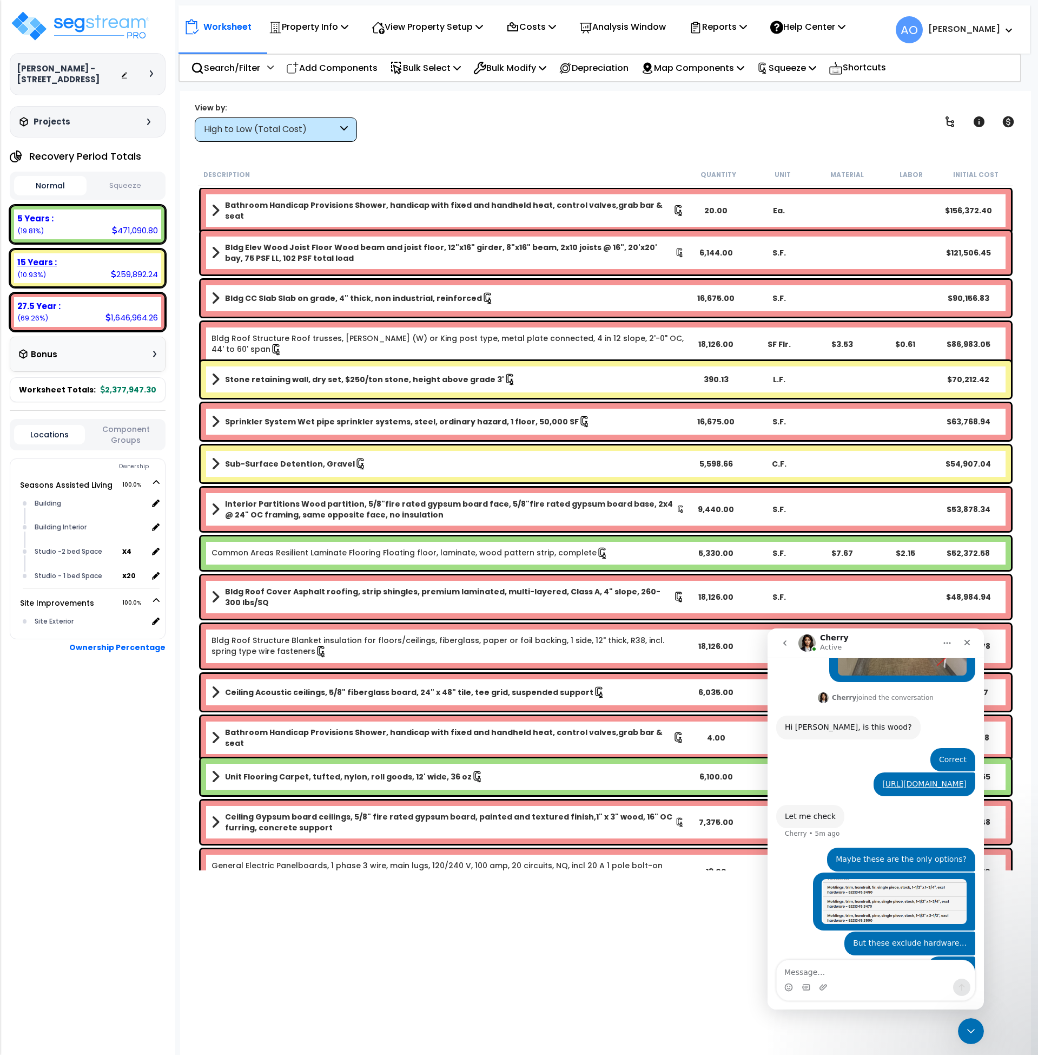
click at [55, 259] on b "15 Years :" at bounding box center [36, 261] width 39 height 11
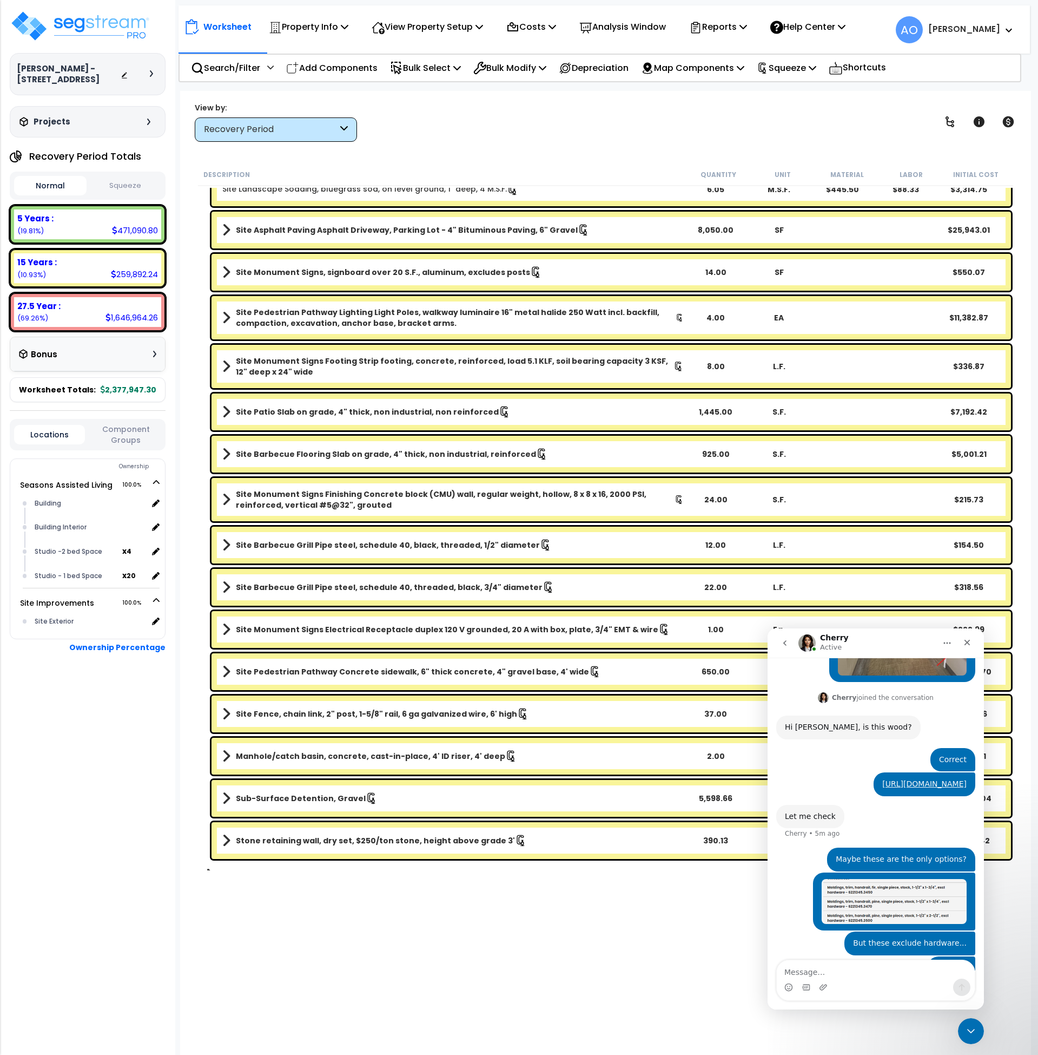
scroll to position [696, 0]
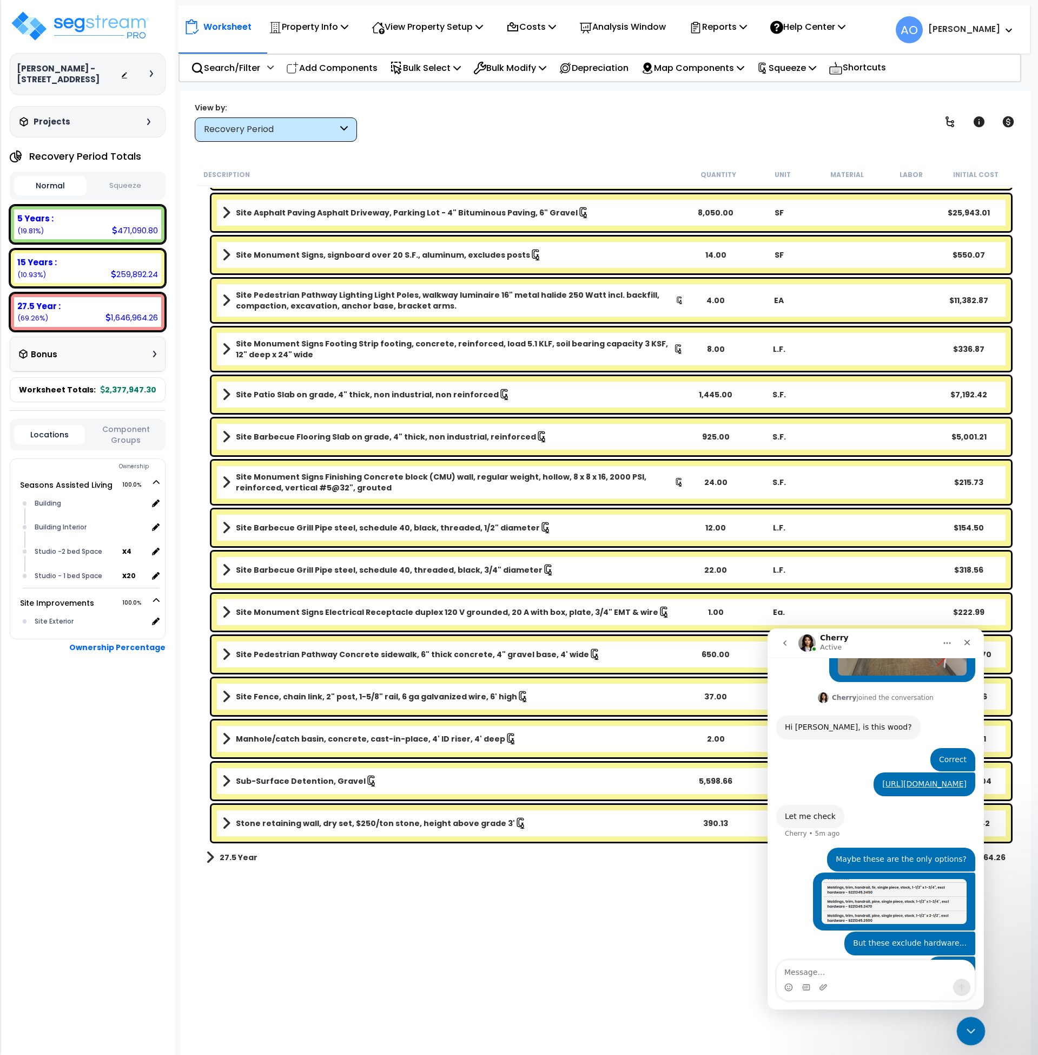
click at [964, 1026] on icon "Close Intercom Messenger" at bounding box center [969, 1029] width 13 height 13
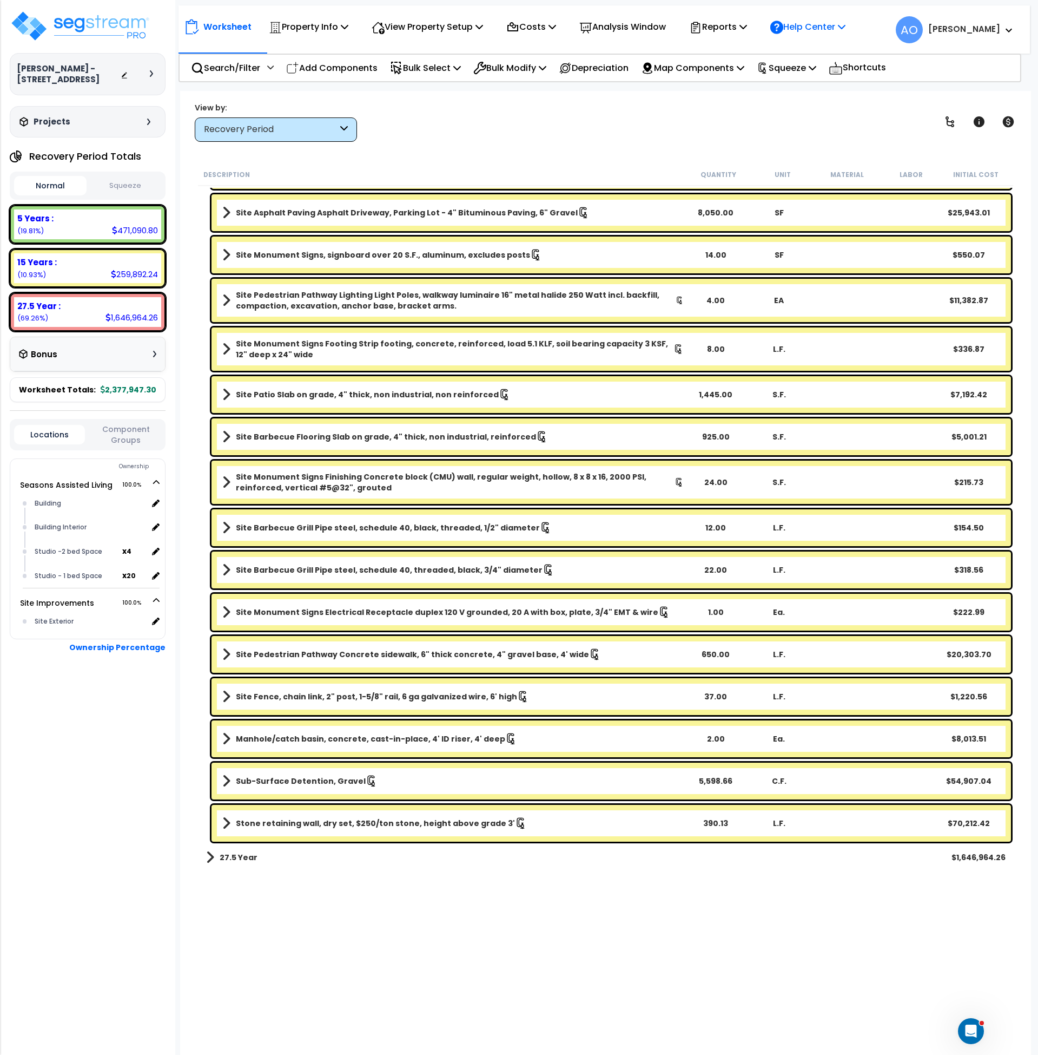
scroll to position [1327, 0]
click at [971, 1028] on icon "Open Intercom Messenger" at bounding box center [970, 1029] width 18 height 18
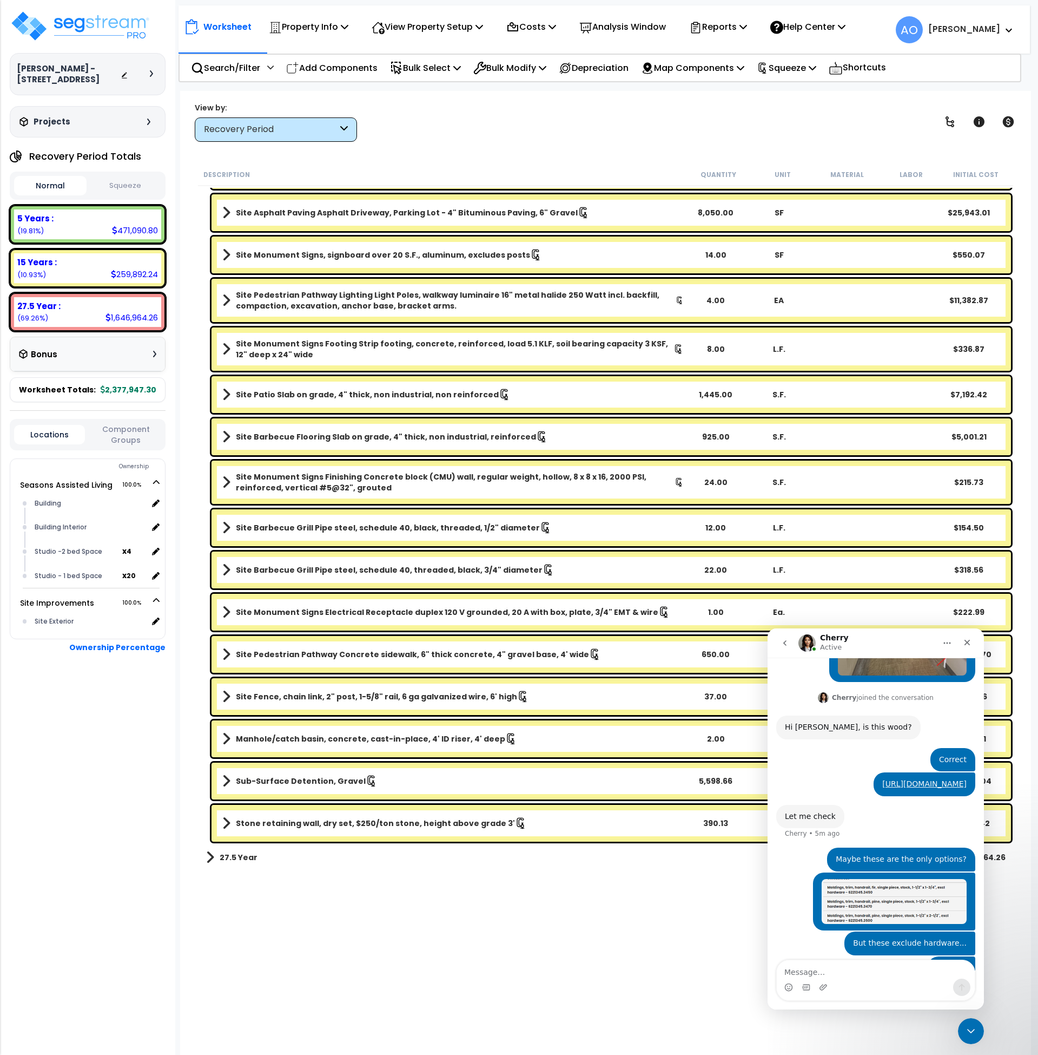
click at [912, 883] on img "Andrew says…" at bounding box center [894, 901] width 145 height 45
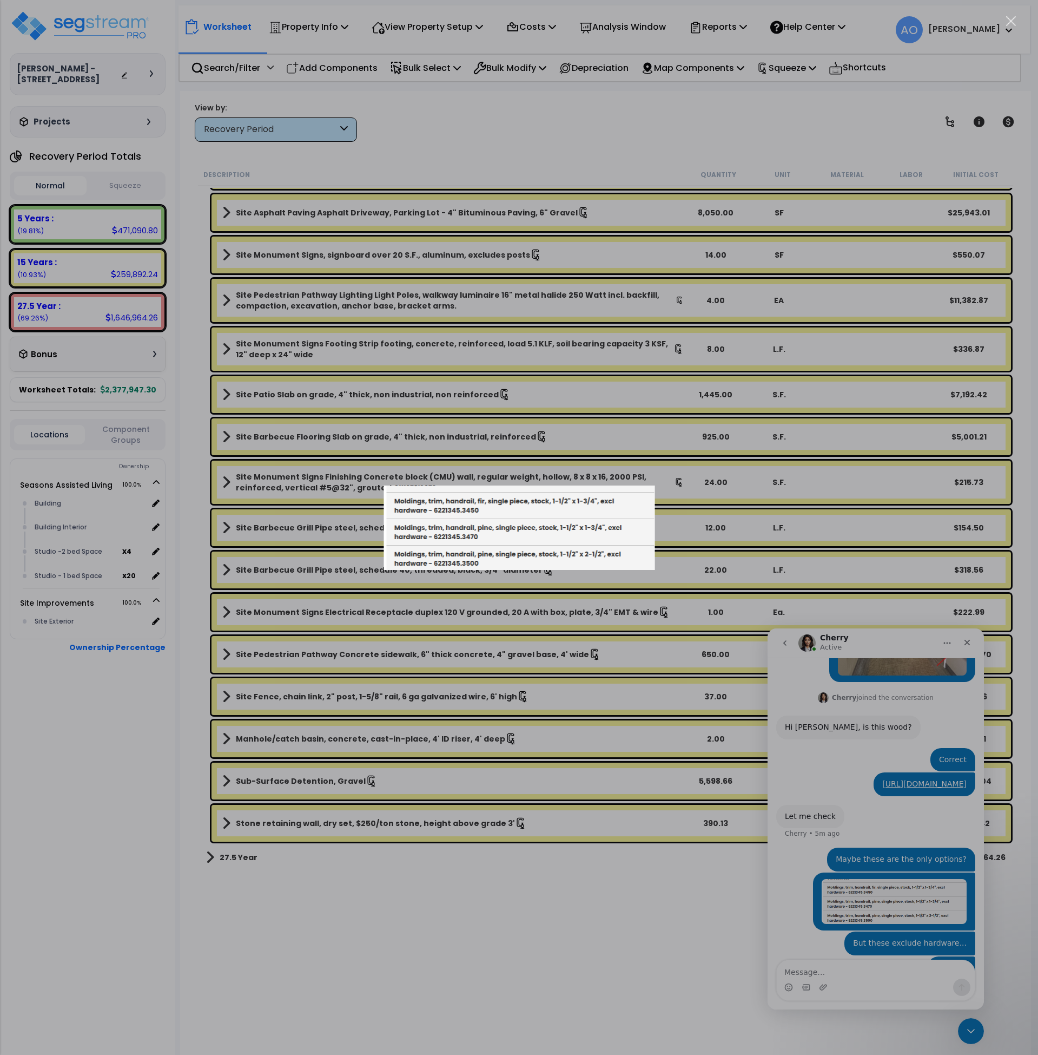
click at [855, 799] on div "Intercom messenger" at bounding box center [519, 527] width 1038 height 1055
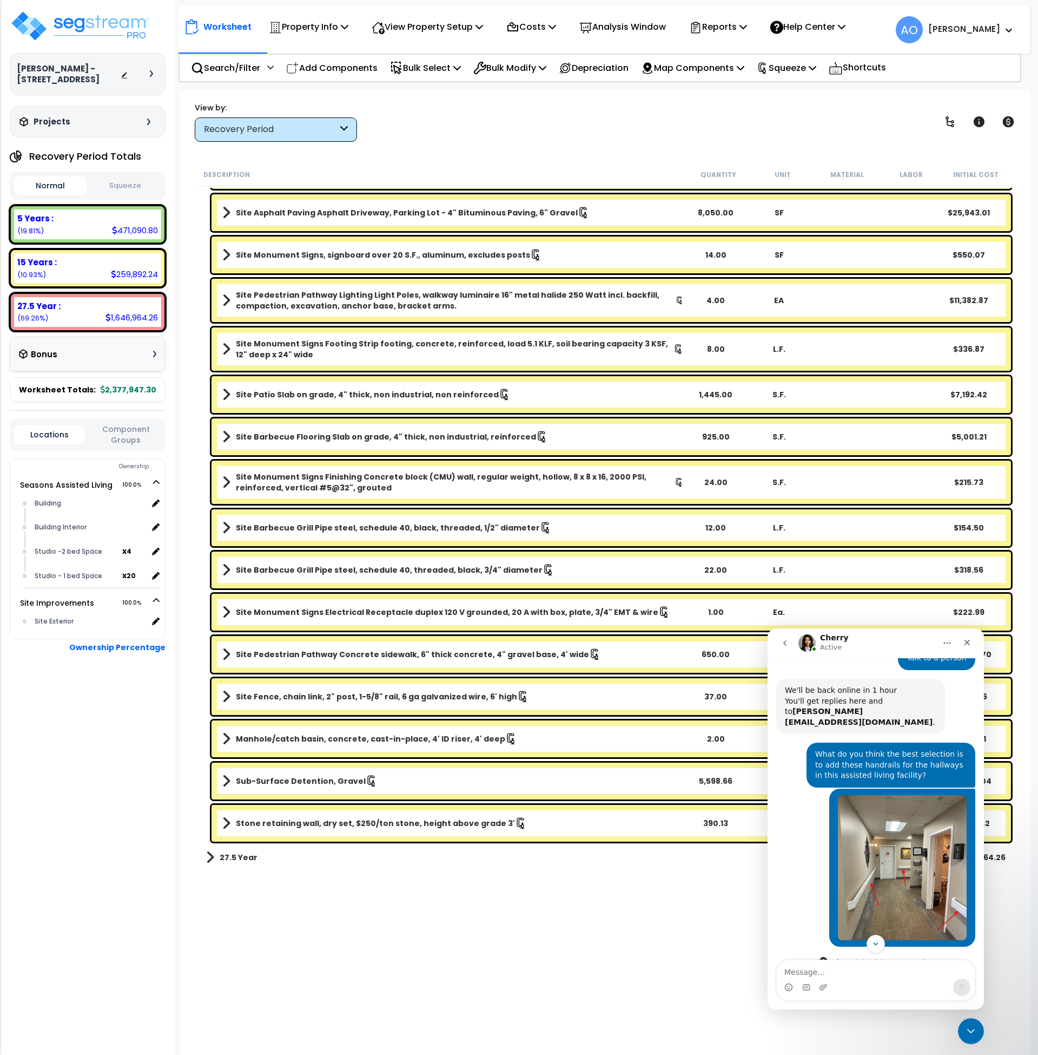
click at [872, 818] on img "Andrew says…" at bounding box center [902, 867] width 129 height 145
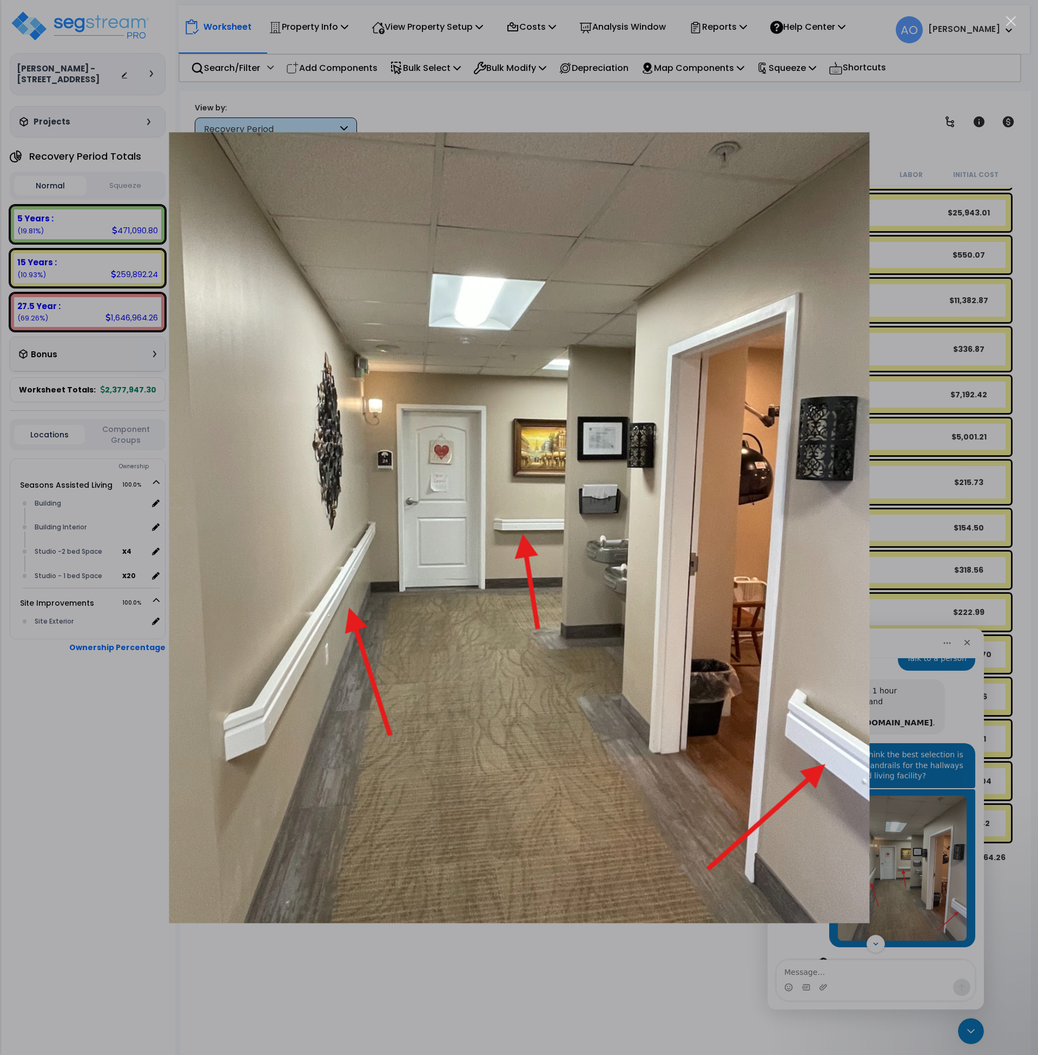
click at [797, 588] on img "Close" at bounding box center [519, 527] width 701 height 791
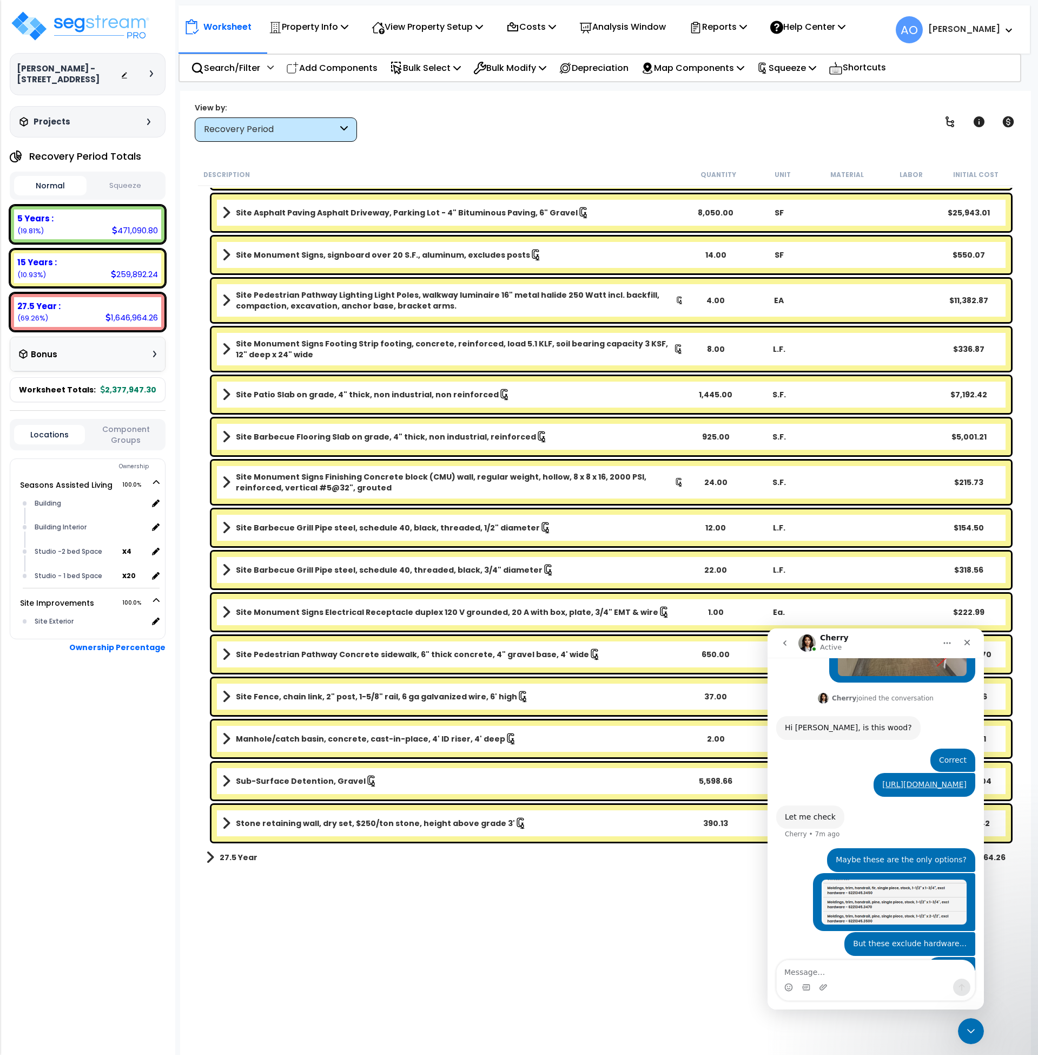
scroll to position [1327, 0]
click at [902, 879] on img "Andrew says…" at bounding box center [894, 901] width 145 height 45
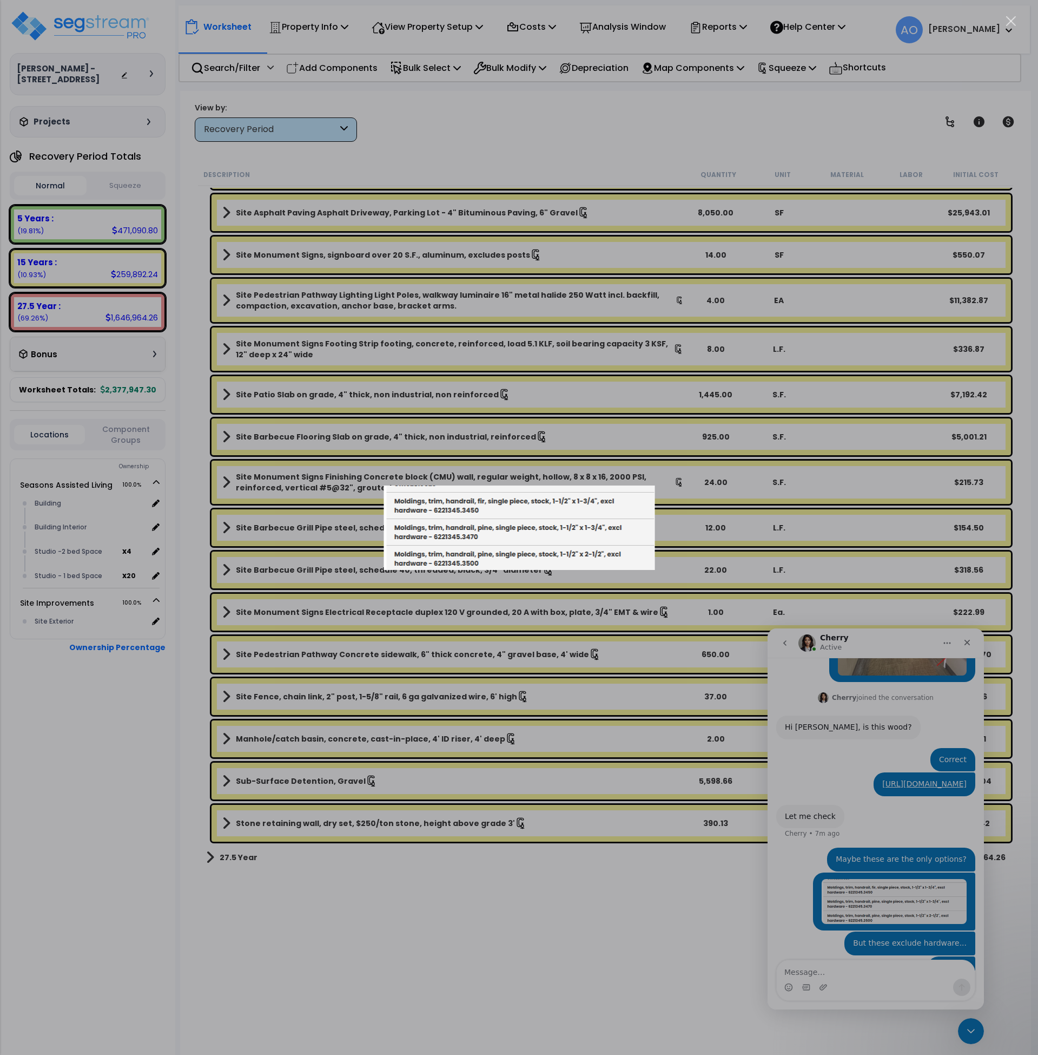
scroll to position [0, 0]
click at [539, 901] on div "Intercom messenger" at bounding box center [519, 527] width 1038 height 1055
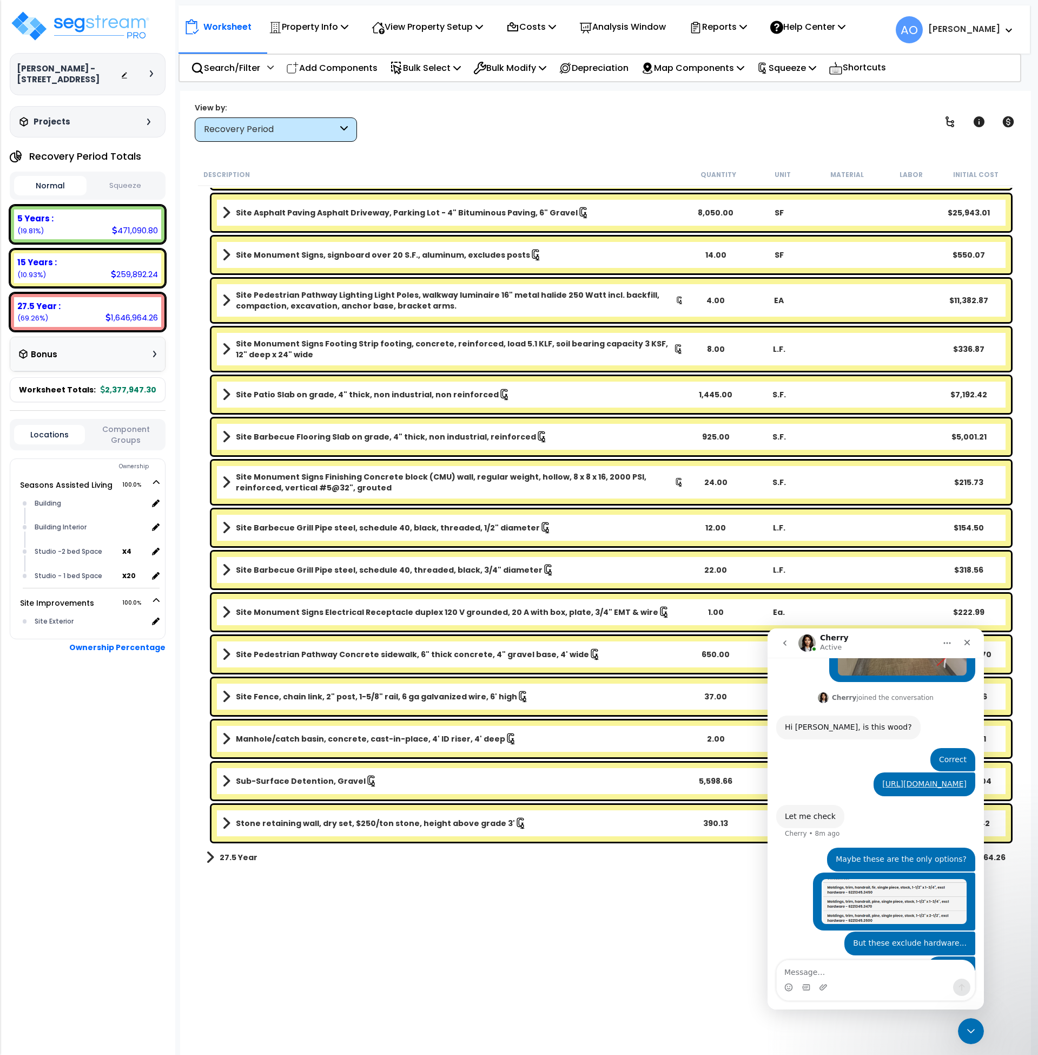
click at [416, 146] on div "Worksheet Property Info Property Setup Add Property Unit Template property Clon…" at bounding box center [606, 618] width 852 height 1055
click at [47, 216] on b "5 Years :" at bounding box center [35, 218] width 36 height 11
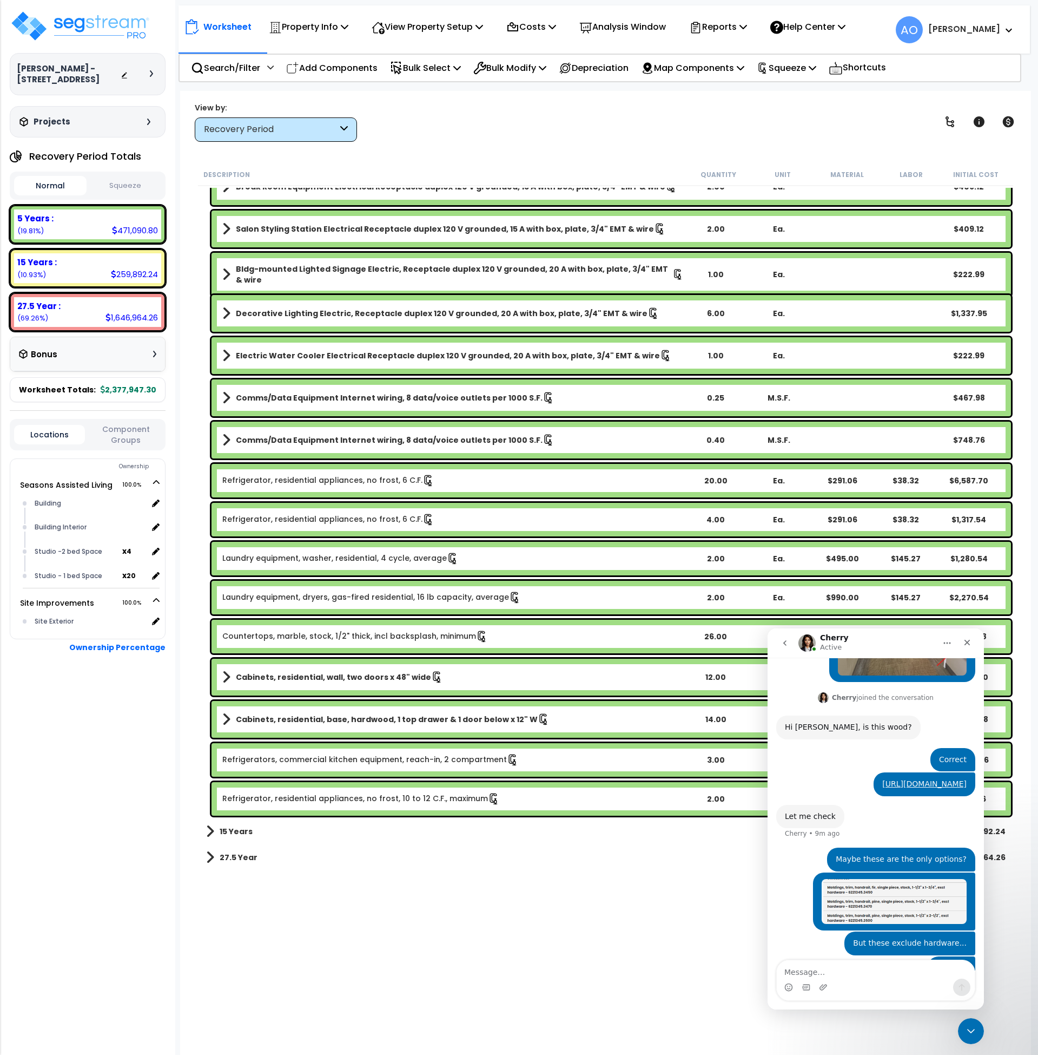
scroll to position [4, 0]
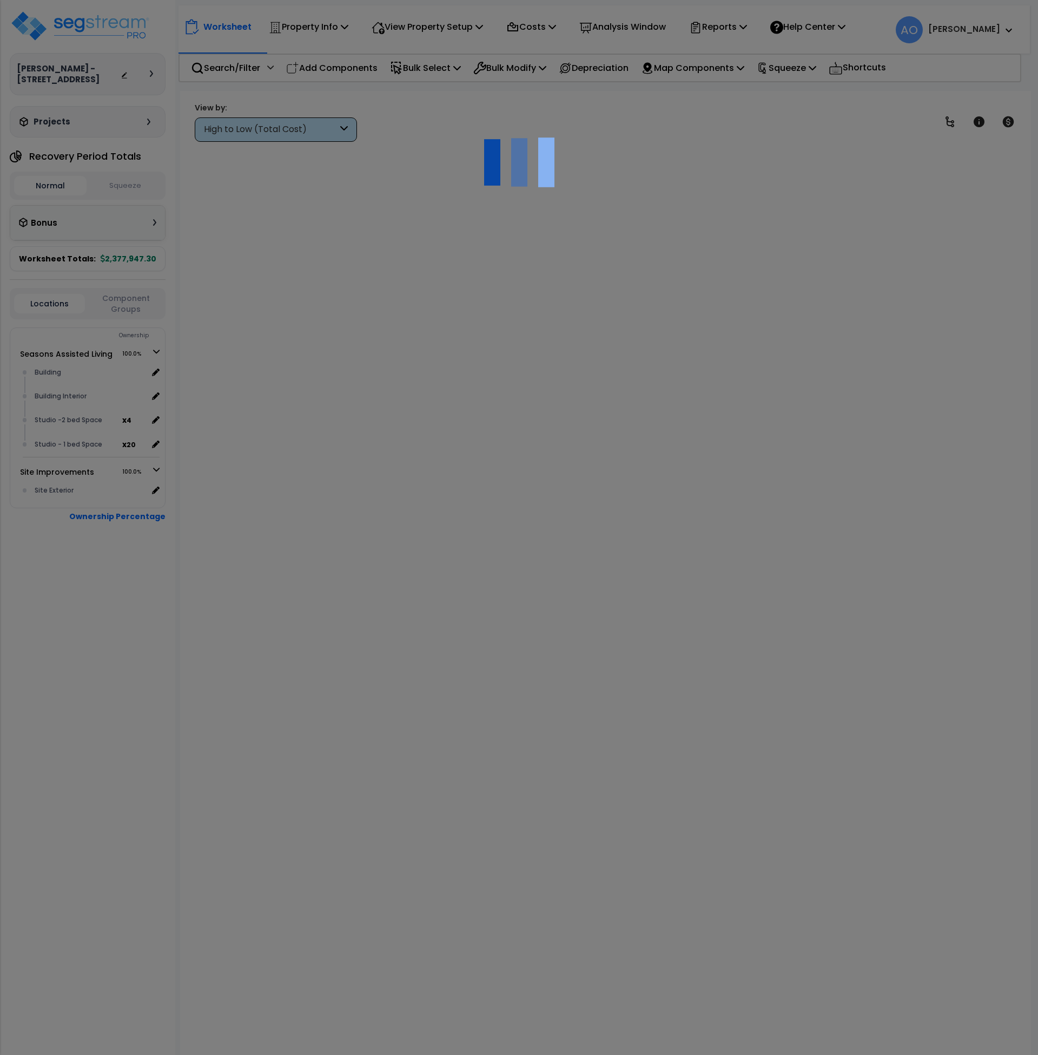
scroll to position [4, 0]
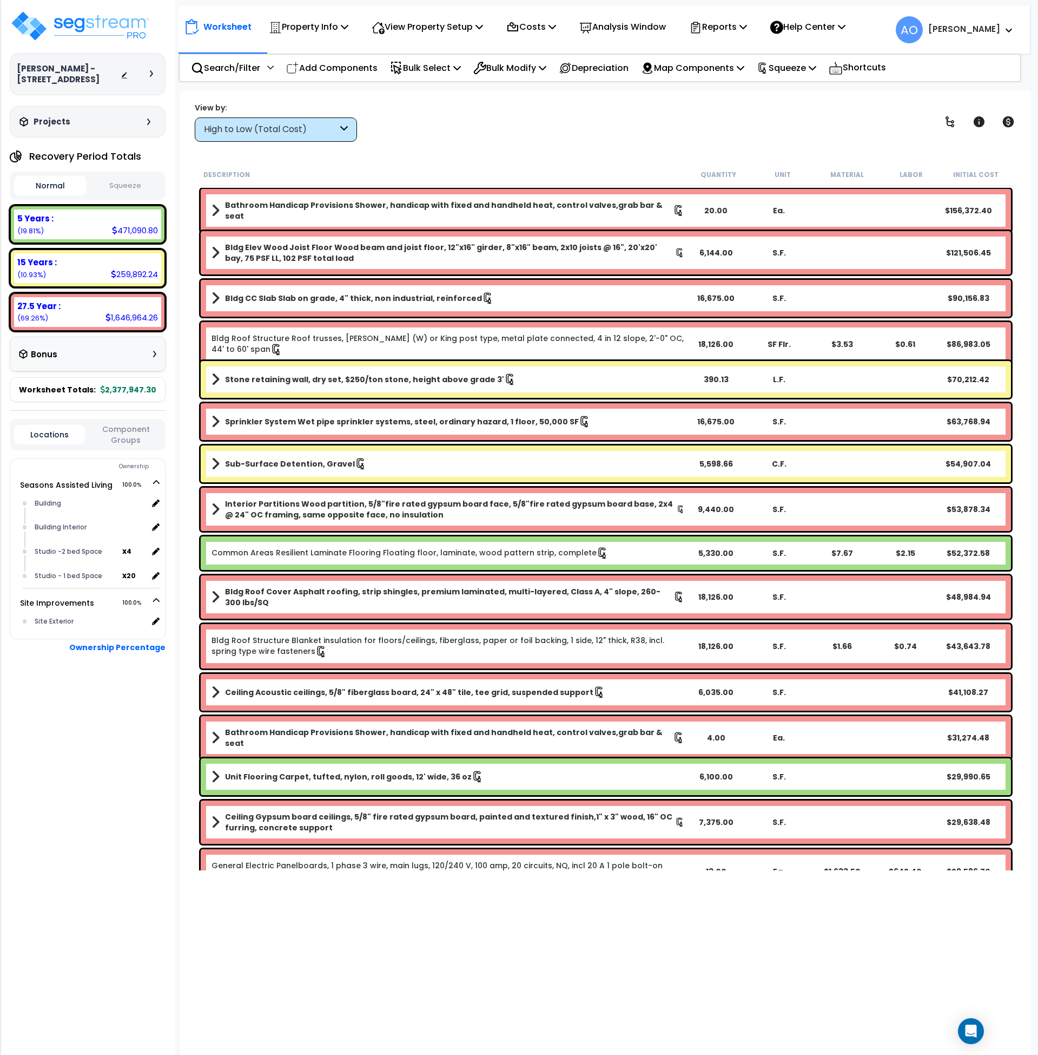
click at [107, 182] on button "Squeeze" at bounding box center [125, 185] width 73 height 19
click at [251, 379] on b "Stone retaining wall, dry set, $250/ton stone, height above grade 3'" at bounding box center [364, 379] width 279 height 11
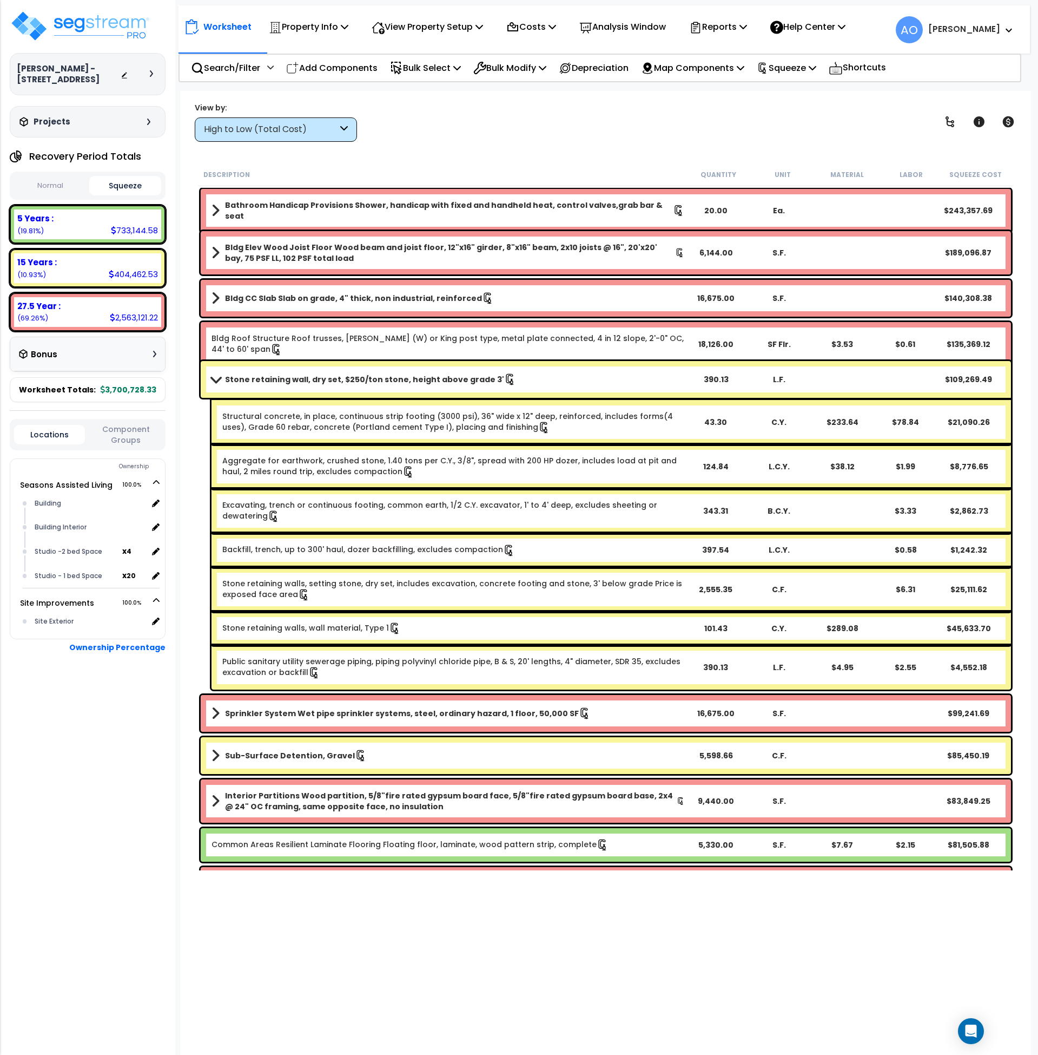
click at [251, 379] on b "Stone retaining wall, dry set, $250/ton stone, height above grade 3'" at bounding box center [364, 379] width 279 height 11
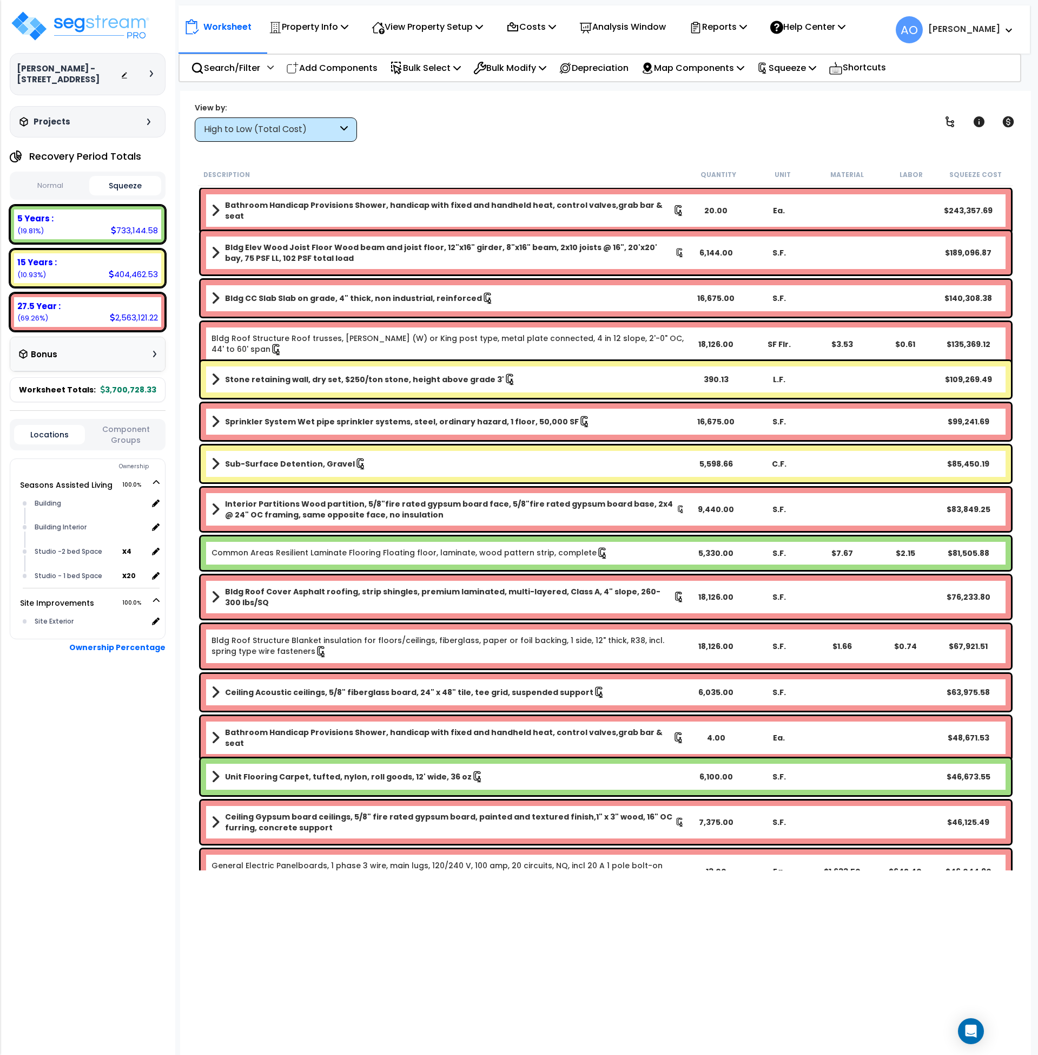
scroll to position [0, 0]
click at [28, 219] on b "5 Years :" at bounding box center [35, 218] width 36 height 11
click at [55, 255] on div "15 Years : 259,892.24 (10.92%)" at bounding box center [87, 268] width 147 height 30
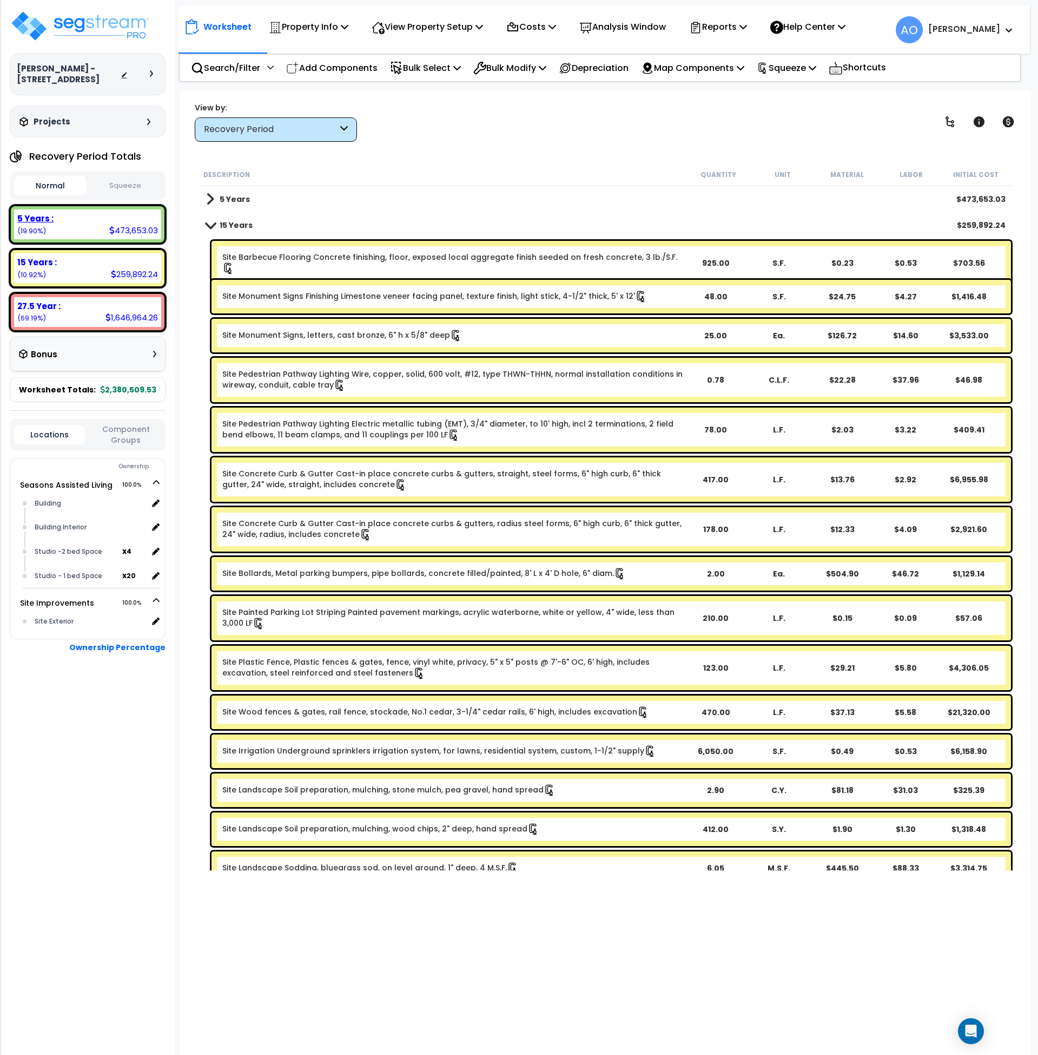
click at [45, 221] on b "5 Years :" at bounding box center [35, 218] width 36 height 11
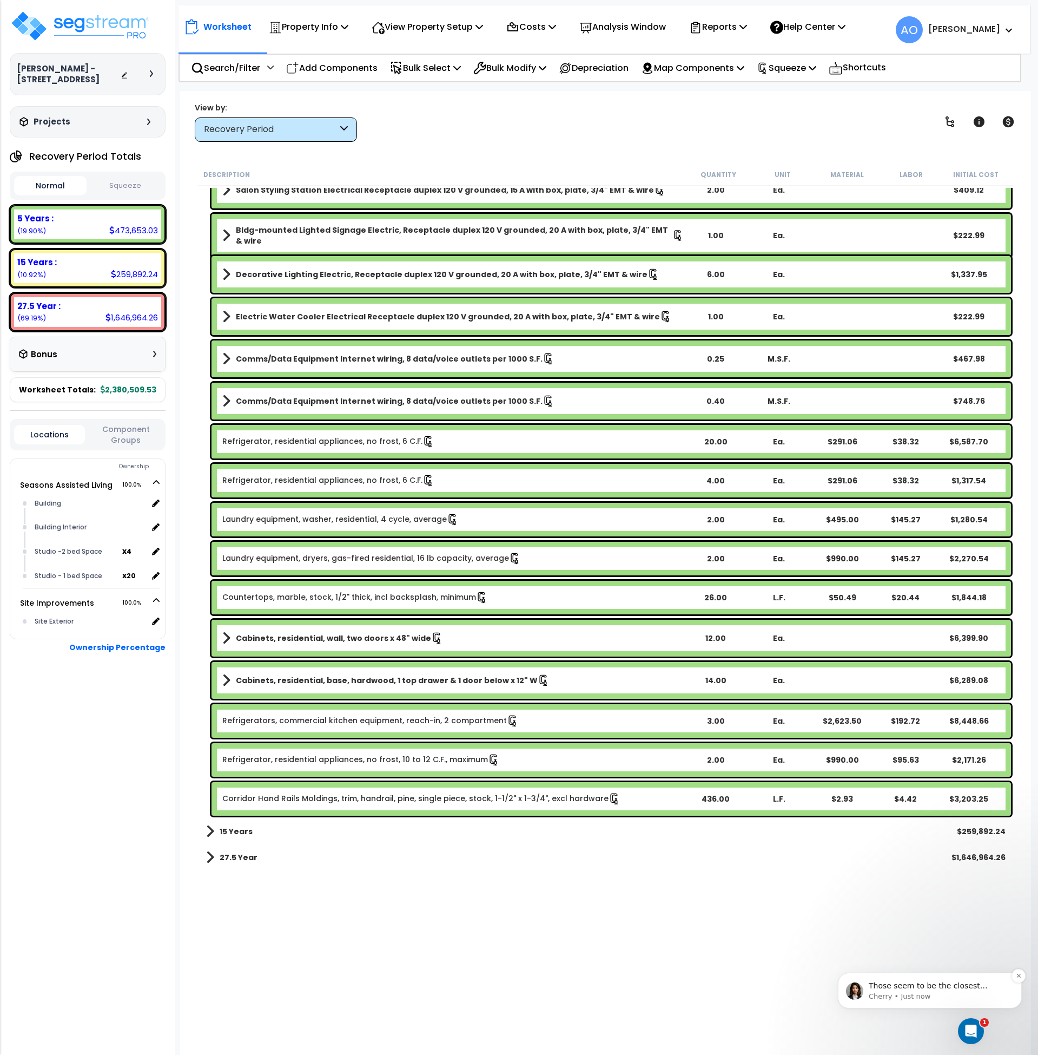
click at [952, 993] on p "Cherry • Just now" at bounding box center [939, 996] width 140 height 10
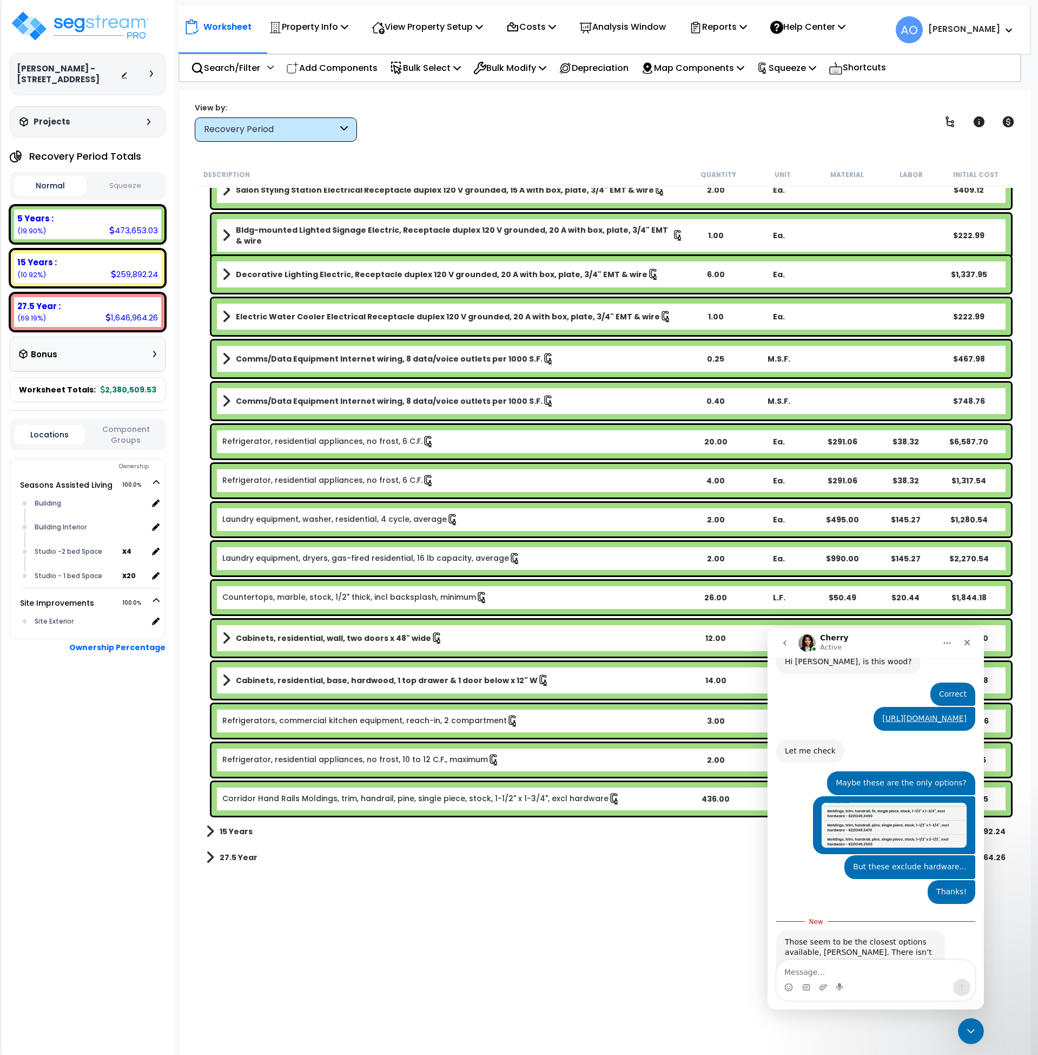
scroll to position [1398, 0]
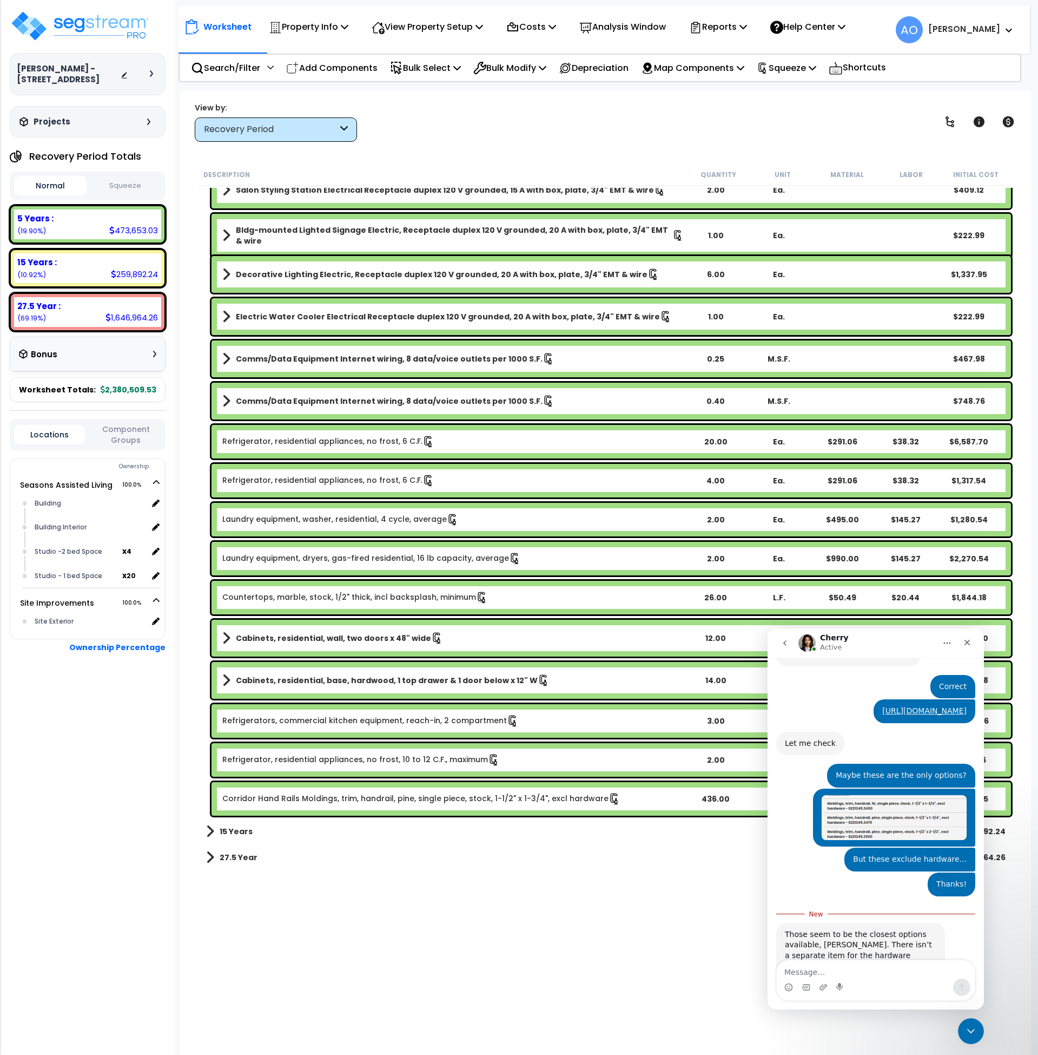
click at [855, 971] on textarea "Message…" at bounding box center [876, 969] width 198 height 18
type textarea "Thanks"
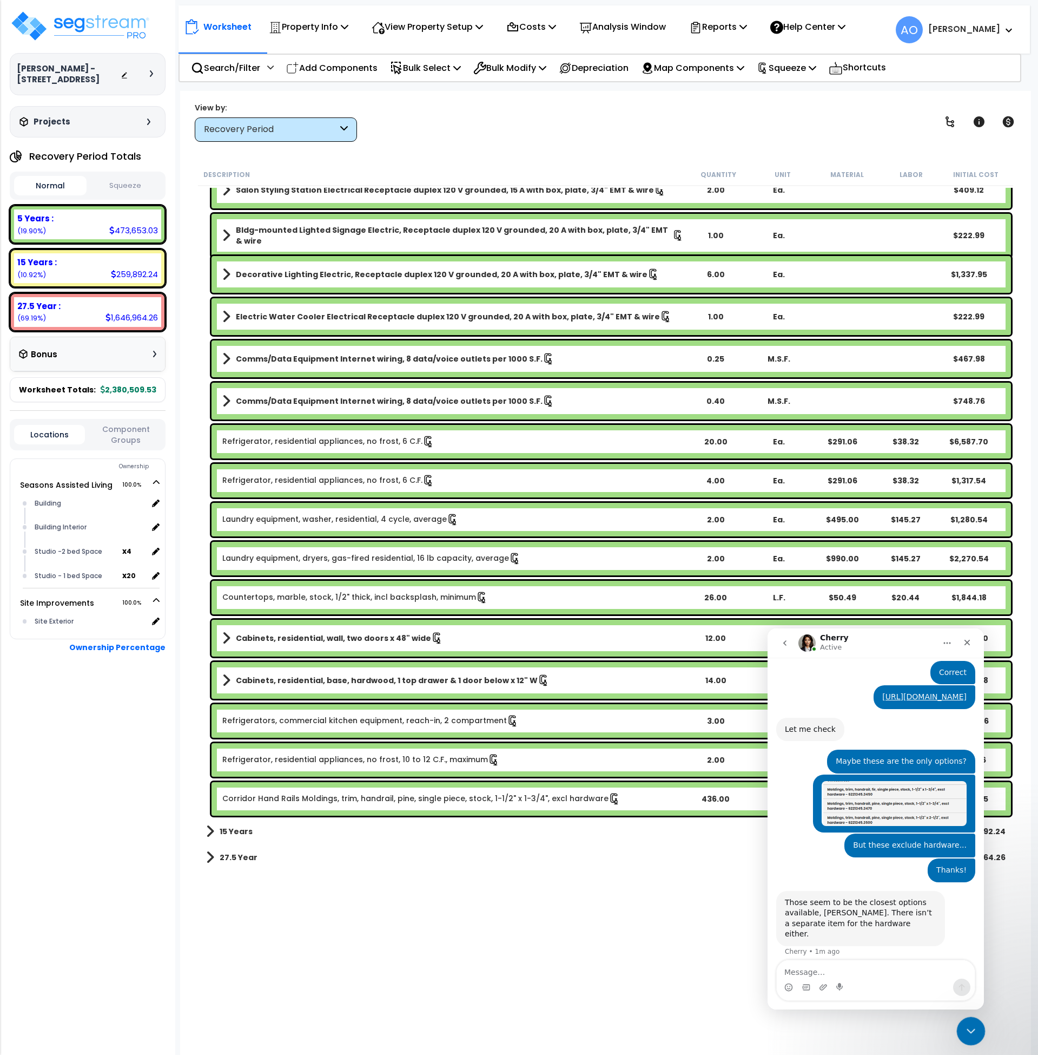
click at [973, 1032] on icon "Close Intercom Messenger" at bounding box center [969, 1029] width 13 height 13
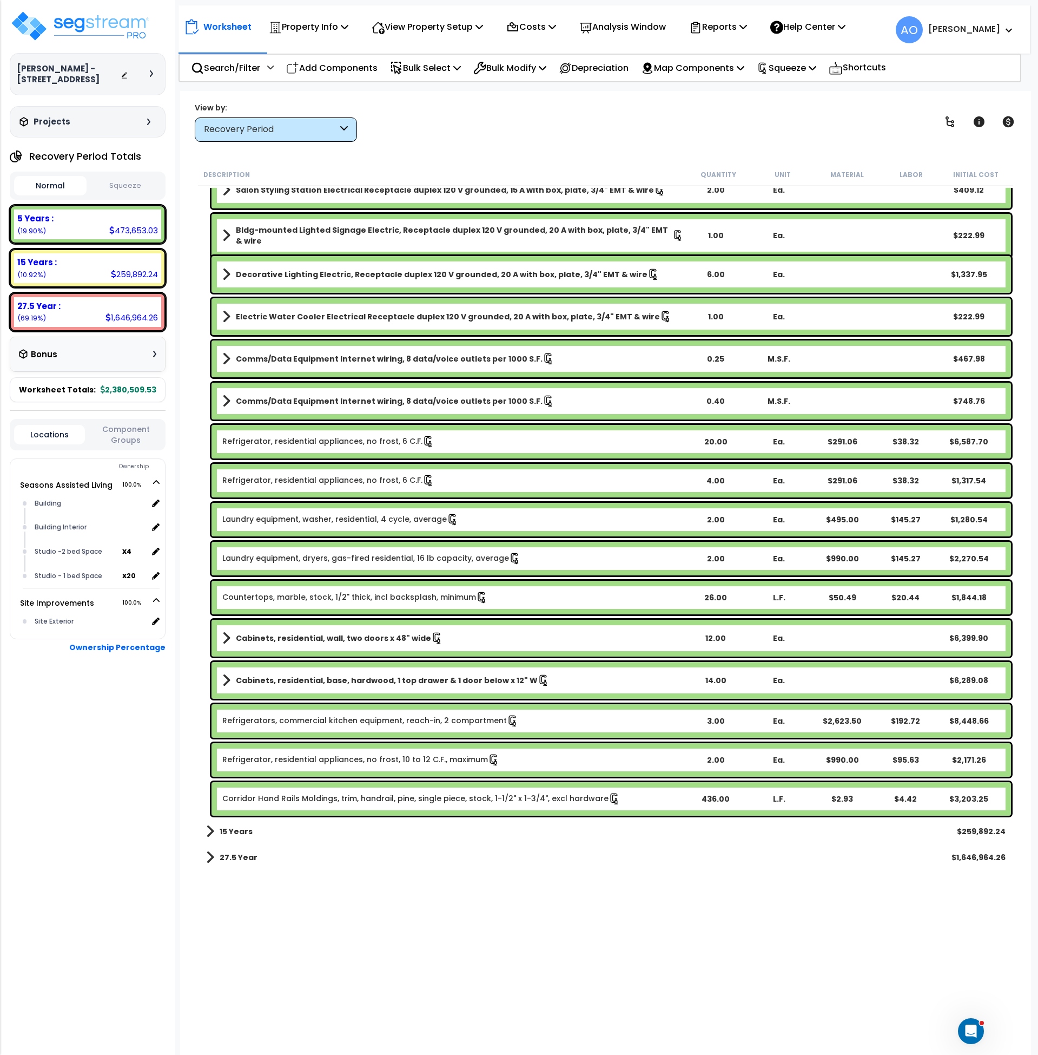
click at [492, 131] on div "View by: Recovery Period High to Low (Total Cost)" at bounding box center [606, 122] width 830 height 40
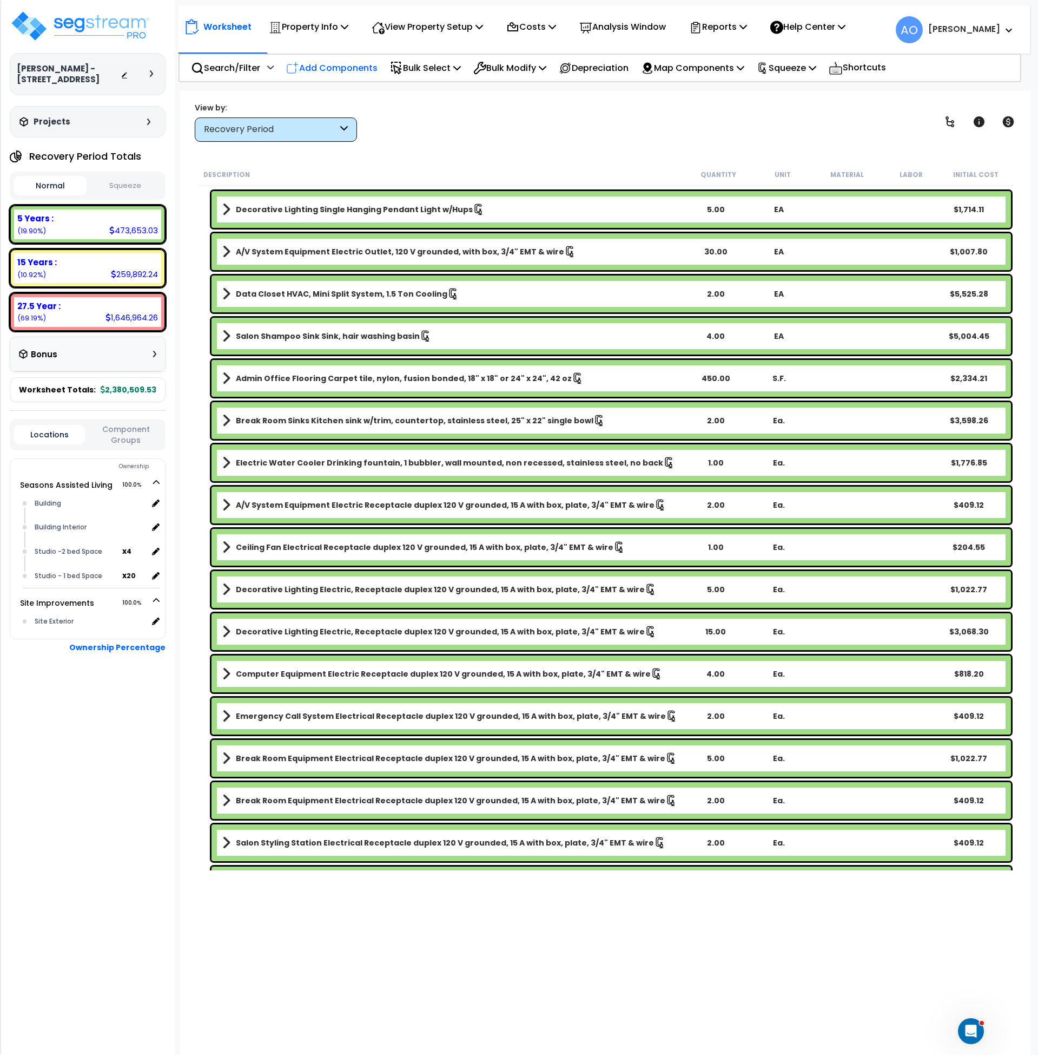
scroll to position [5066, 0]
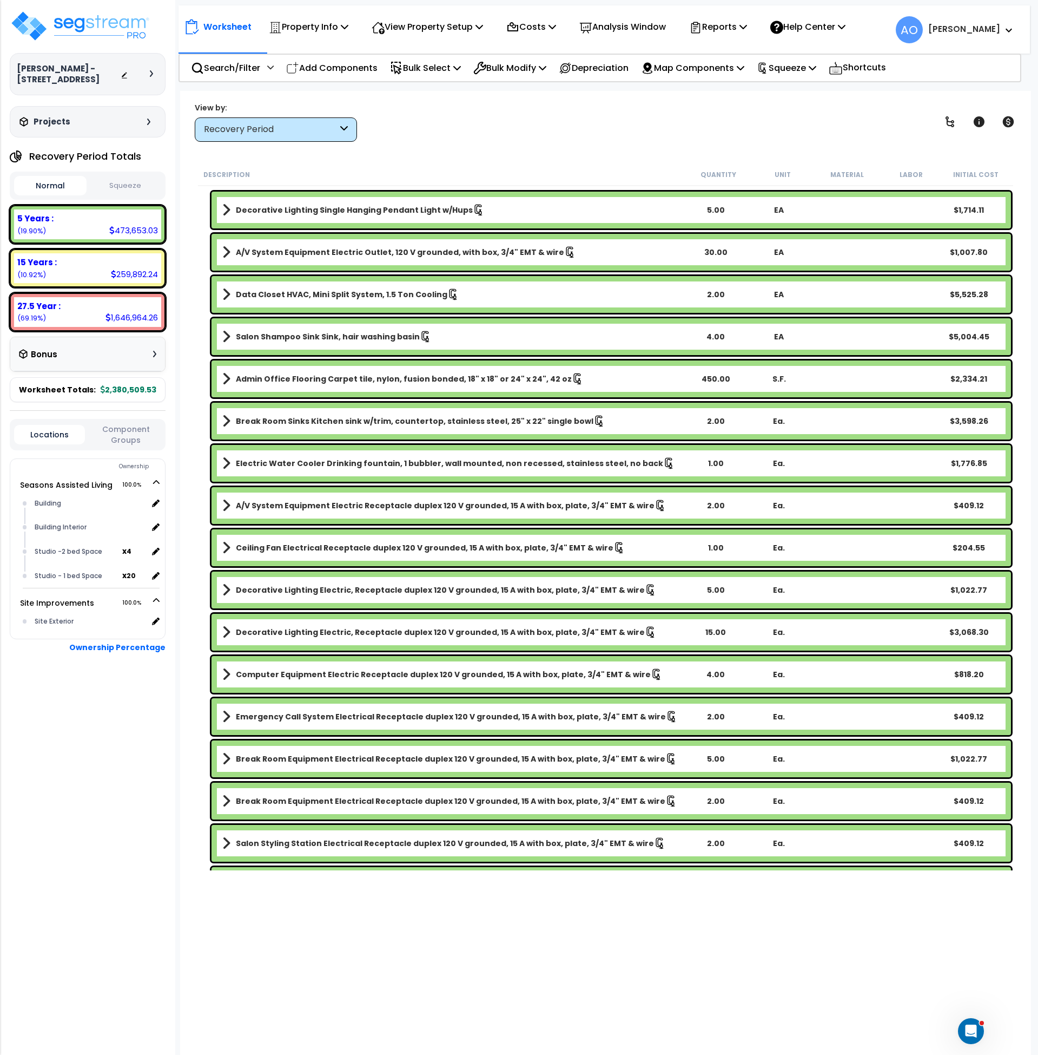
click at [258, 115] on div "View by: Recovery Period High to Low (Total Cost)" at bounding box center [276, 121] width 162 height 39
click at [260, 126] on div "Recovery Period" at bounding box center [271, 129] width 134 height 12
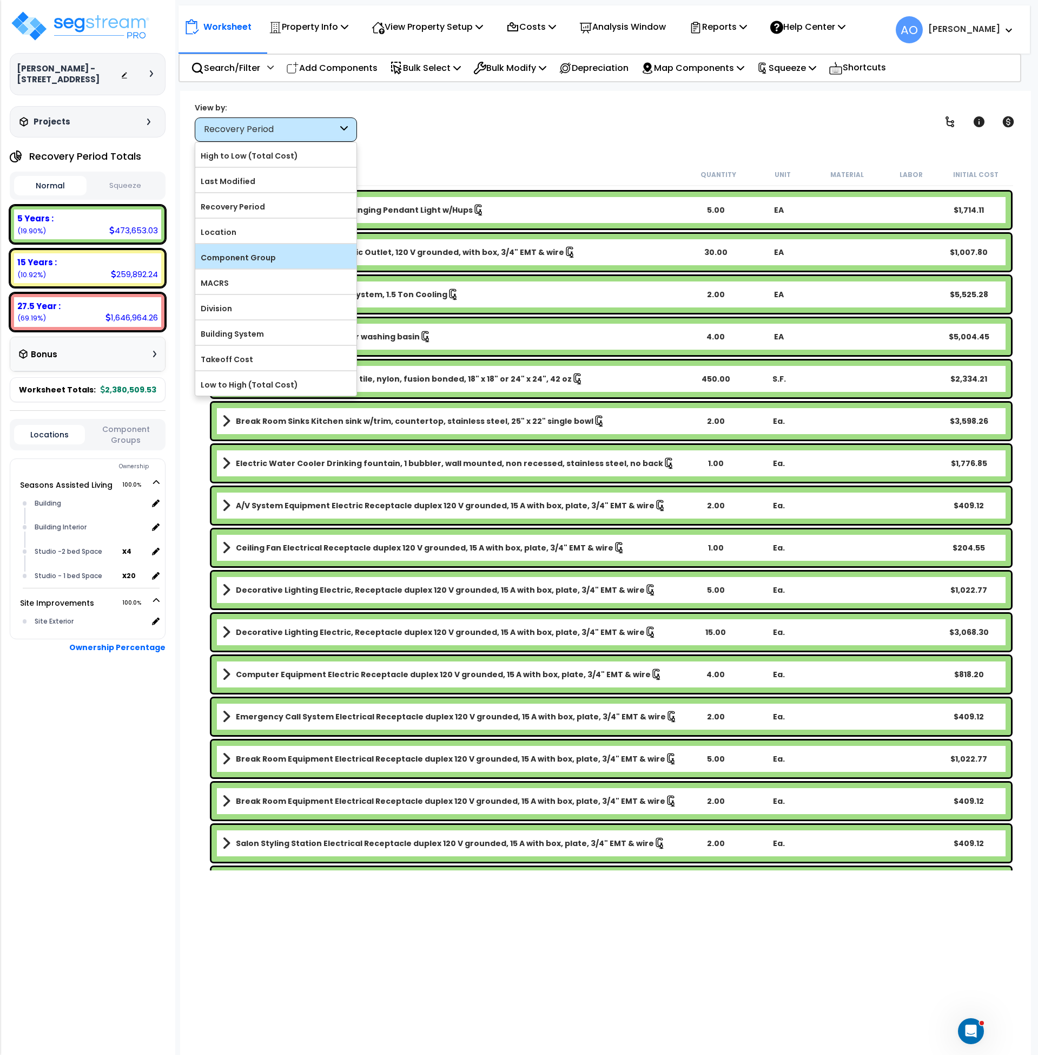
click at [256, 253] on label "Component Group" at bounding box center [275, 257] width 161 height 16
click at [0, 0] on input "Component Group" at bounding box center [0, 0] width 0 height 0
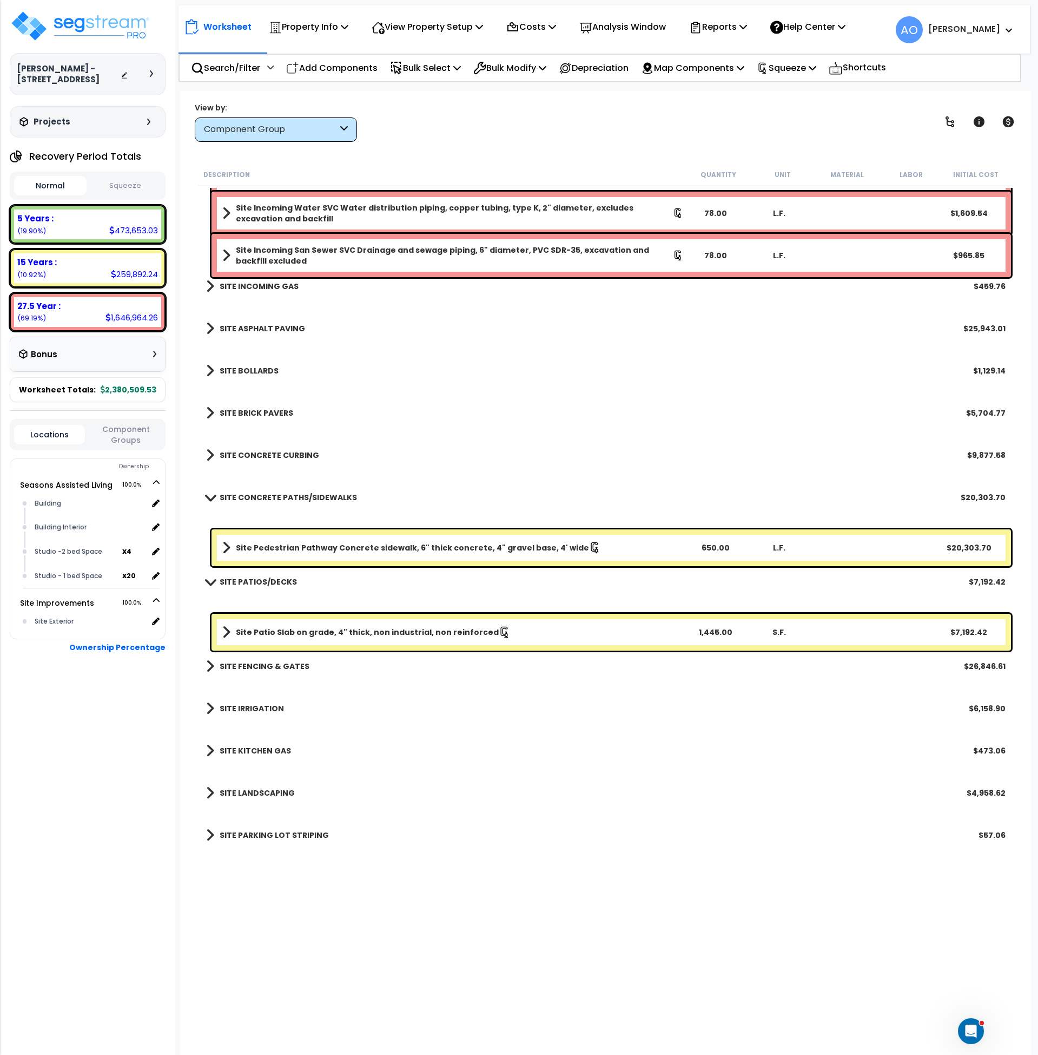
scroll to position [5006, 0]
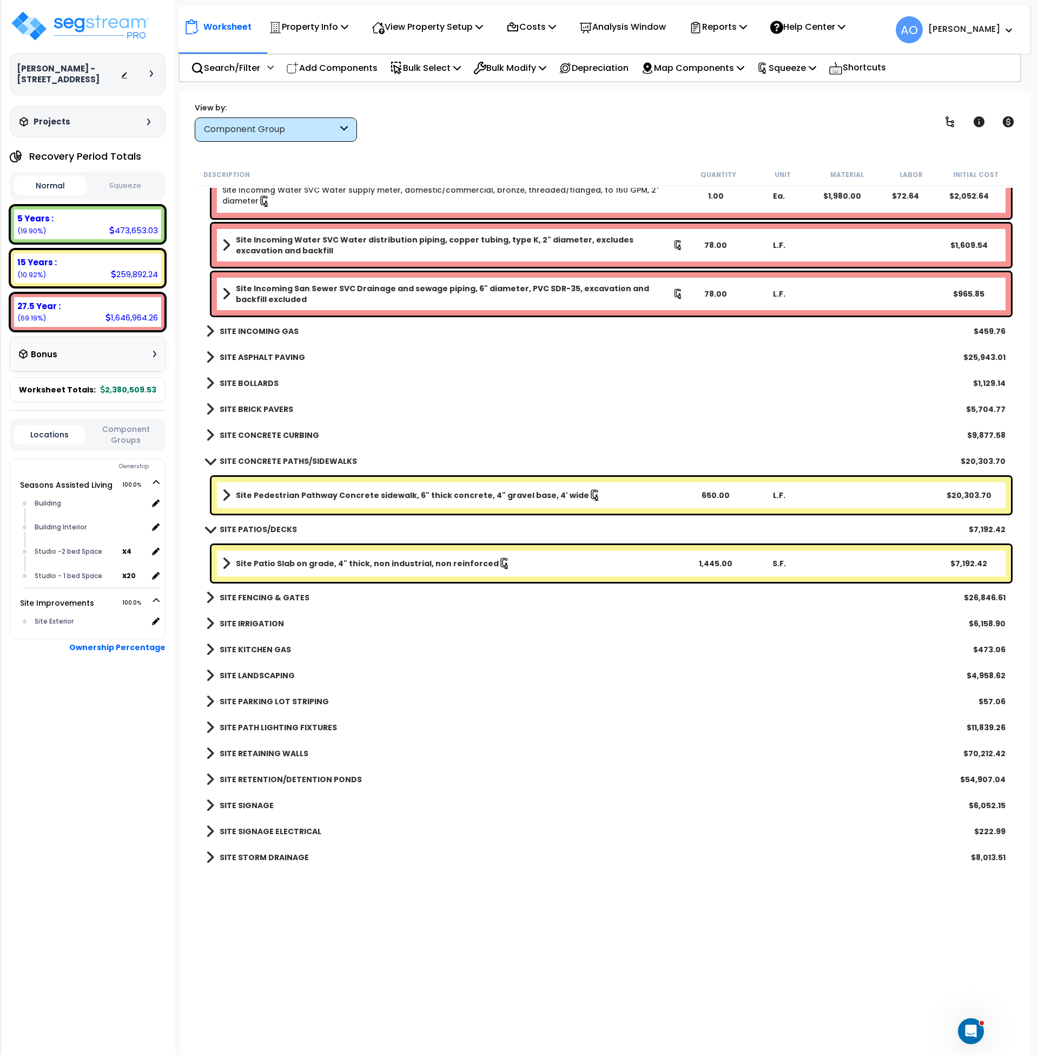
click at [321, 460] on b "SITE CONCRETE PATHS/SIDEWALKS" at bounding box center [288, 461] width 137 height 11
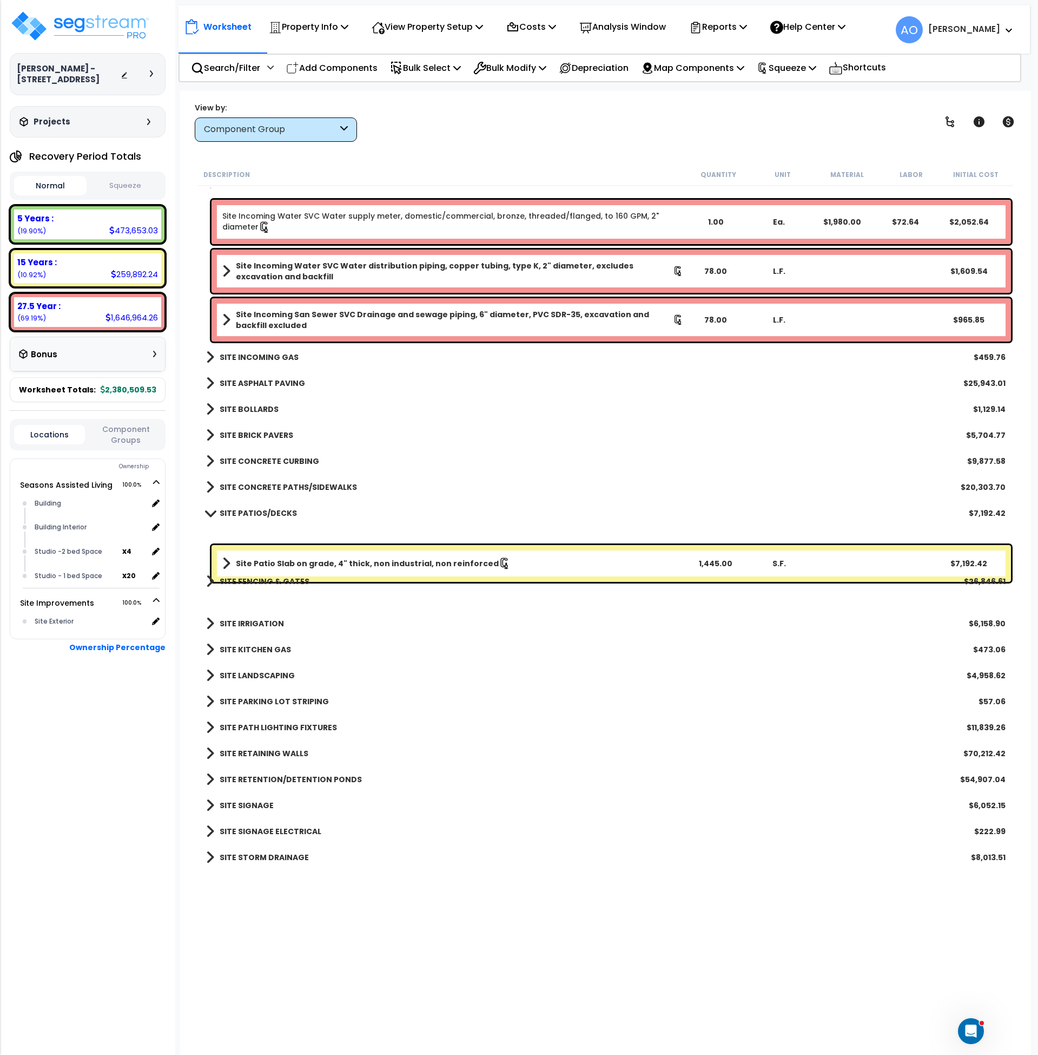
click at [239, 510] on b "SITE PATIOS/DECKS" at bounding box center [258, 513] width 77 height 11
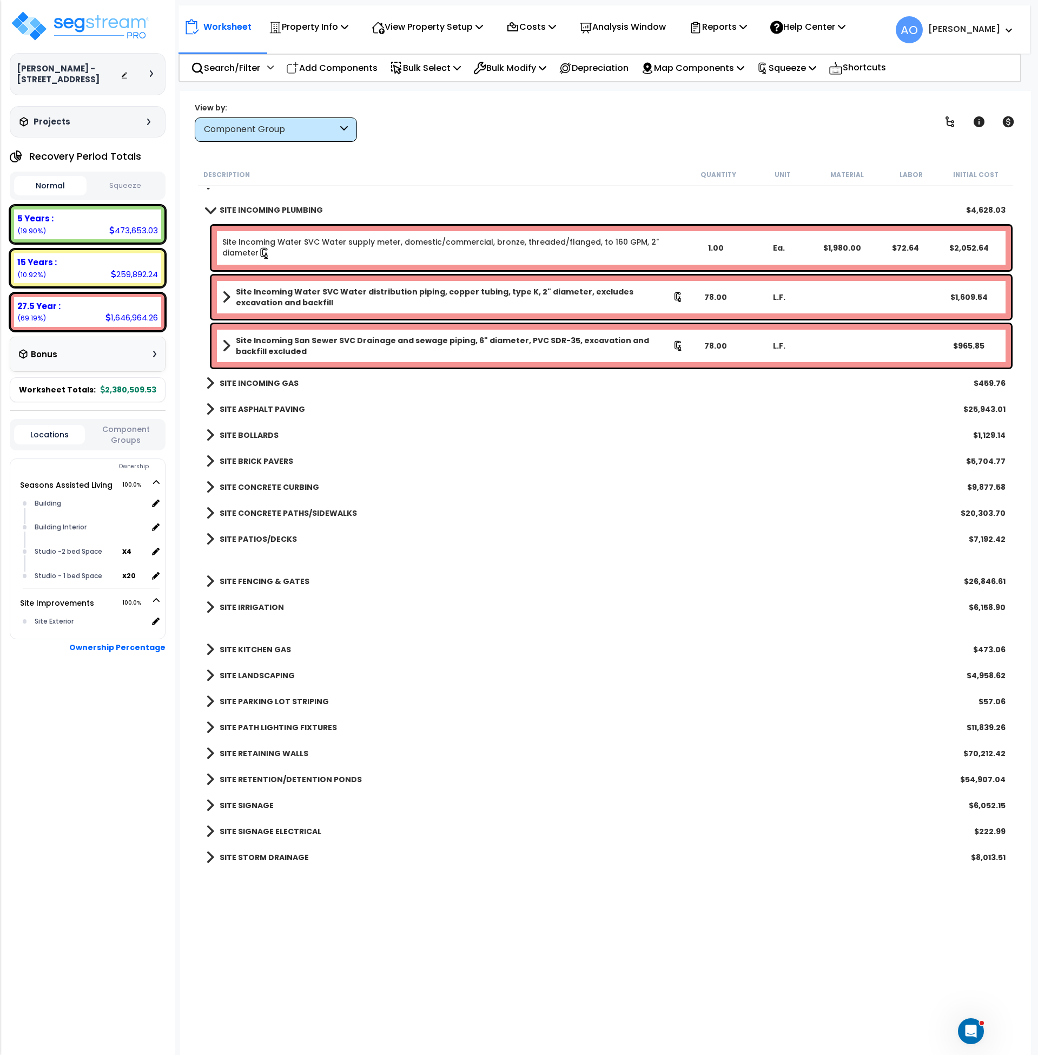
scroll to position [4954, 0]
click at [267, 212] on b "SITE INCOMING PLUMBING" at bounding box center [271, 210] width 103 height 11
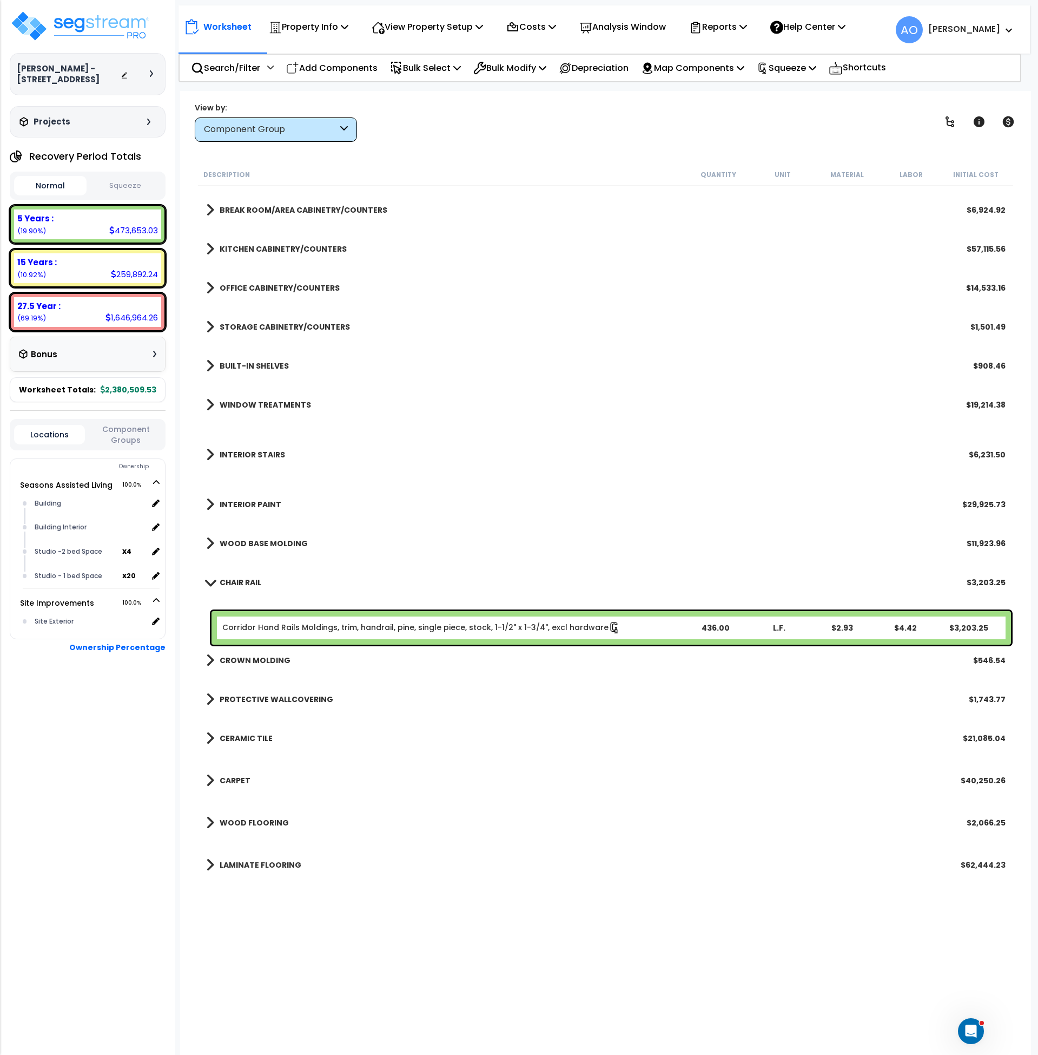
scroll to position [544, 0]
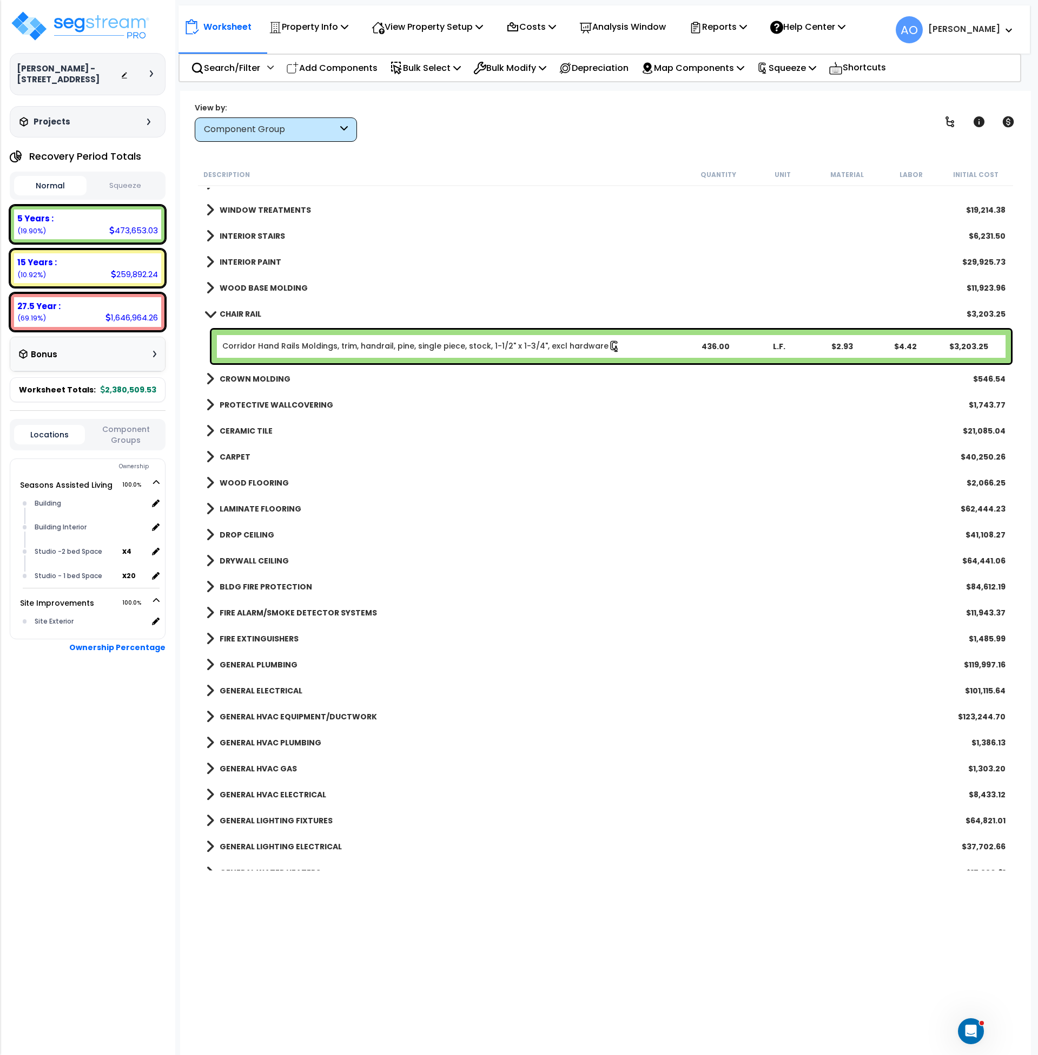
click at [280, 283] on b "WOOD BASE MOLDING" at bounding box center [264, 287] width 88 height 11
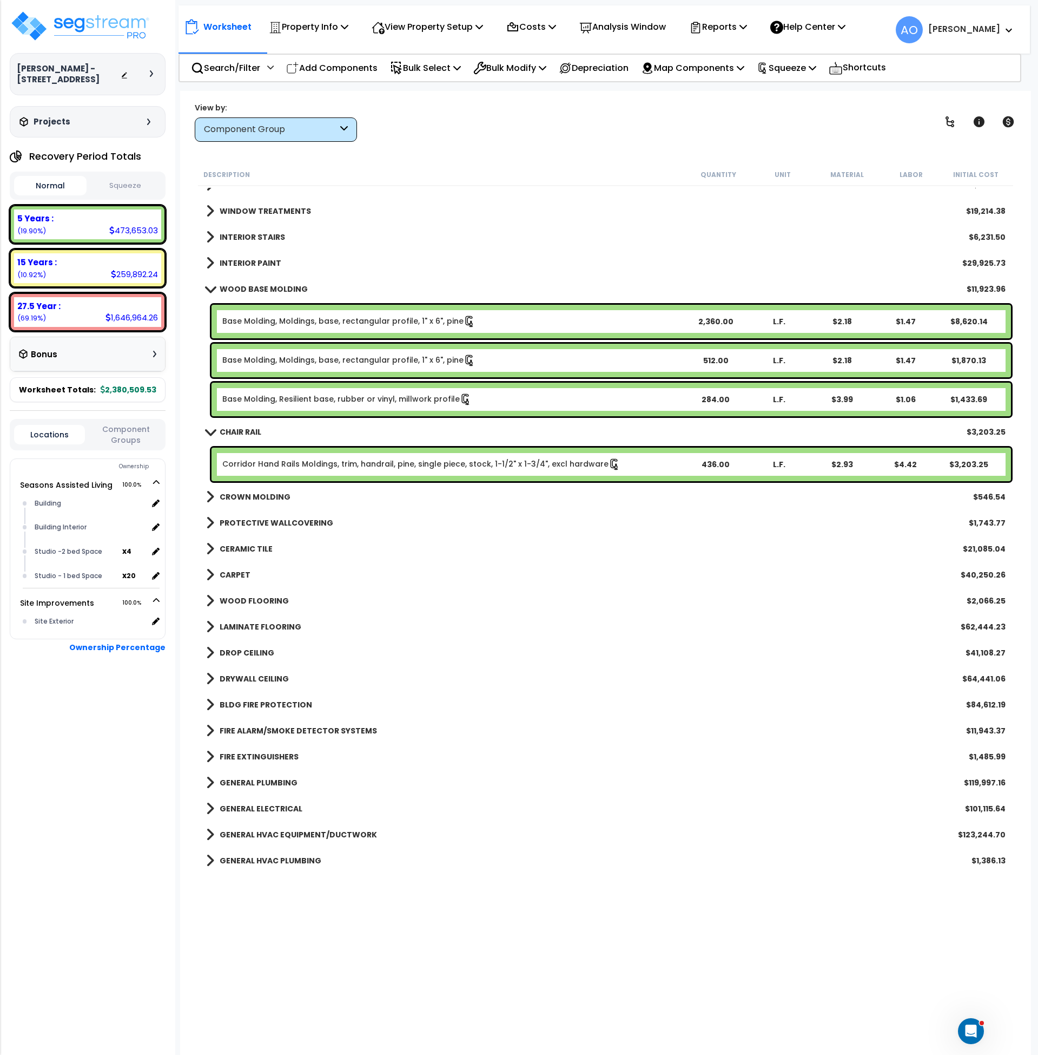
scroll to position [481, 0]
click at [259, 464] on link "Corridor Hand Rails Moldings, trim, handrail, pine, single piece, stock, 1-1/2"…" at bounding box center [421, 465] width 398 height 12
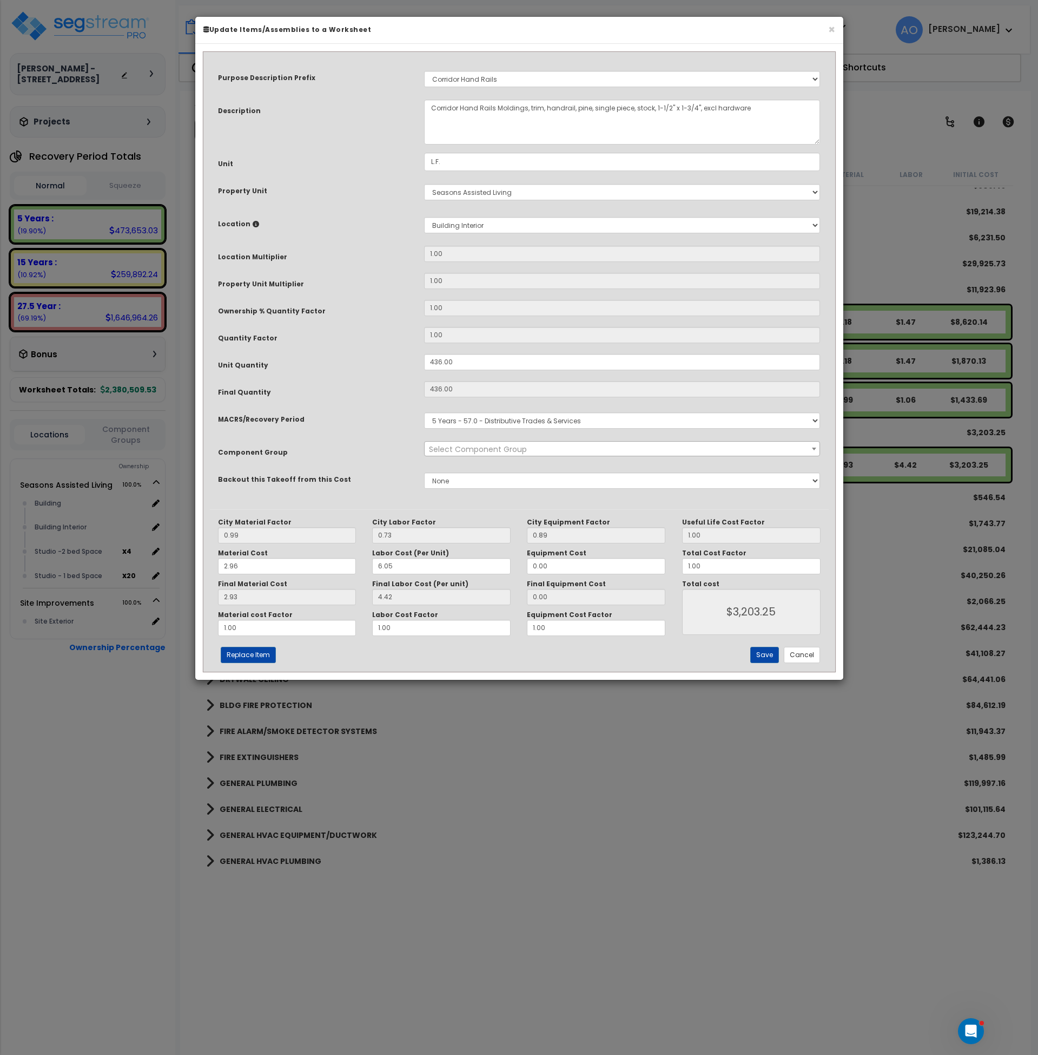
select select "45942"
click at [523, 446] on span "× 118.00 - CHAIR RAIL" at bounding box center [623, 449] width 396 height 15
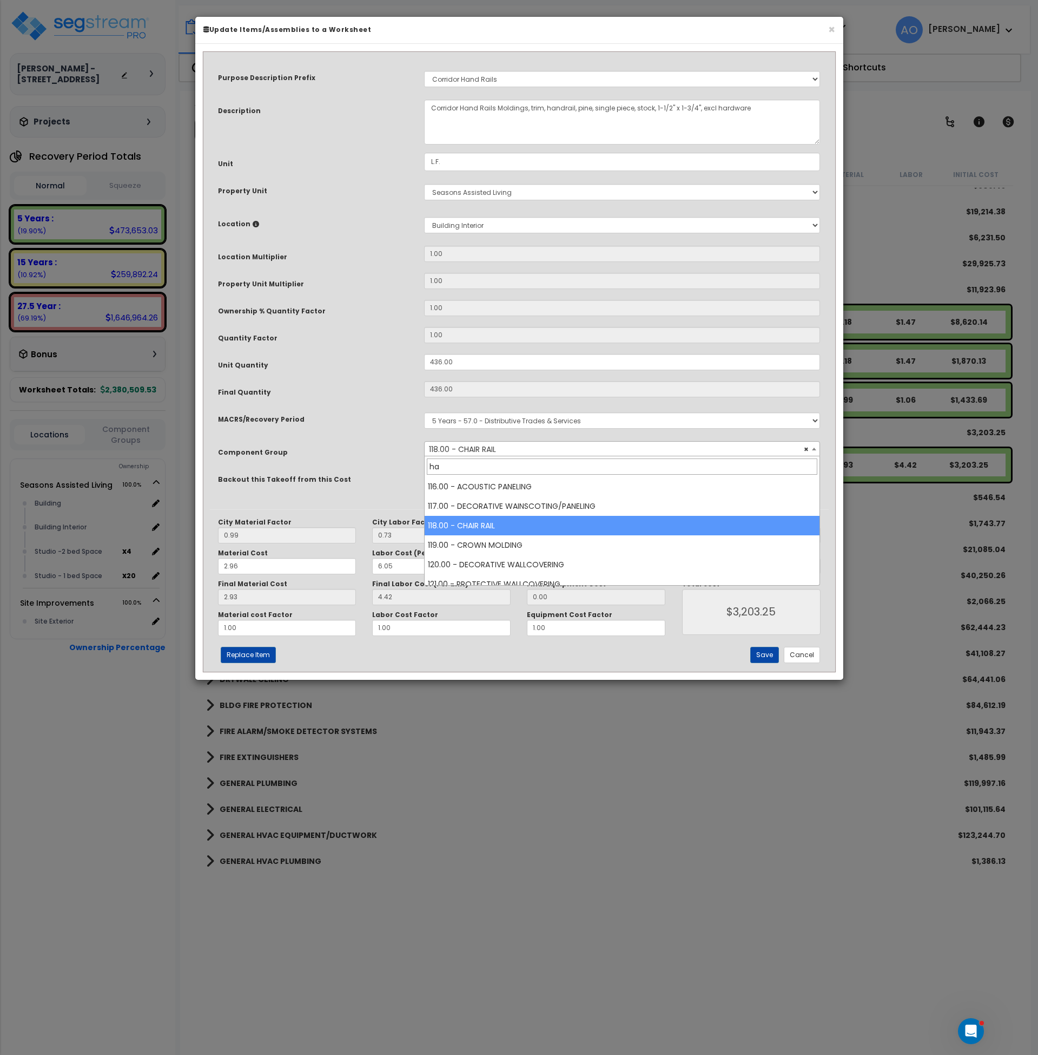
scroll to position [0, 0]
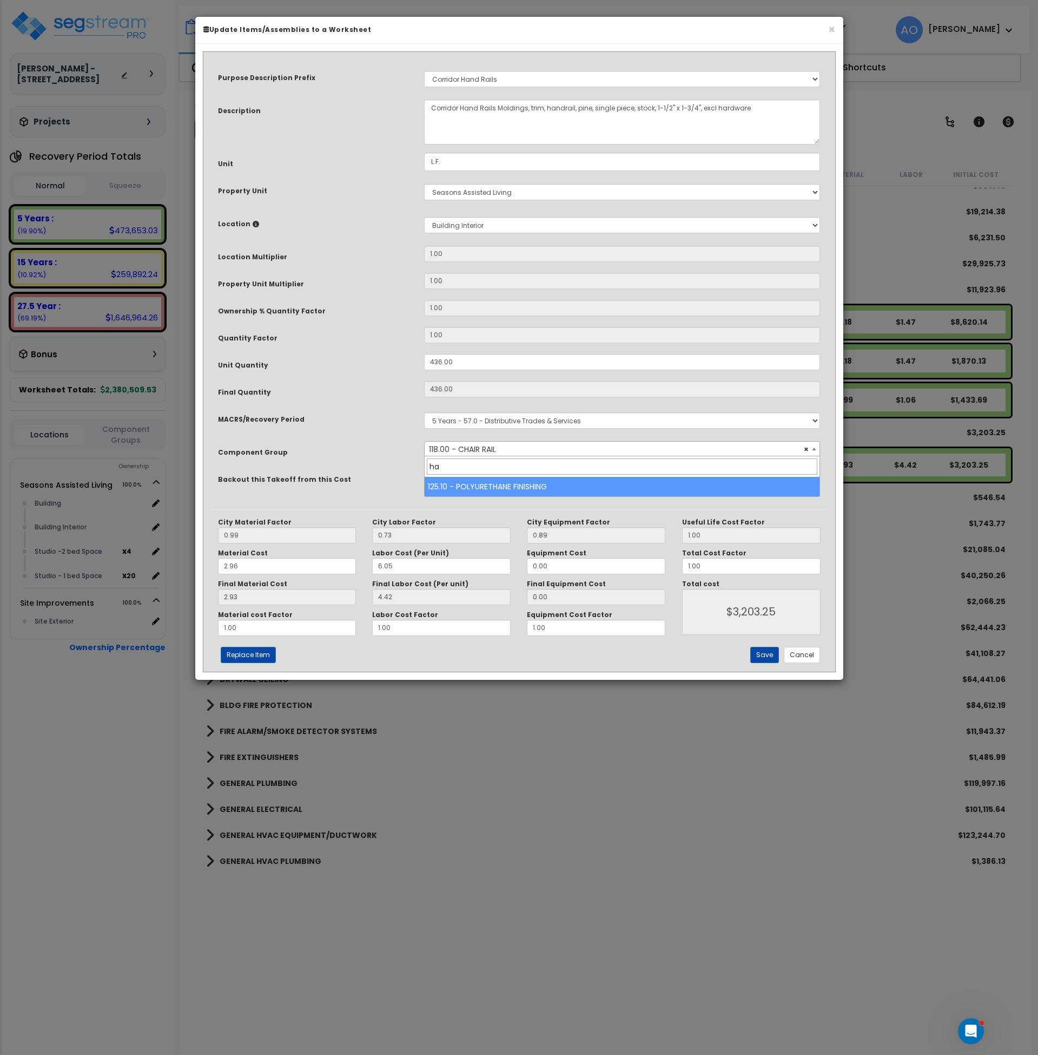
type input "h"
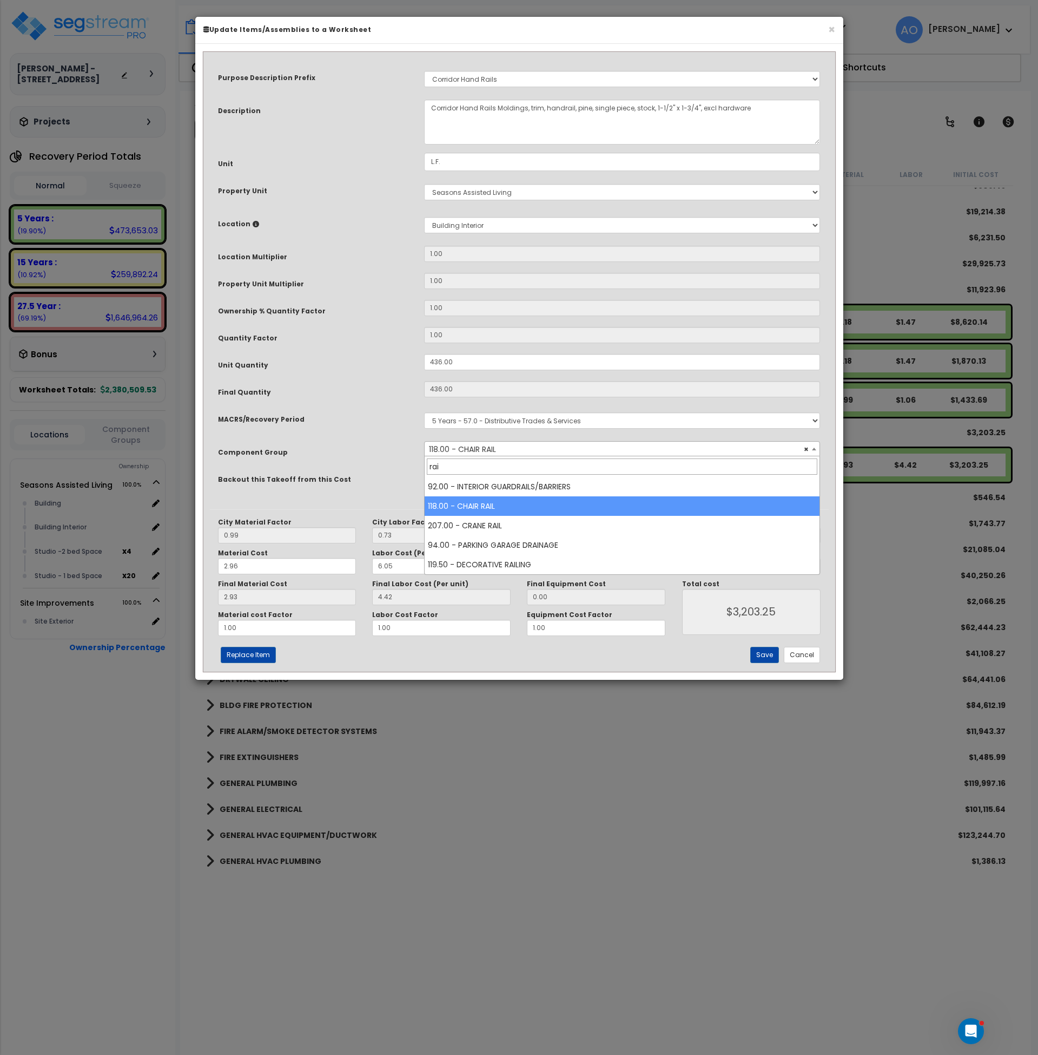
type input "rail"
click at [392, 452] on div "Component Group" at bounding box center [313, 450] width 206 height 19
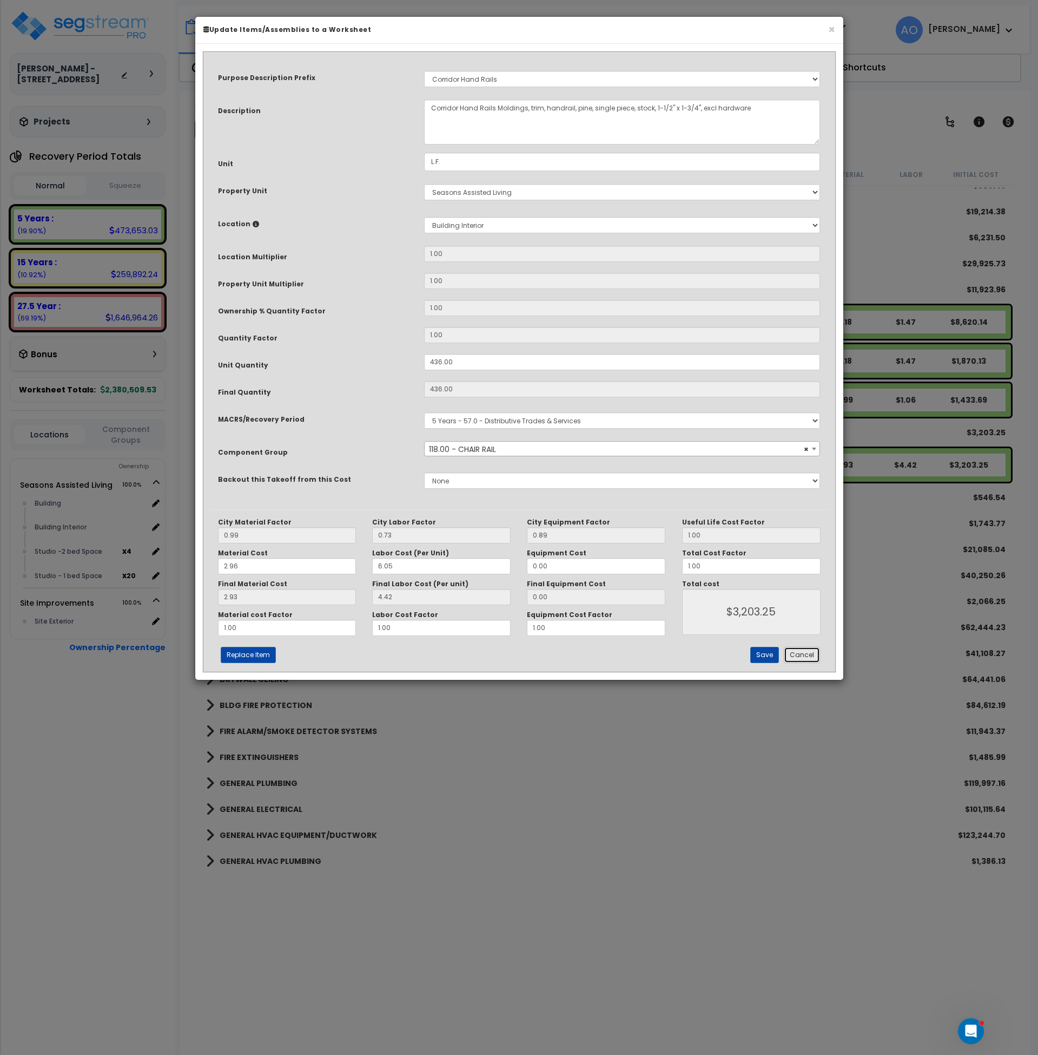
click at [808, 650] on button "Cancel" at bounding box center [802, 655] width 36 height 16
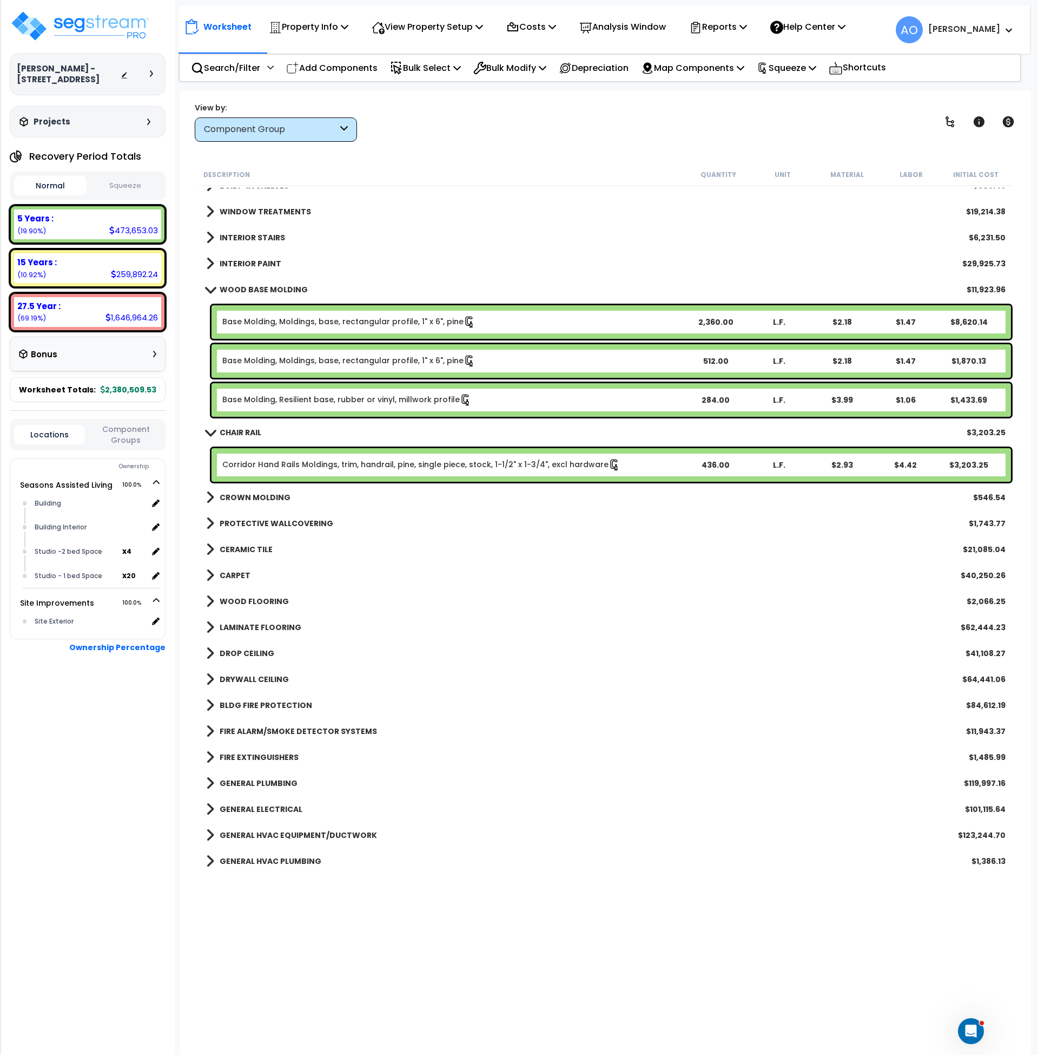
click at [230, 431] on b "CHAIR RAIL" at bounding box center [241, 432] width 42 height 11
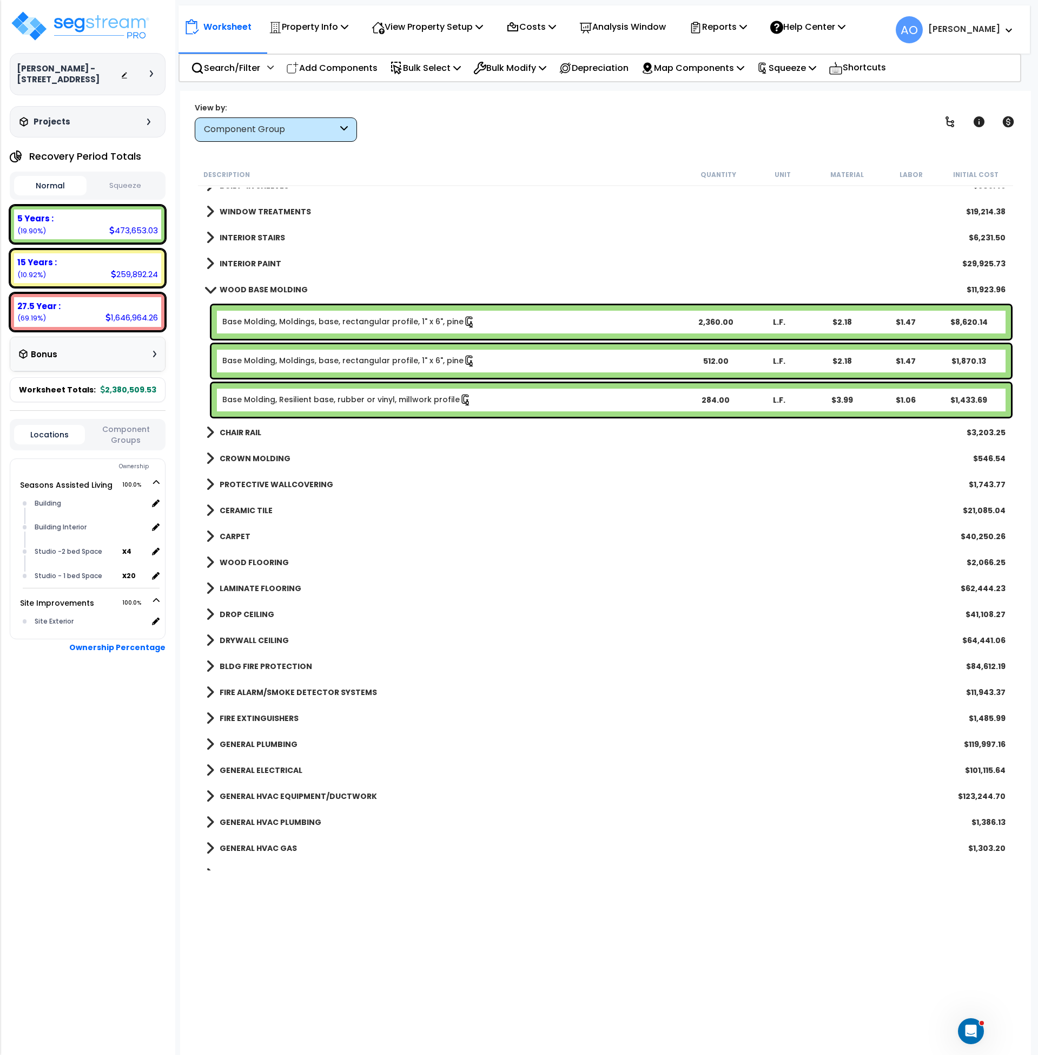
click at [254, 286] on b "WOOD BASE MOLDING" at bounding box center [264, 289] width 88 height 11
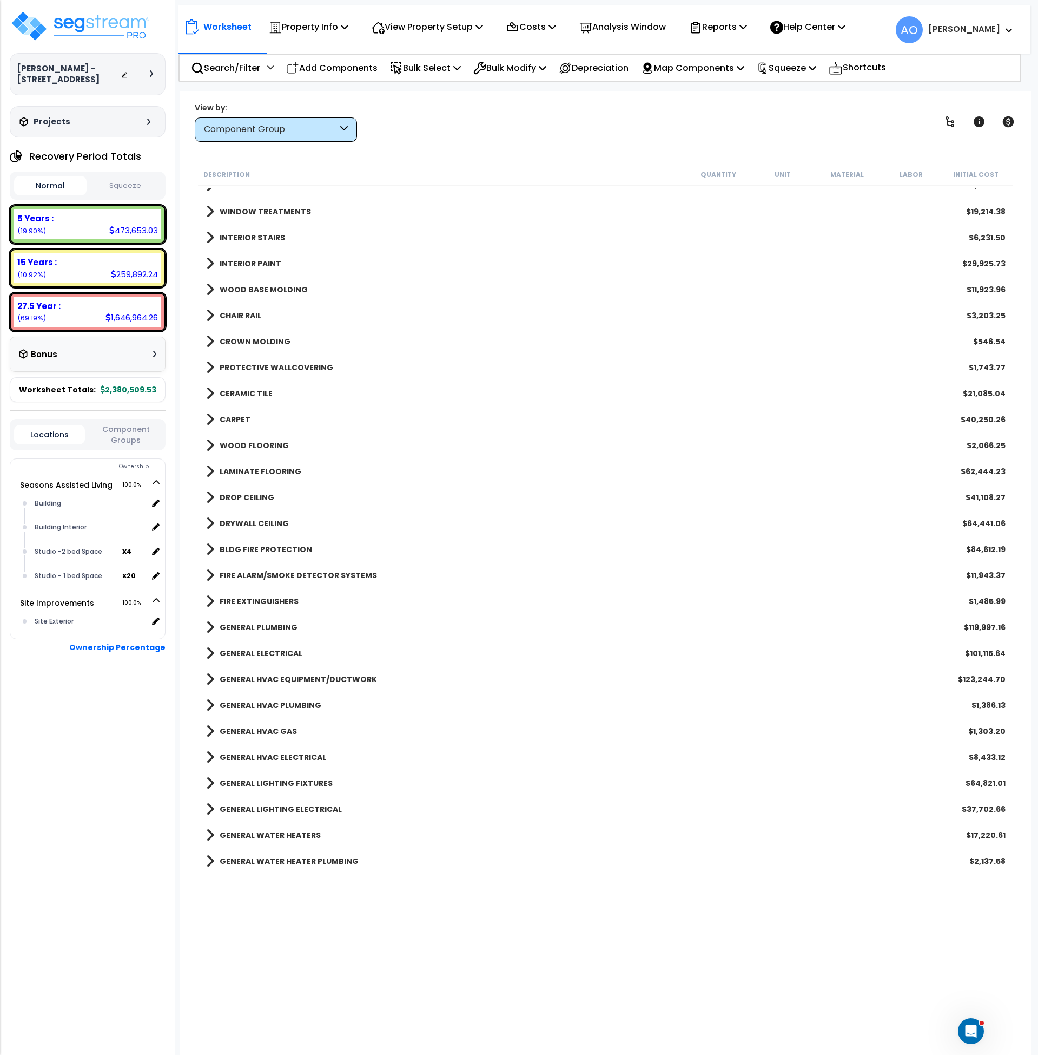
click at [223, 130] on div "Component Group" at bounding box center [271, 129] width 134 height 12
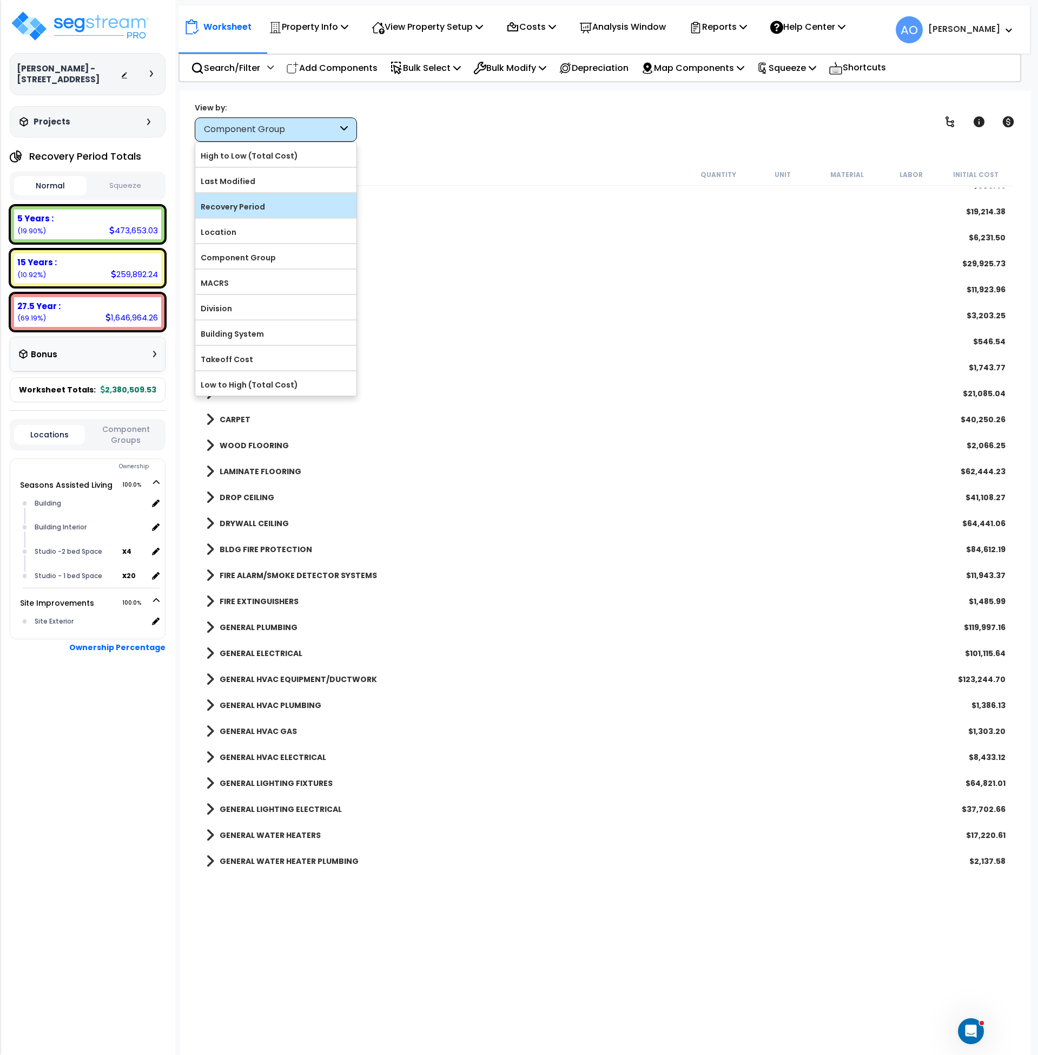
click at [260, 210] on label "Recovery Period" at bounding box center [275, 207] width 161 height 16
click at [0, 0] on input "Recovery Period" at bounding box center [0, 0] width 0 height 0
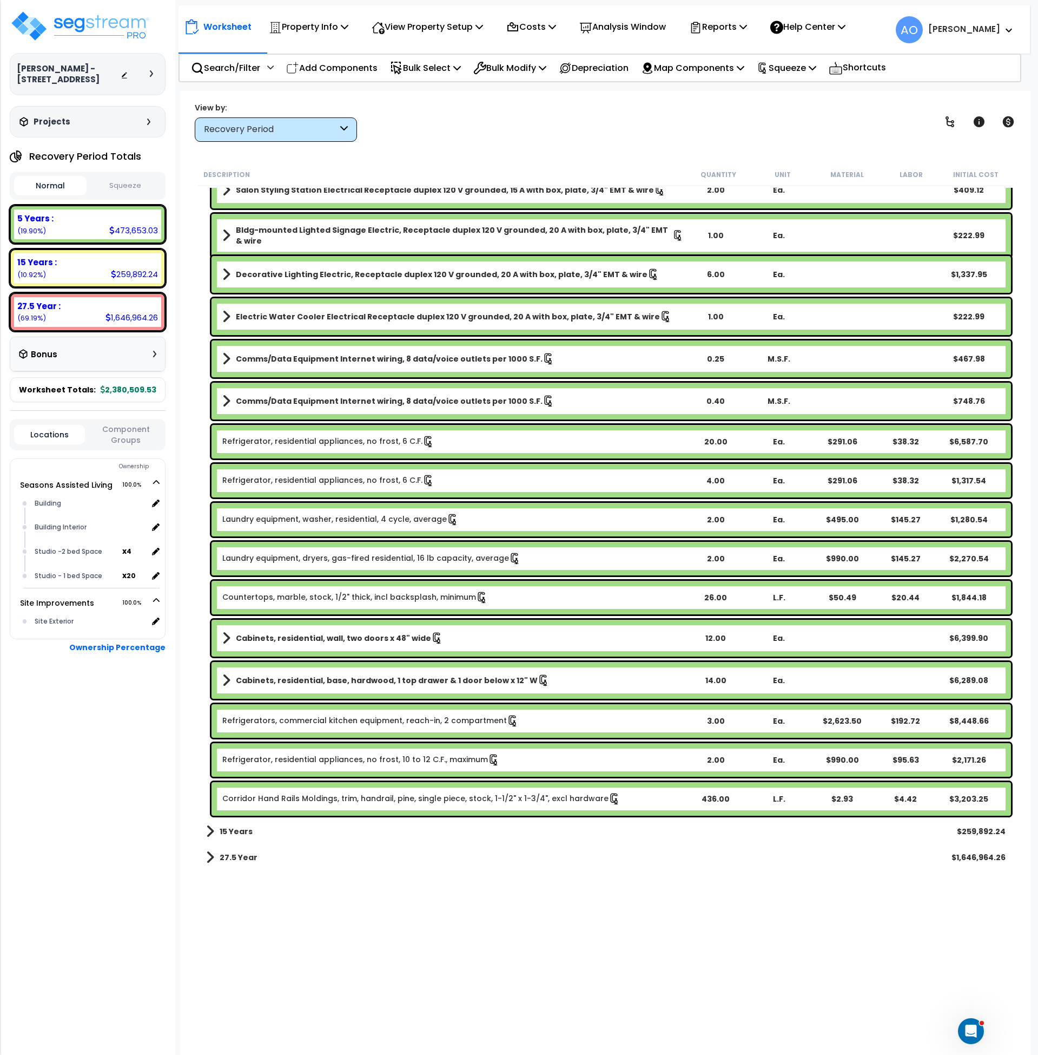
scroll to position [1, 0]
click at [388, 798] on link "Corridor Hand Rails Moldings, trim, handrail, pine, single piece, stock, 1-1/2"…" at bounding box center [421, 799] width 398 height 12
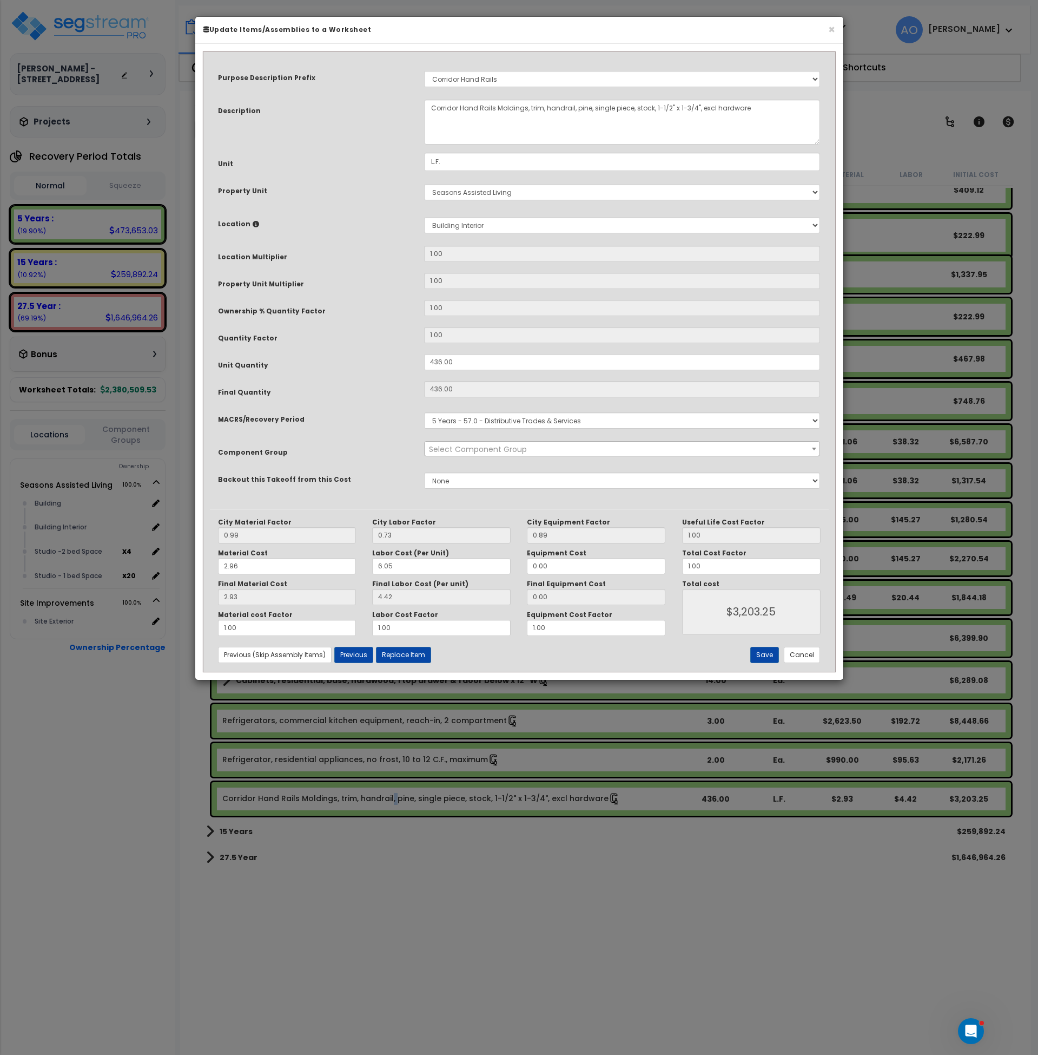
select select "45942"
drag, startPoint x: 439, startPoint y: 364, endPoint x: 367, endPoint y: 364, distance: 72.0
click at [367, 364] on div "Unit Quantity 436.00" at bounding box center [519, 363] width 619 height 19
type input "5"
type input "436"
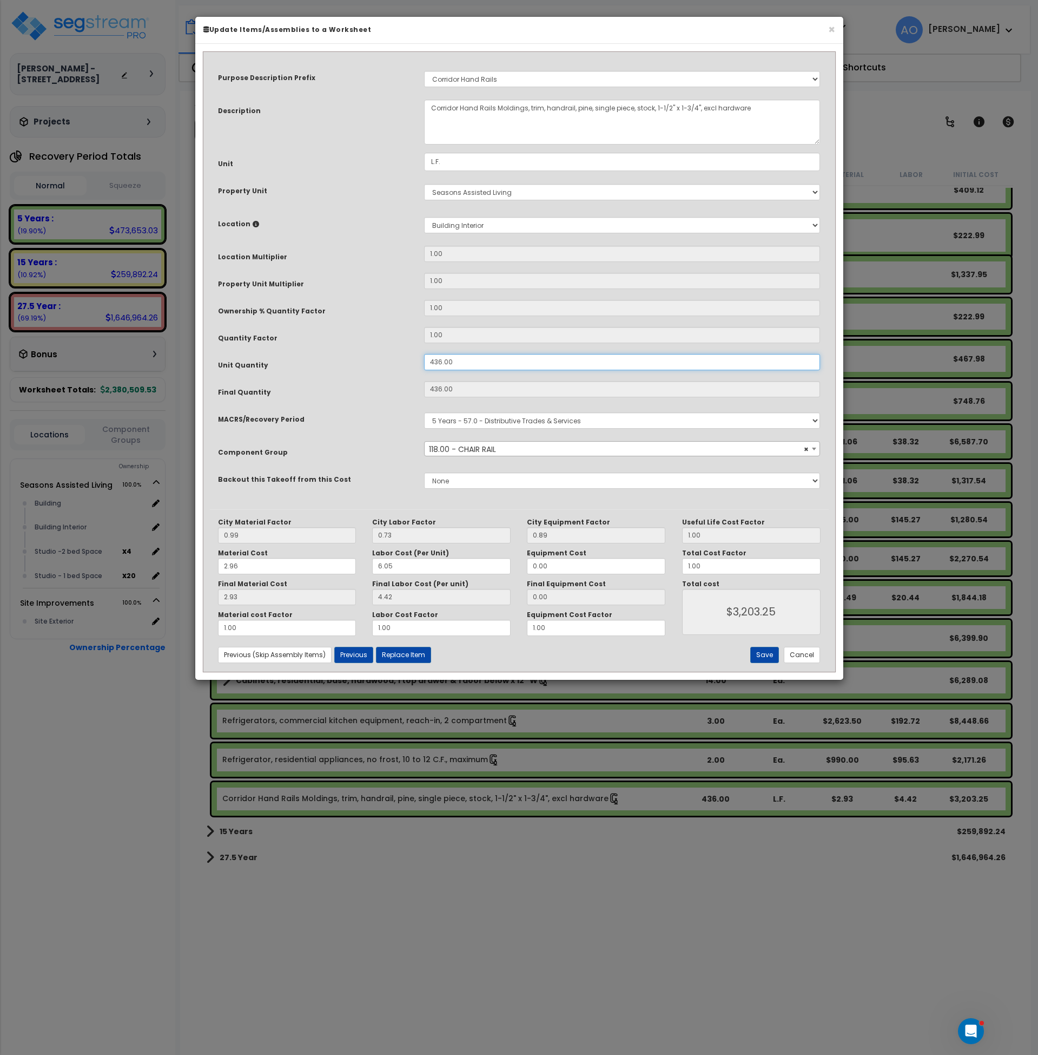
type input "$3,204.60"
type input "5"
type input "$36.75"
type input "57"
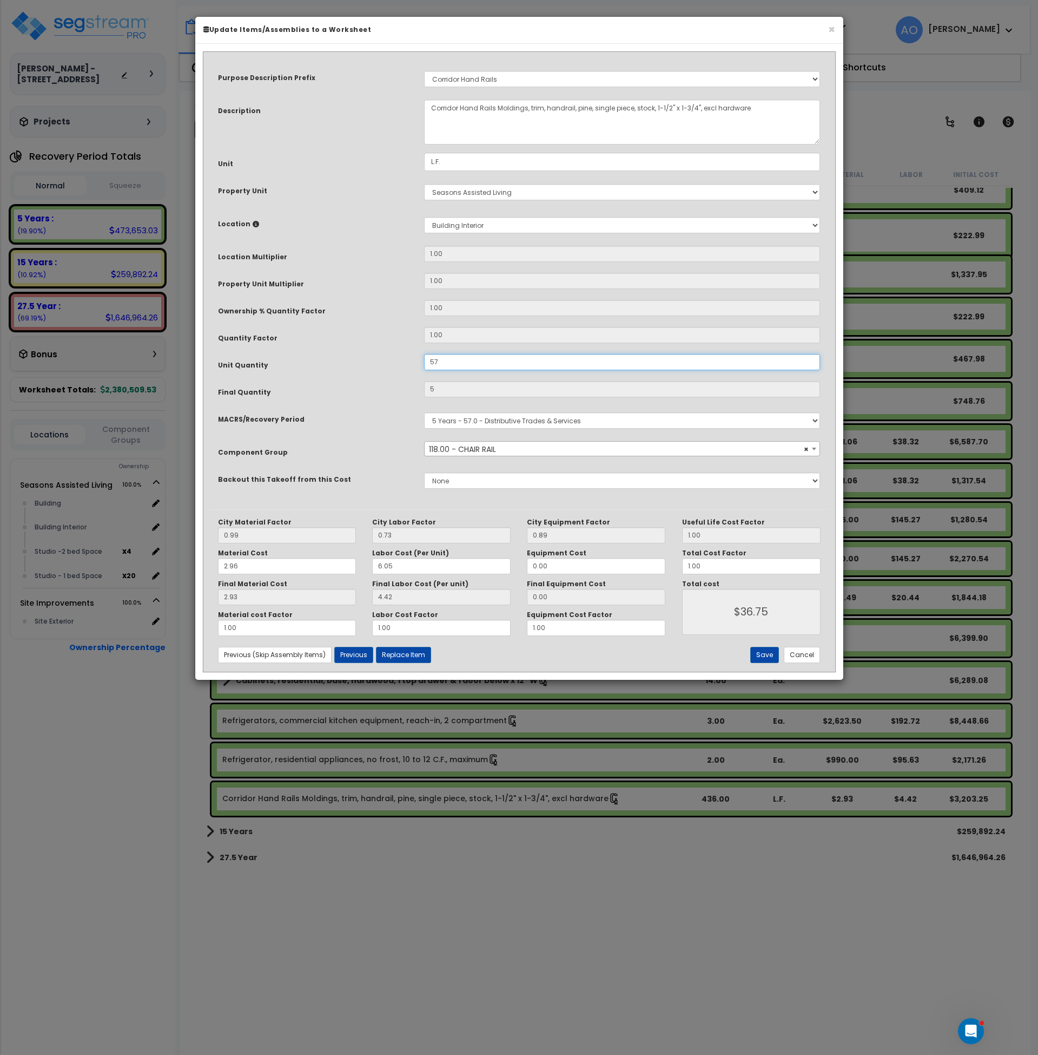
type input "$418.95"
type input "575"
type input "$4,226.25"
click at [760, 650] on button "Save" at bounding box center [764, 655] width 29 height 16
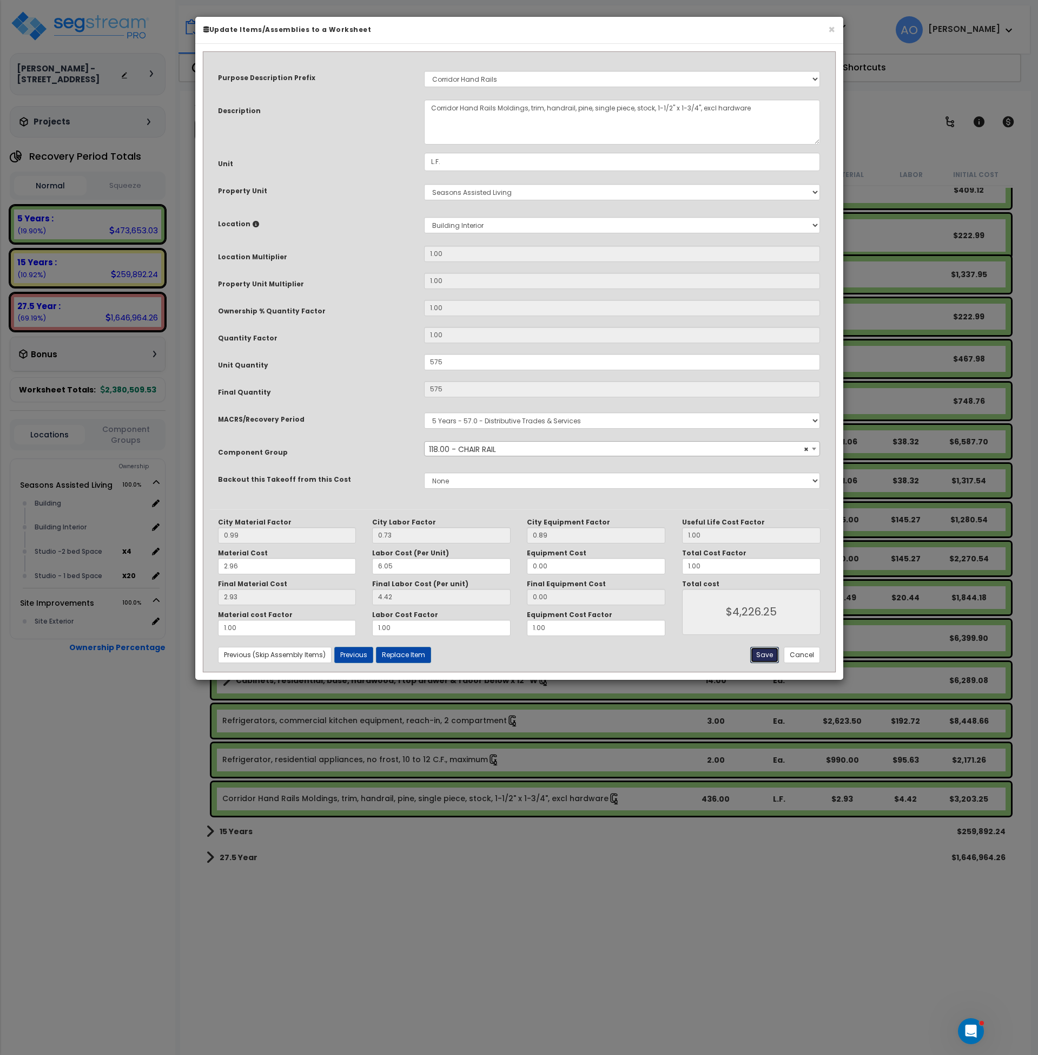
type input "575.00"
type input "4226.25"
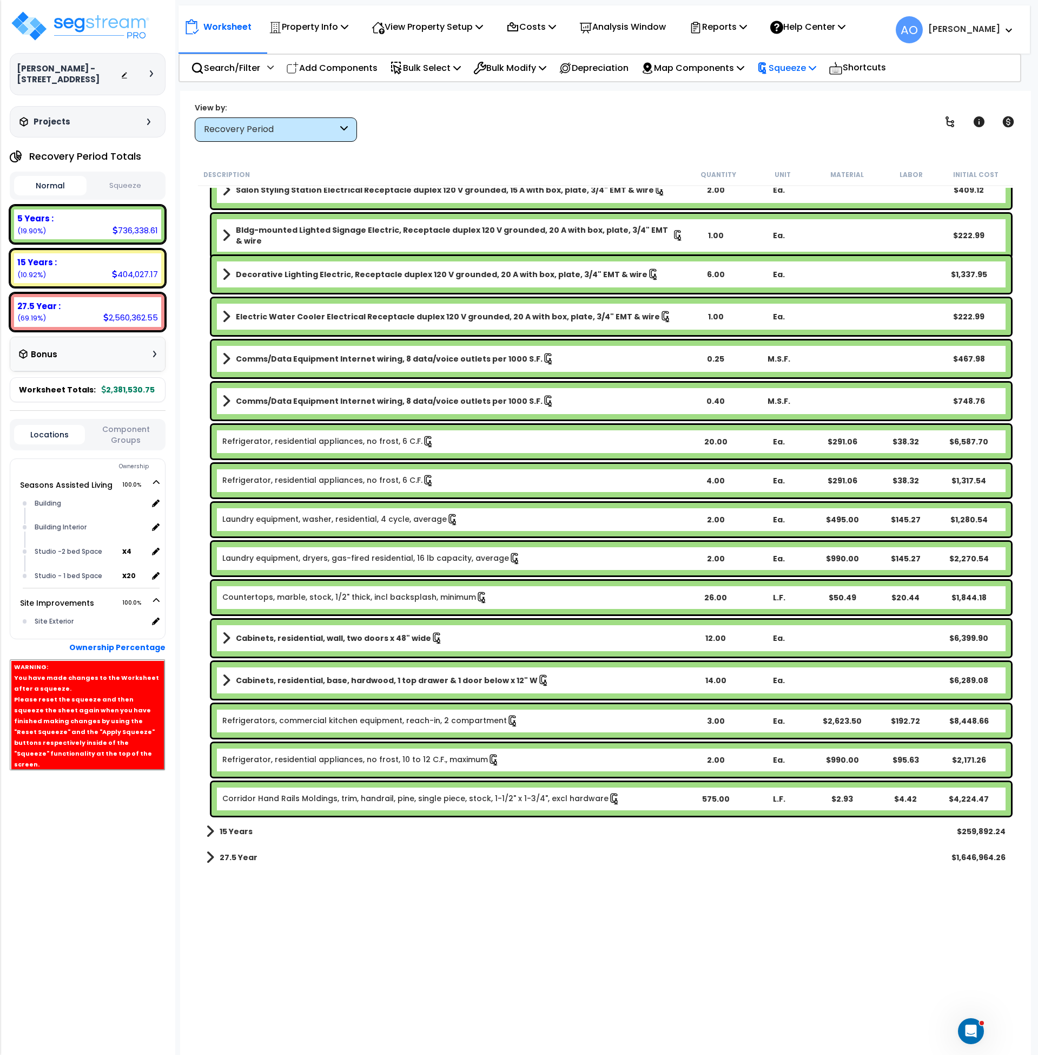
click at [793, 63] on p "Squeeze" at bounding box center [787, 68] width 60 height 15
click at [793, 92] on link "Re-squeeze" at bounding box center [805, 93] width 107 height 25
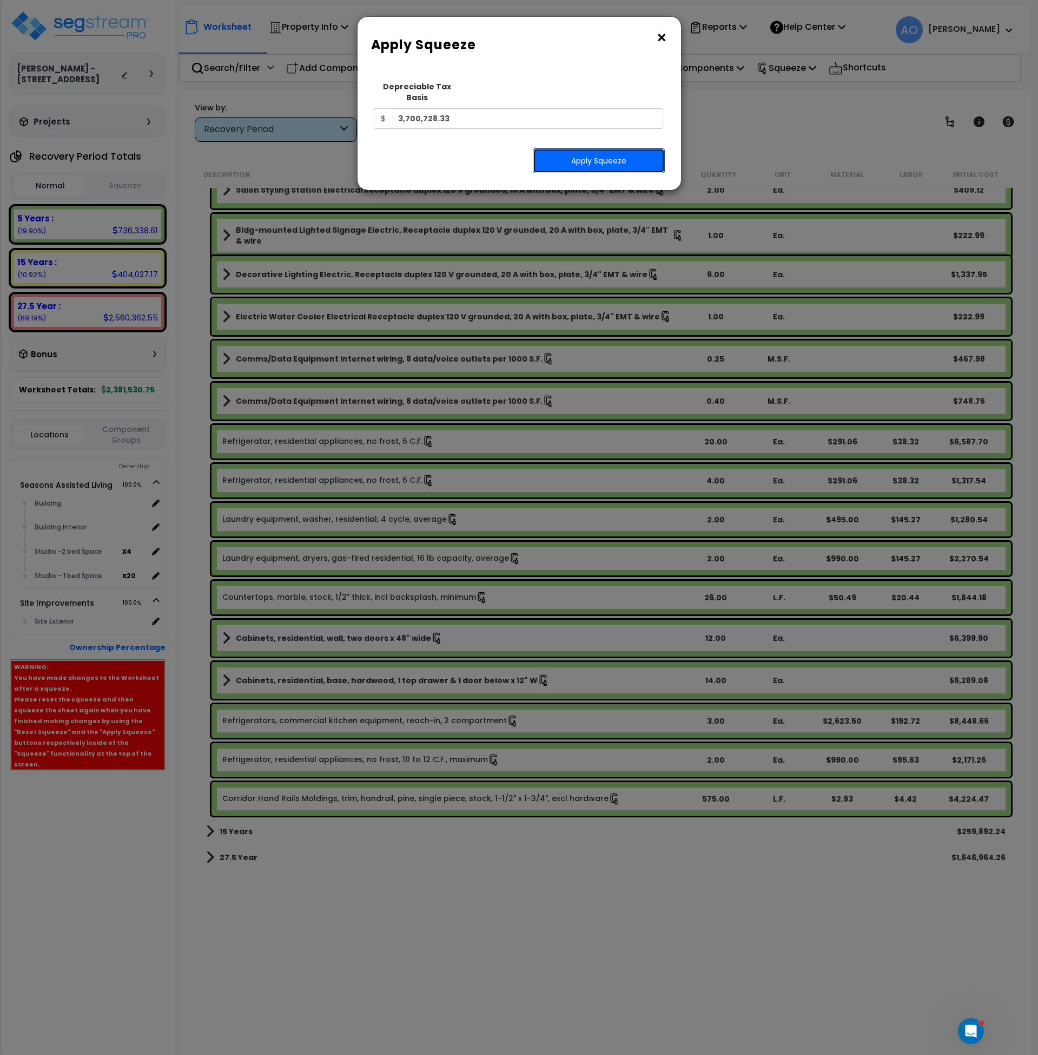
click at [625, 150] on button "Apply Squeeze" at bounding box center [599, 160] width 132 height 25
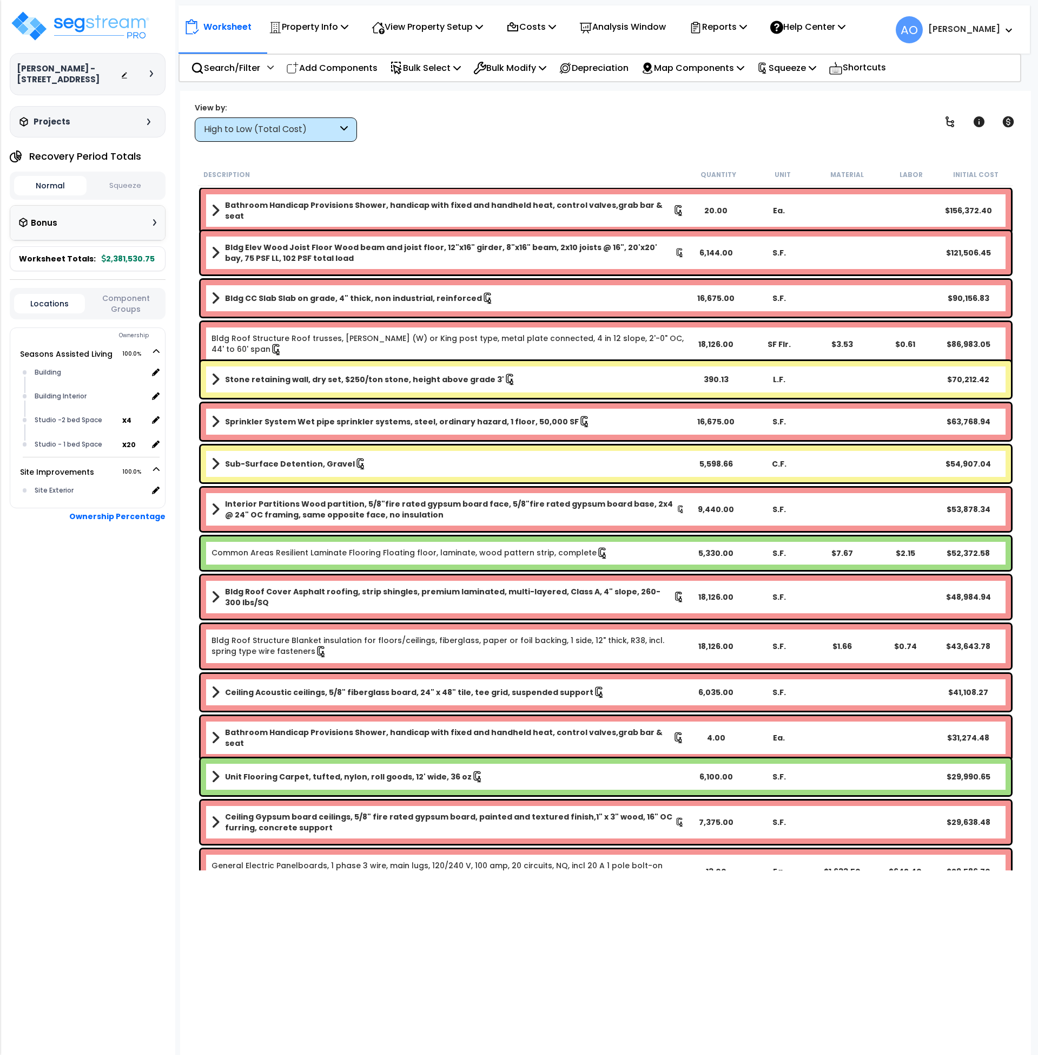
scroll to position [1, 0]
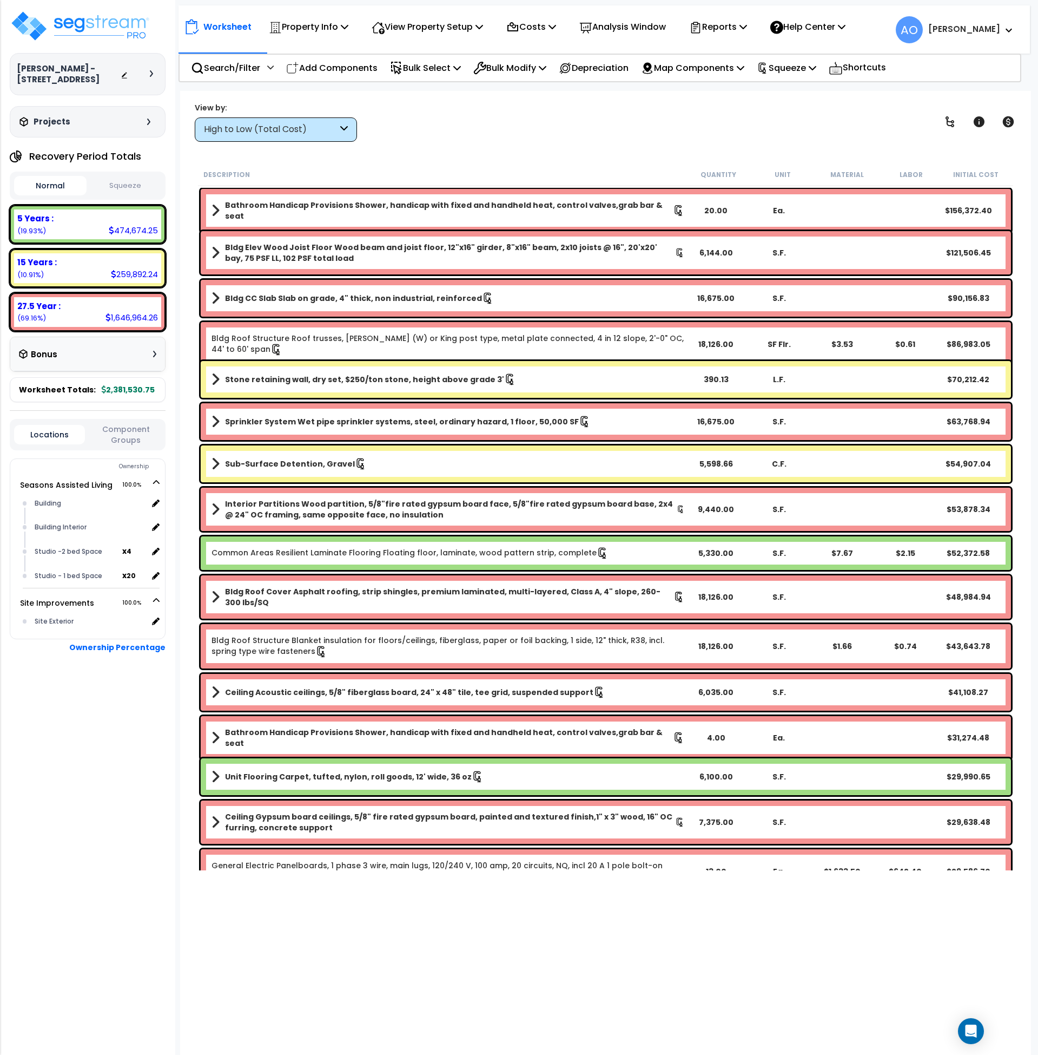
click at [132, 182] on button "Squeeze" at bounding box center [125, 185] width 73 height 19
click at [42, 222] on b "5 Years :" at bounding box center [35, 218] width 36 height 11
click at [308, 132] on div "High to Low (Total Cost)" at bounding box center [271, 129] width 134 height 12
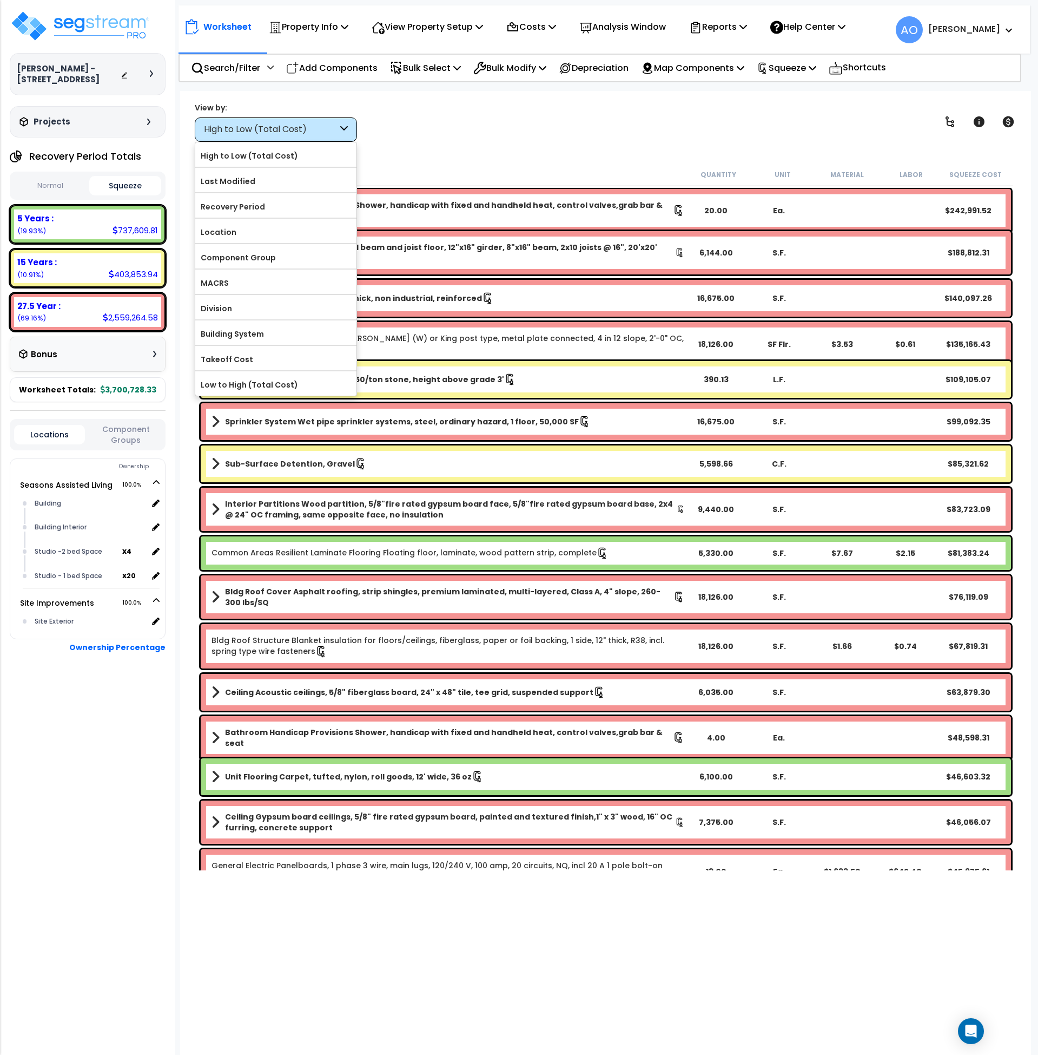
click at [274, 262] on label "Component Group" at bounding box center [275, 257] width 161 height 16
click at [0, 0] on input "Component Group" at bounding box center [0, 0] width 0 height 0
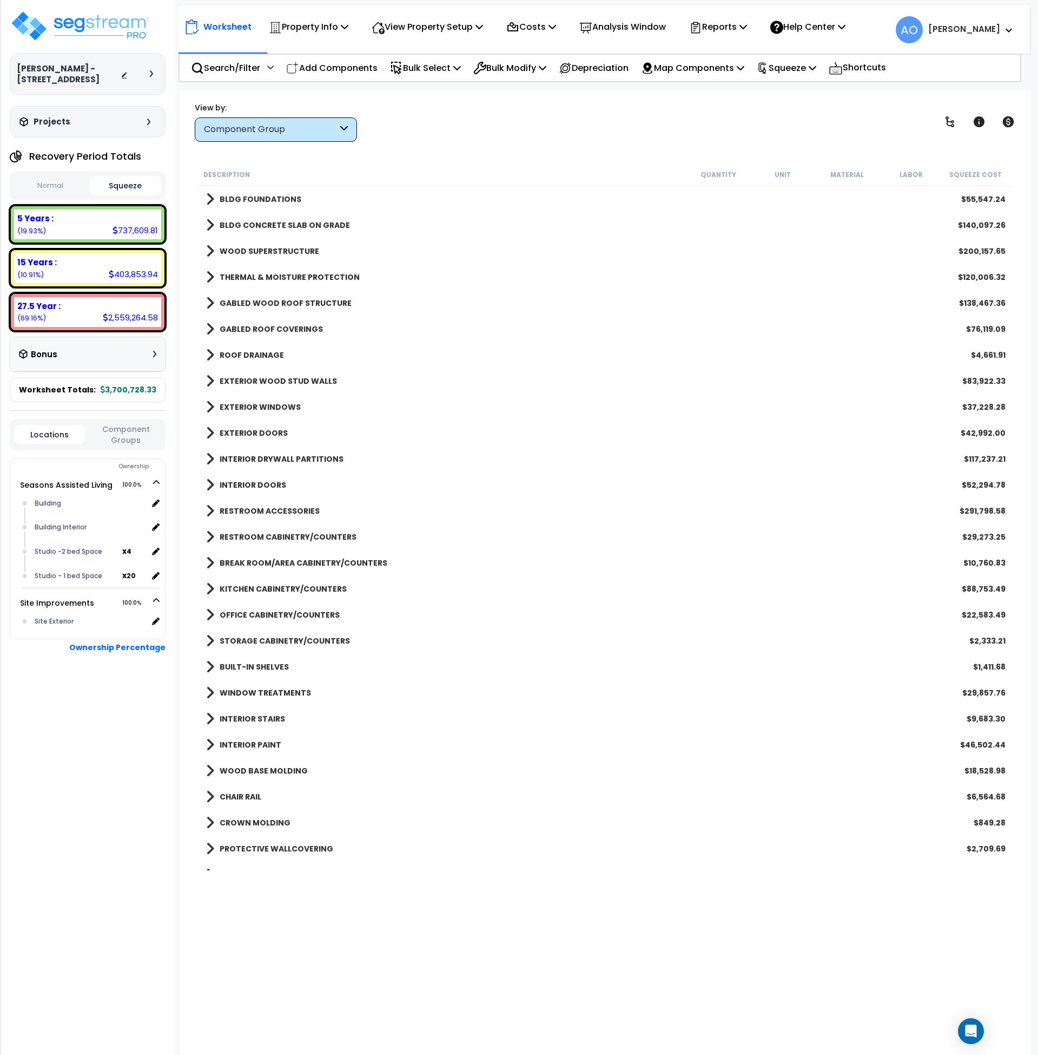
scroll to position [0, 0]
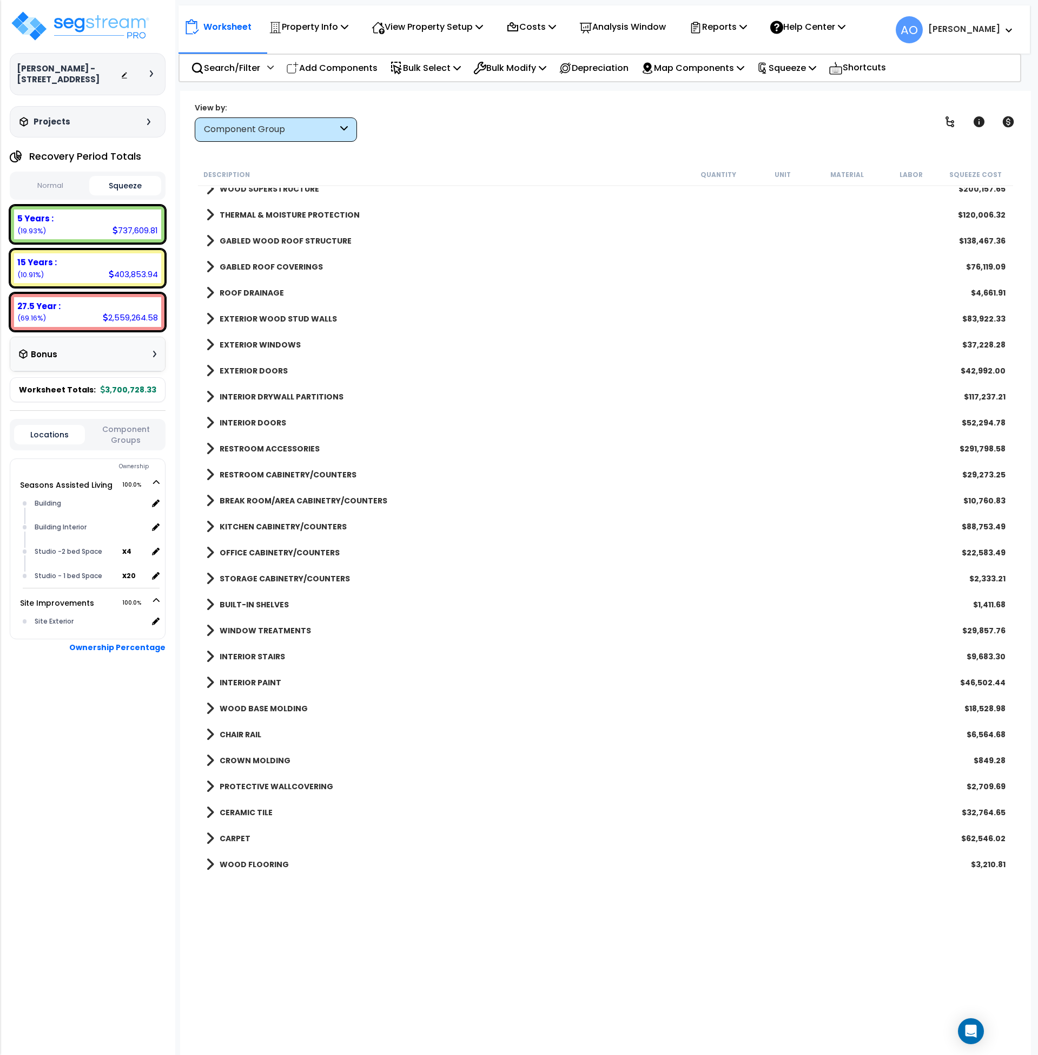
click at [273, 710] on b "WOOD BASE MOLDING" at bounding box center [264, 708] width 88 height 11
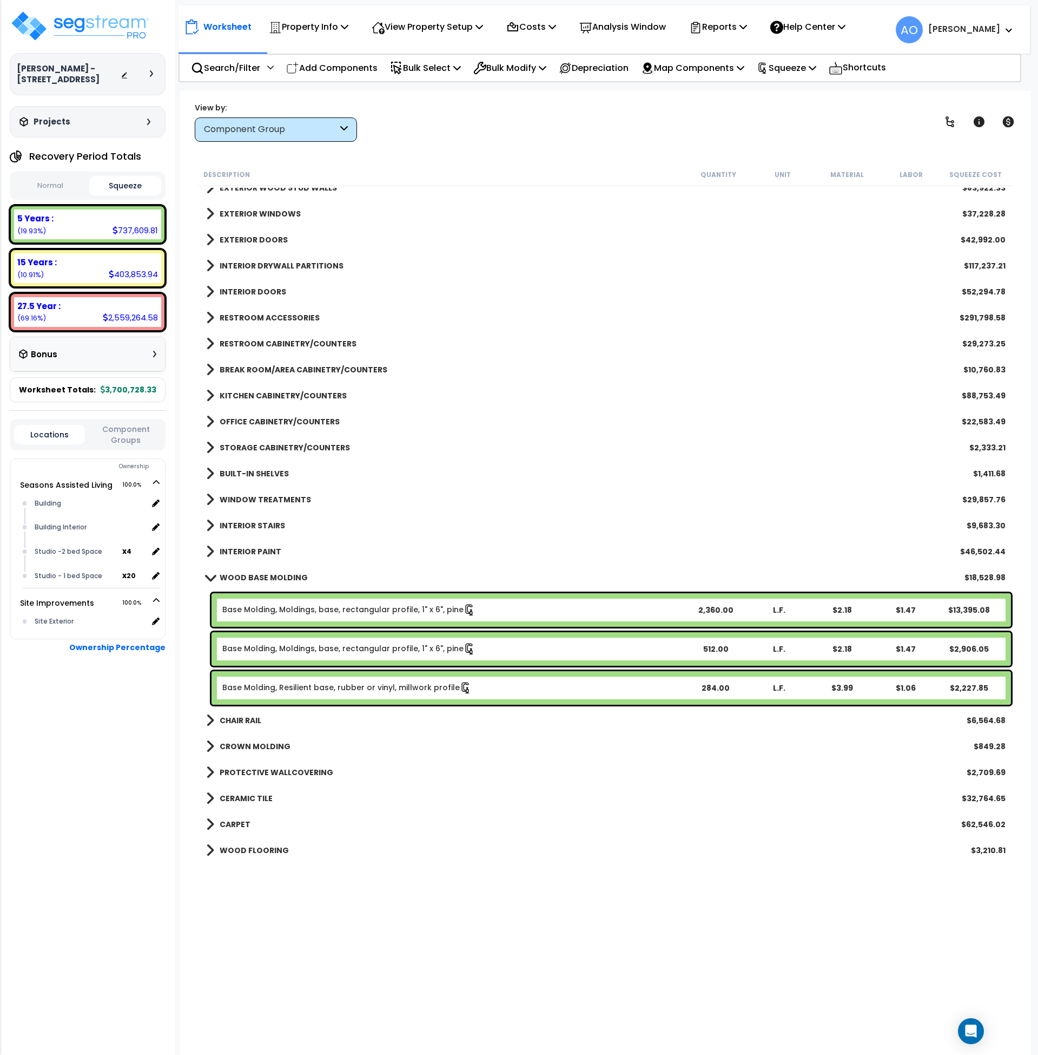
scroll to position [194, 0]
